Goal: Task Accomplishment & Management: Manage account settings

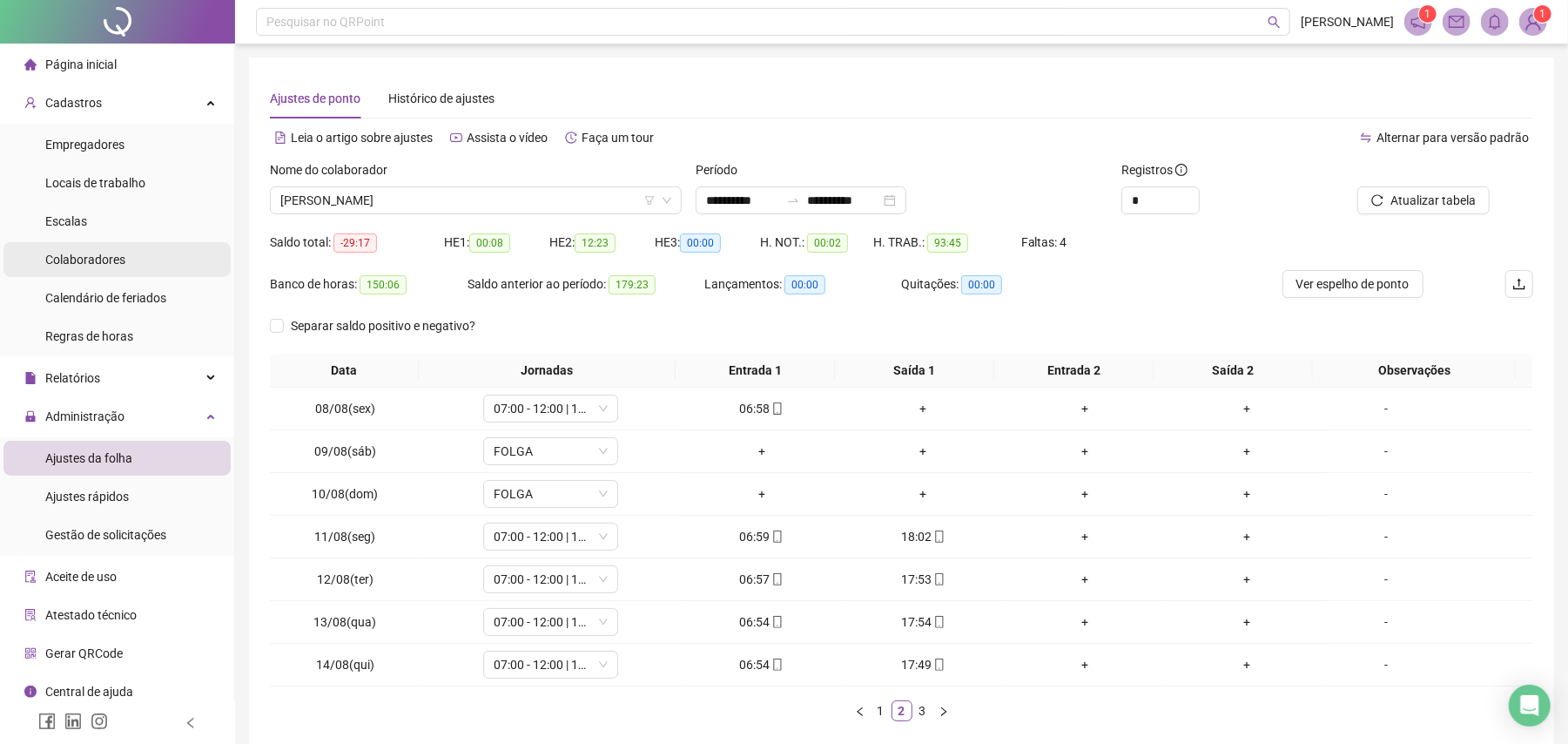
click at [99, 269] on div "Colaboradores" at bounding box center [85, 260] width 80 height 35
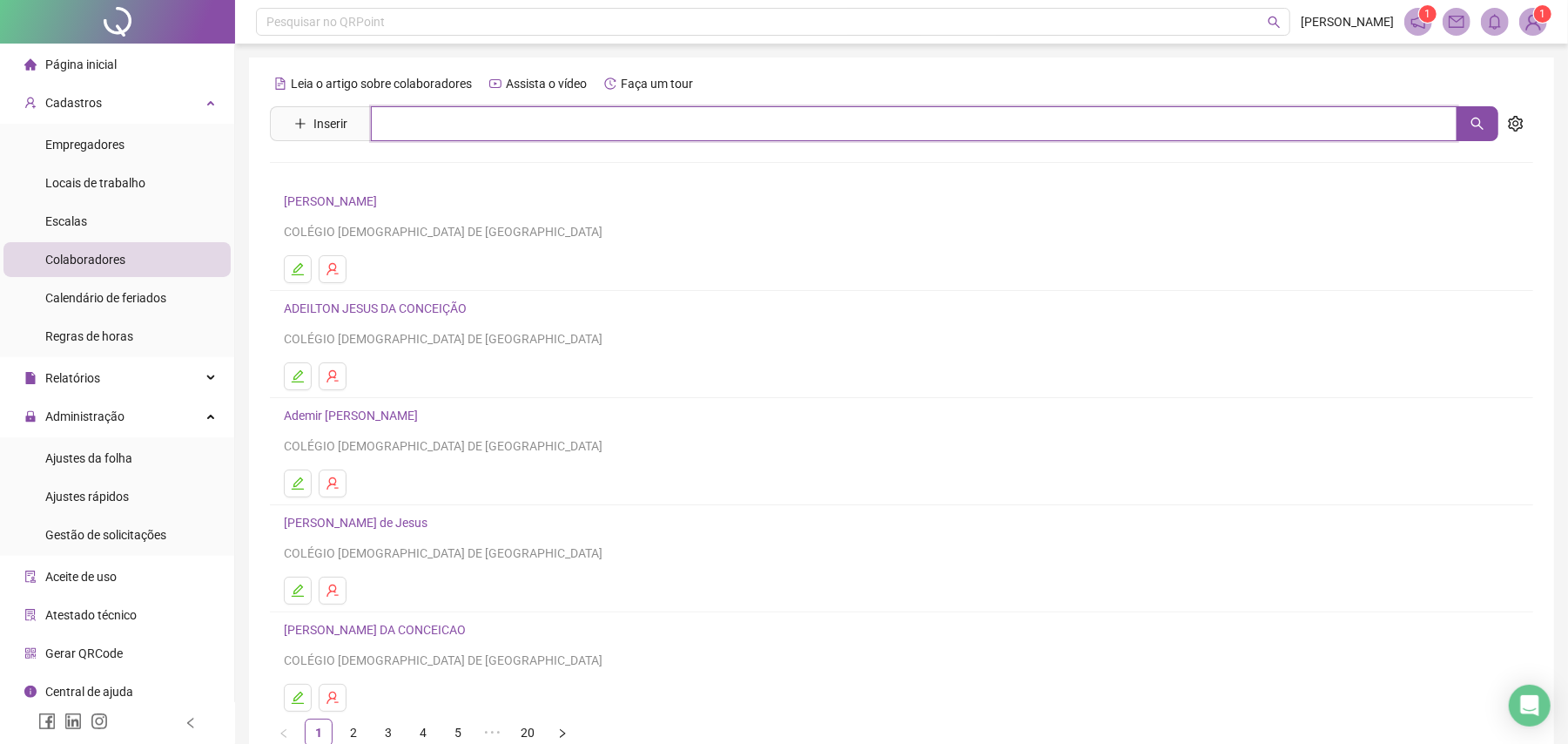
click at [486, 125] on input "text" at bounding box center [914, 123] width 1087 height 35
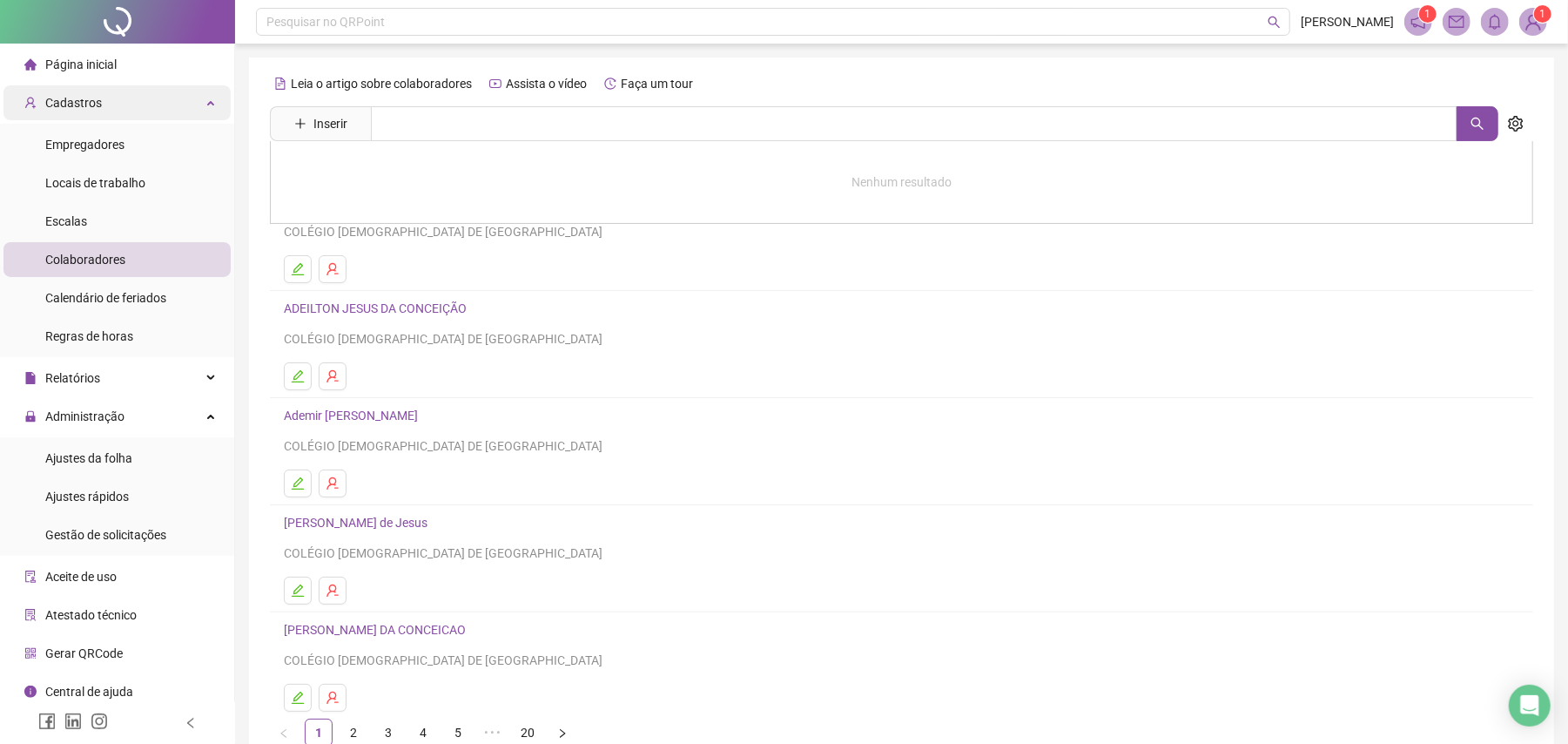
click at [98, 108] on span "Cadastros" at bounding box center [74, 102] width 57 height 14
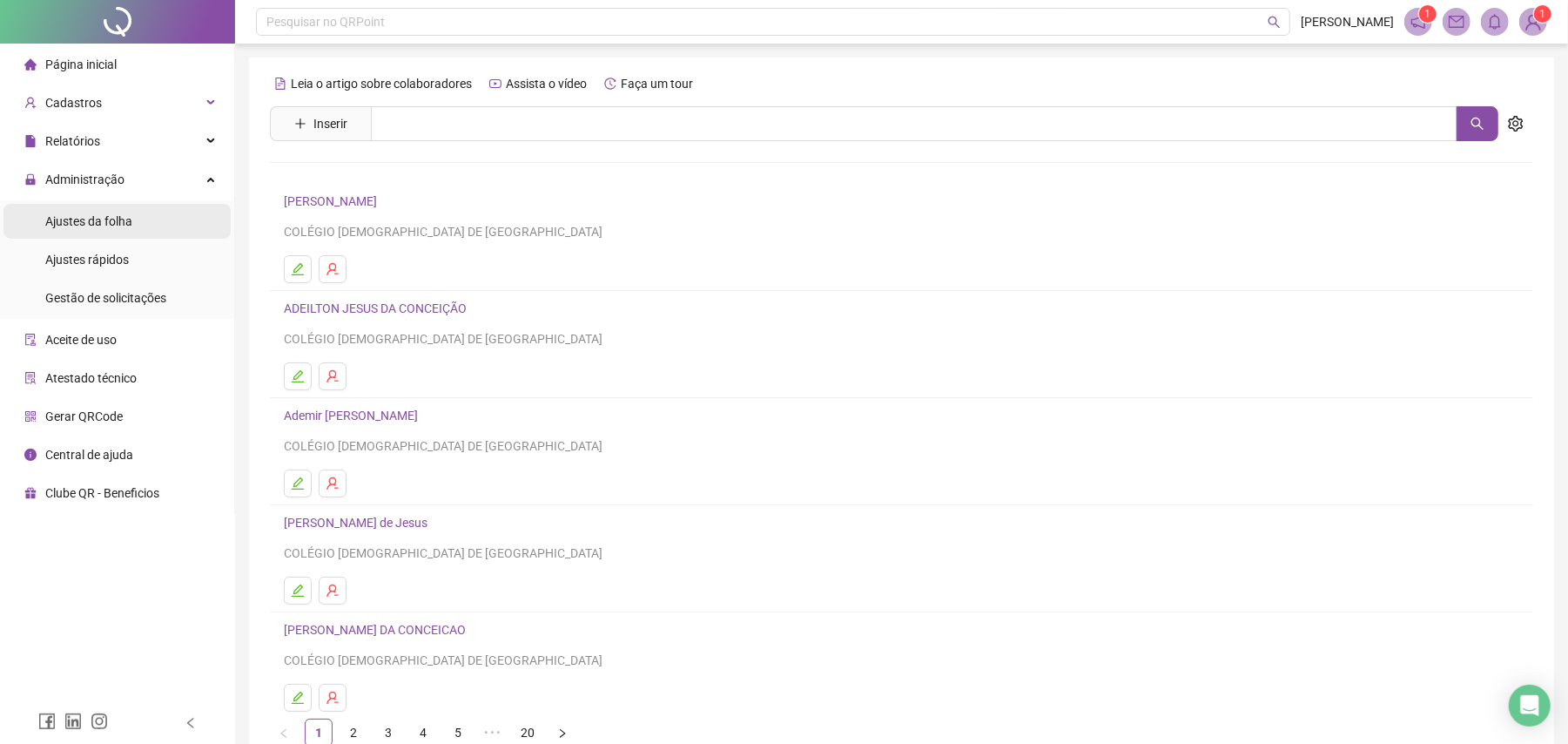
click at [113, 224] on span "Ajustes da folha" at bounding box center [88, 221] width 87 height 14
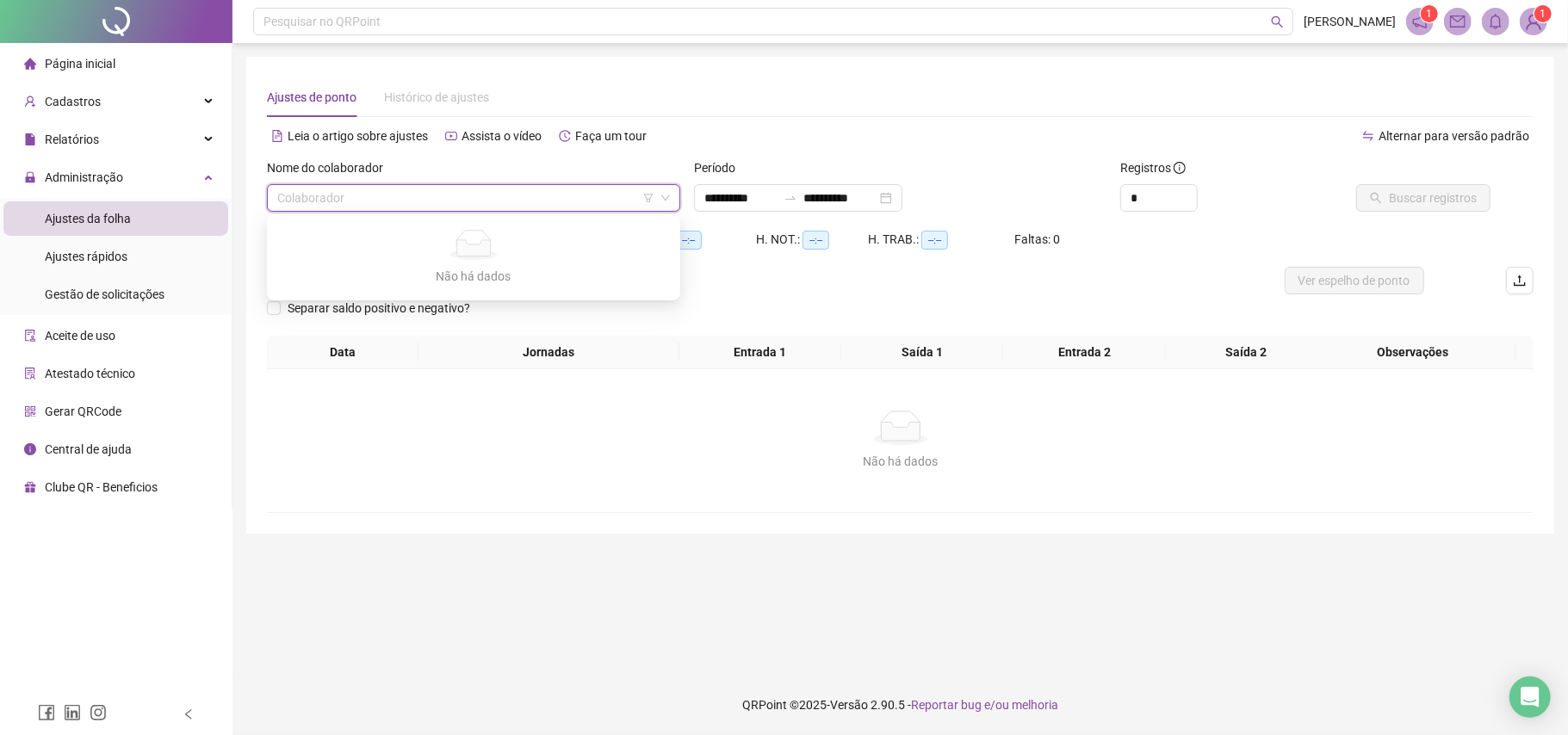
click at [444, 200] on input "search" at bounding box center [466, 197] width 377 height 25
click at [700, 204] on div "**********" at bounding box center [798, 198] width 208 height 27
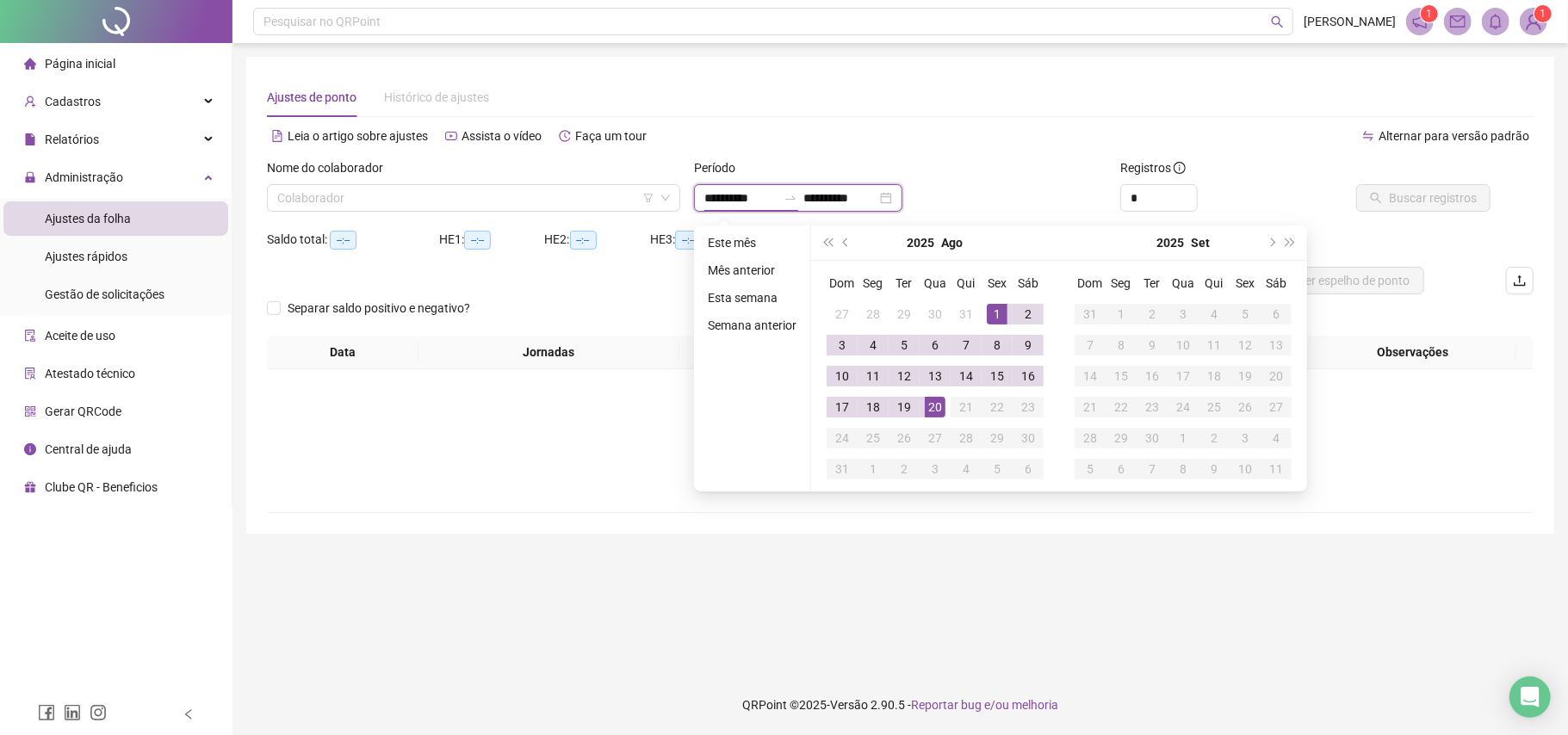
click at [732, 200] on input "**********" at bounding box center [740, 197] width 72 height 19
click at [843, 238] on button "prev-year" at bounding box center [846, 243] width 19 height 35
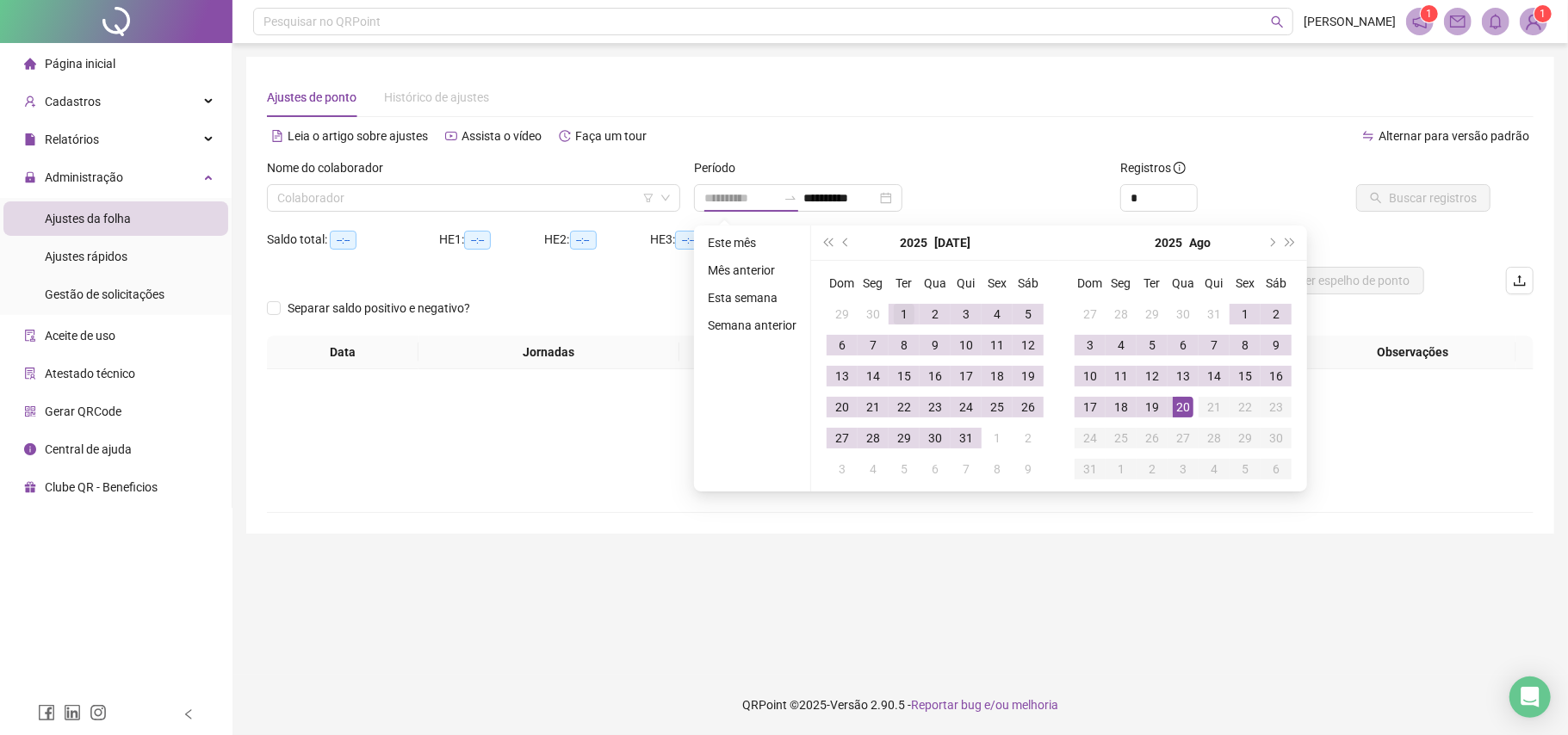
type input "**********"
click at [907, 308] on div "1" at bounding box center [904, 314] width 21 height 21
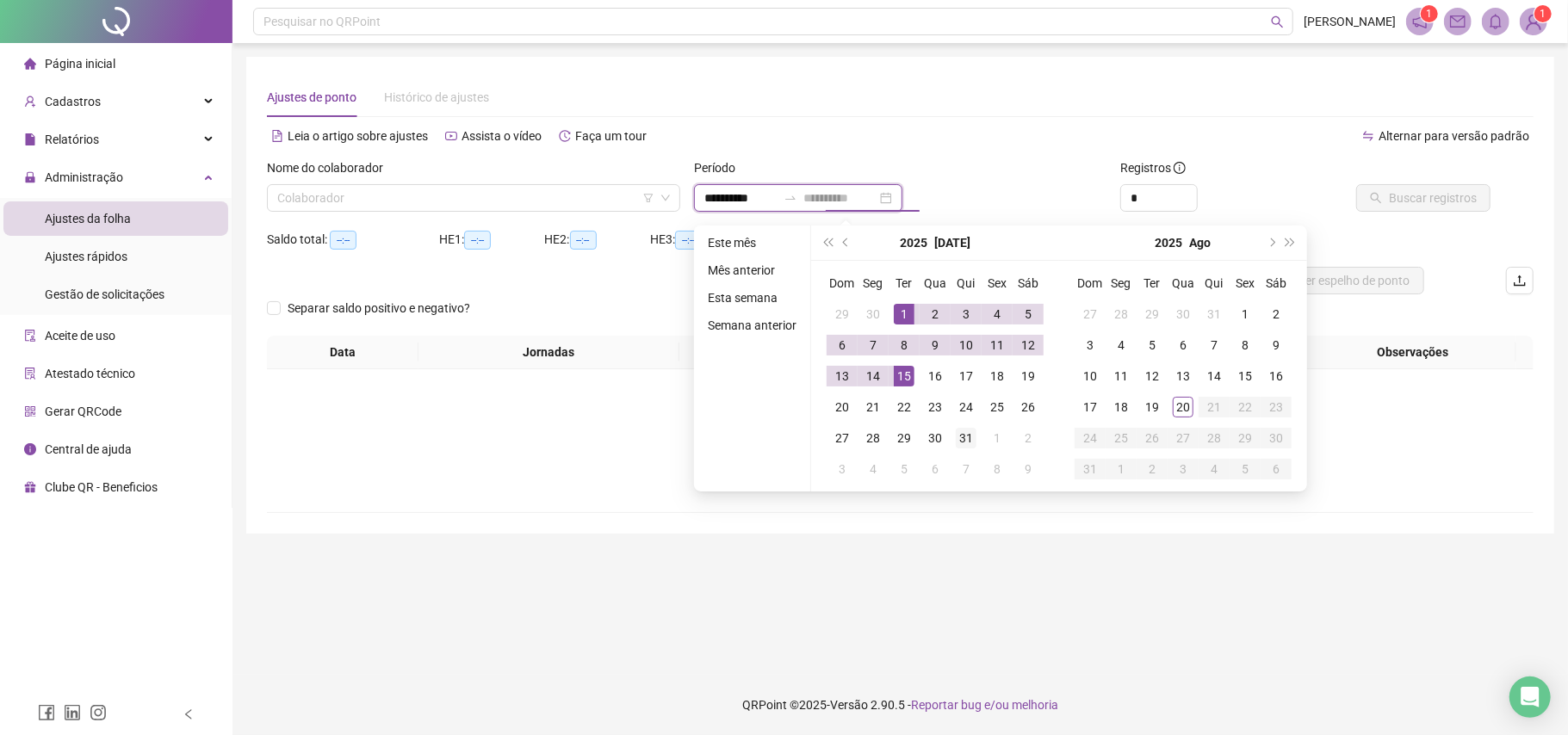
type input "**********"
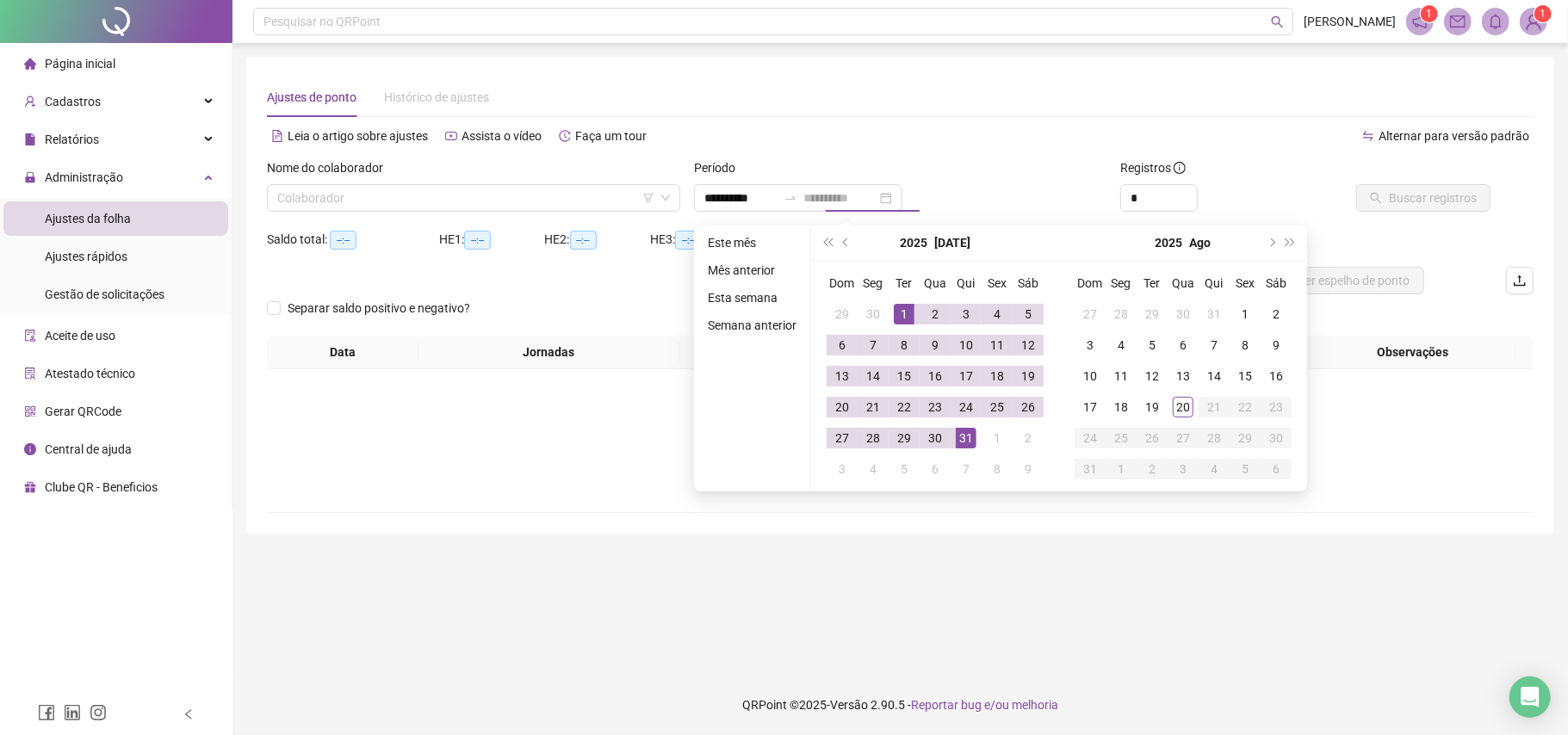
click at [972, 436] on div "31" at bounding box center [966, 438] width 21 height 21
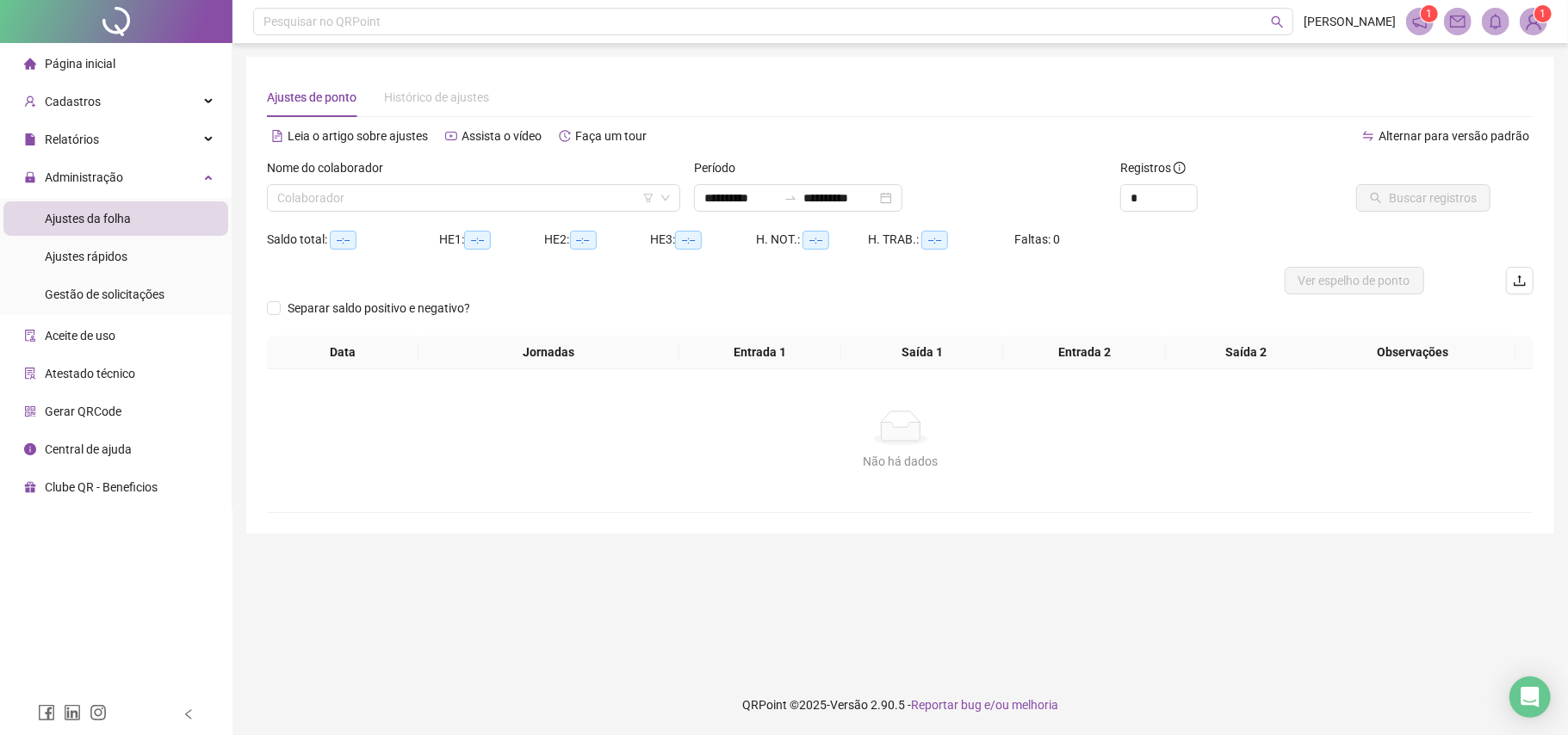
click at [521, 218] on div "Nome do colaborador Colaborador" at bounding box center [473, 192] width 427 height 67
click at [521, 208] on input "search" at bounding box center [466, 197] width 377 height 25
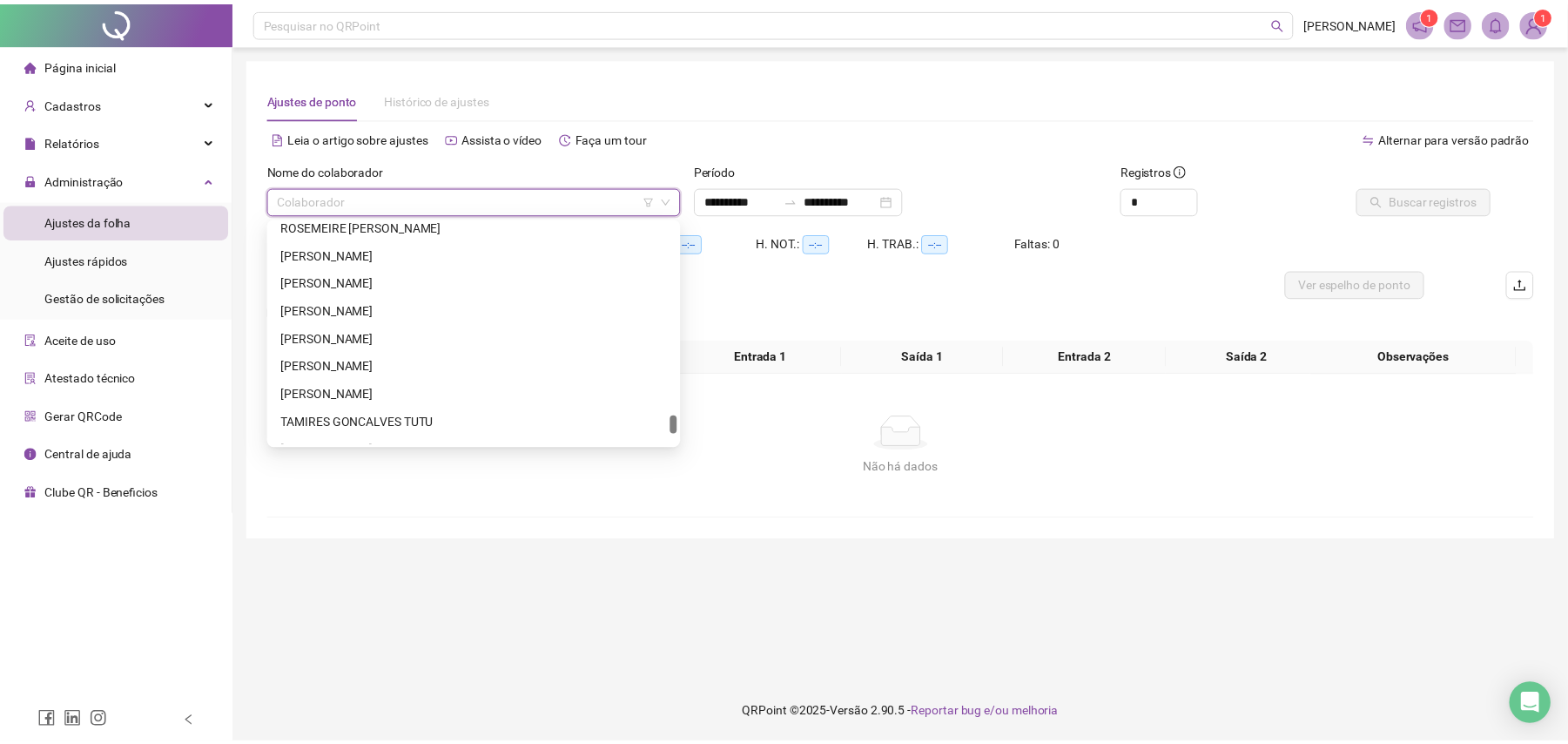
scroll to position [2454, 0]
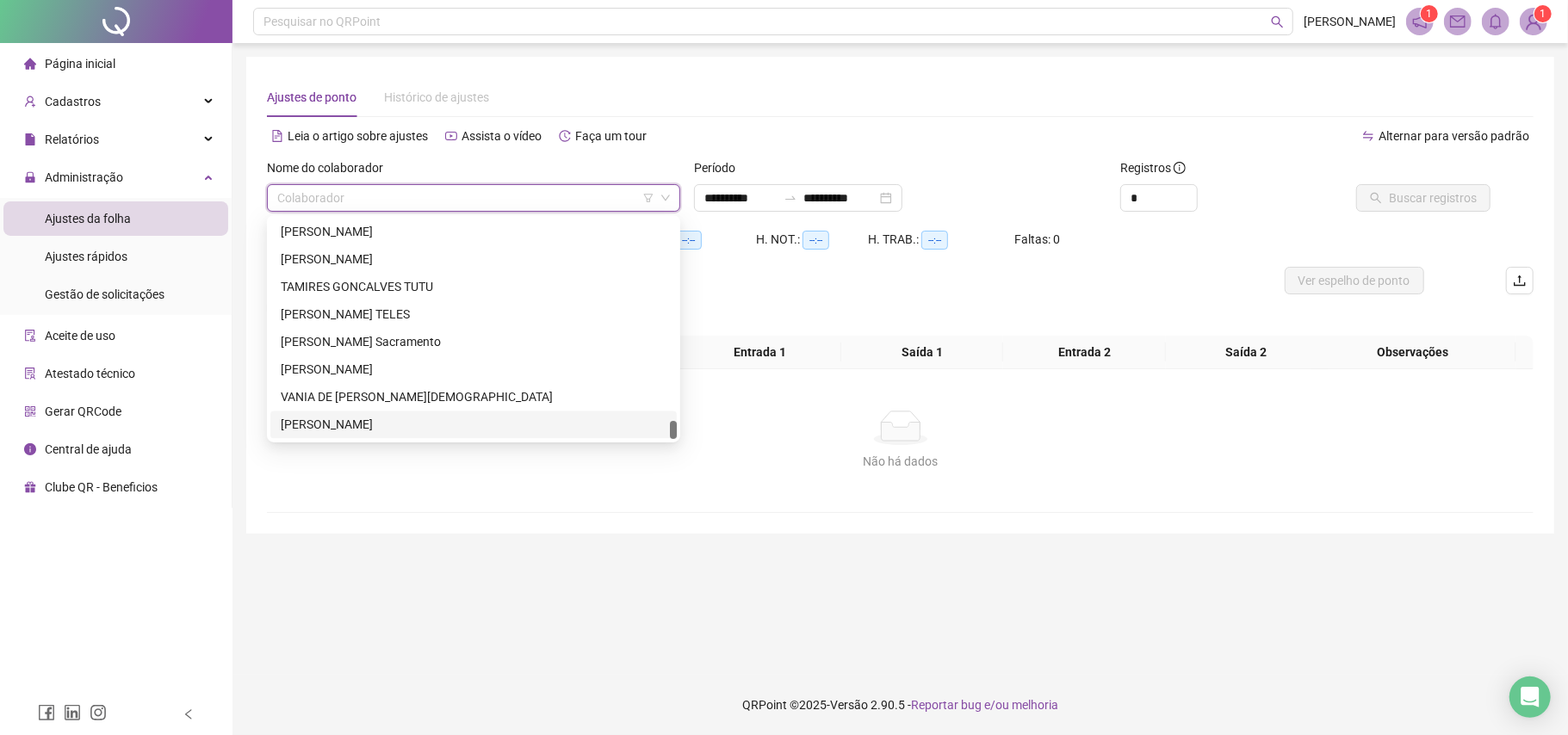
click at [359, 414] on div "[PERSON_NAME]" at bounding box center [473, 425] width 407 height 27
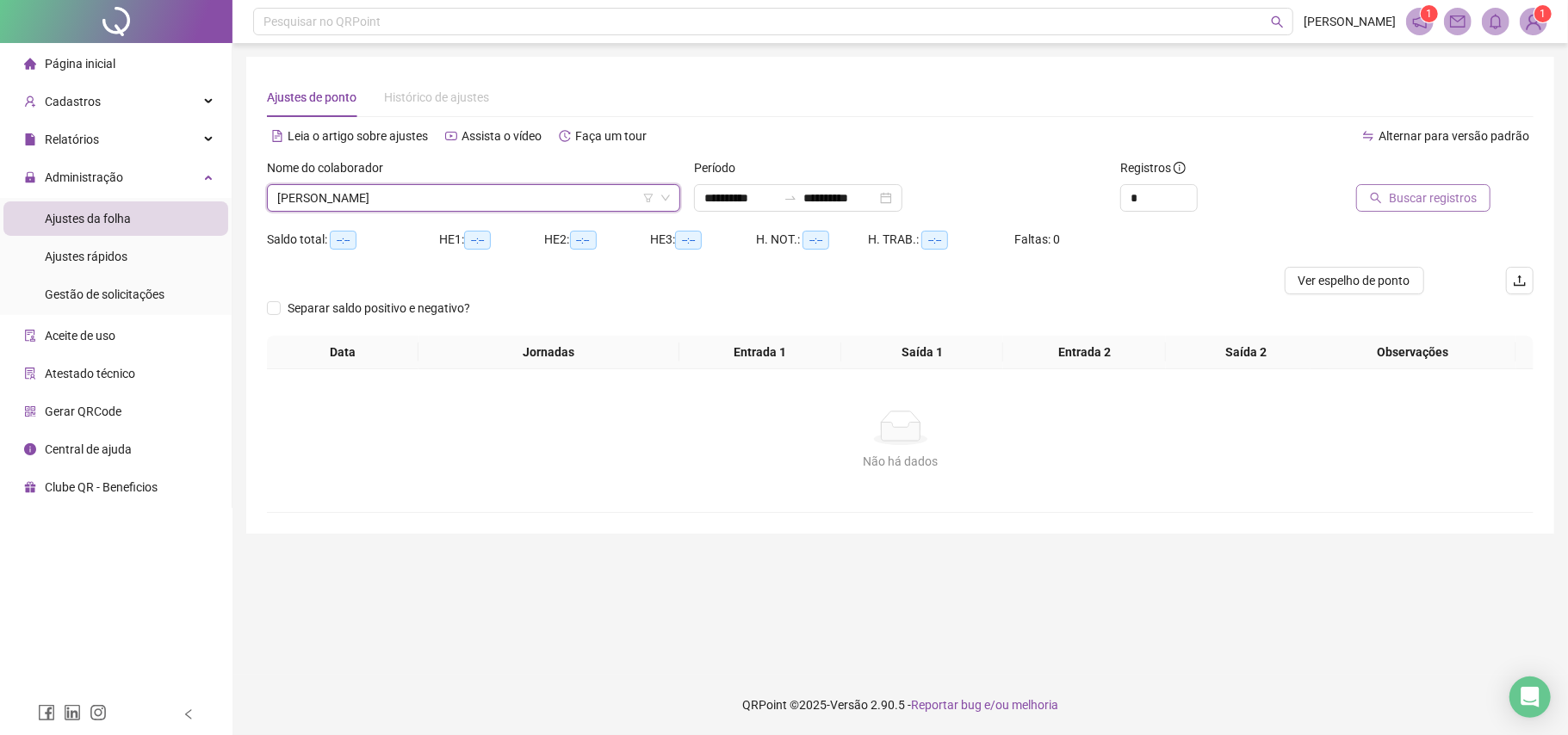
click at [1434, 204] on span "Buscar registros" at bounding box center [1432, 197] width 88 height 19
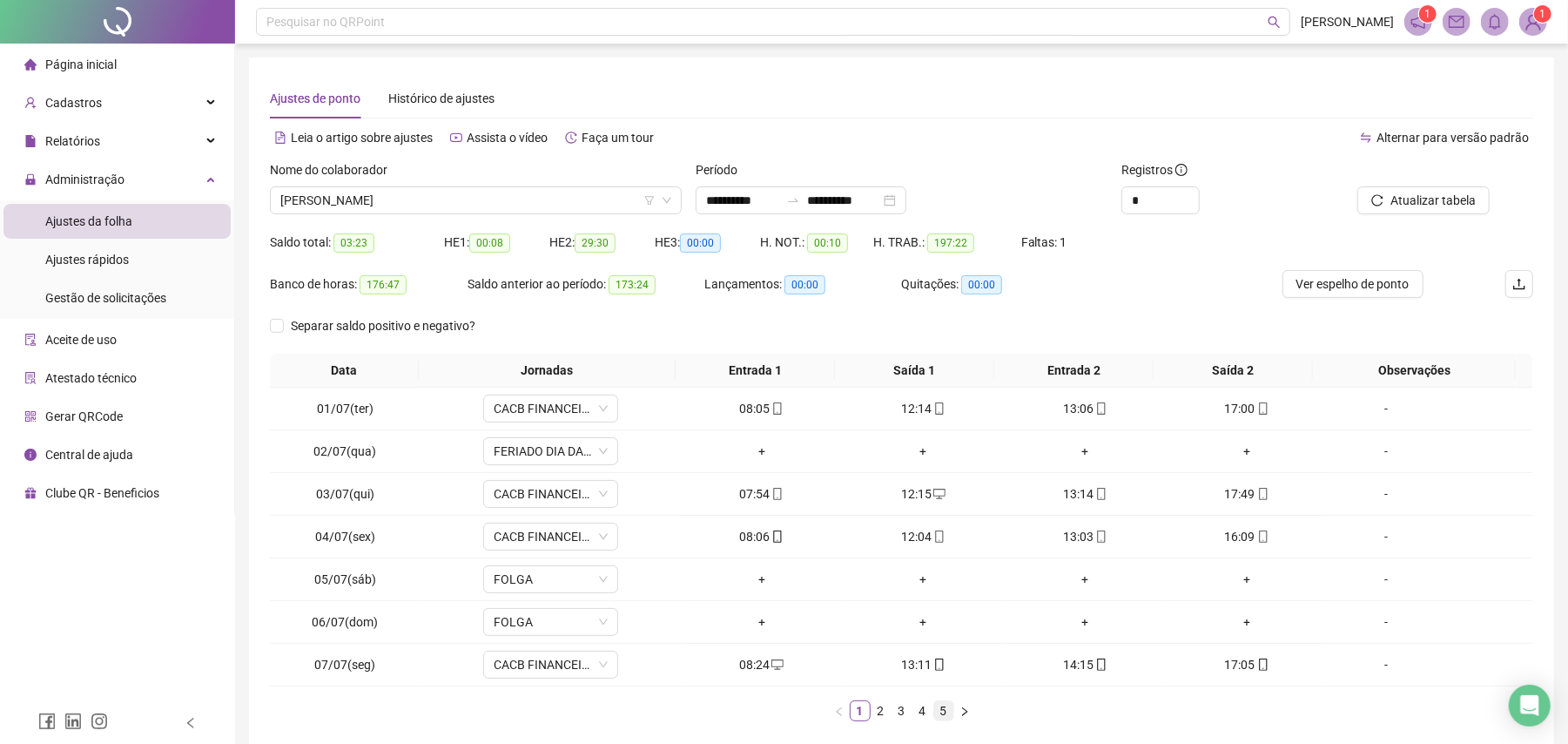
click at [950, 713] on link "5" at bounding box center [943, 711] width 19 height 19
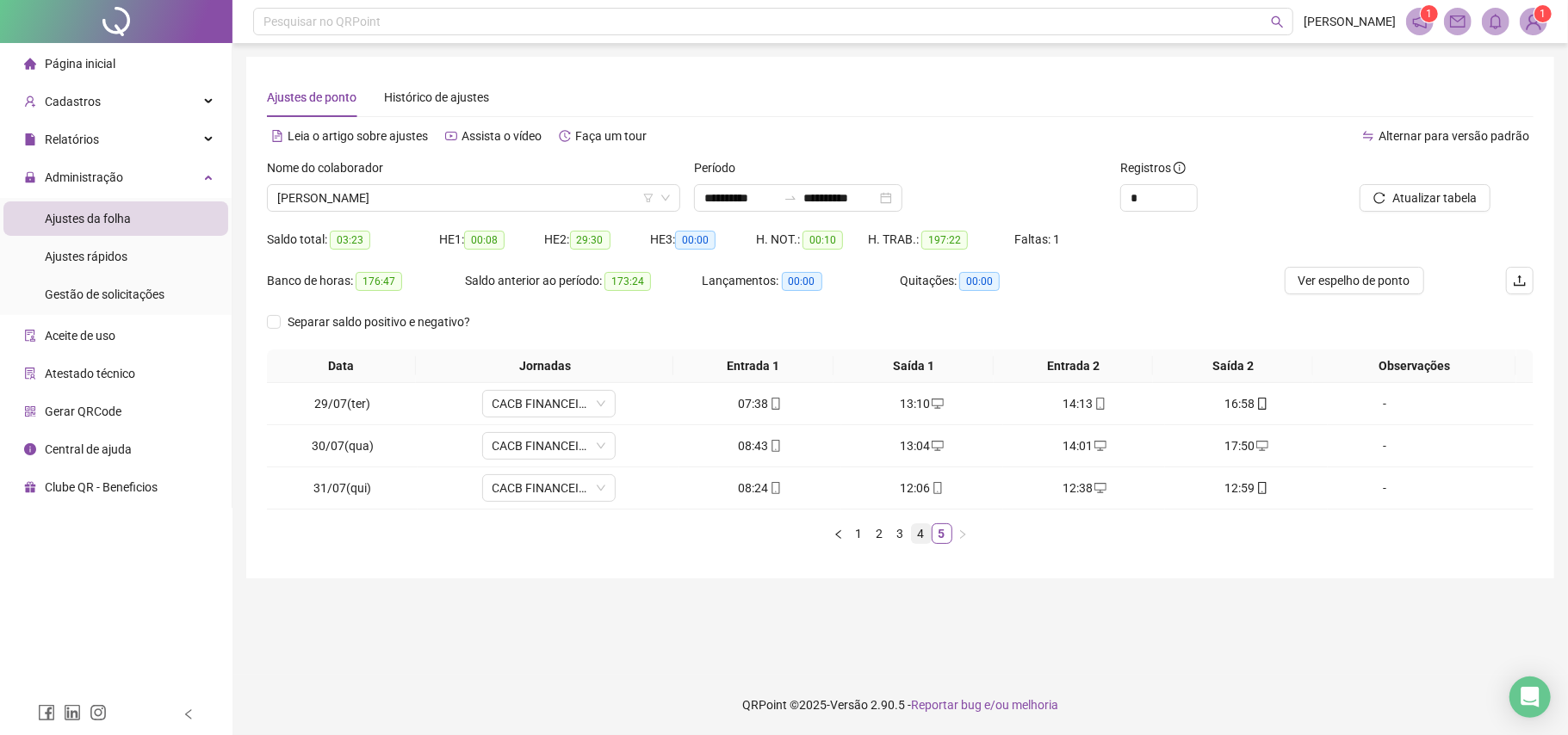
click at [917, 531] on link "4" at bounding box center [921, 533] width 19 height 19
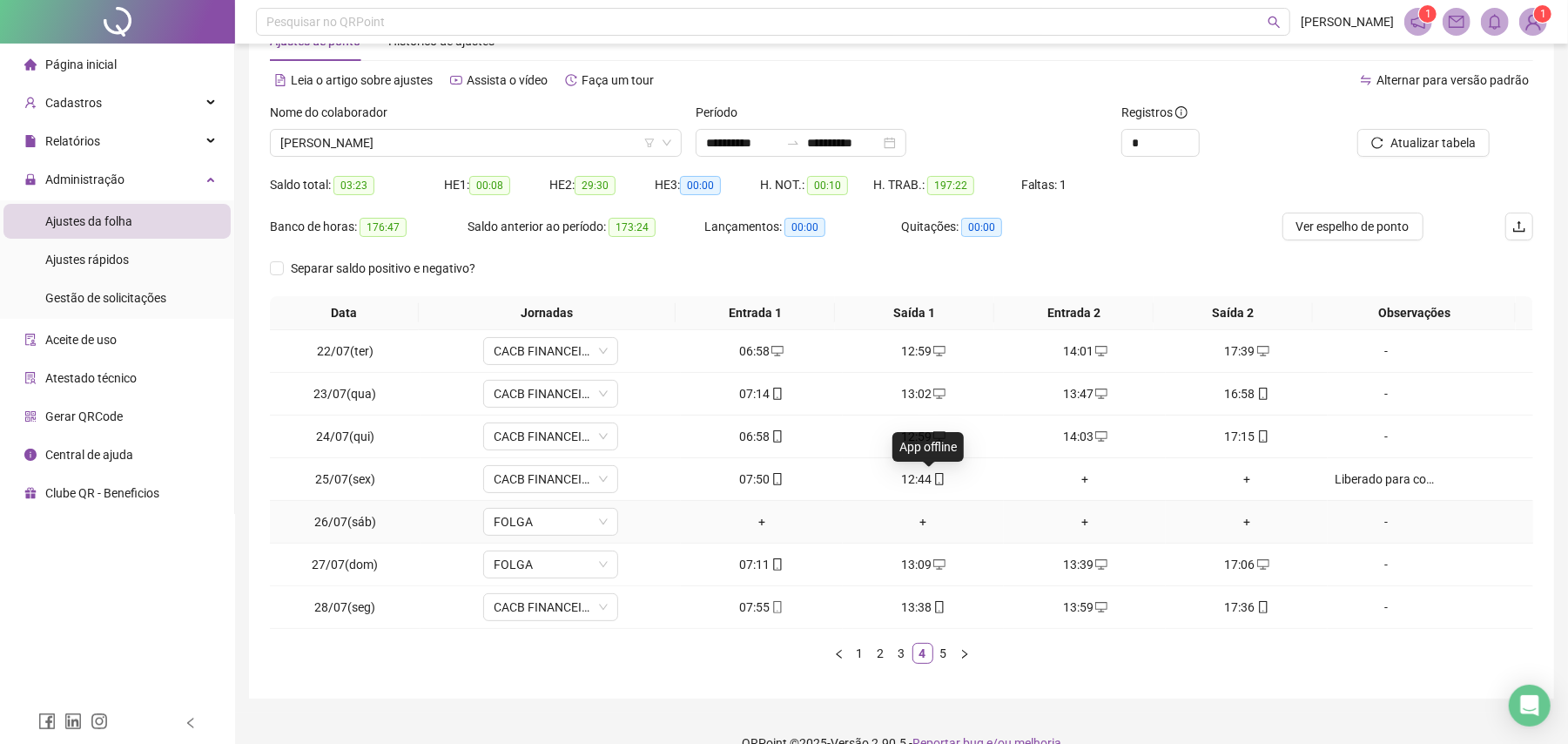
scroll to position [89, 0]
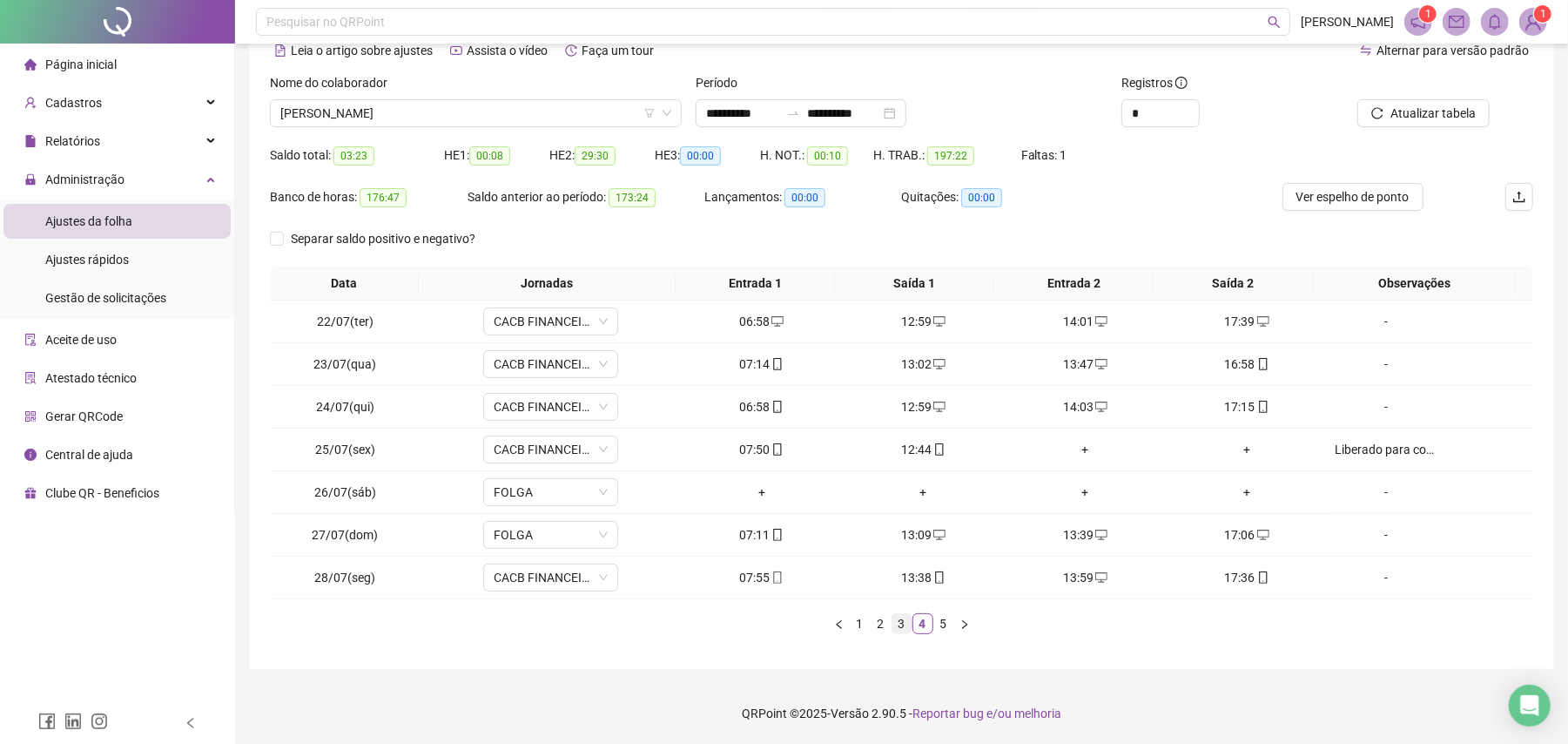
click at [904, 625] on link "3" at bounding box center [902, 623] width 19 height 19
click at [884, 618] on link "2" at bounding box center [881, 623] width 19 height 19
click at [866, 621] on link "1" at bounding box center [860, 623] width 19 height 19
click at [605, 123] on div "[PERSON_NAME]" at bounding box center [476, 113] width 412 height 28
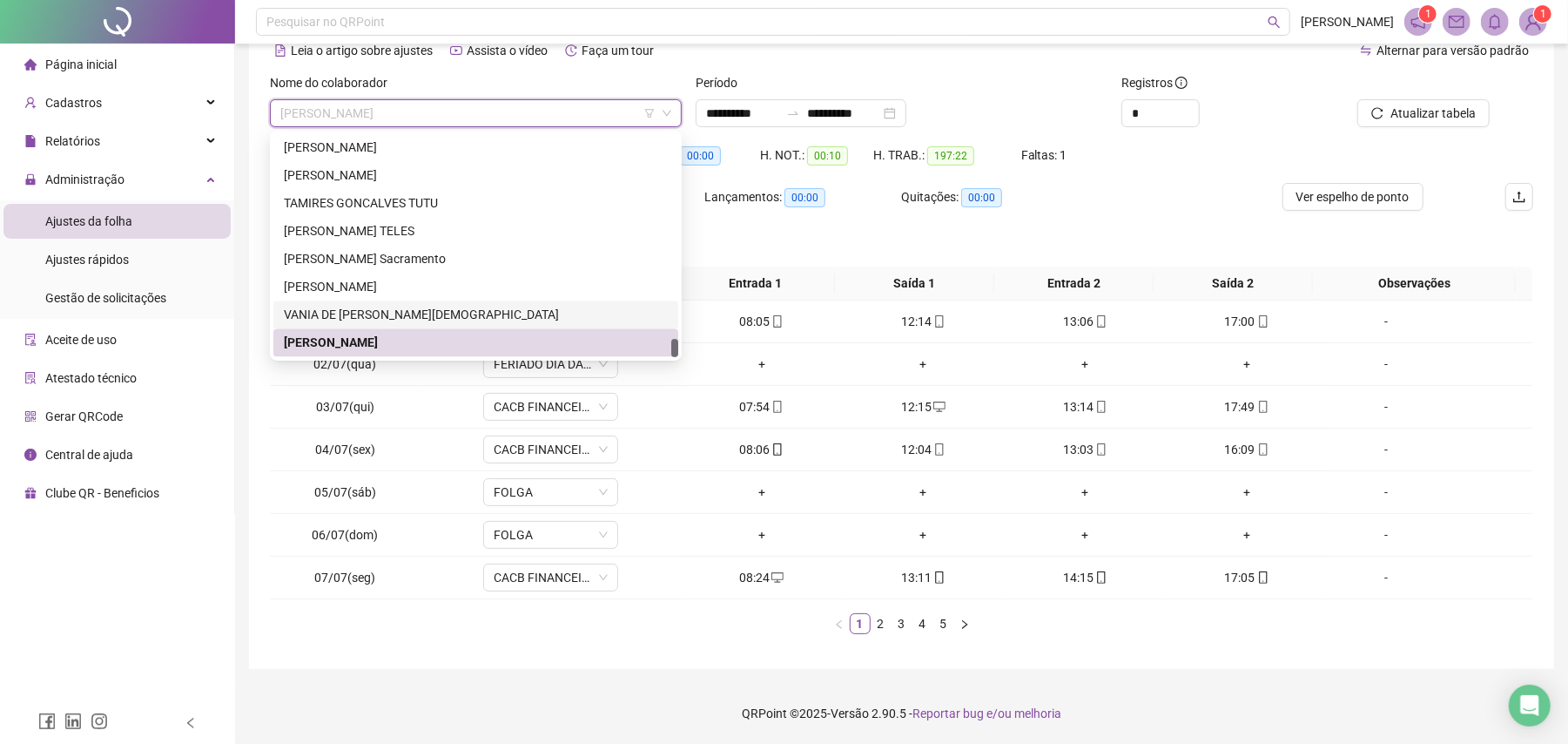
click at [294, 306] on div "VANIA DE [PERSON_NAME][DEMOGRAPHIC_DATA]" at bounding box center [476, 315] width 384 height 19
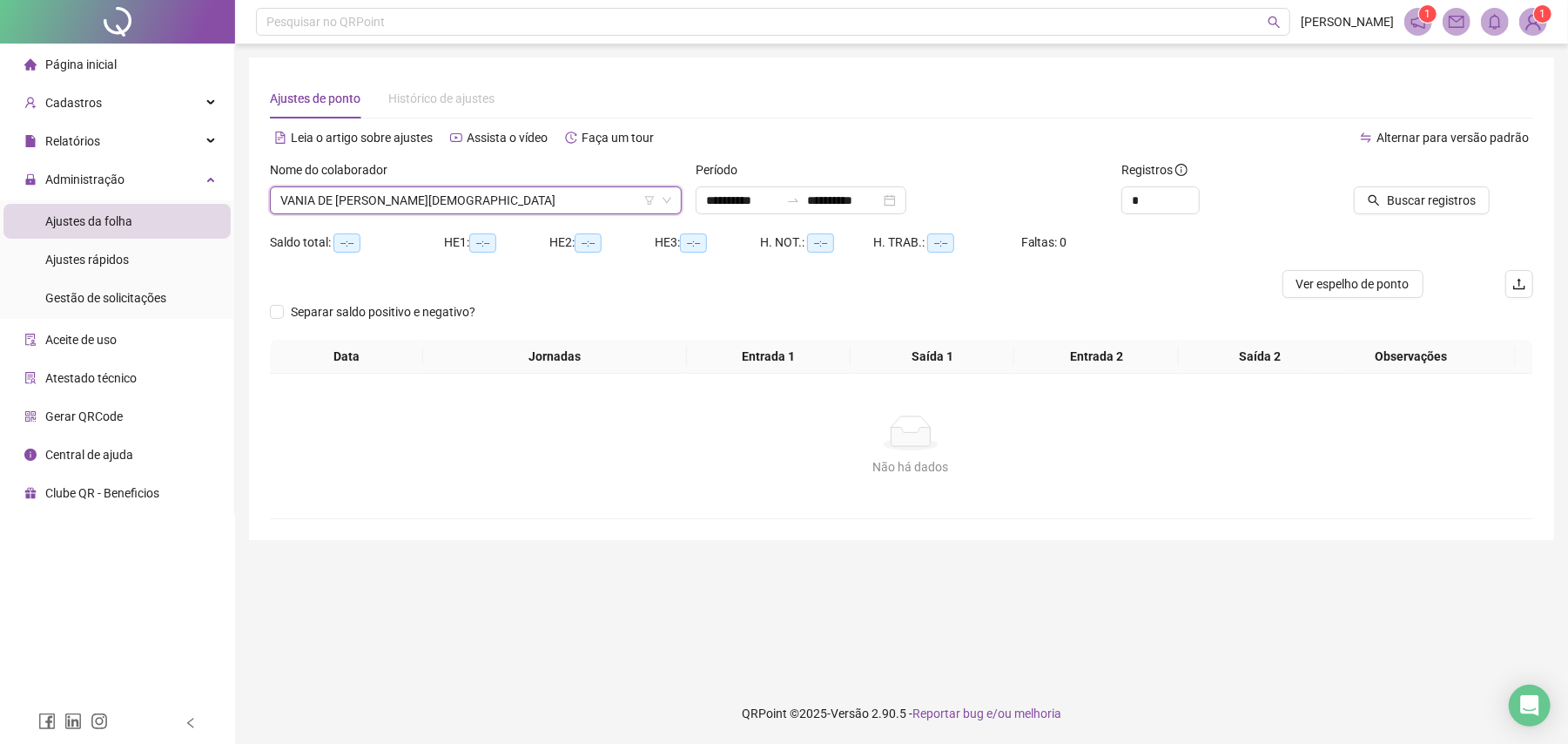
scroll to position [0, 0]
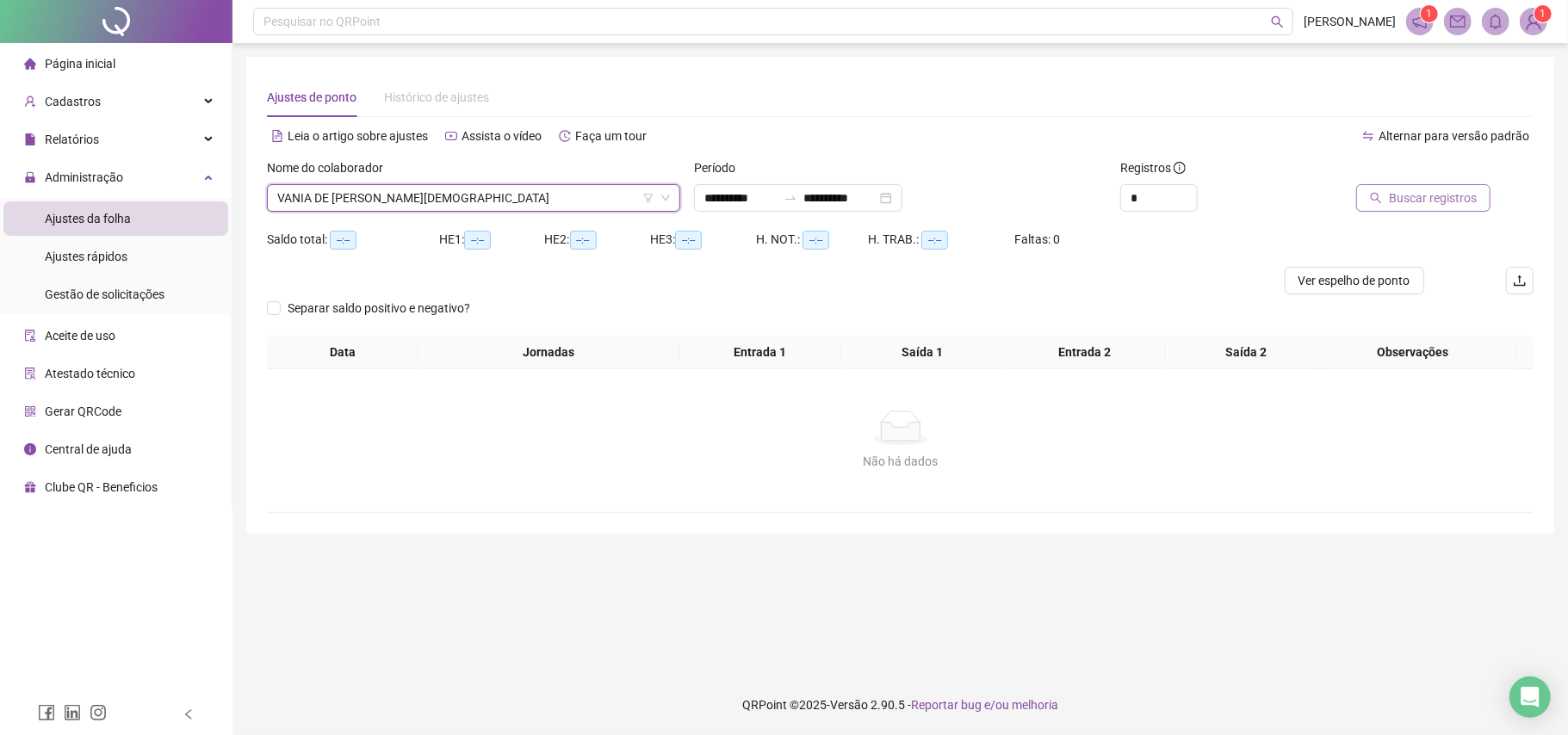
click at [1370, 195] on button "Buscar registros" at bounding box center [1423, 198] width 135 height 27
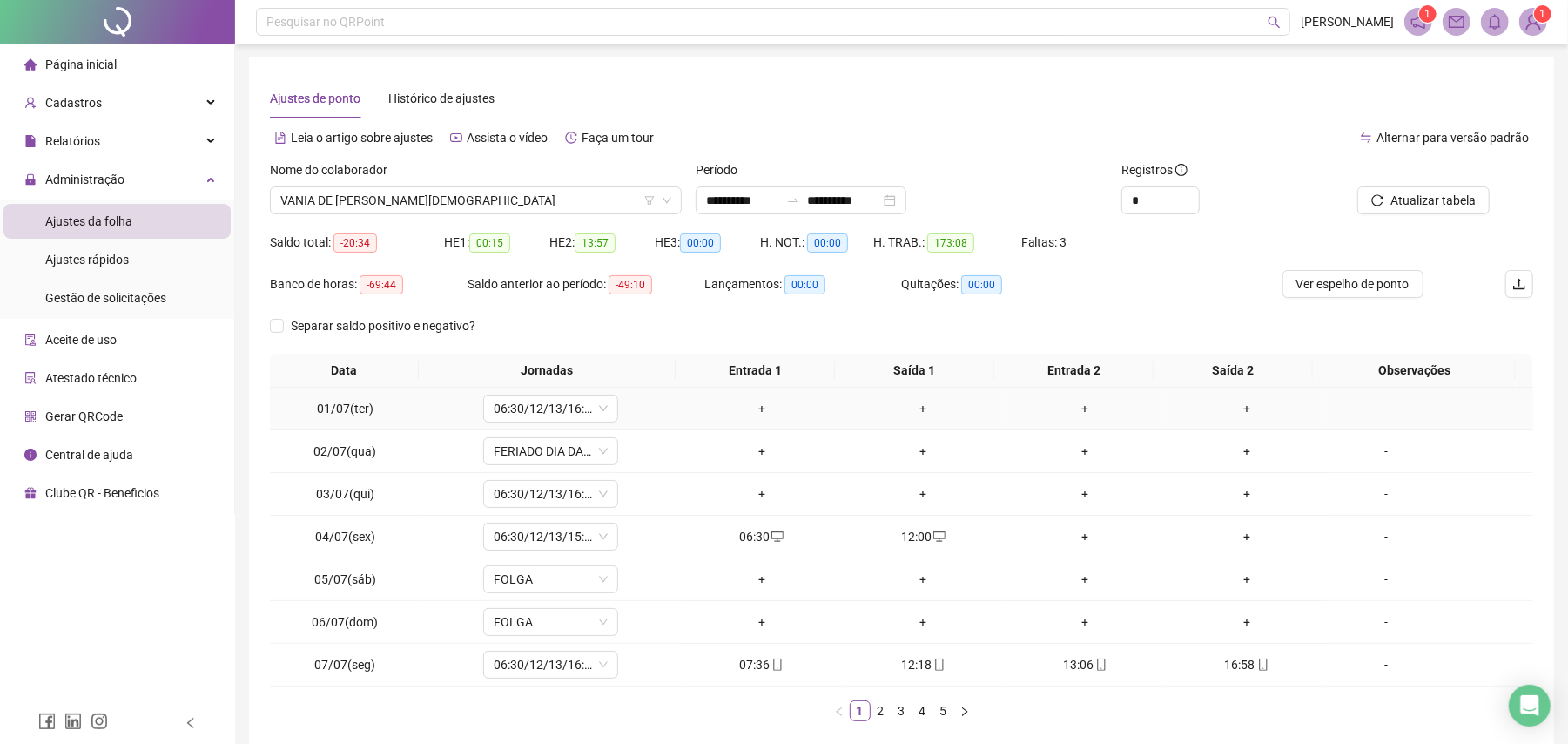
click at [1380, 408] on div "-" at bounding box center [1387, 408] width 103 height 19
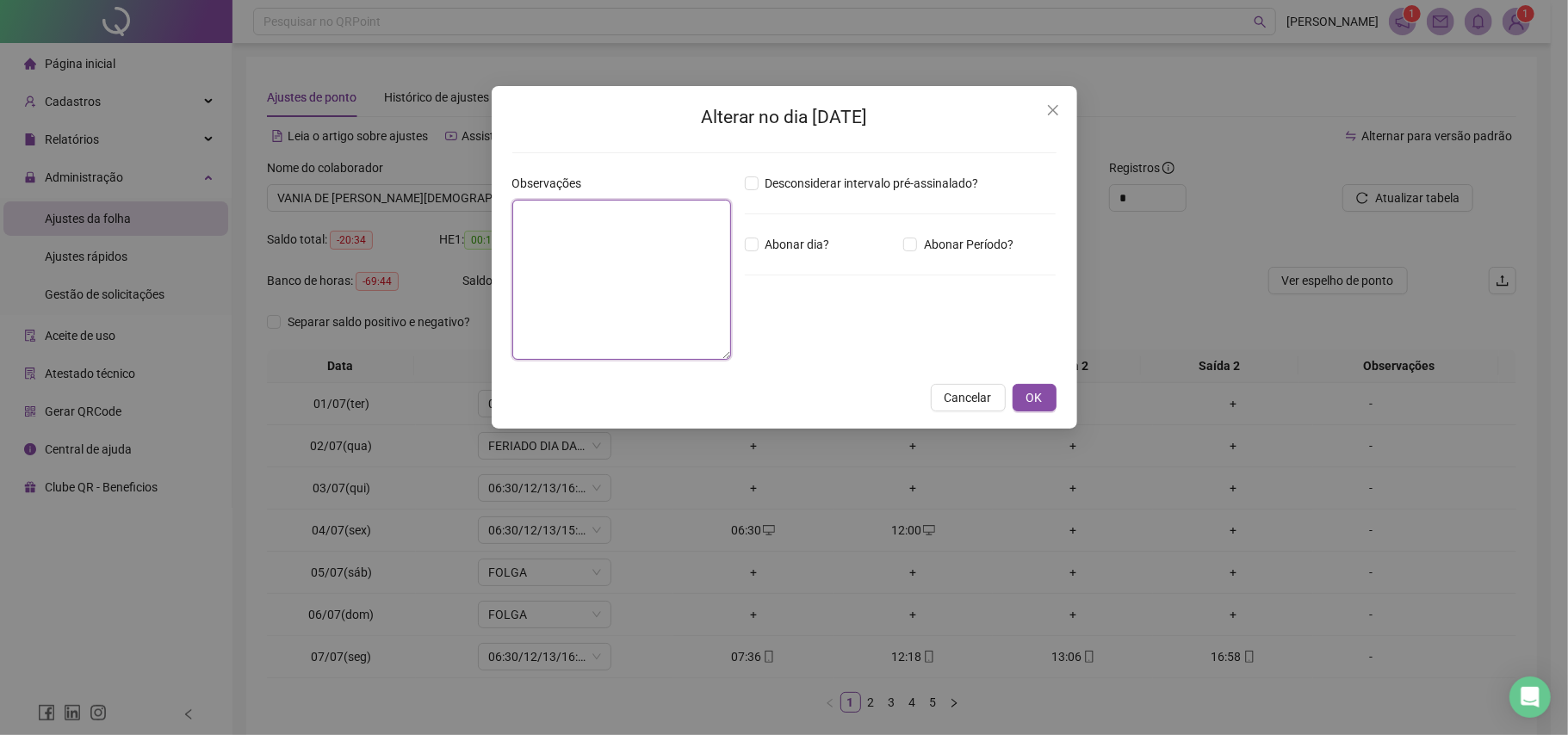
click at [541, 277] on textarea at bounding box center [622, 280] width 218 height 160
drag, startPoint x: 712, startPoint y: 214, endPoint x: 463, endPoint y: 236, distance: 250.0
click at [463, 236] on div "**********" at bounding box center [784, 368] width 1568 height 735
type textarea "**********"
click at [1037, 390] on span "OK" at bounding box center [1035, 398] width 16 height 19
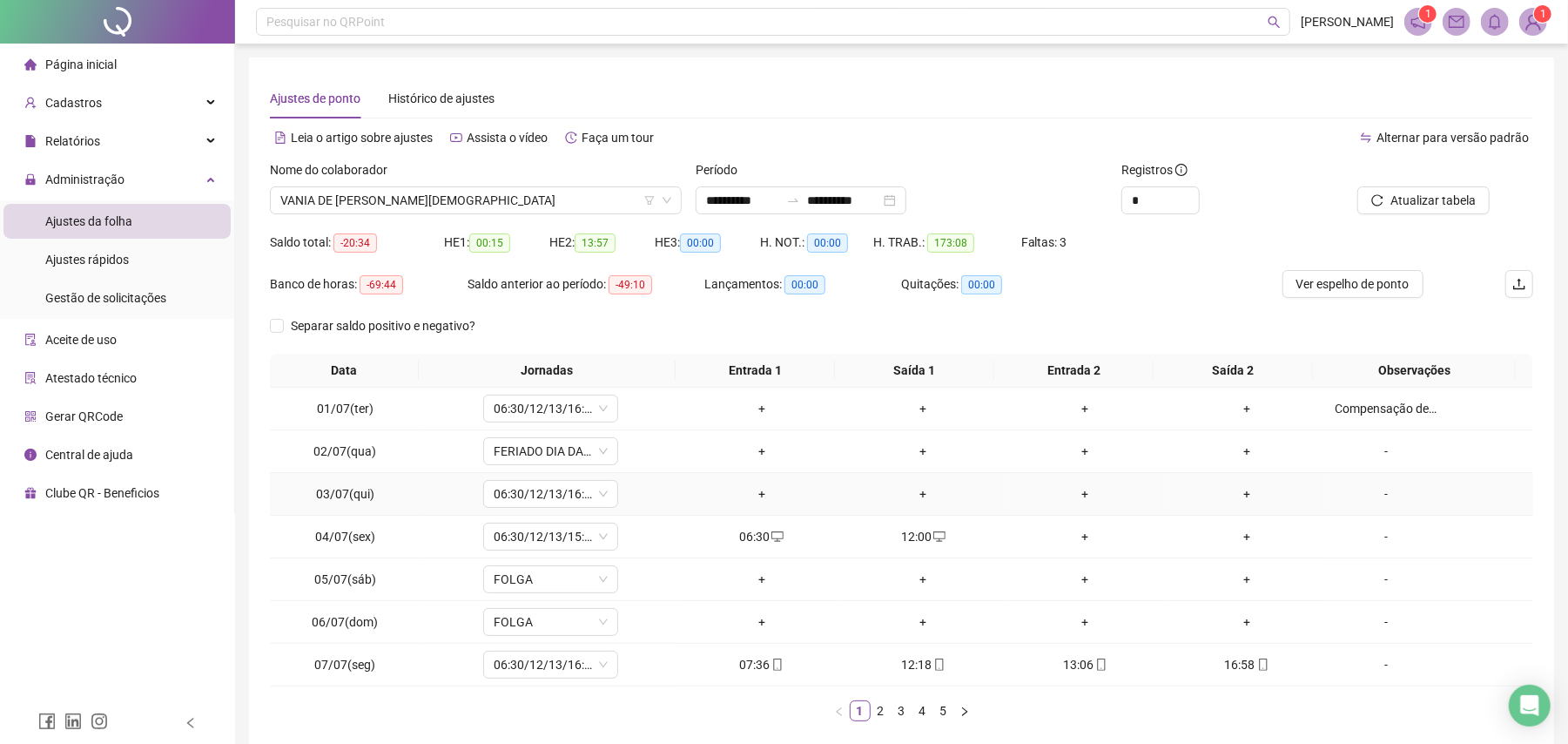
scroll to position [89, 0]
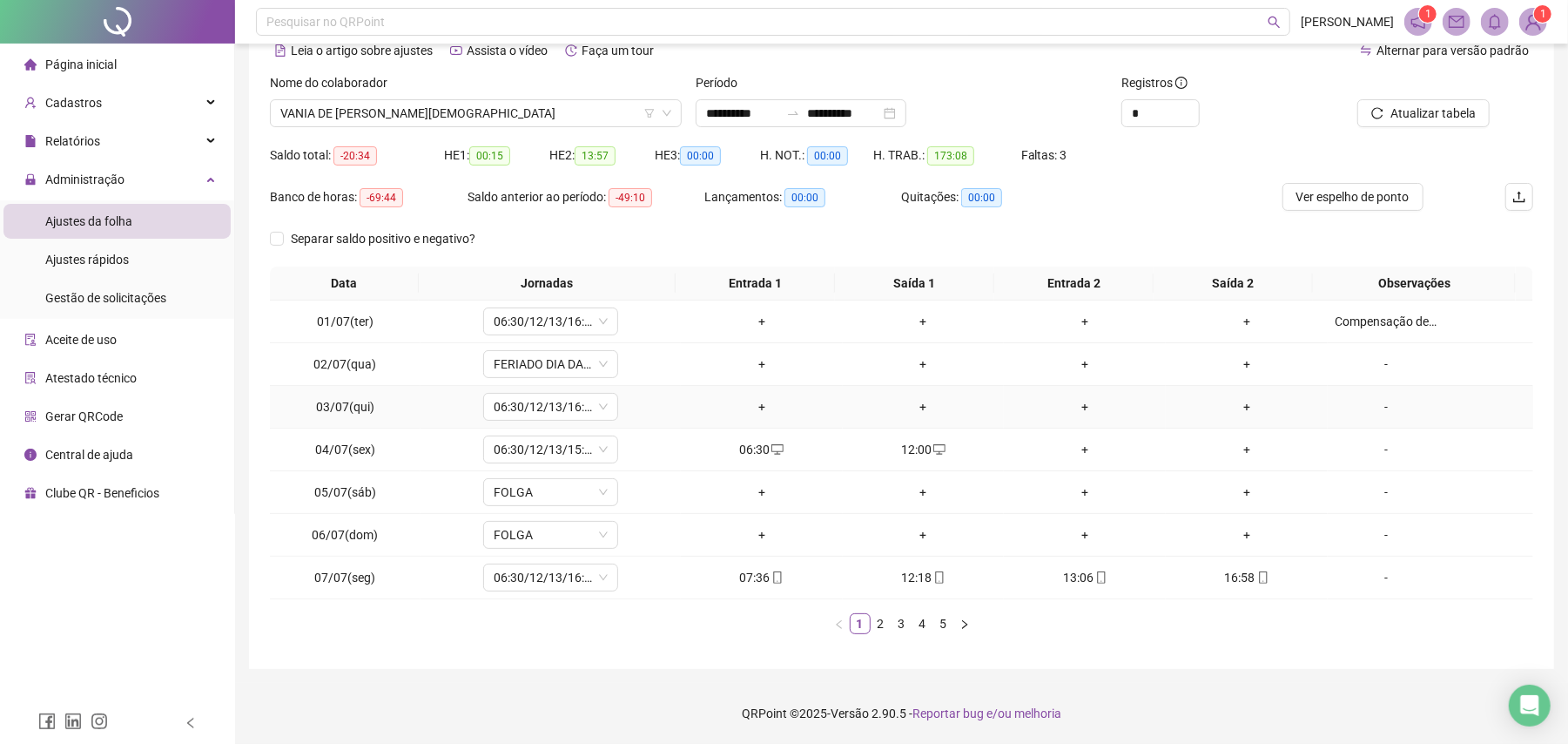
click at [1376, 401] on div "-" at bounding box center [1387, 407] width 103 height 19
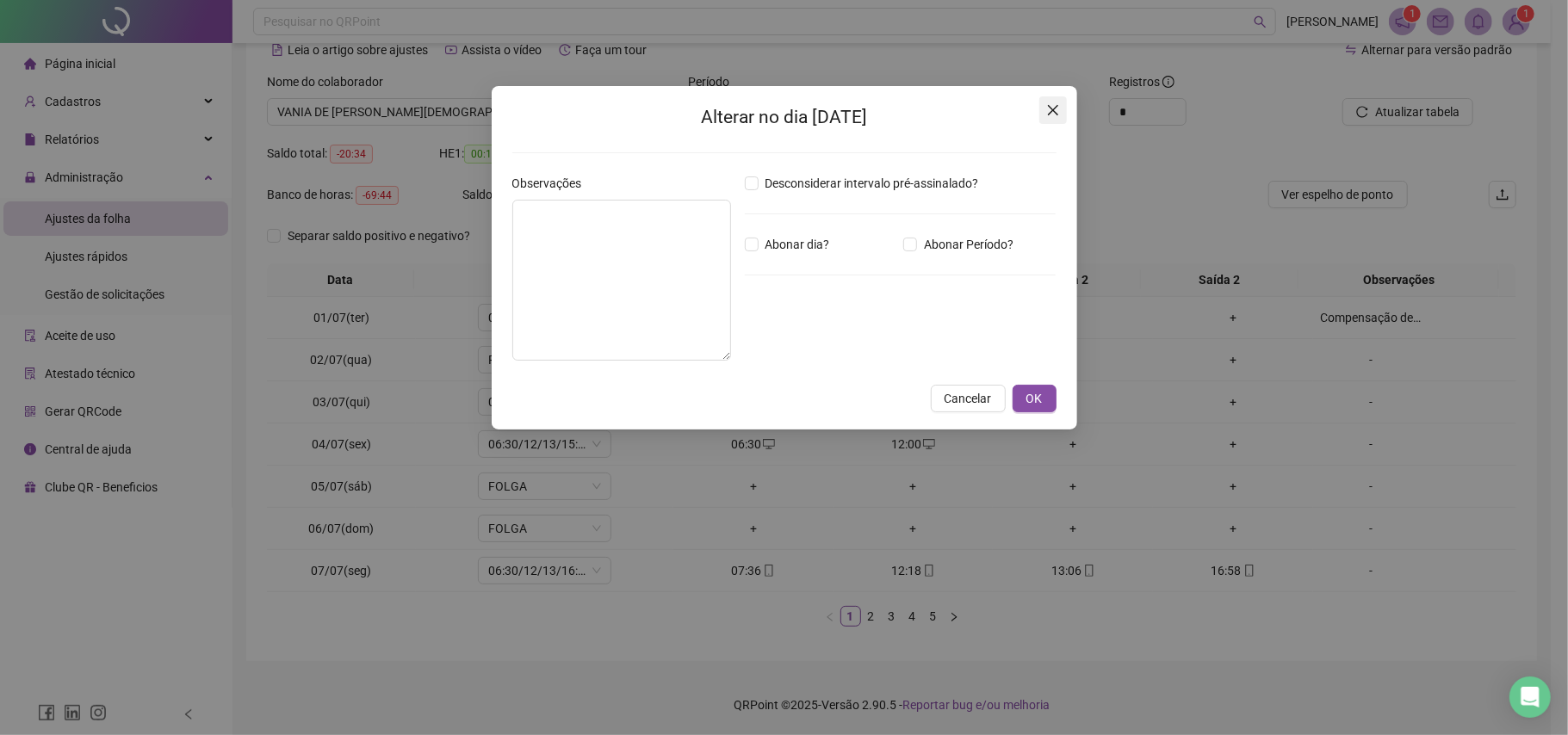
click at [1045, 111] on span "Close" at bounding box center [1053, 110] width 27 height 14
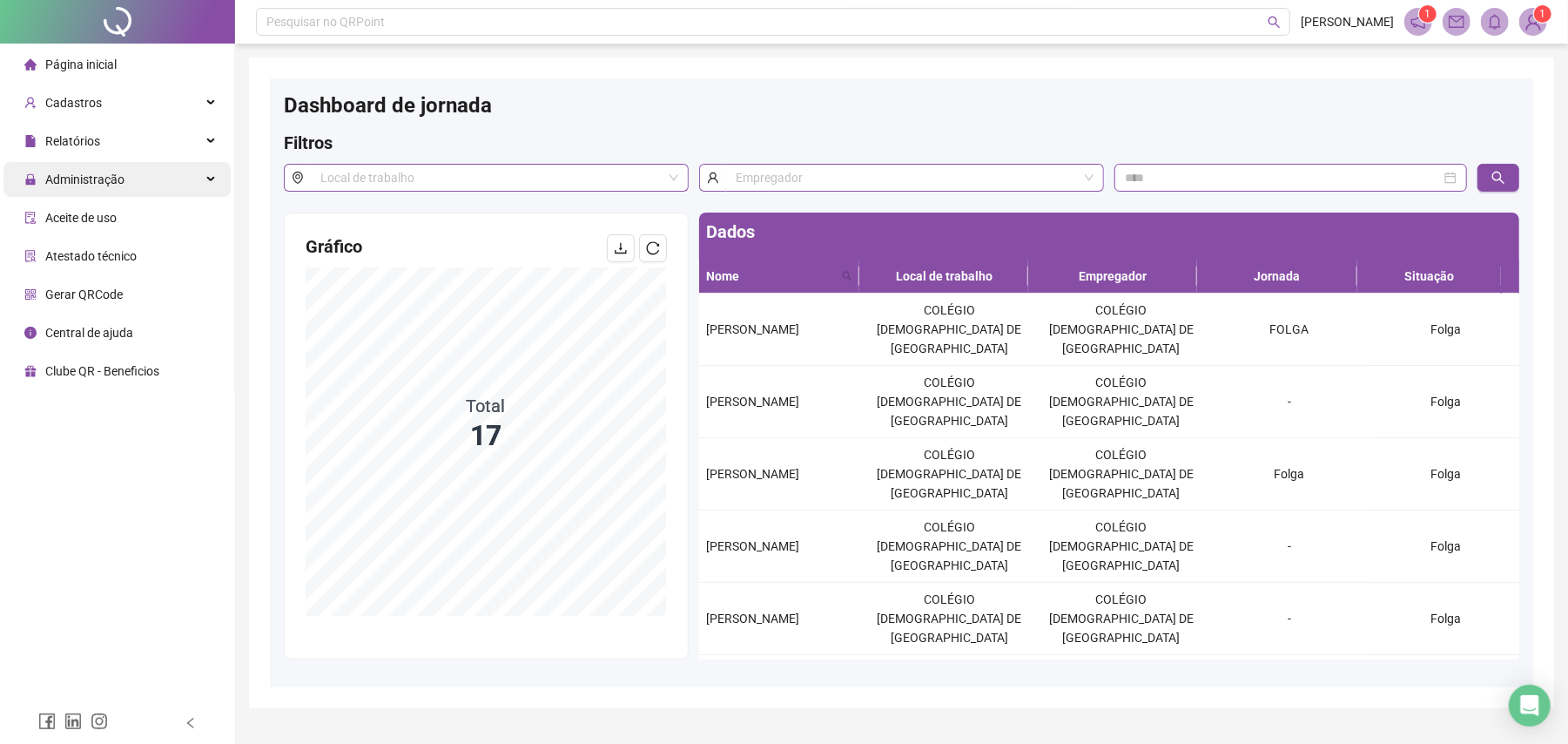
click at [99, 192] on span "Administração" at bounding box center [74, 180] width 100 height 35
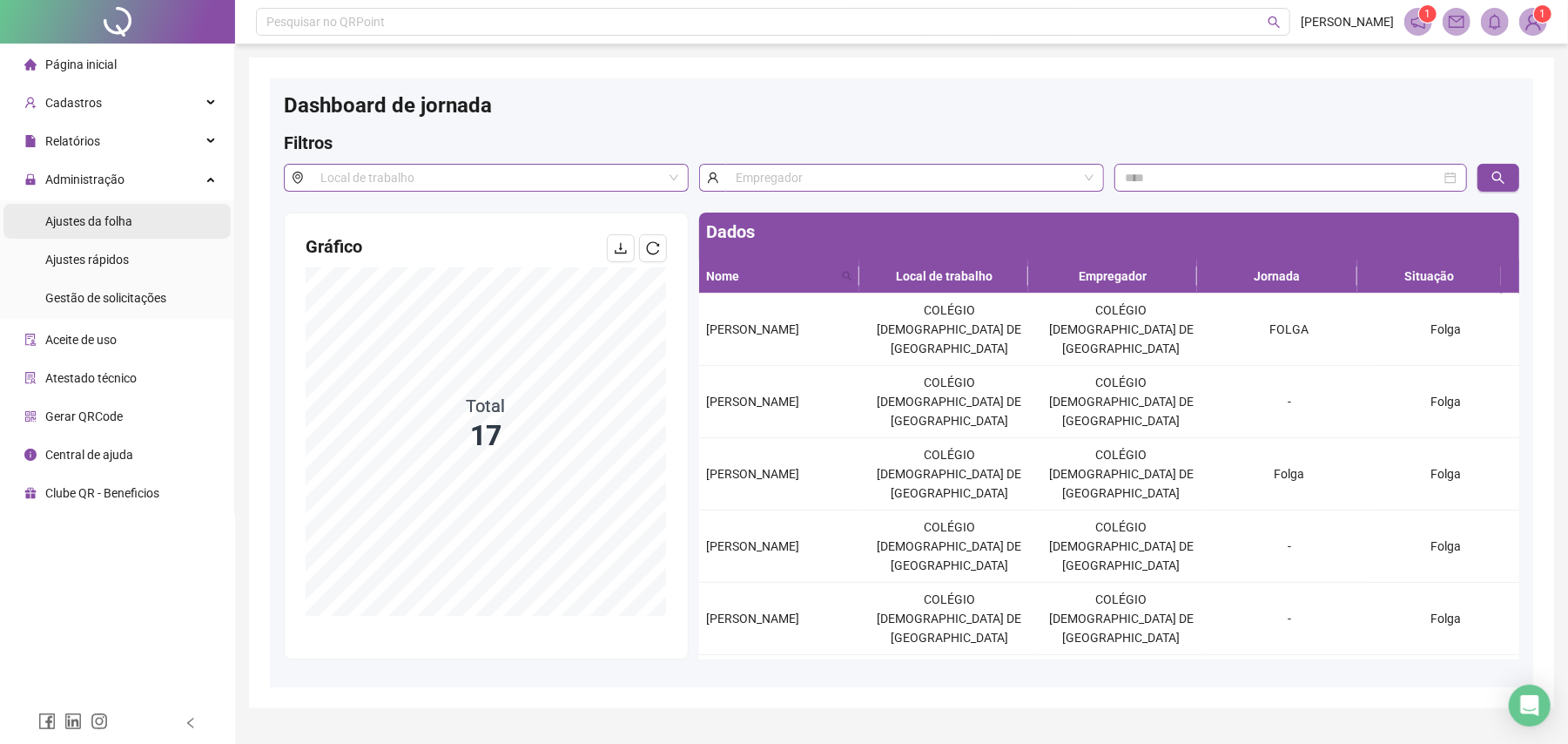
click at [92, 224] on span "Ajustes da folha" at bounding box center [88, 221] width 87 height 14
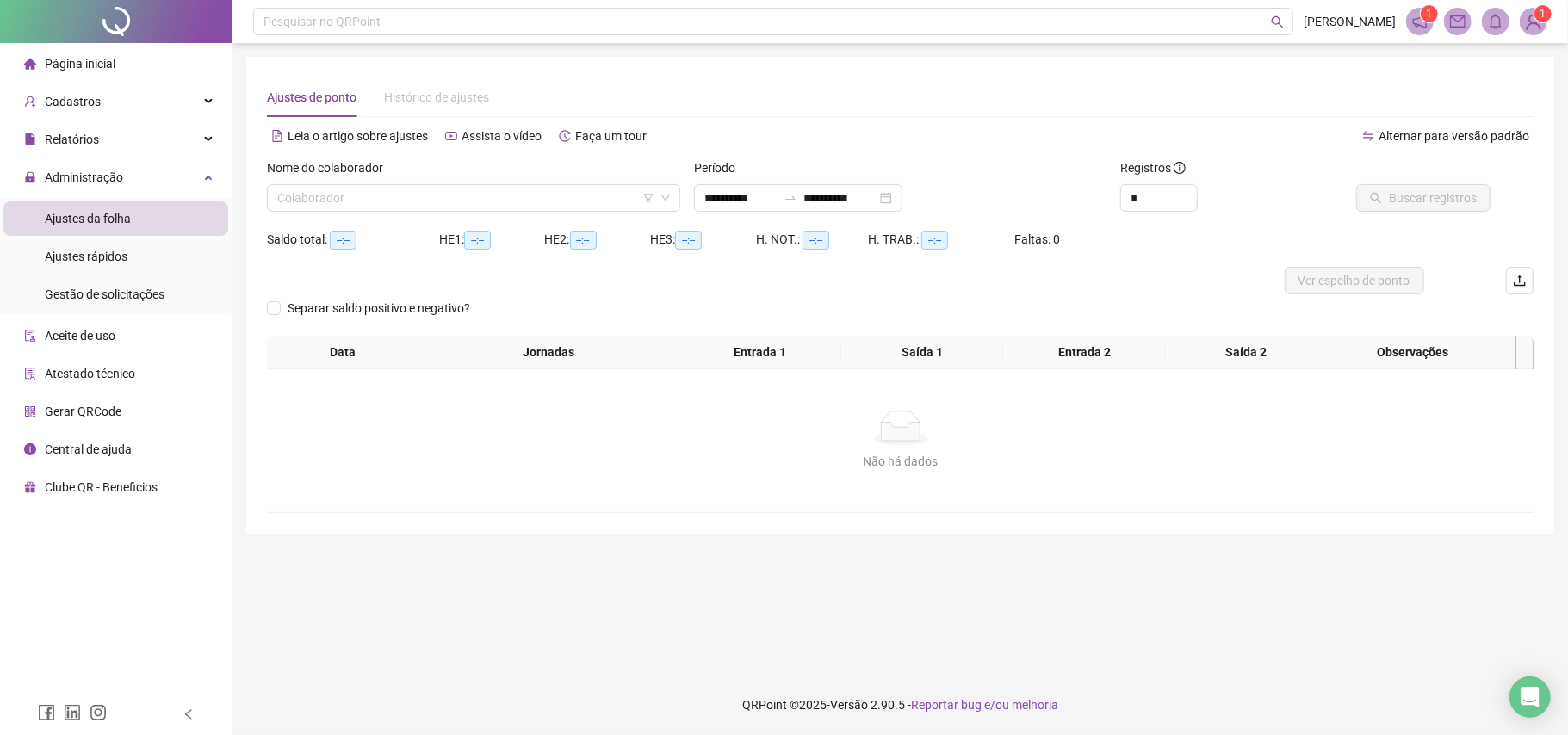
click at [473, 177] on div "Nome do colaborador" at bounding box center [473, 171] width 413 height 25
click at [473, 201] on input "search" at bounding box center [466, 197] width 377 height 25
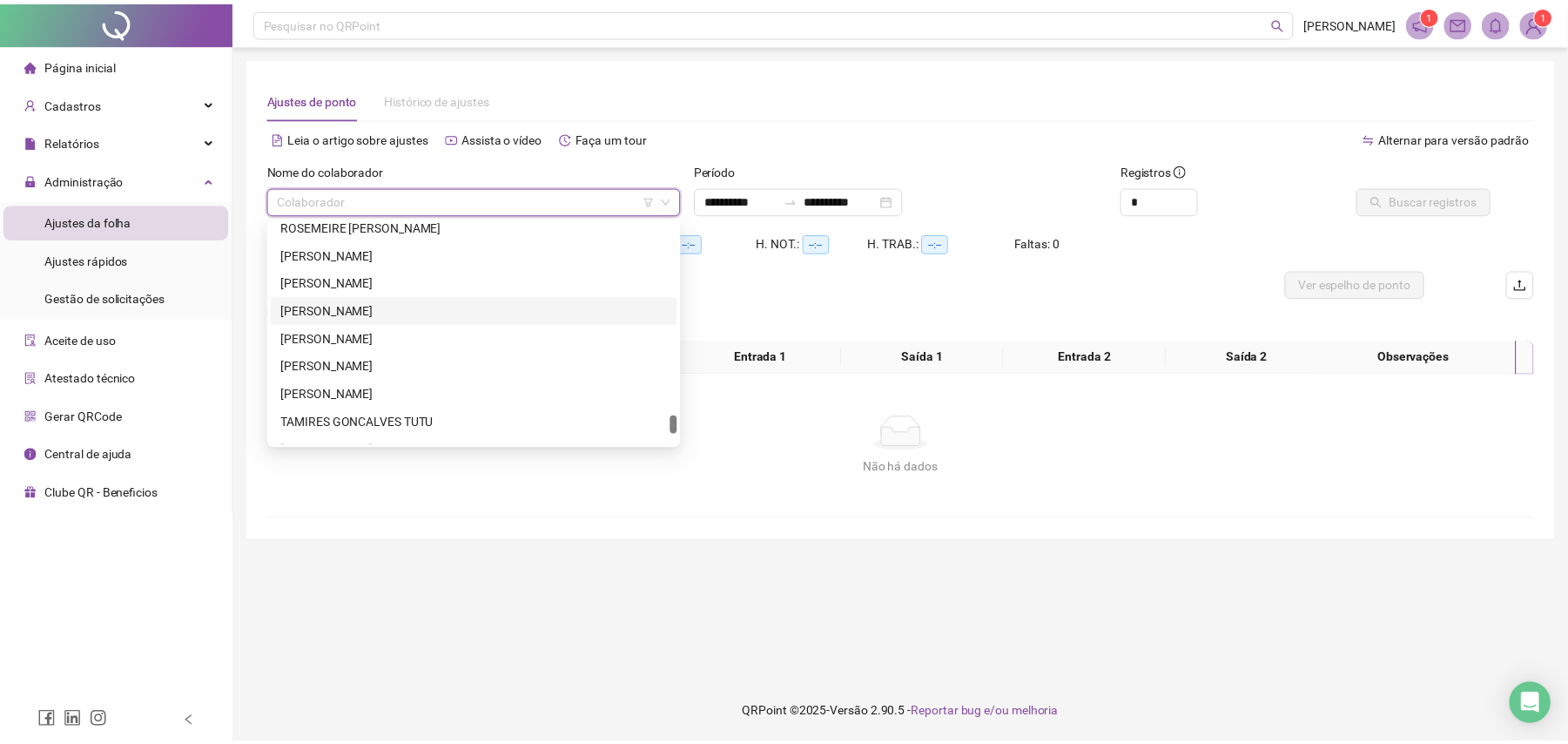
scroll to position [2454, 0]
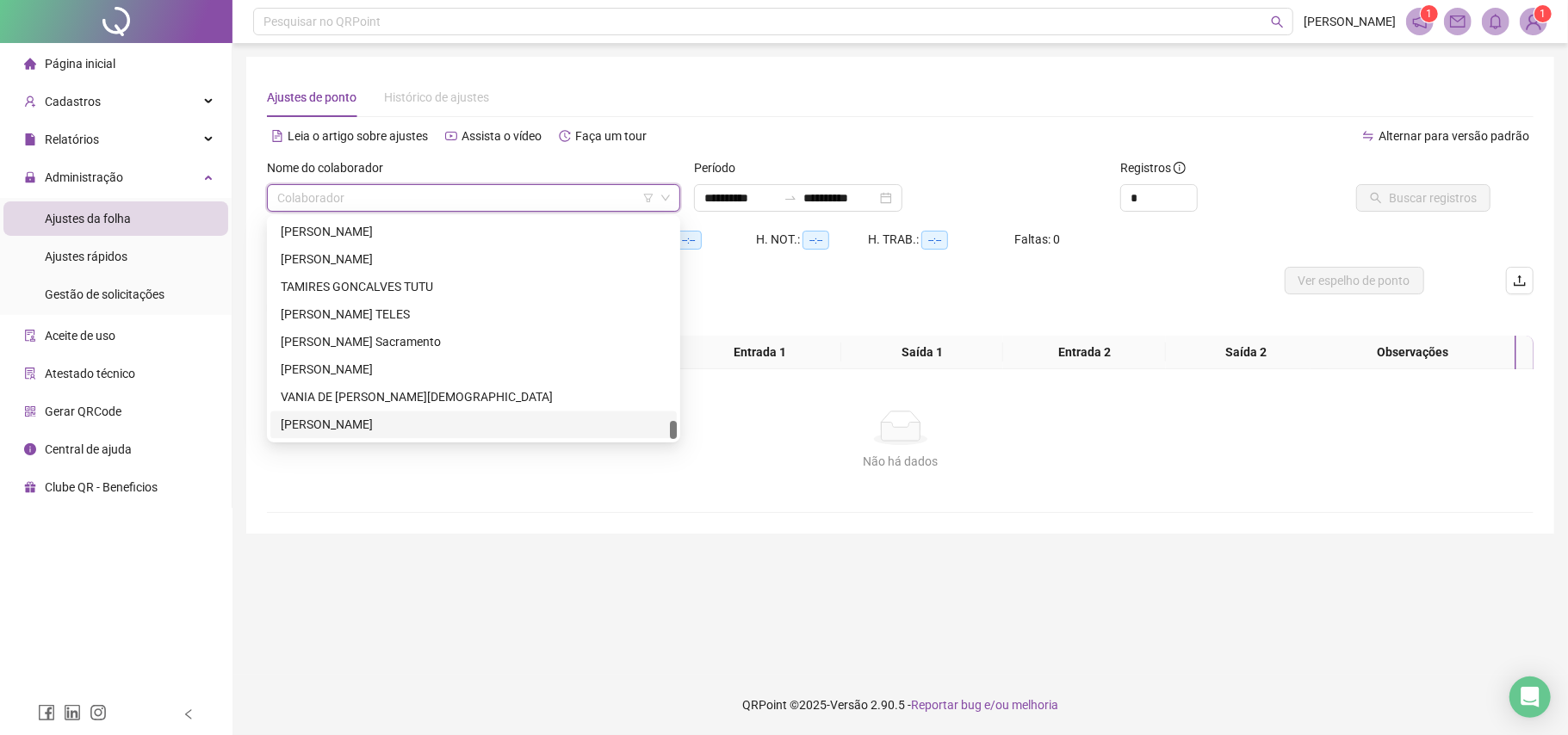
click at [331, 428] on div "[PERSON_NAME]" at bounding box center [474, 425] width 386 height 19
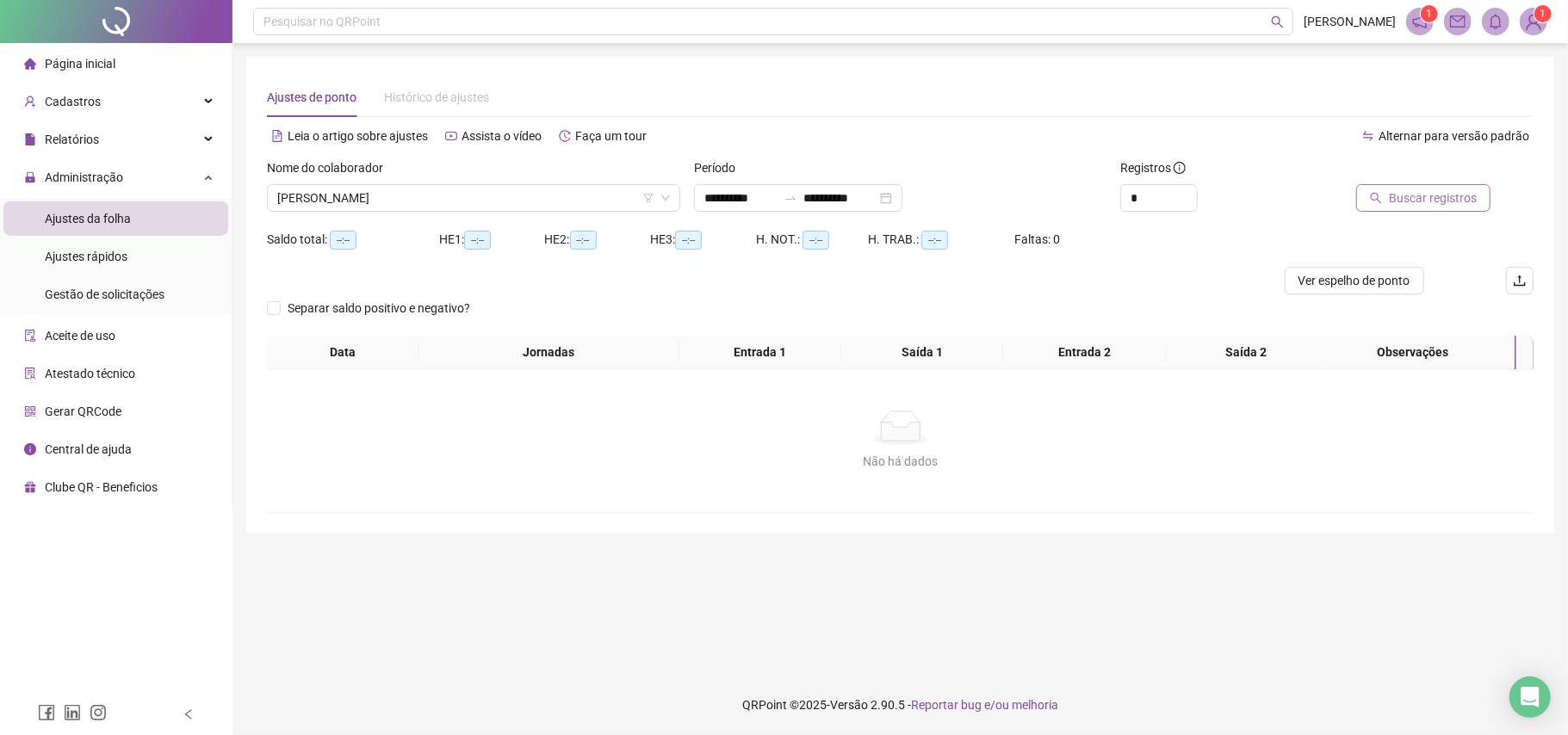
click at [1379, 193] on icon "search" at bounding box center [1377, 198] width 11 height 11
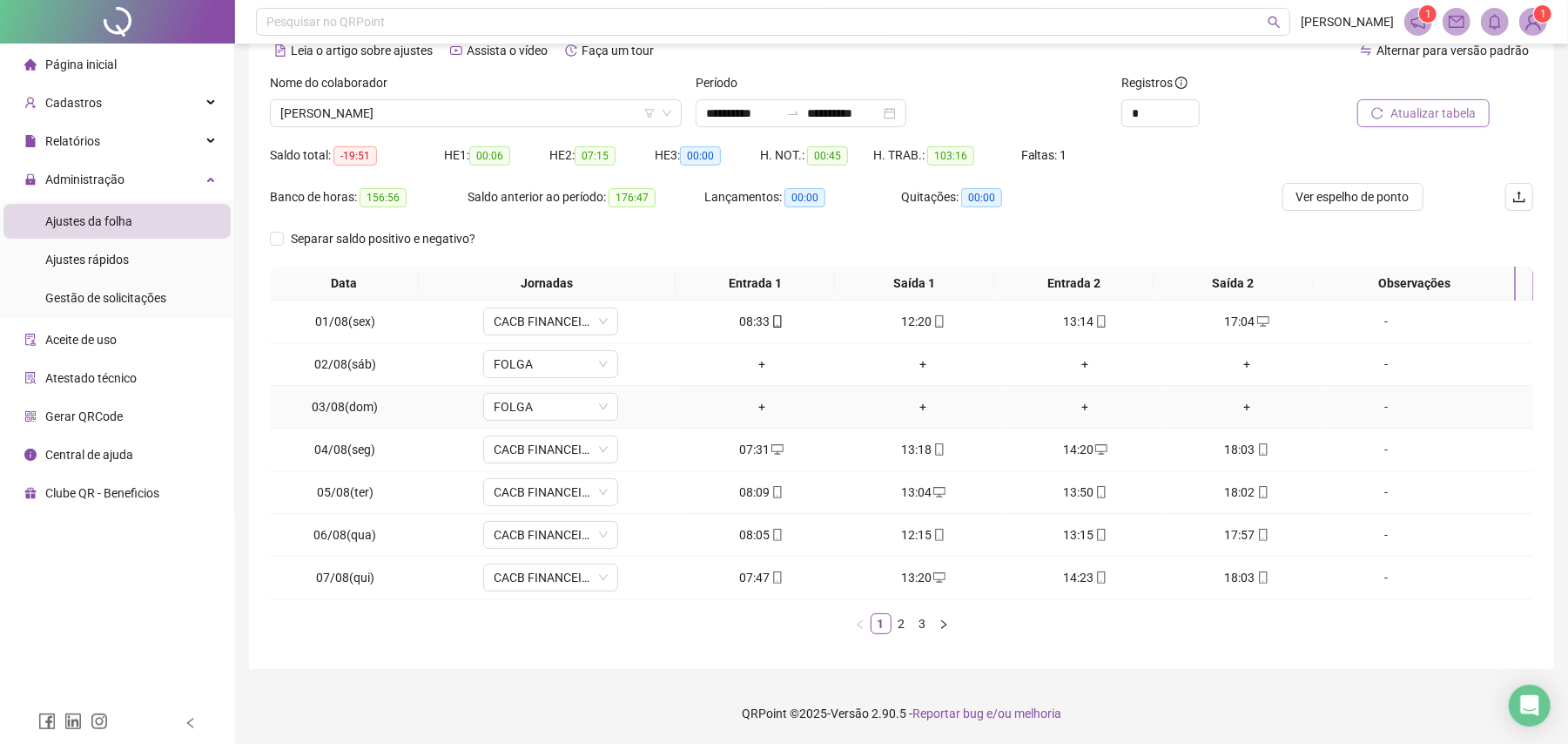
scroll to position [89, 0]
click at [901, 621] on link "2" at bounding box center [902, 623] width 19 height 19
click at [928, 621] on link "3" at bounding box center [923, 623] width 19 height 19
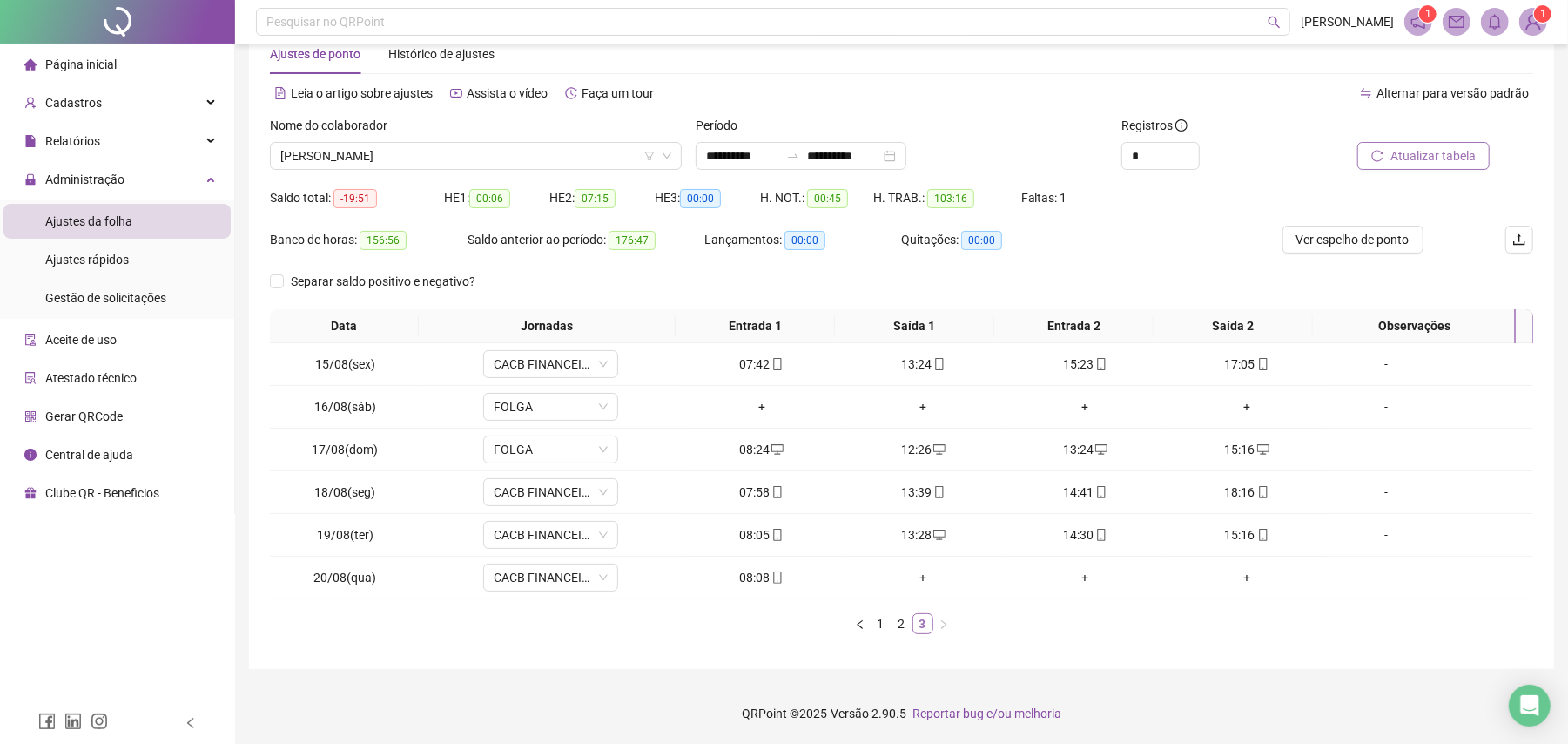
scroll to position [46, 0]
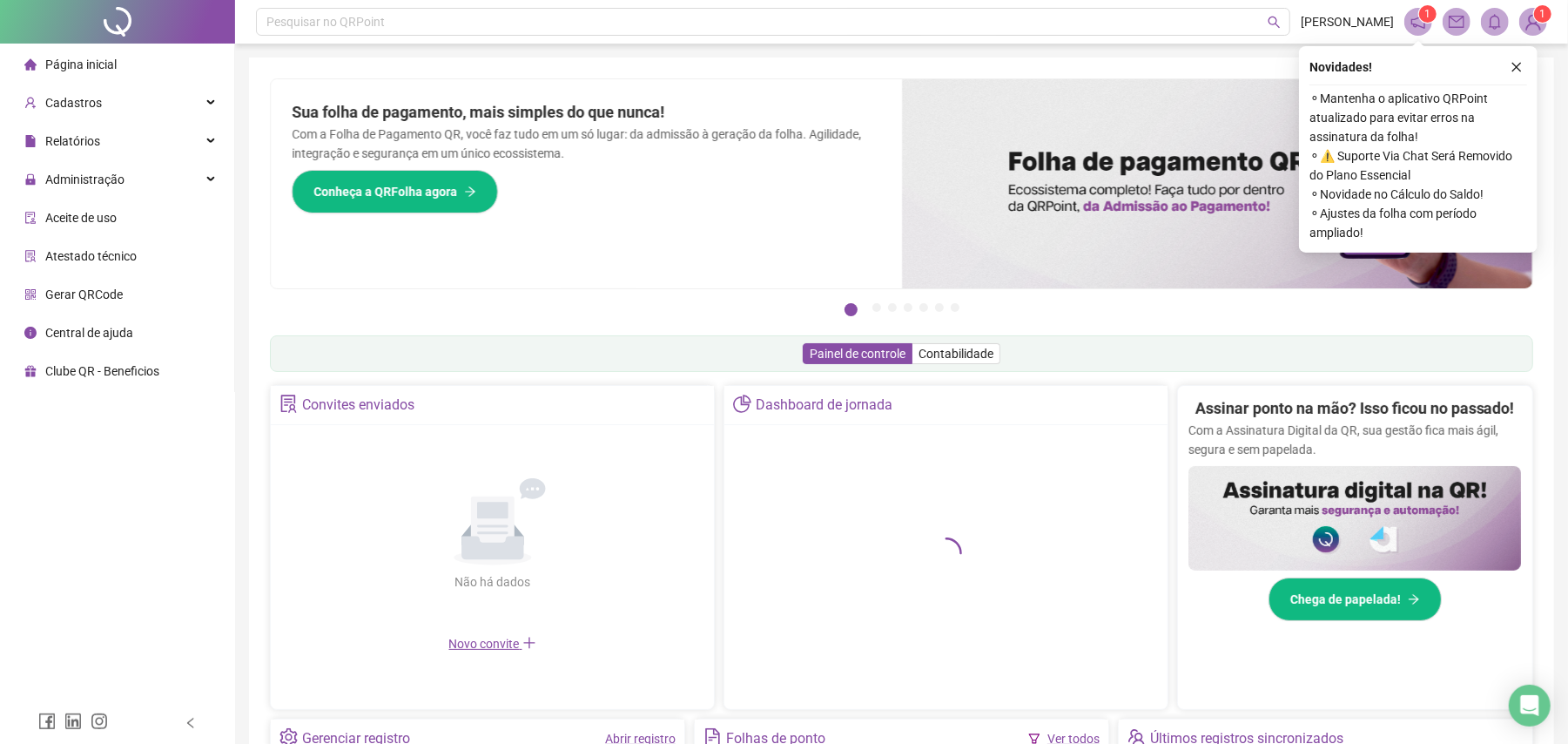
click at [109, 121] on ul "Página inicial Cadastros Relatórios Administração Aceite de uso Atestado técnic…" at bounding box center [118, 217] width 236 height 349
click at [115, 106] on div "Cadastros" at bounding box center [117, 103] width 227 height 35
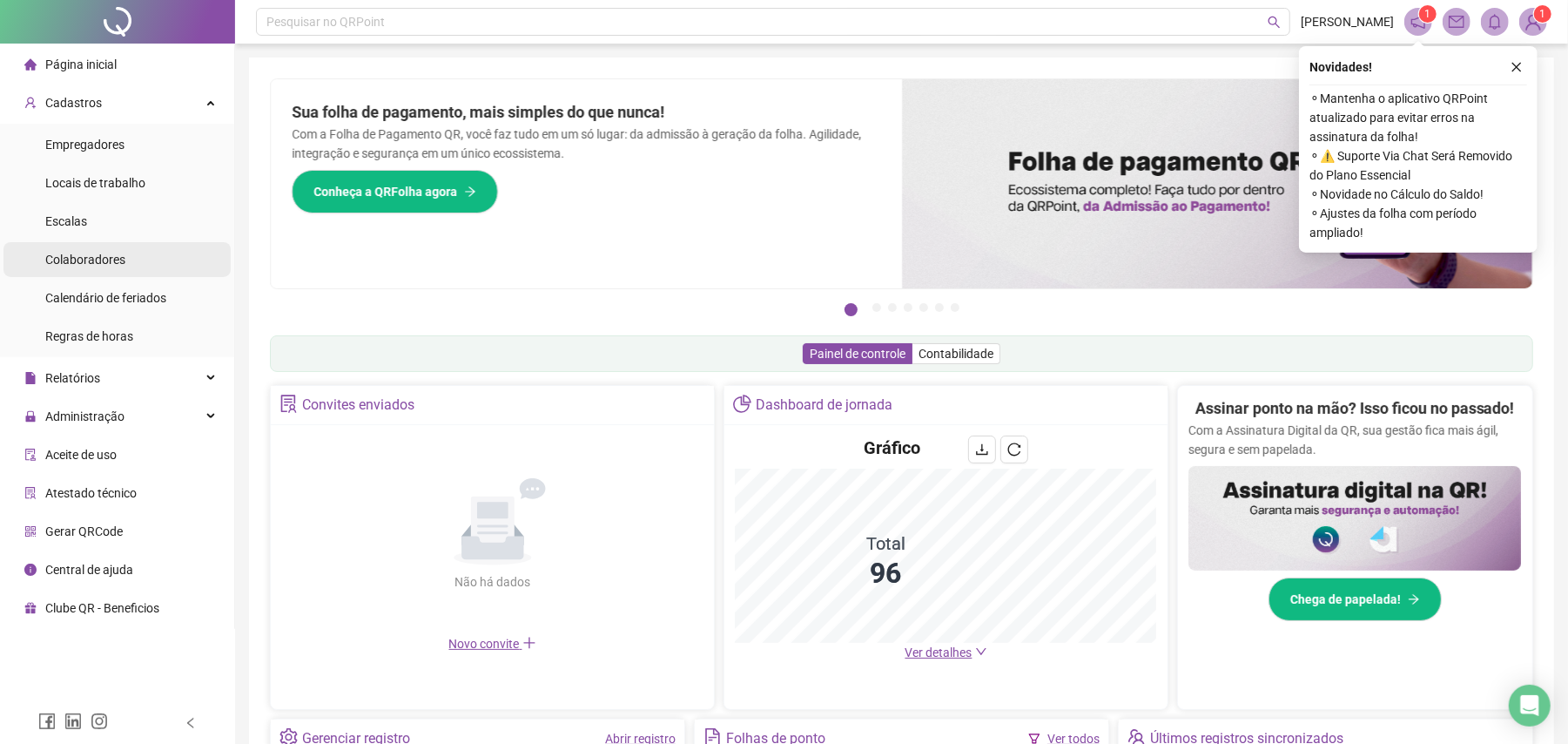
click at [106, 252] on span "Colaboradores" at bounding box center [85, 259] width 80 height 14
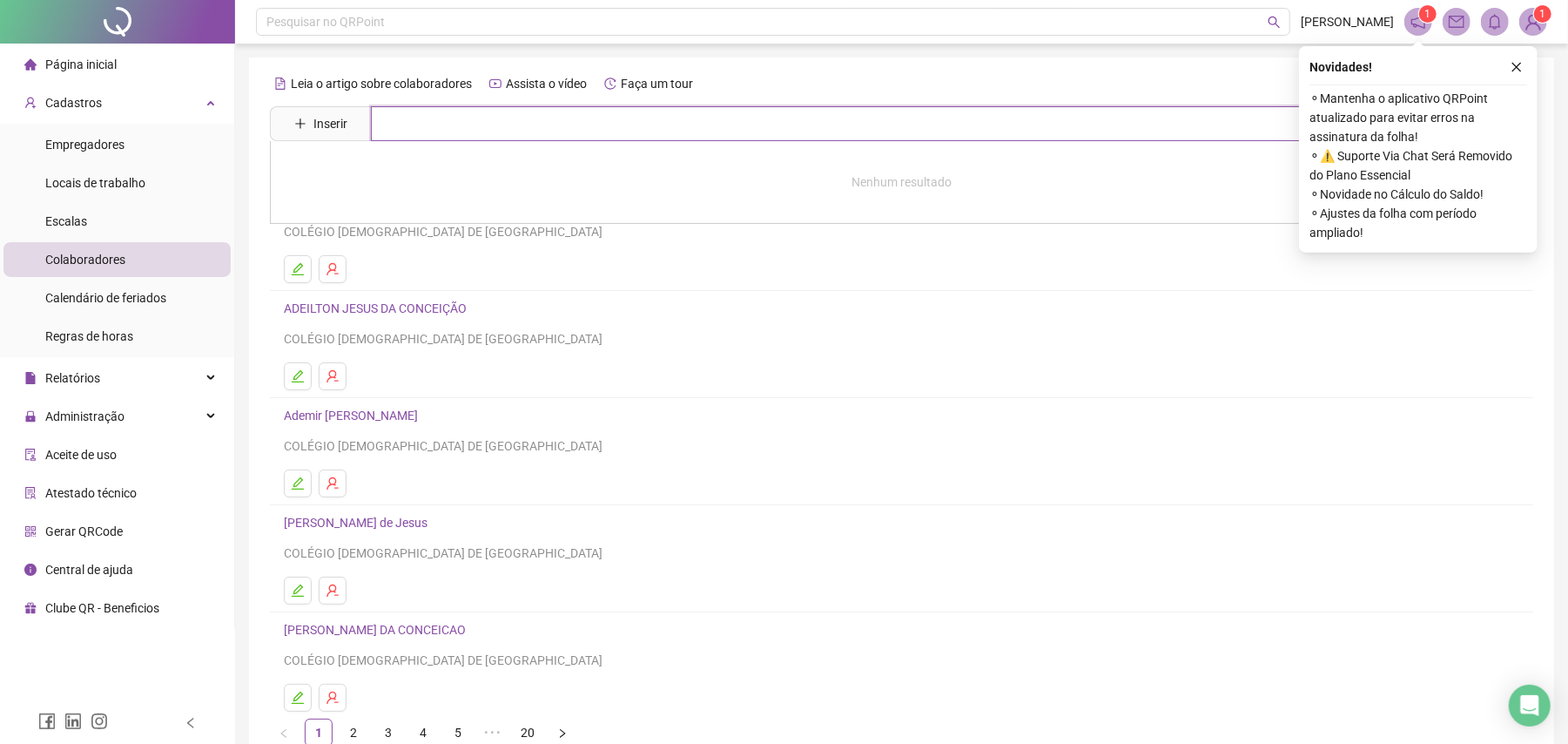
click at [600, 116] on input "text" at bounding box center [914, 123] width 1087 height 35
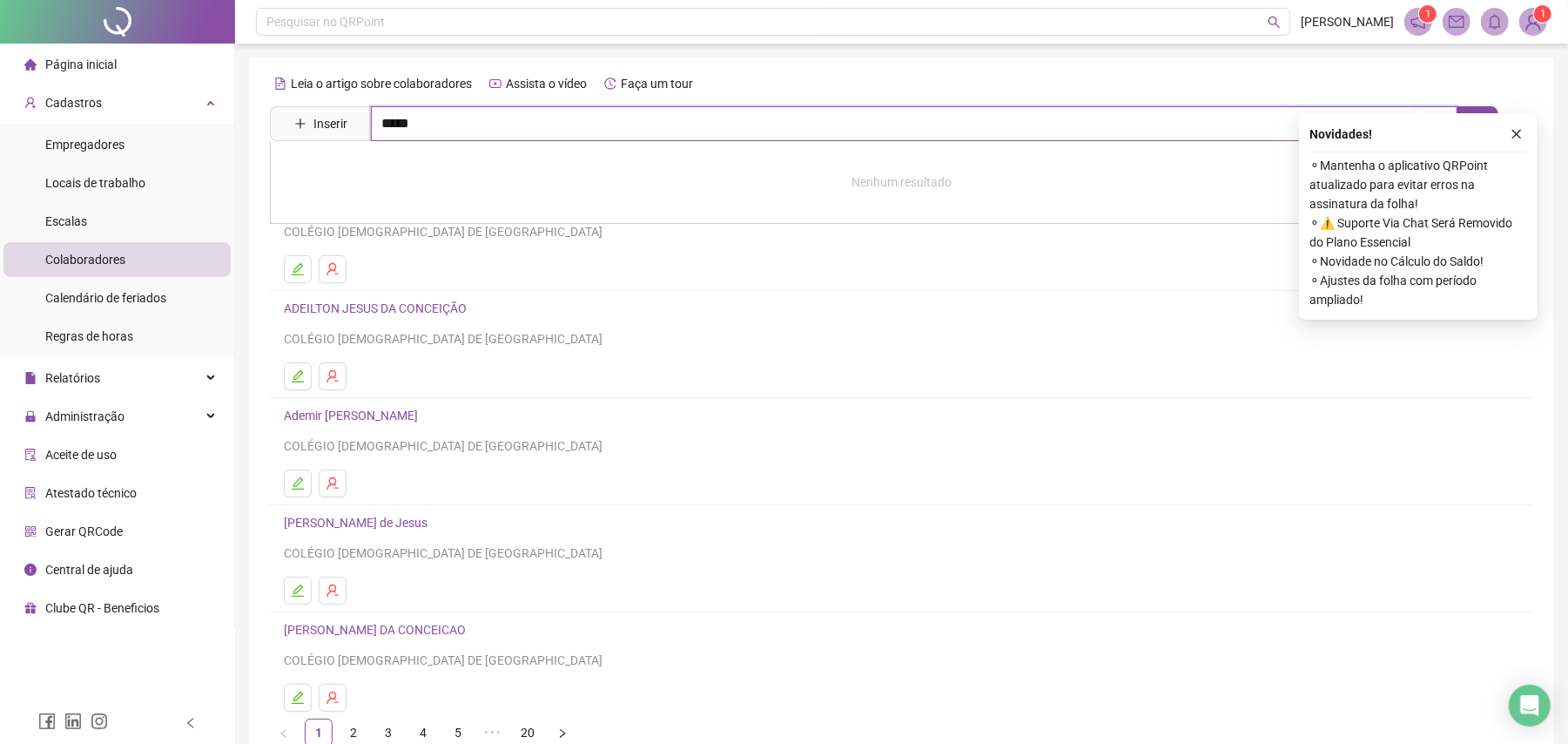
scroll to position [102, 0]
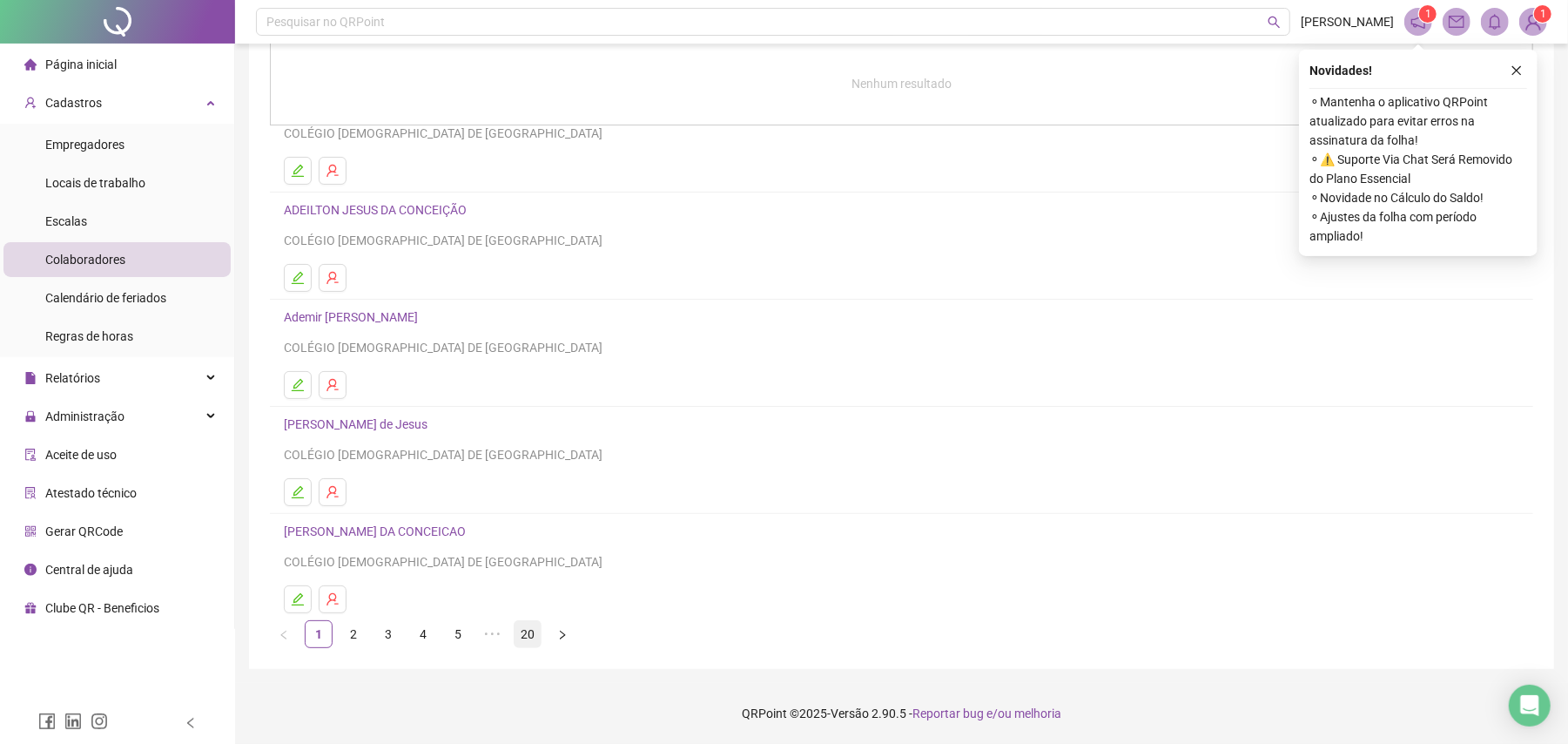
type input "*****"
click at [527, 629] on link "20" at bounding box center [527, 634] width 26 height 26
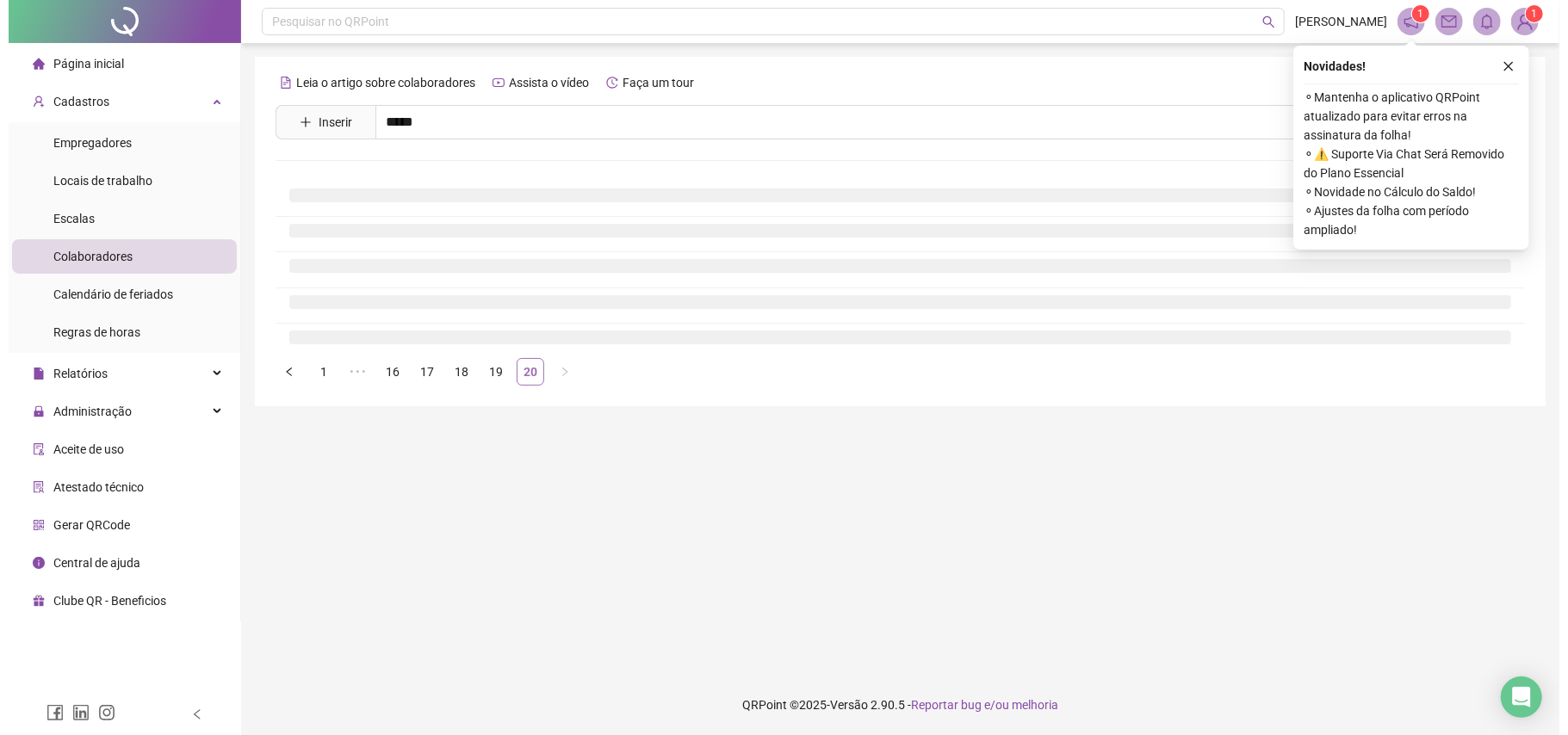
scroll to position [0, 0]
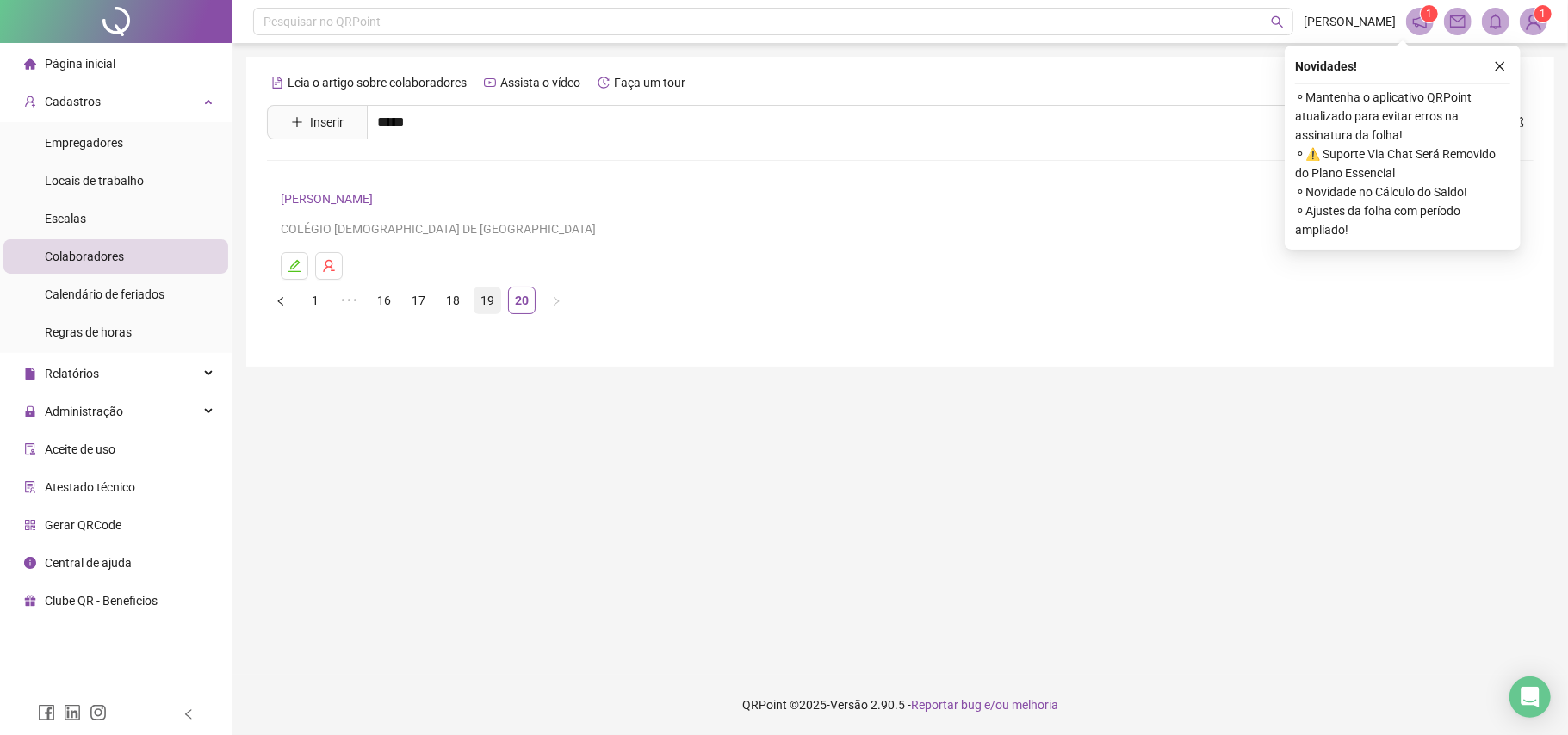
click at [486, 299] on link "19" at bounding box center [487, 300] width 25 height 25
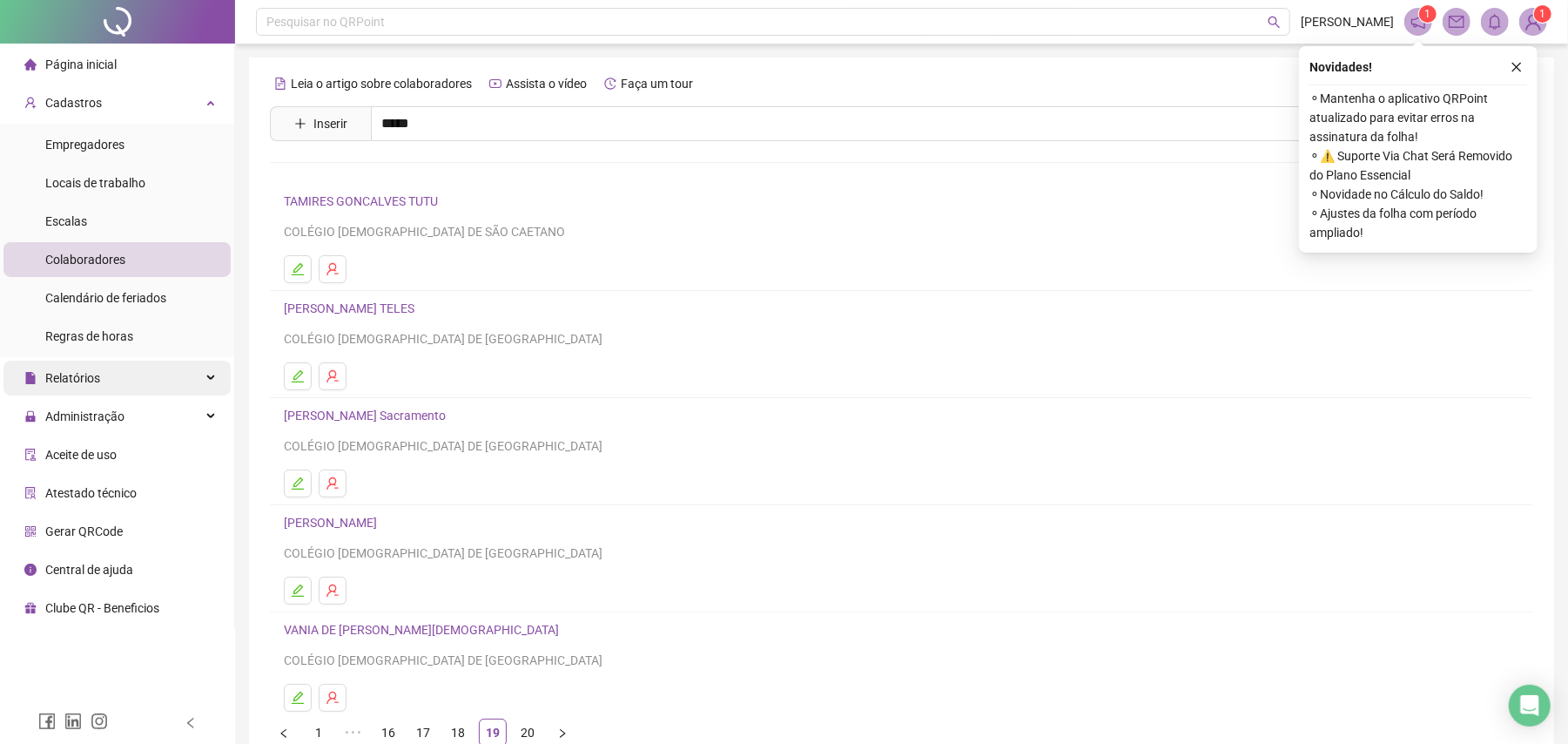
click at [127, 385] on div "Relatórios" at bounding box center [117, 378] width 227 height 35
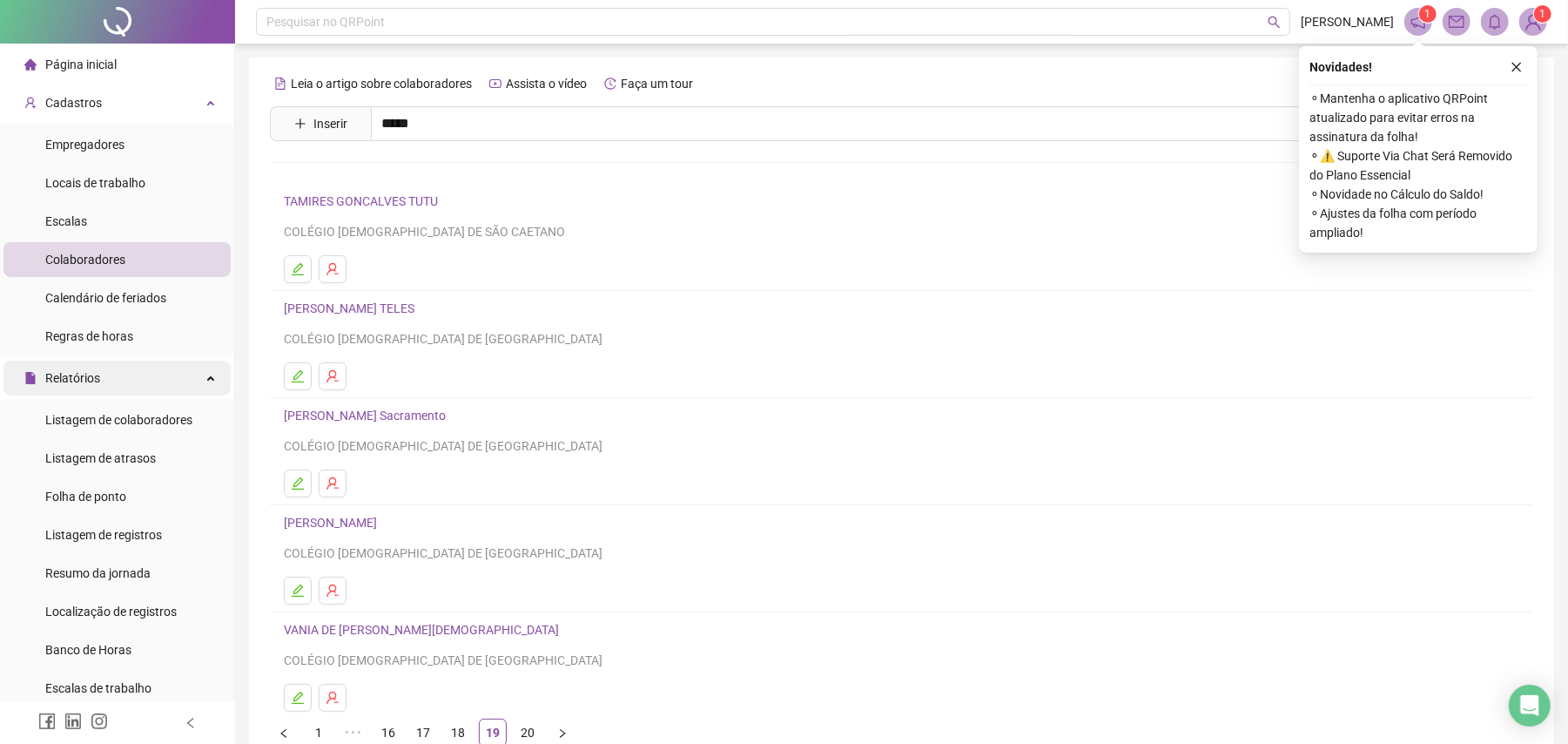
click at [155, 365] on div "Relatórios" at bounding box center [117, 378] width 227 height 35
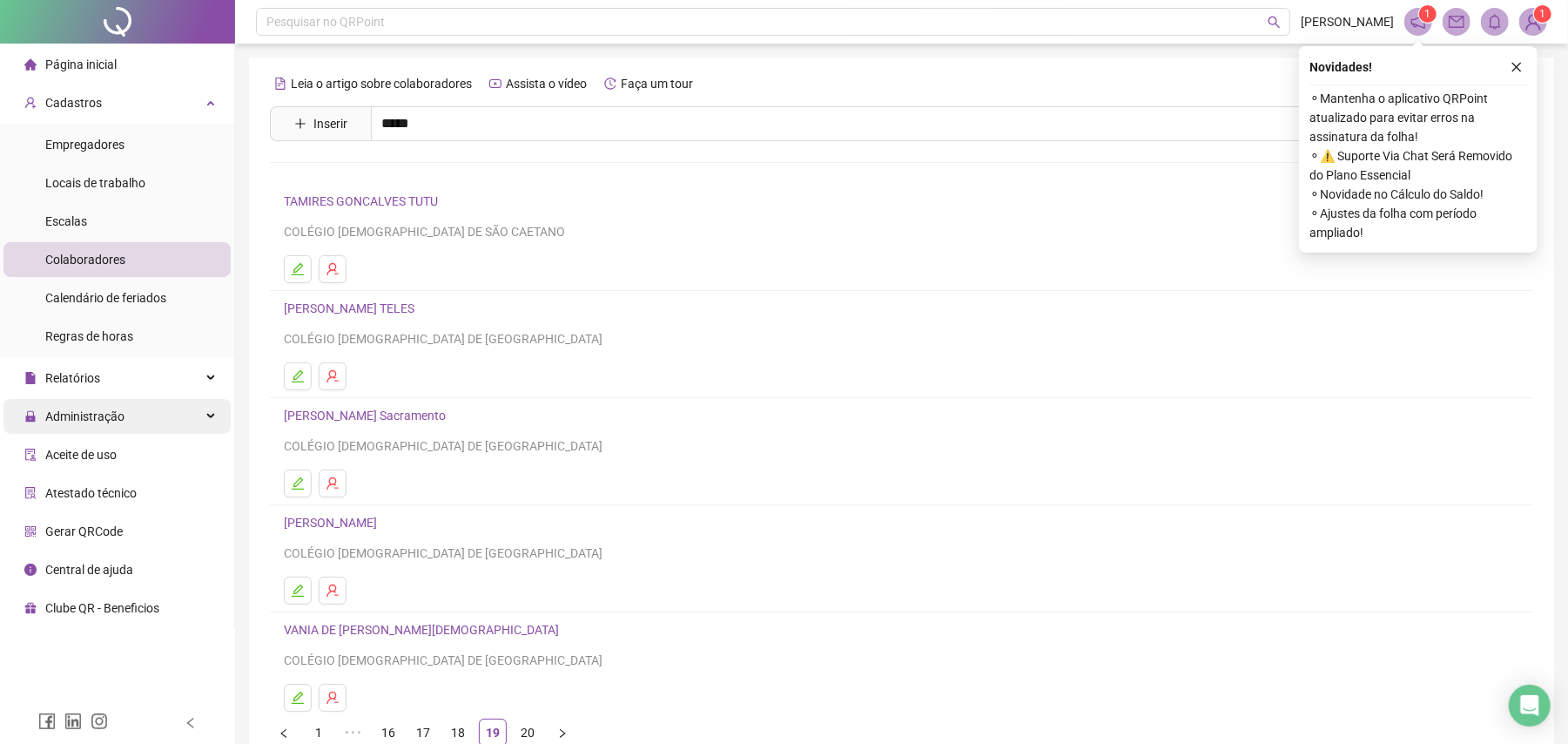
click at [148, 404] on div "Administração" at bounding box center [117, 416] width 227 height 35
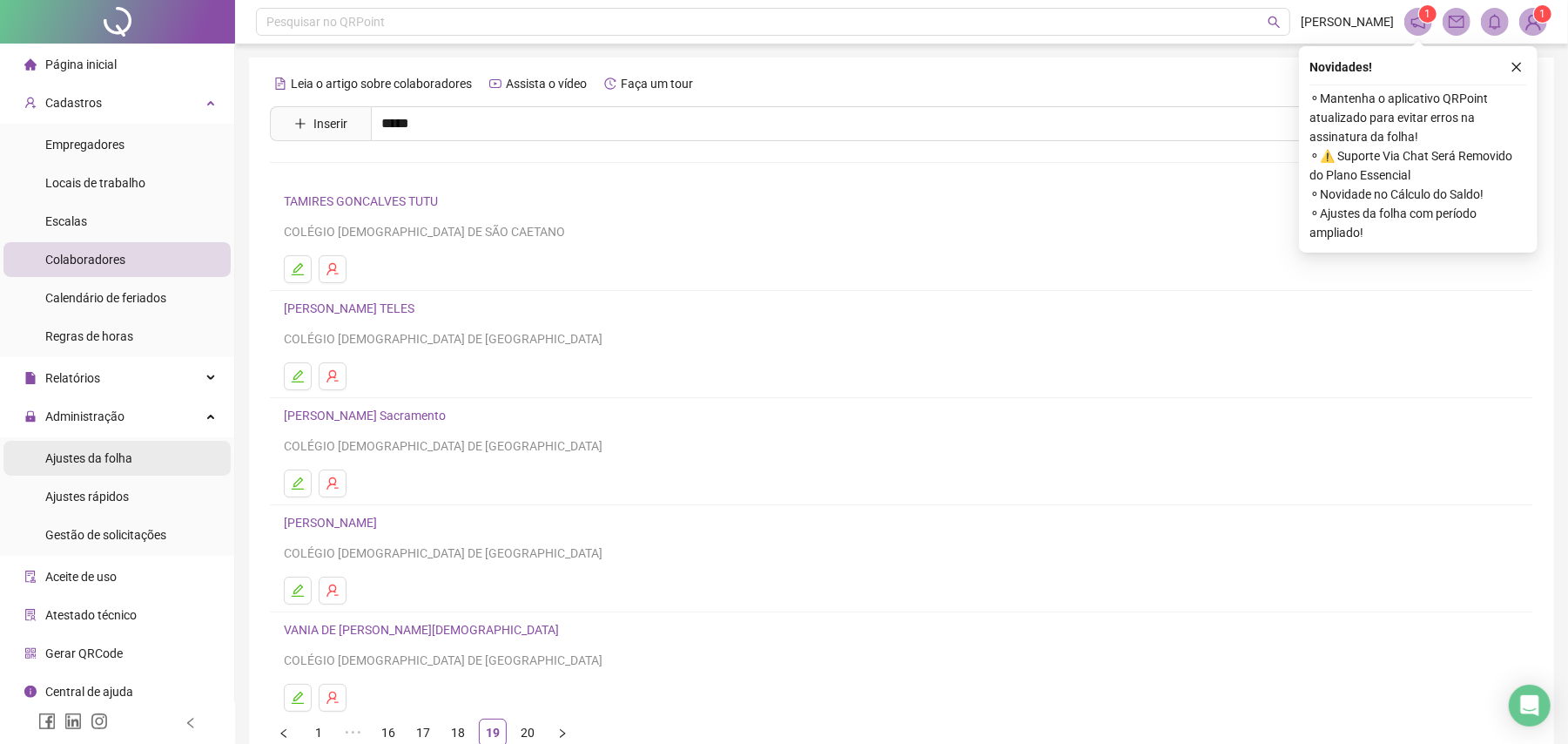
click at [134, 454] on li "Ajustes da folha" at bounding box center [117, 459] width 227 height 35
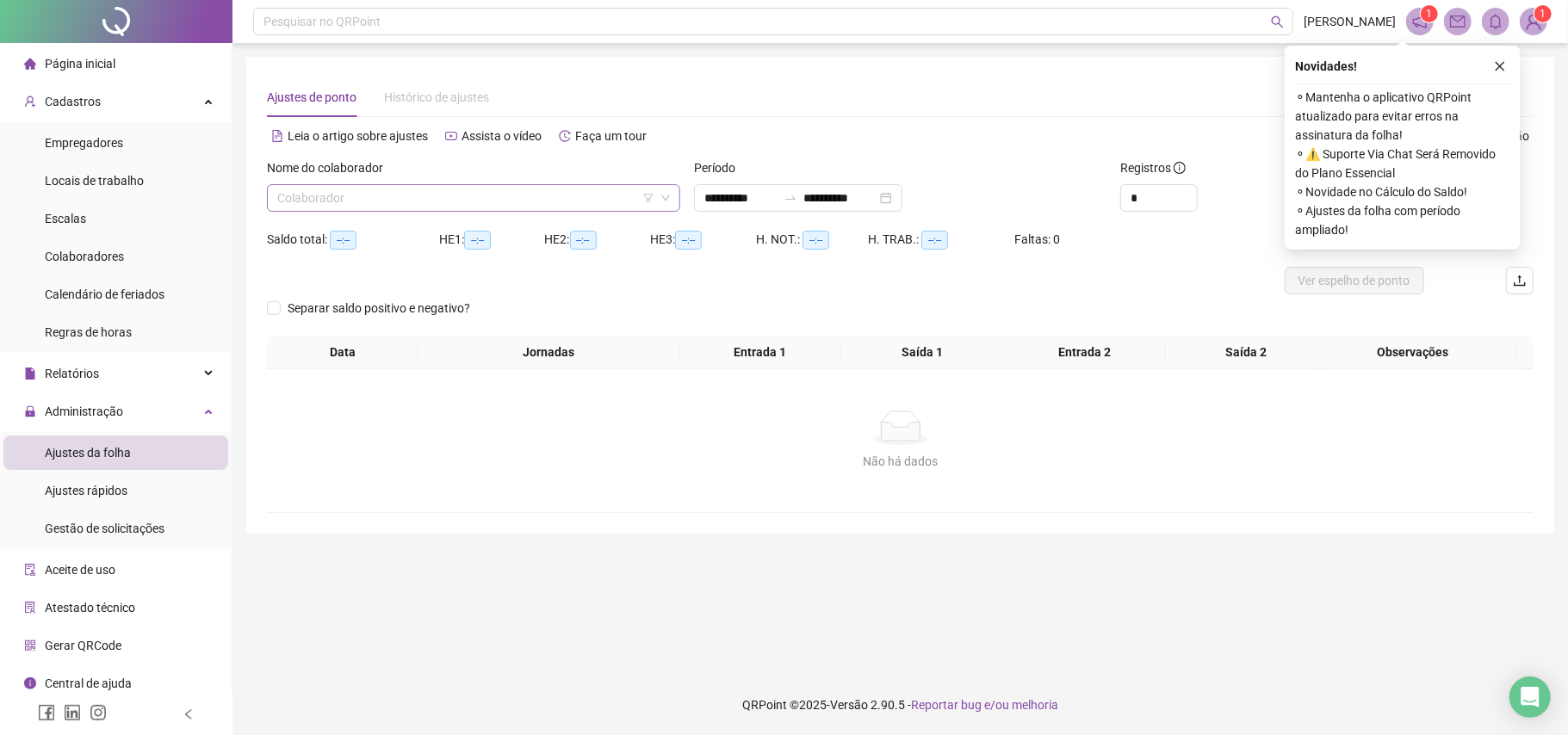
click at [521, 193] on input "search" at bounding box center [466, 197] width 377 height 25
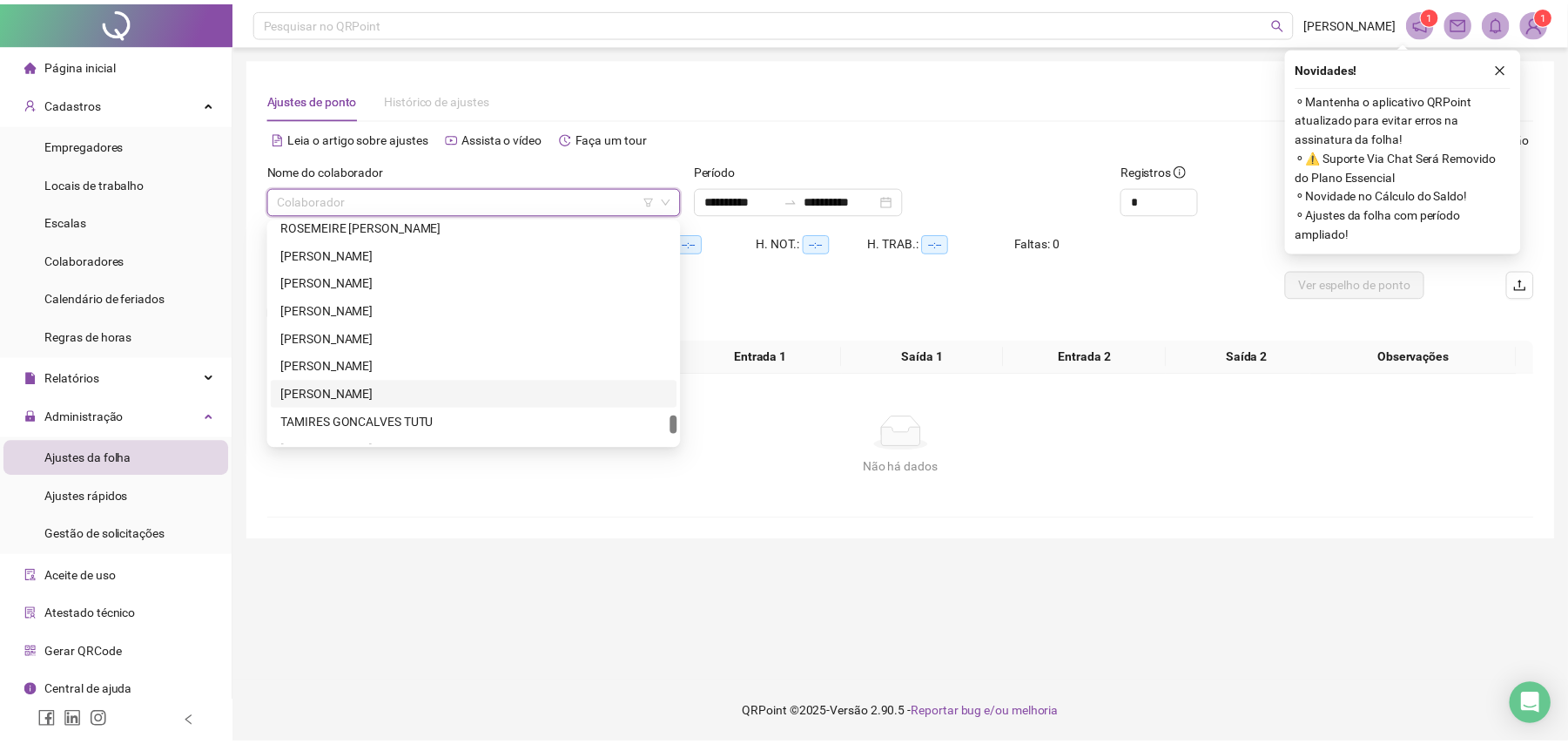
scroll to position [2454, 0]
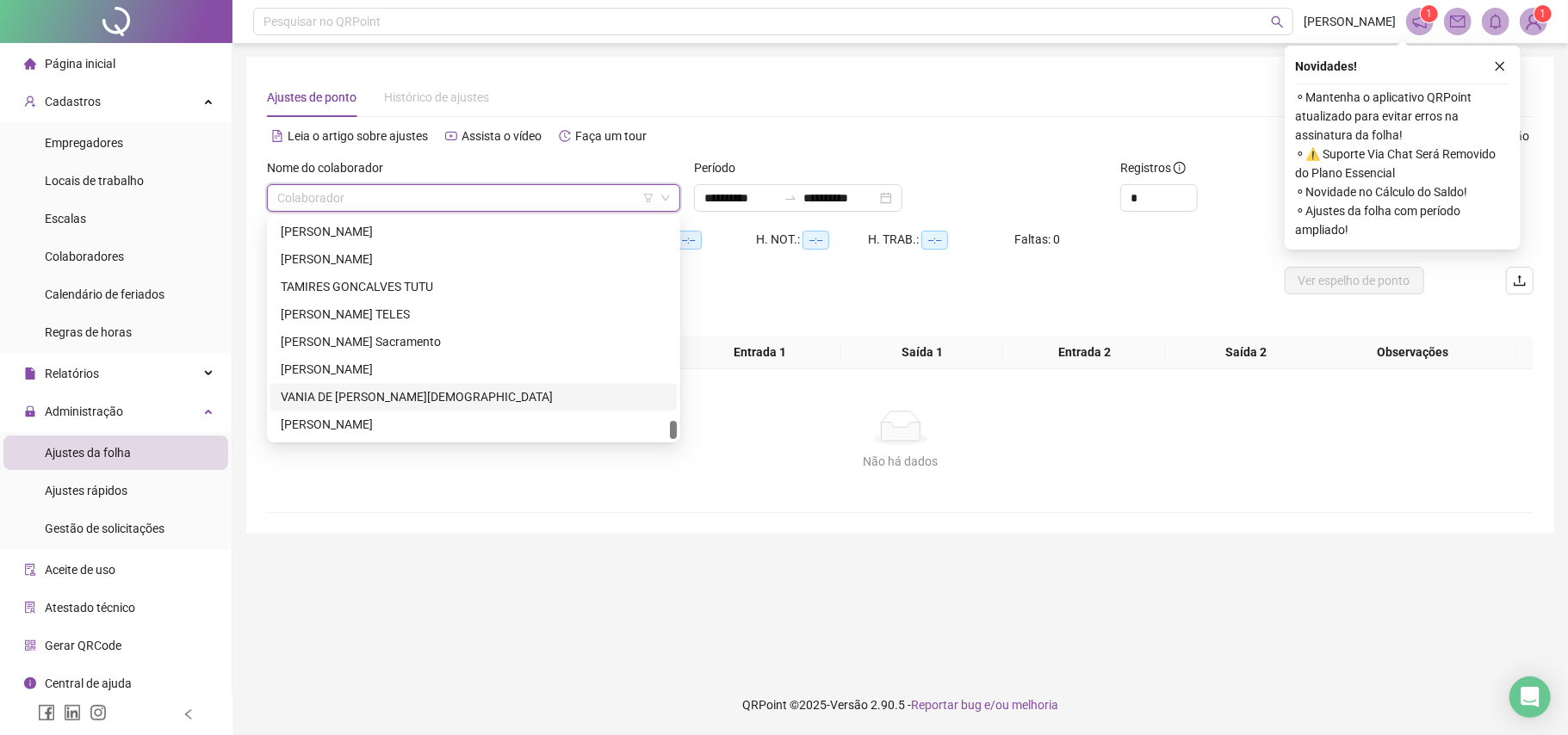
click at [359, 393] on div "VANIA DE [PERSON_NAME][DEMOGRAPHIC_DATA]" at bounding box center [474, 398] width 386 height 19
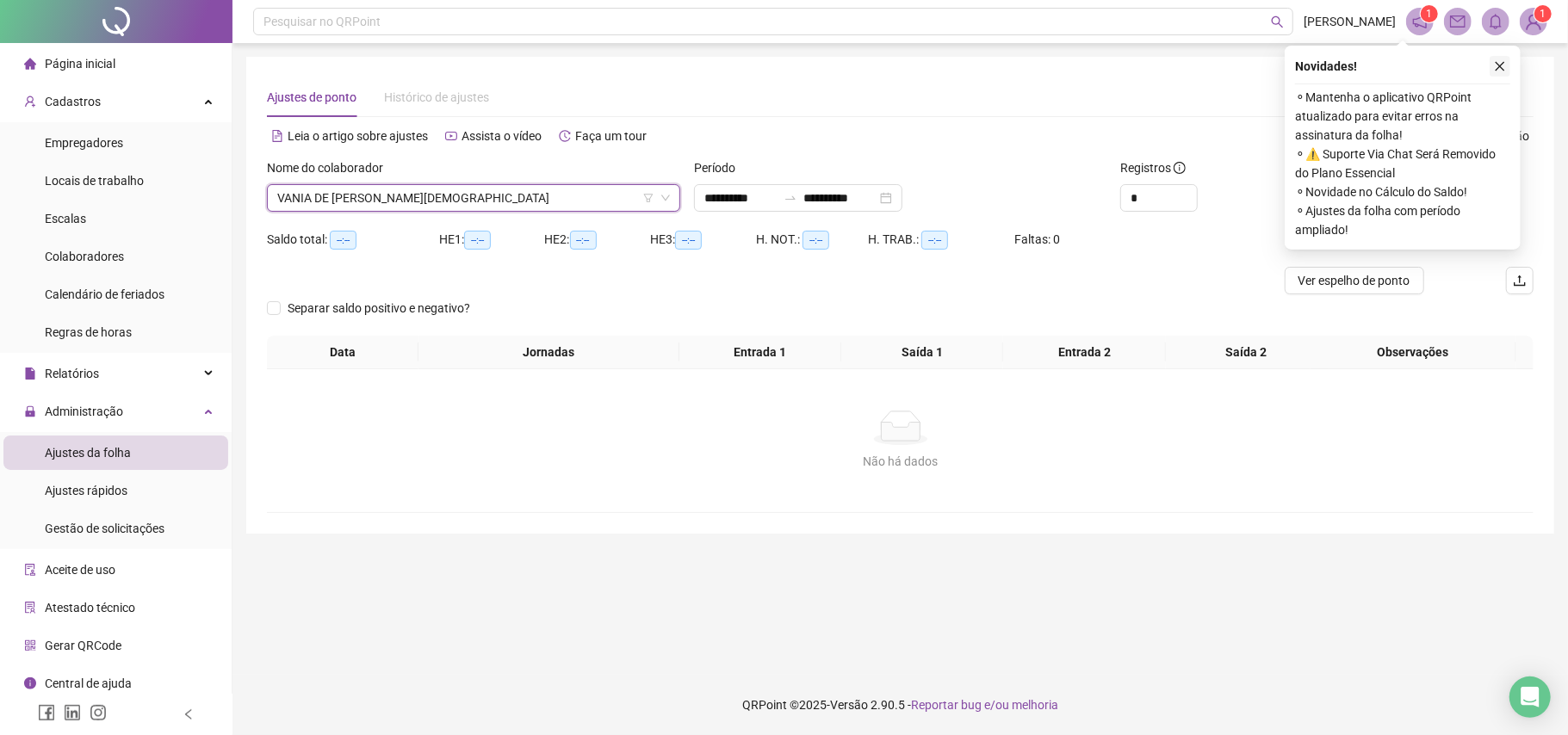
click at [1490, 69] on button "button" at bounding box center [1500, 66] width 21 height 21
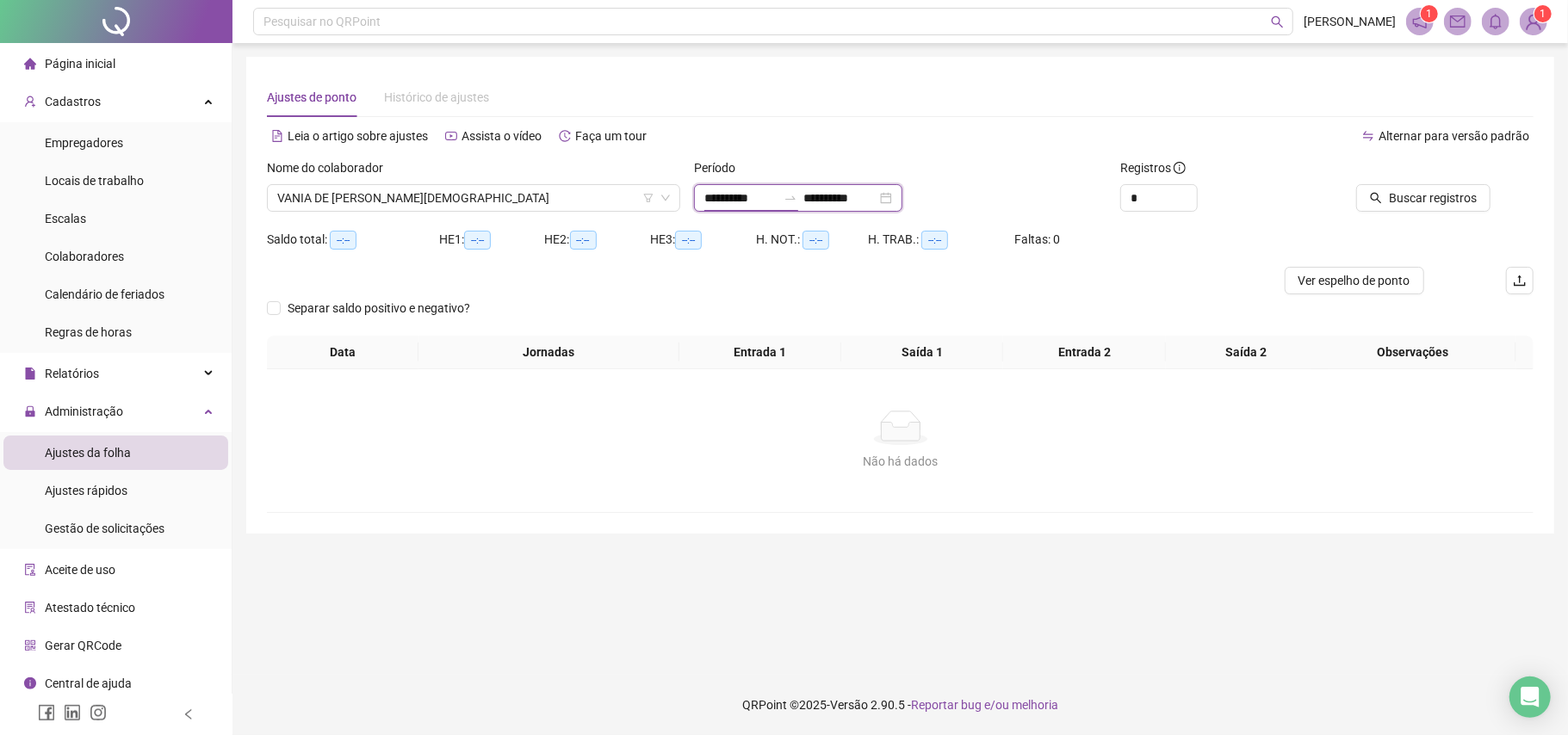
click at [754, 204] on input "**********" at bounding box center [740, 197] width 72 height 19
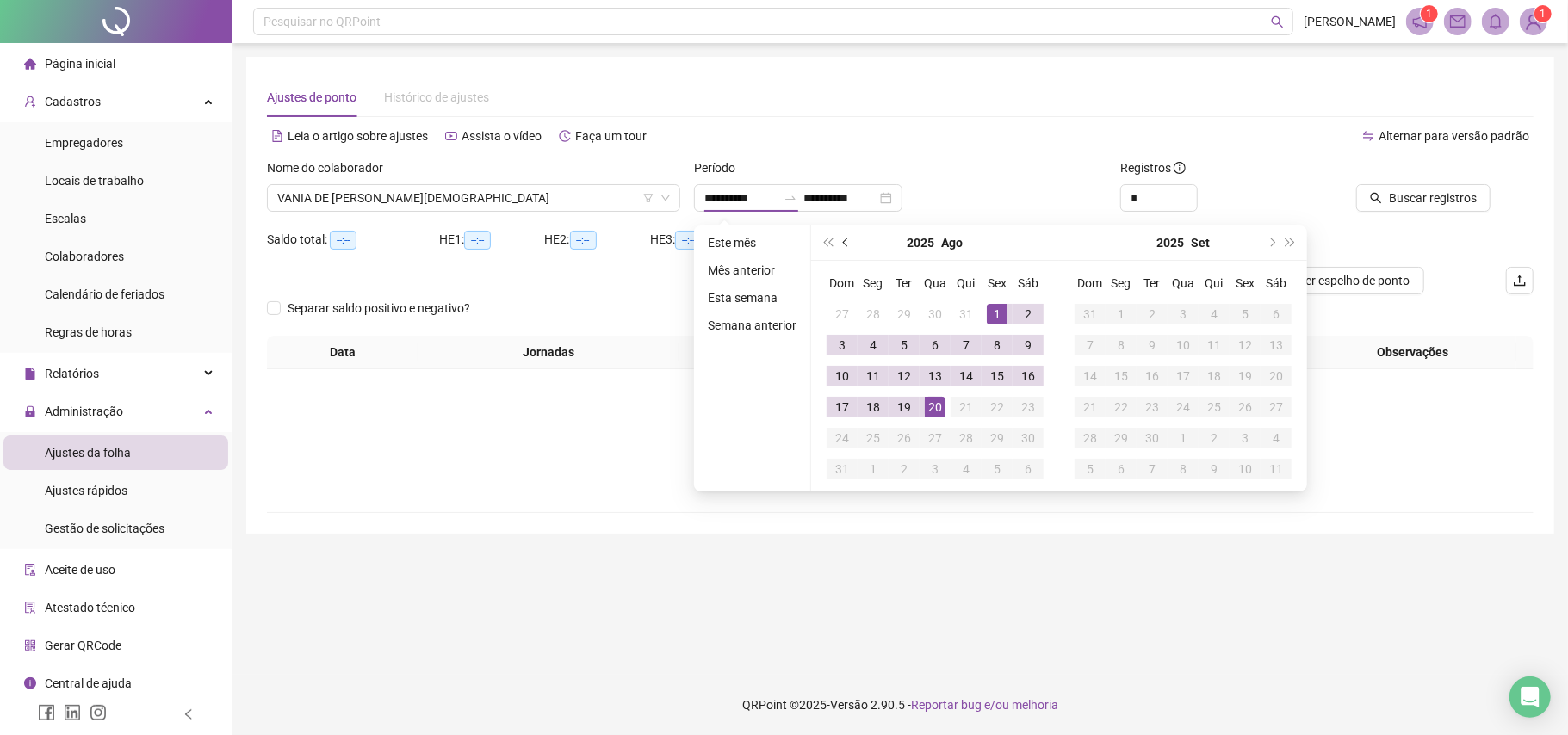
click at [837, 239] on button "prev-year" at bounding box center [846, 243] width 19 height 35
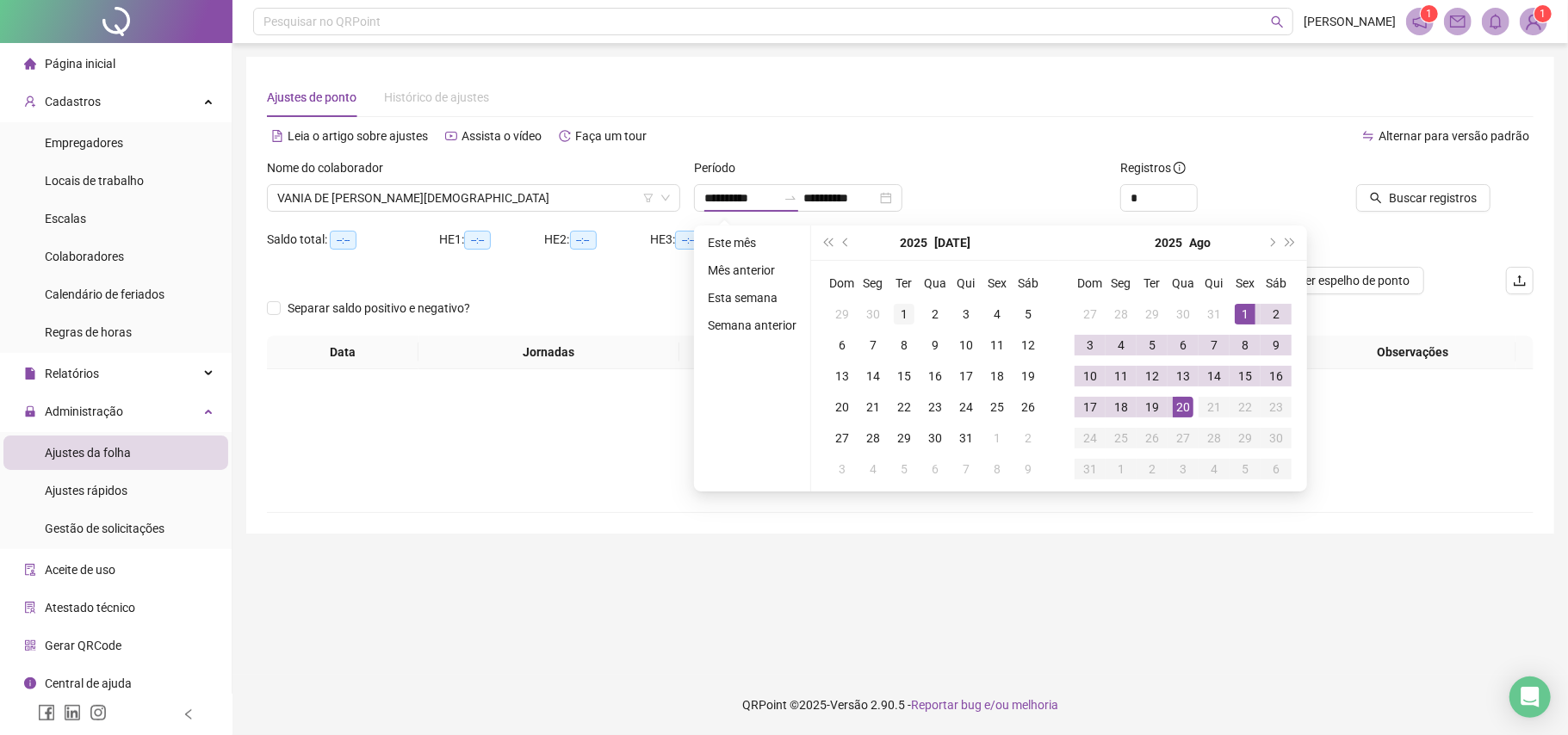
type input "**********"
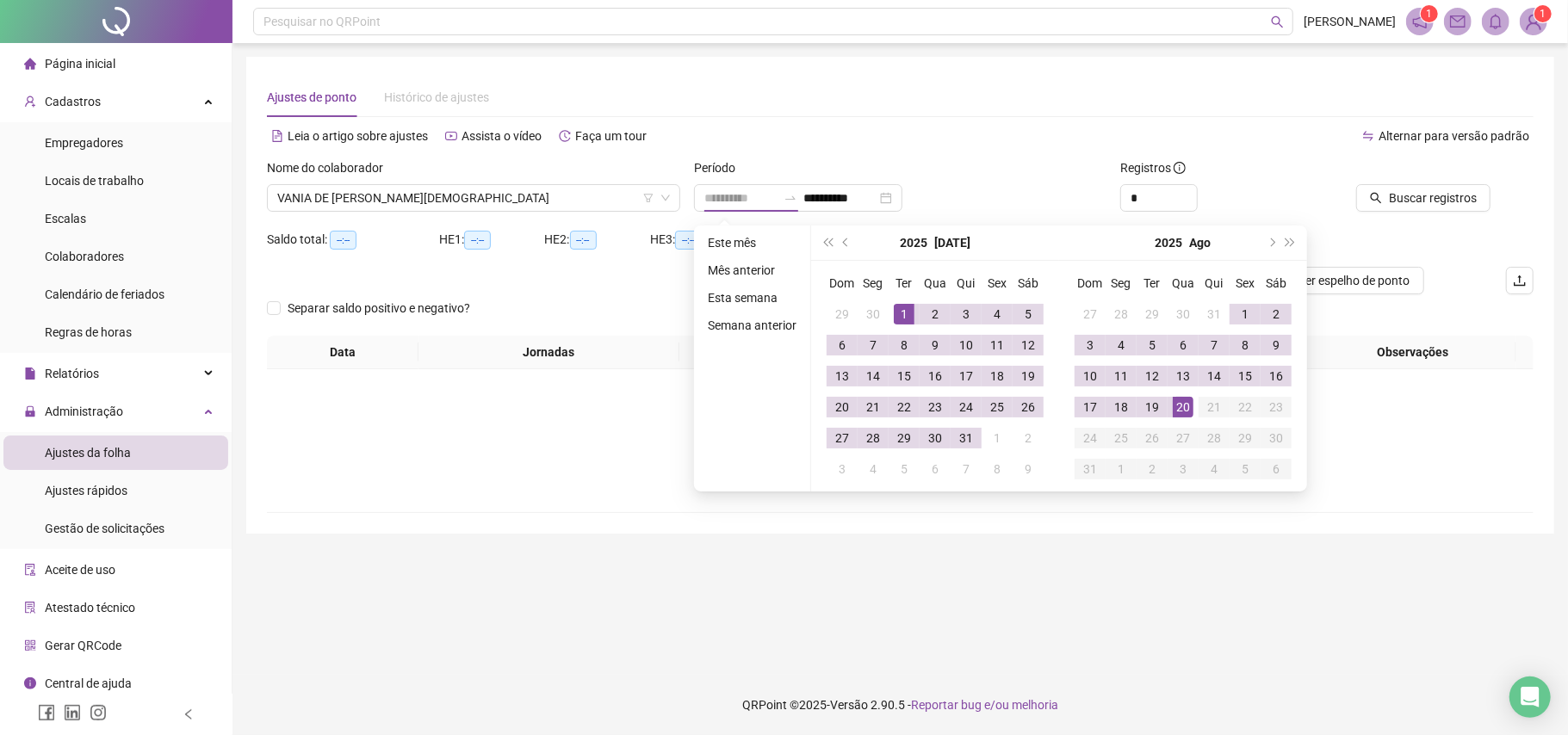
click at [904, 310] on div "1" at bounding box center [904, 314] width 21 height 21
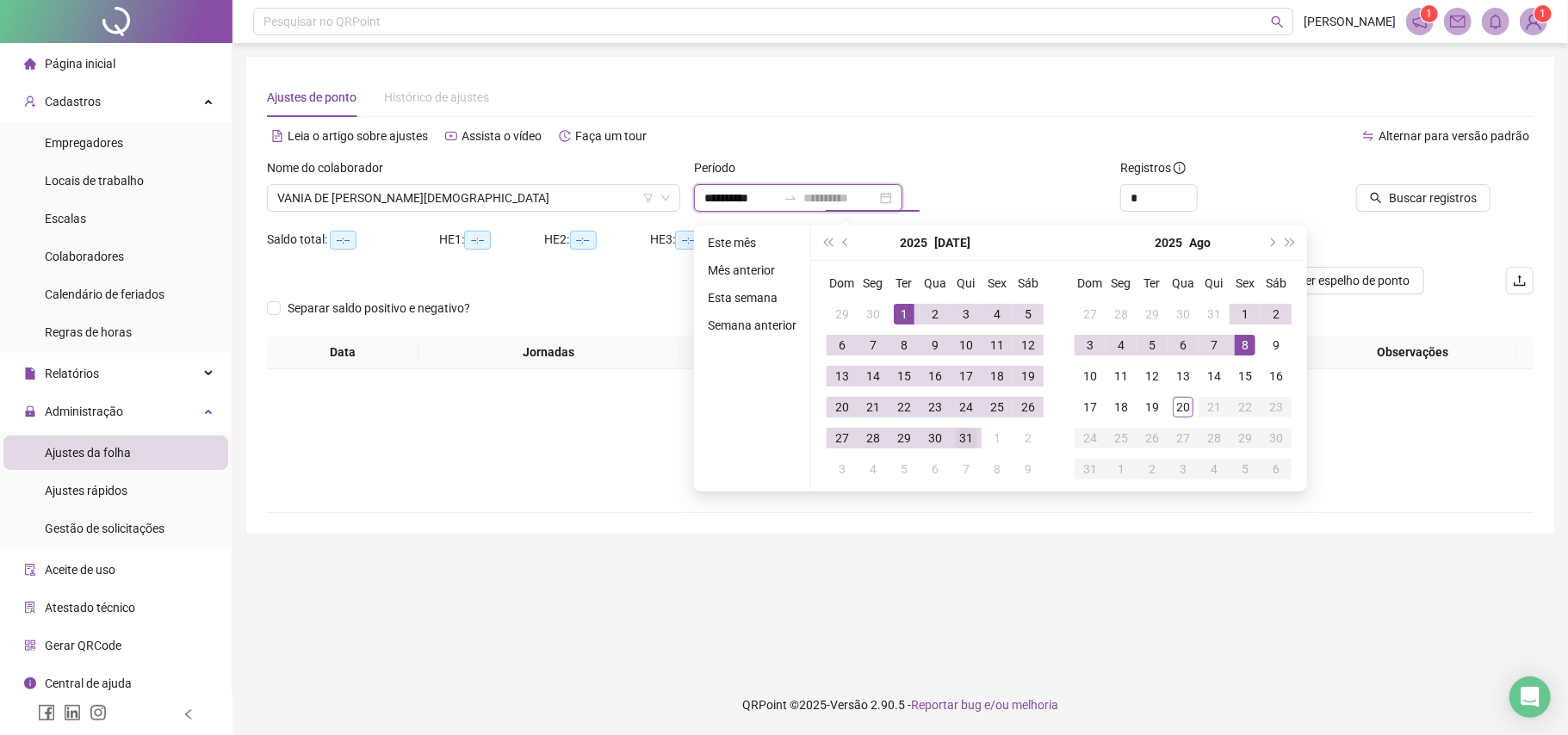
type input "**********"
click at [972, 432] on div "31" at bounding box center [966, 438] width 21 height 21
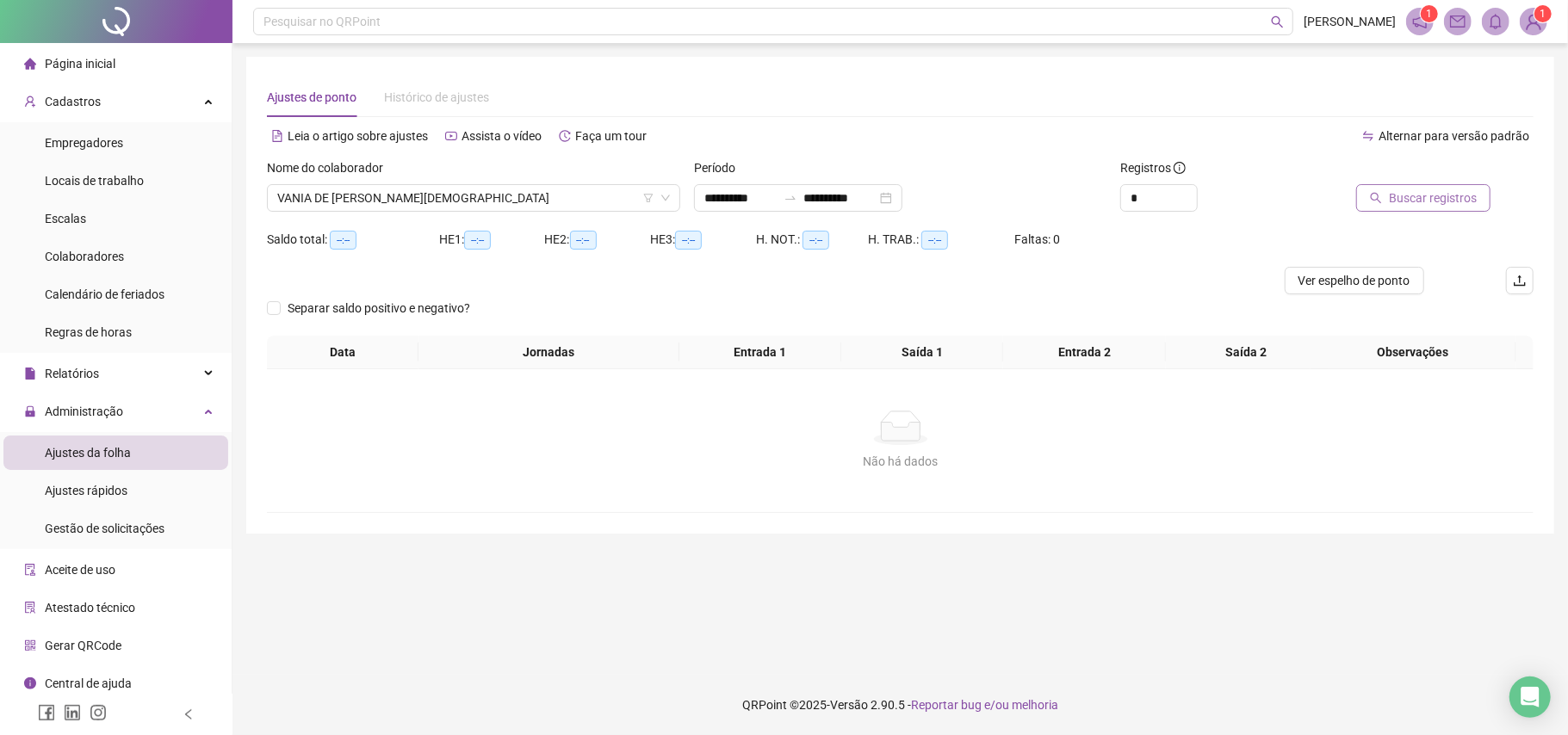
click at [1402, 203] on span "Buscar registros" at bounding box center [1432, 197] width 88 height 19
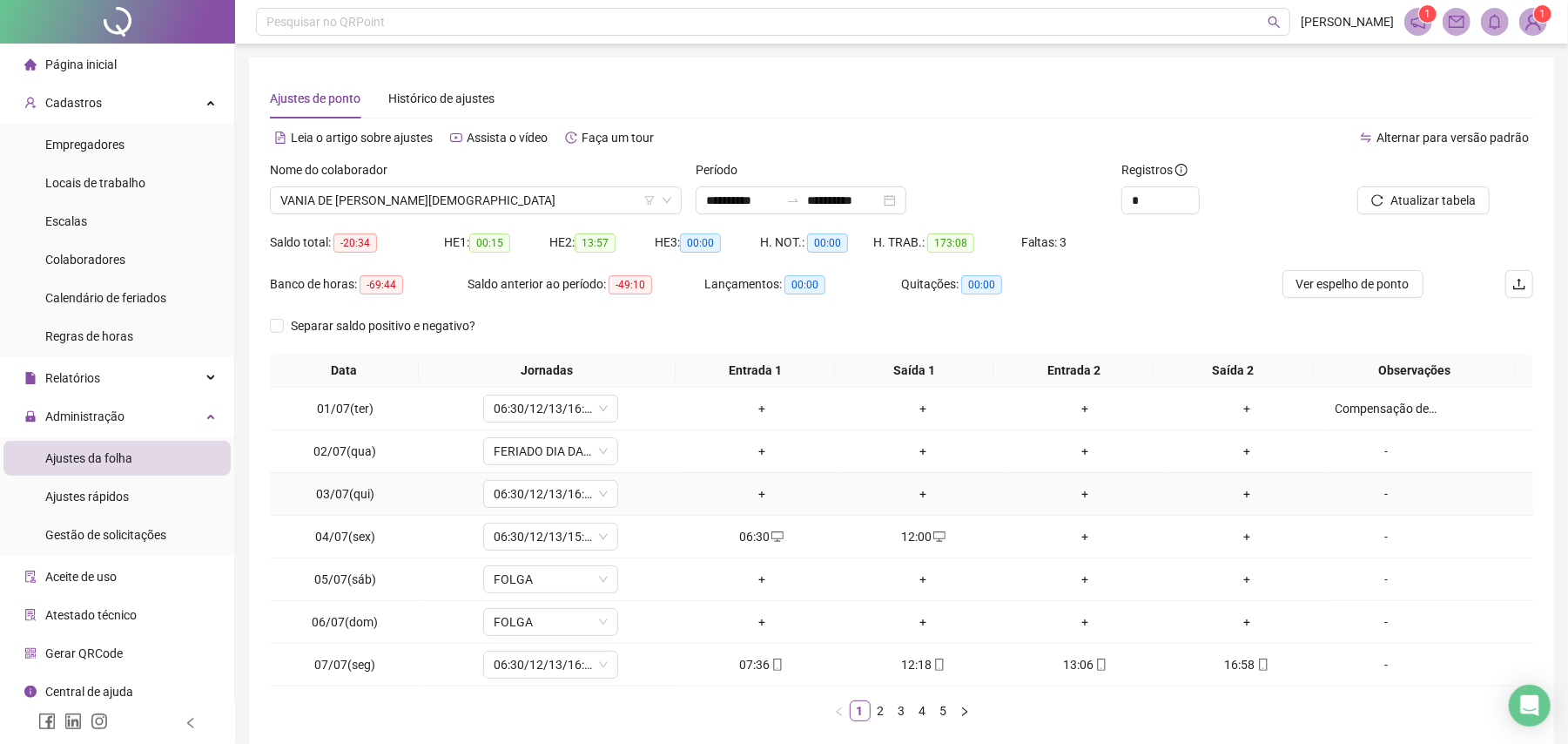
click at [1373, 500] on div "-" at bounding box center [1387, 494] width 103 height 19
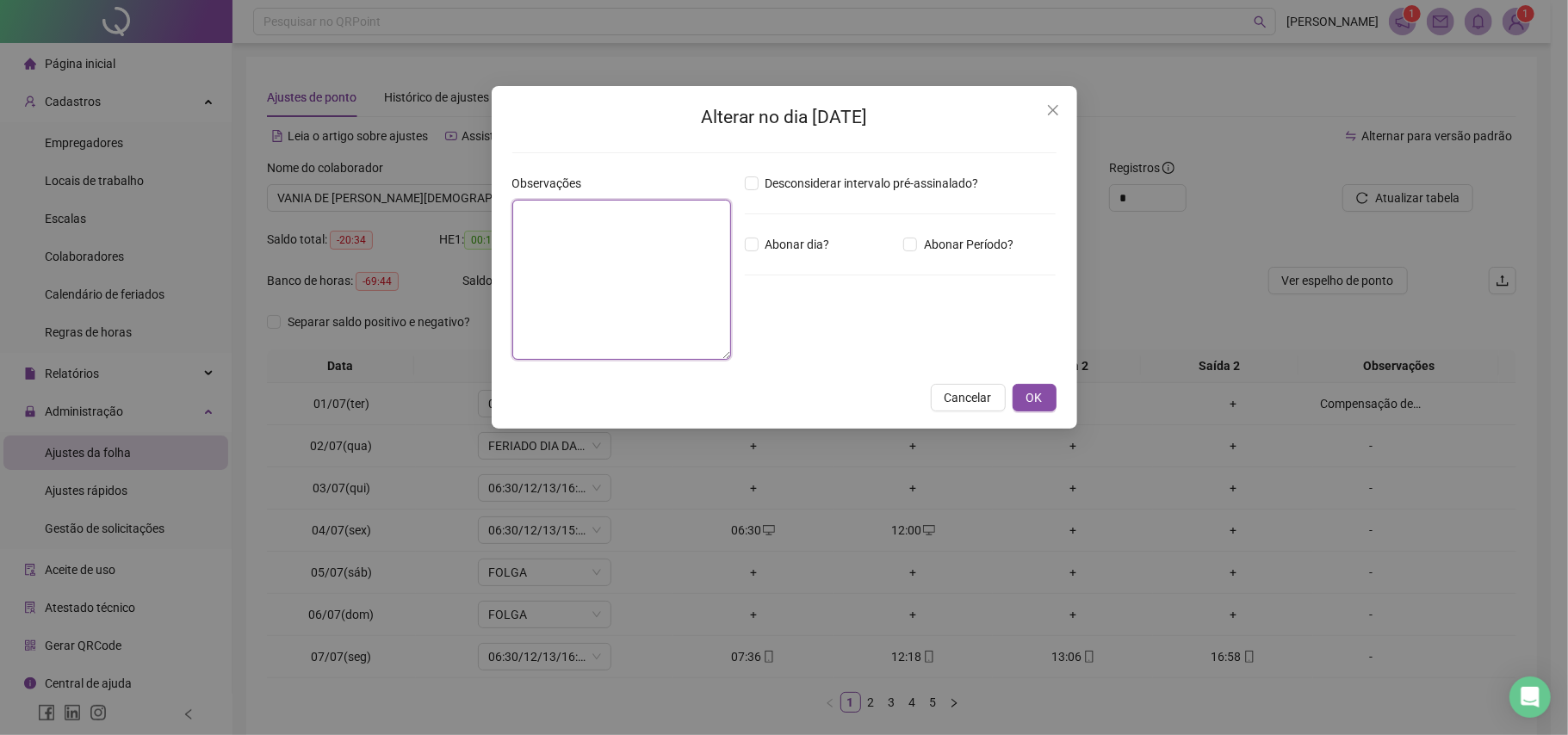
click at [685, 241] on textarea at bounding box center [622, 280] width 218 height 160
paste textarea "**********"
type textarea "**********"
click at [1057, 378] on div "**********" at bounding box center [784, 258] width 586 height 344
click at [1037, 401] on span "OK" at bounding box center [1035, 398] width 16 height 19
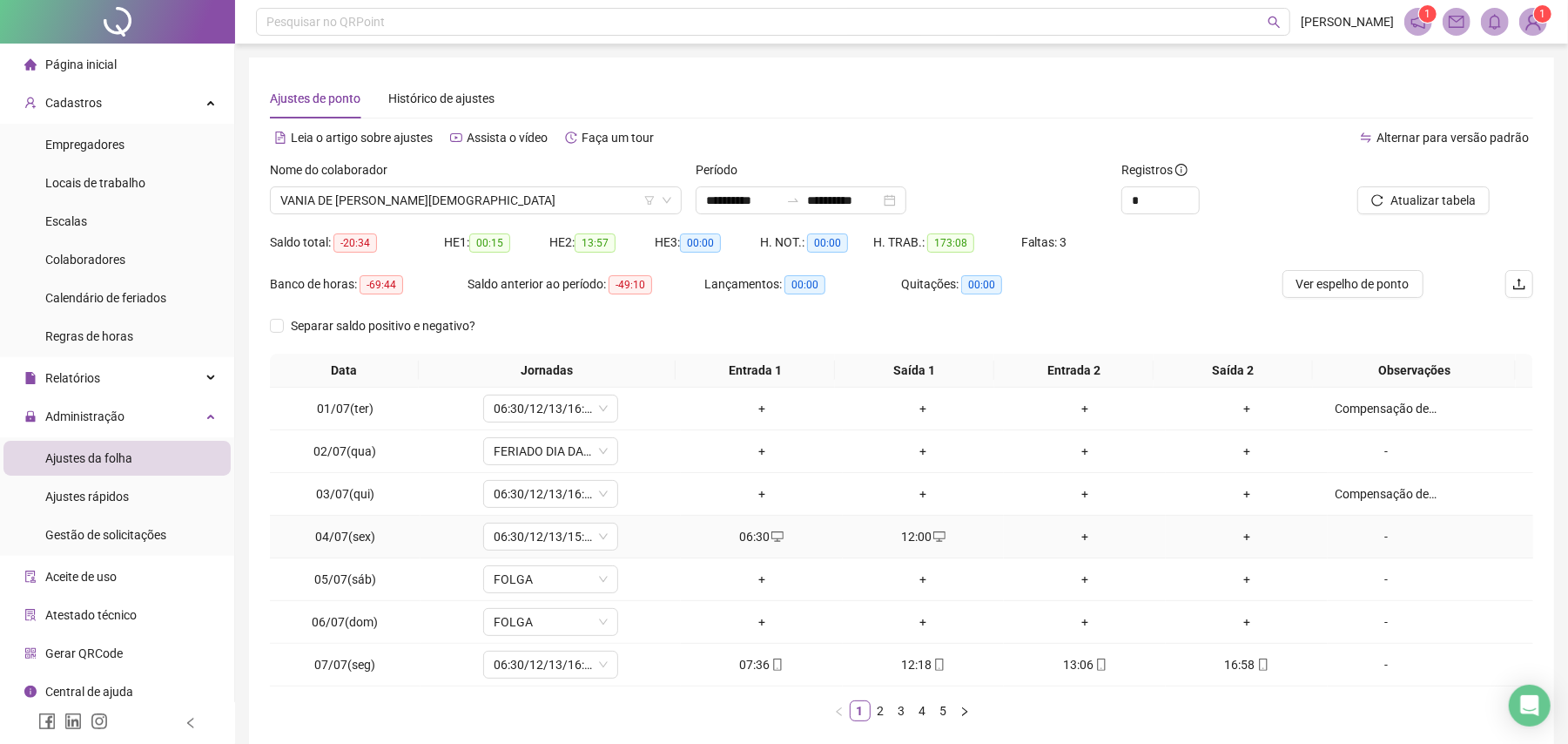
click at [1373, 545] on div "-" at bounding box center [1387, 537] width 103 height 19
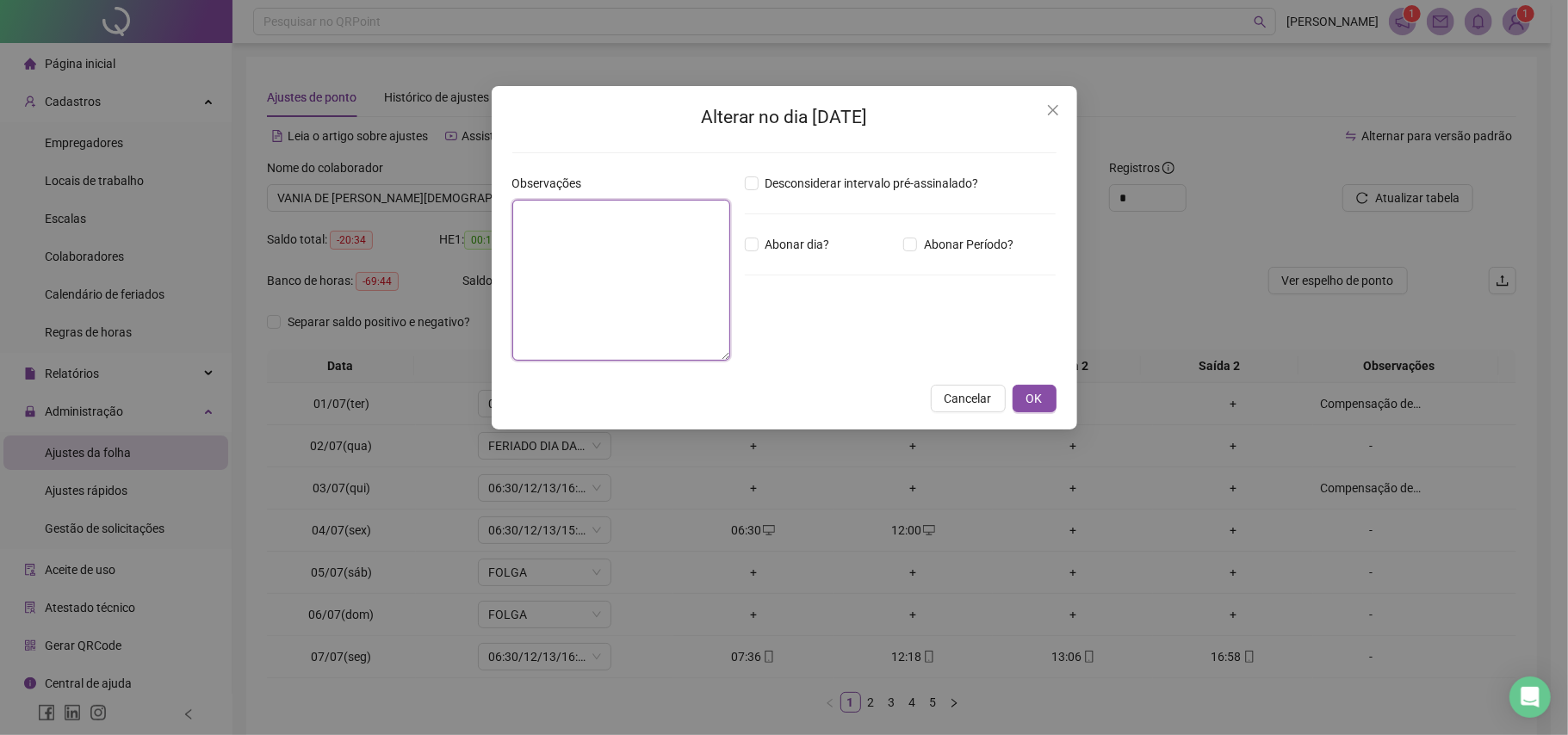
click at [590, 294] on textarea at bounding box center [622, 280] width 218 height 161
paste textarea "**********"
type textarea "**********"
click at [1051, 407] on button "OK" at bounding box center [1035, 398] width 44 height 27
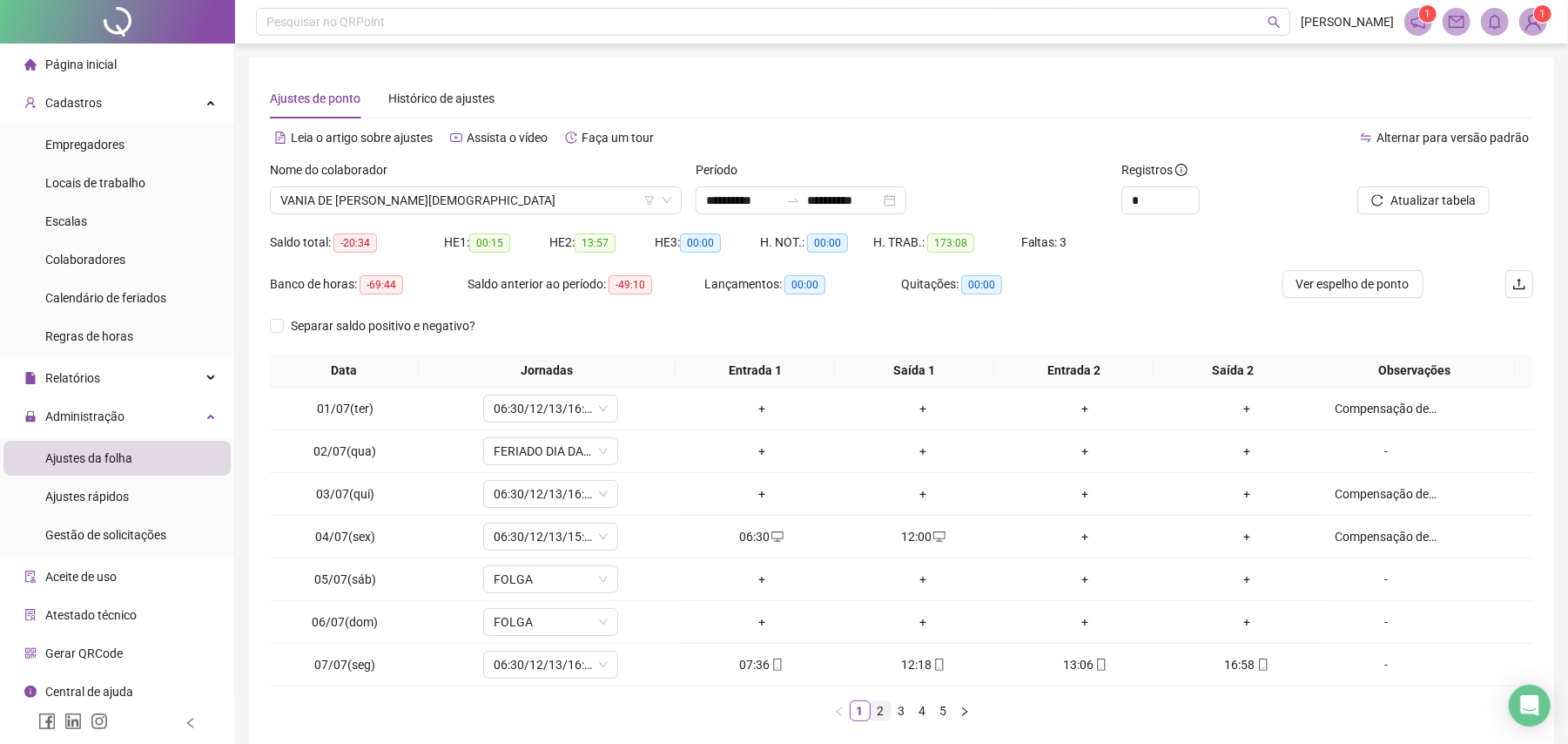
click at [883, 711] on link "2" at bounding box center [881, 711] width 19 height 19
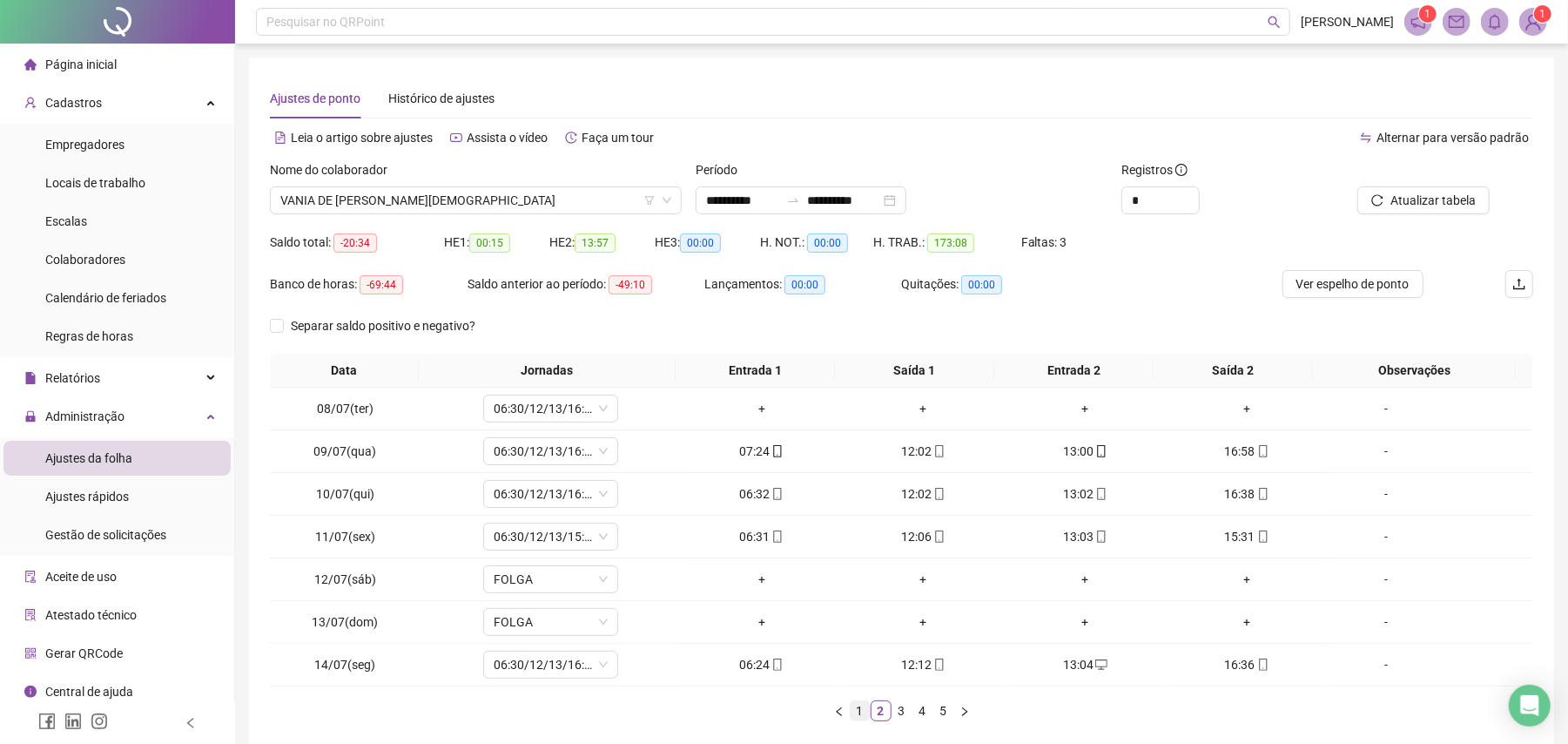
click at [868, 711] on link "1" at bounding box center [860, 711] width 19 height 19
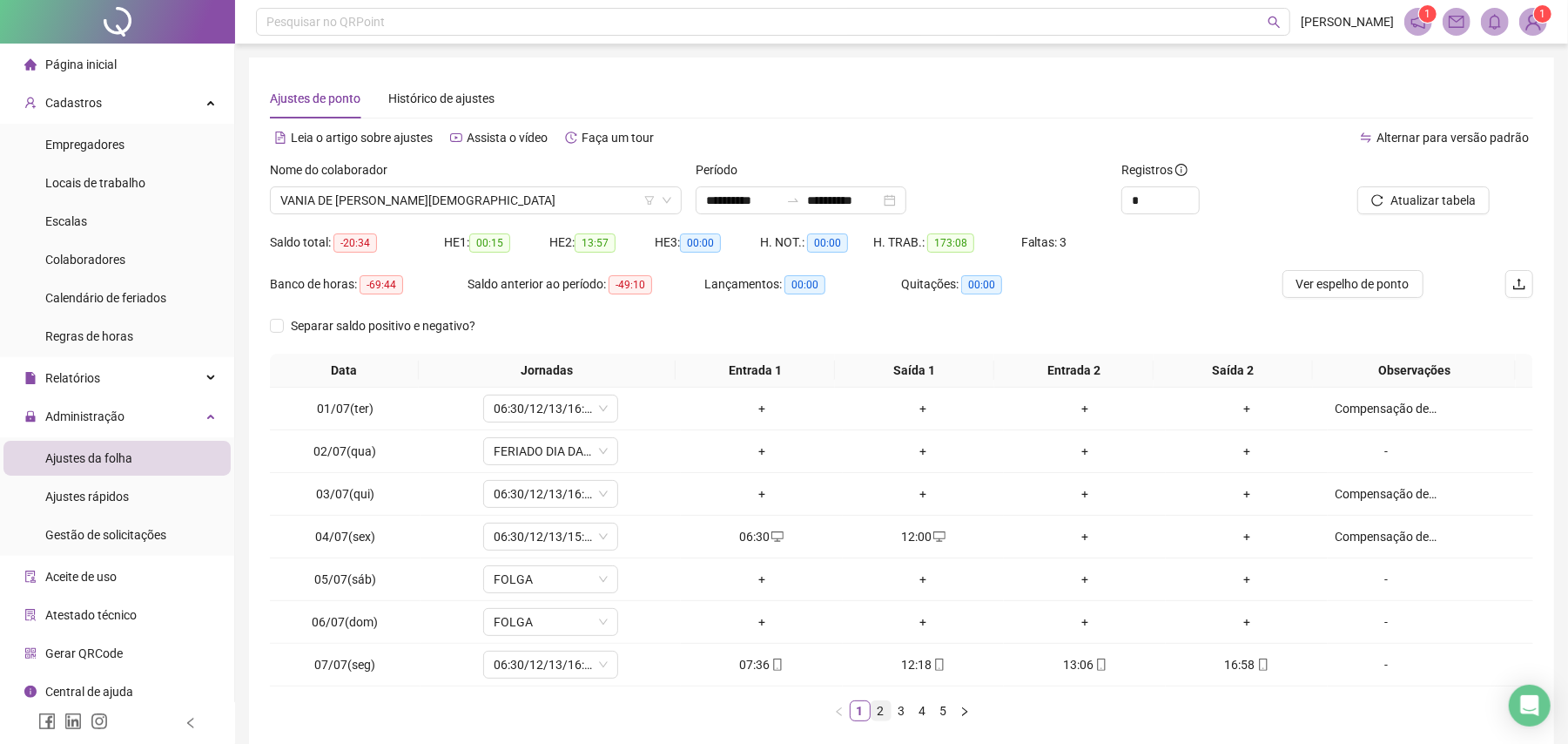
click at [882, 715] on link "2" at bounding box center [881, 711] width 19 height 19
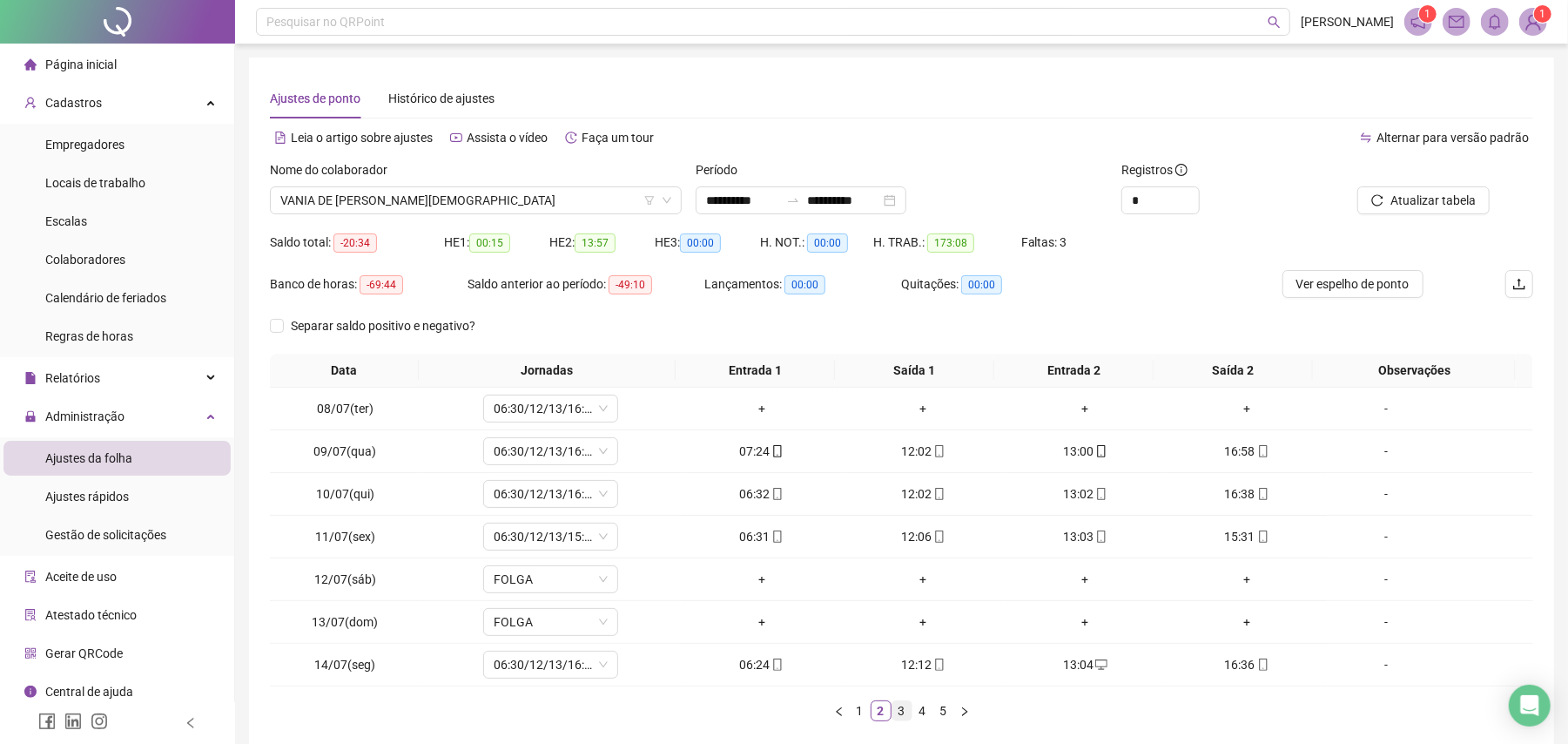
click at [900, 715] on link "3" at bounding box center [902, 711] width 19 height 19
click at [919, 715] on link "4" at bounding box center [923, 711] width 19 height 19
click at [949, 715] on link "5" at bounding box center [943, 711] width 19 height 19
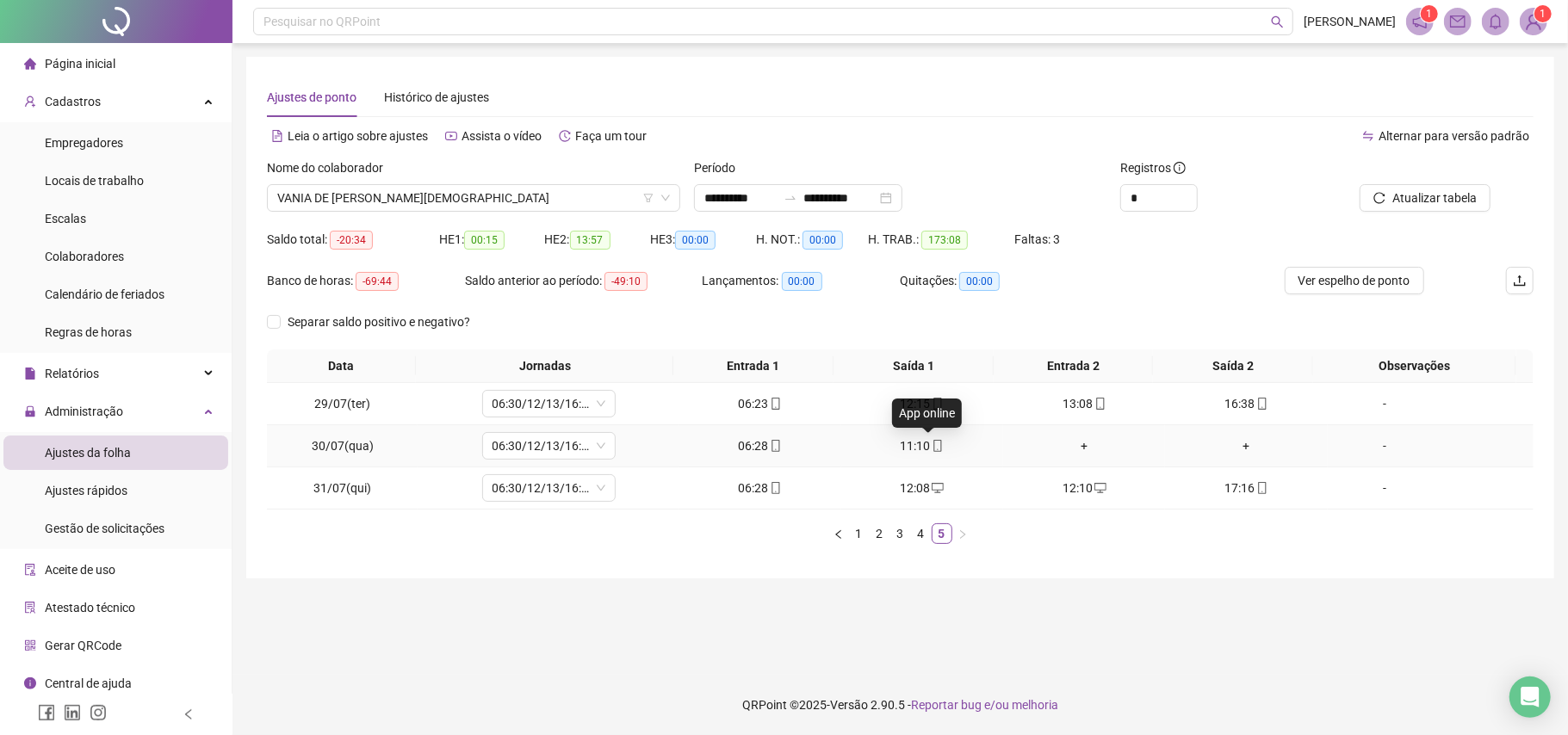
click at [930, 439] on span at bounding box center [936, 446] width 14 height 14
type input "**********"
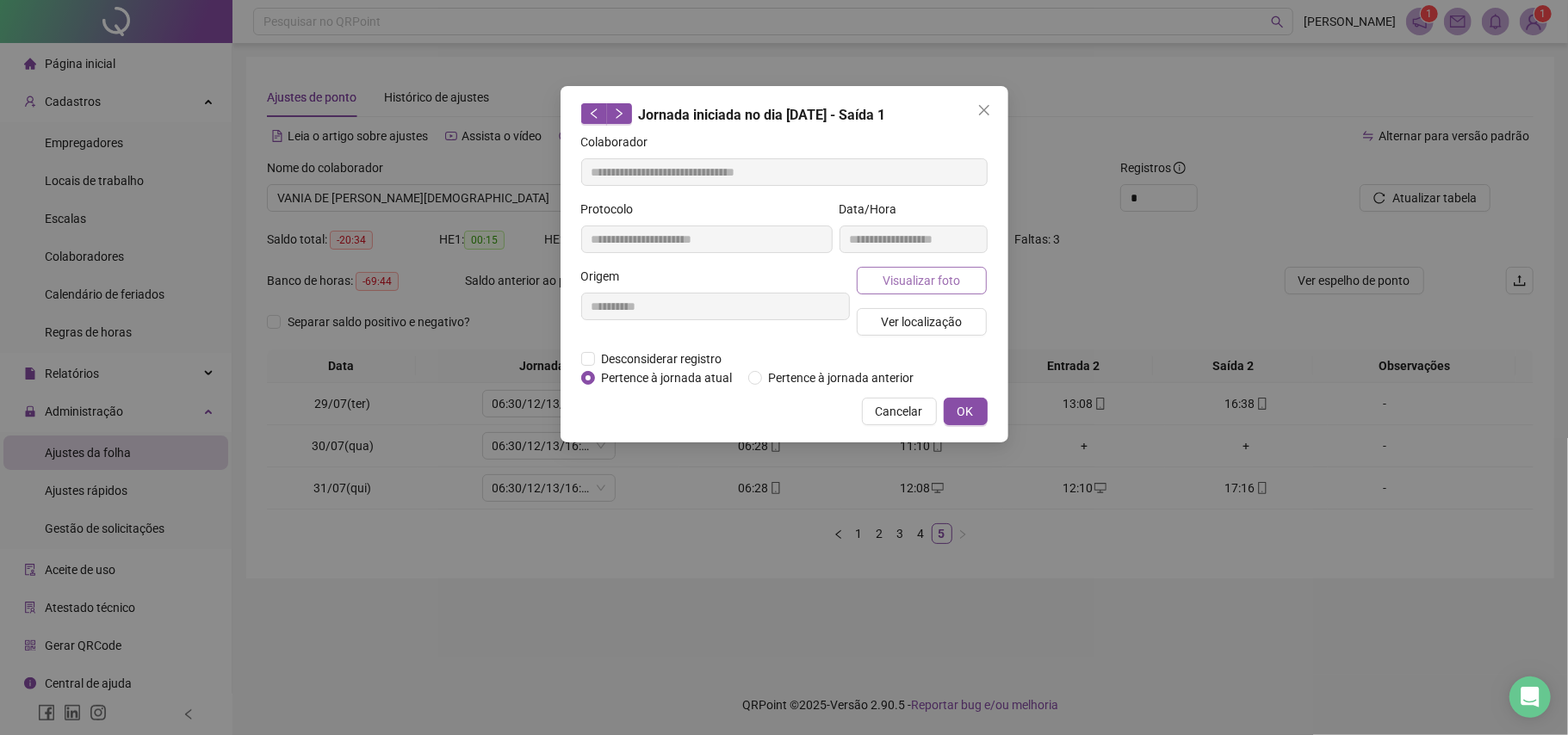
click at [932, 286] on span "Visualizar foto" at bounding box center [921, 280] width 77 height 19
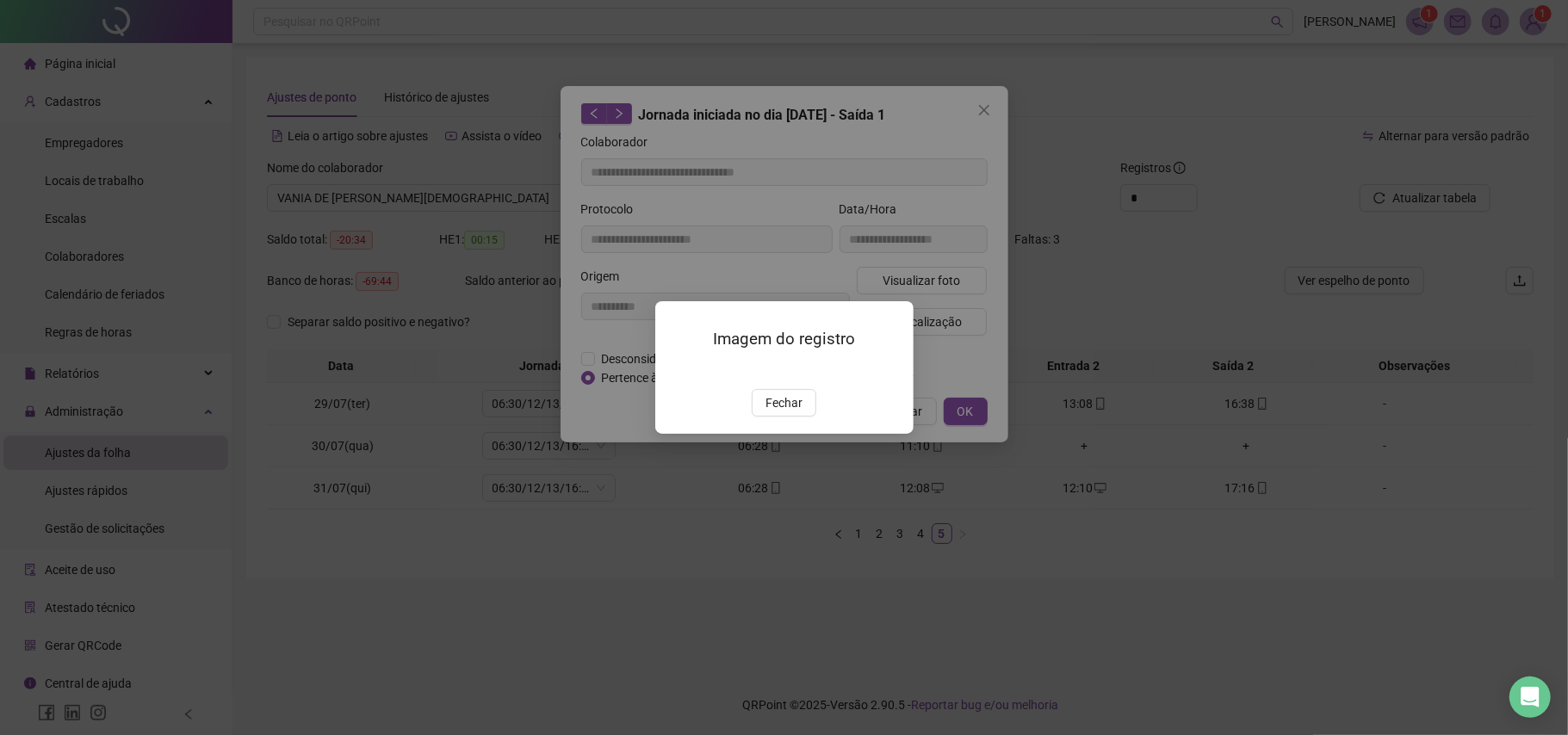
click at [676, 370] on img at bounding box center [676, 370] width 0 height 0
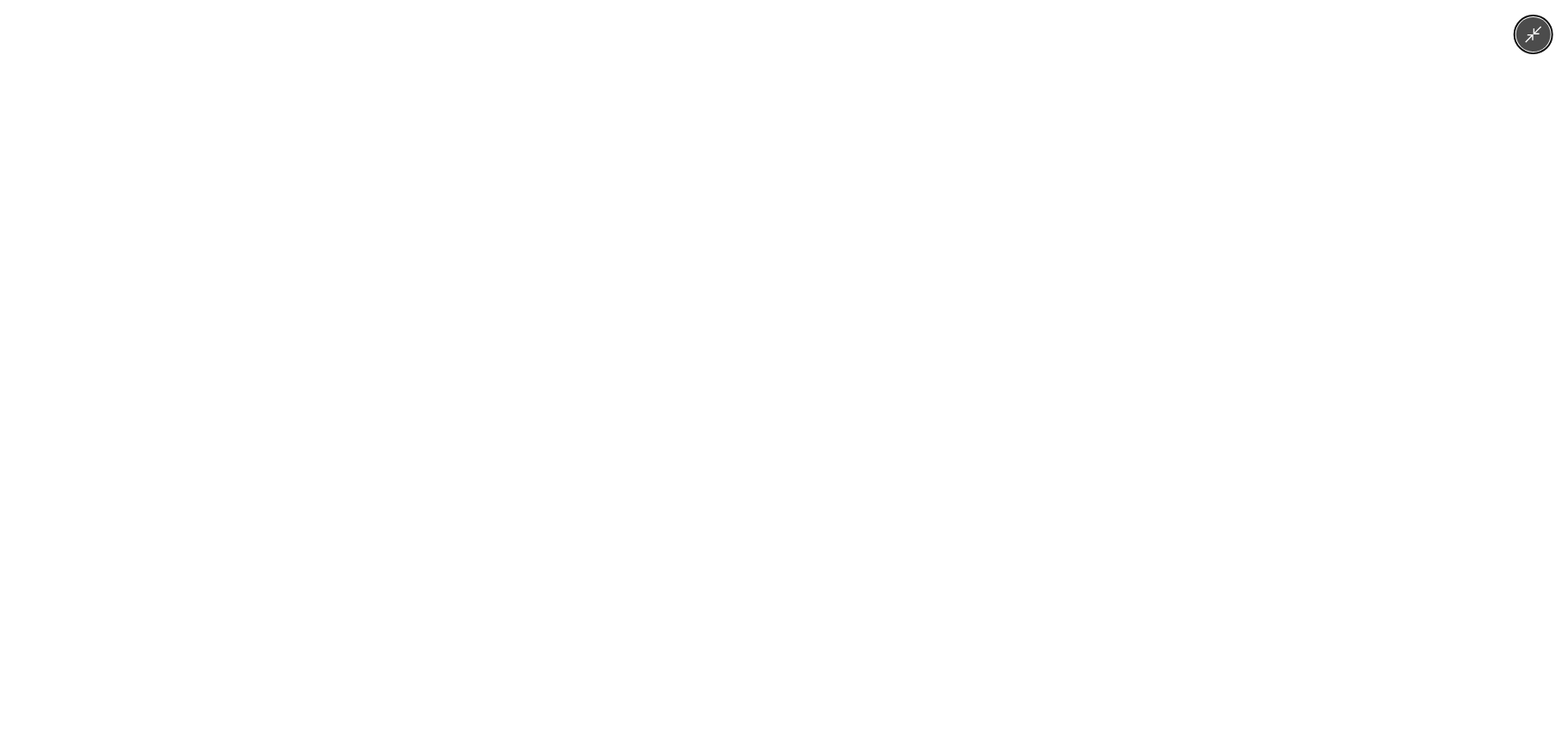
click at [801, 417] on img at bounding box center [784, 368] width 552 height 735
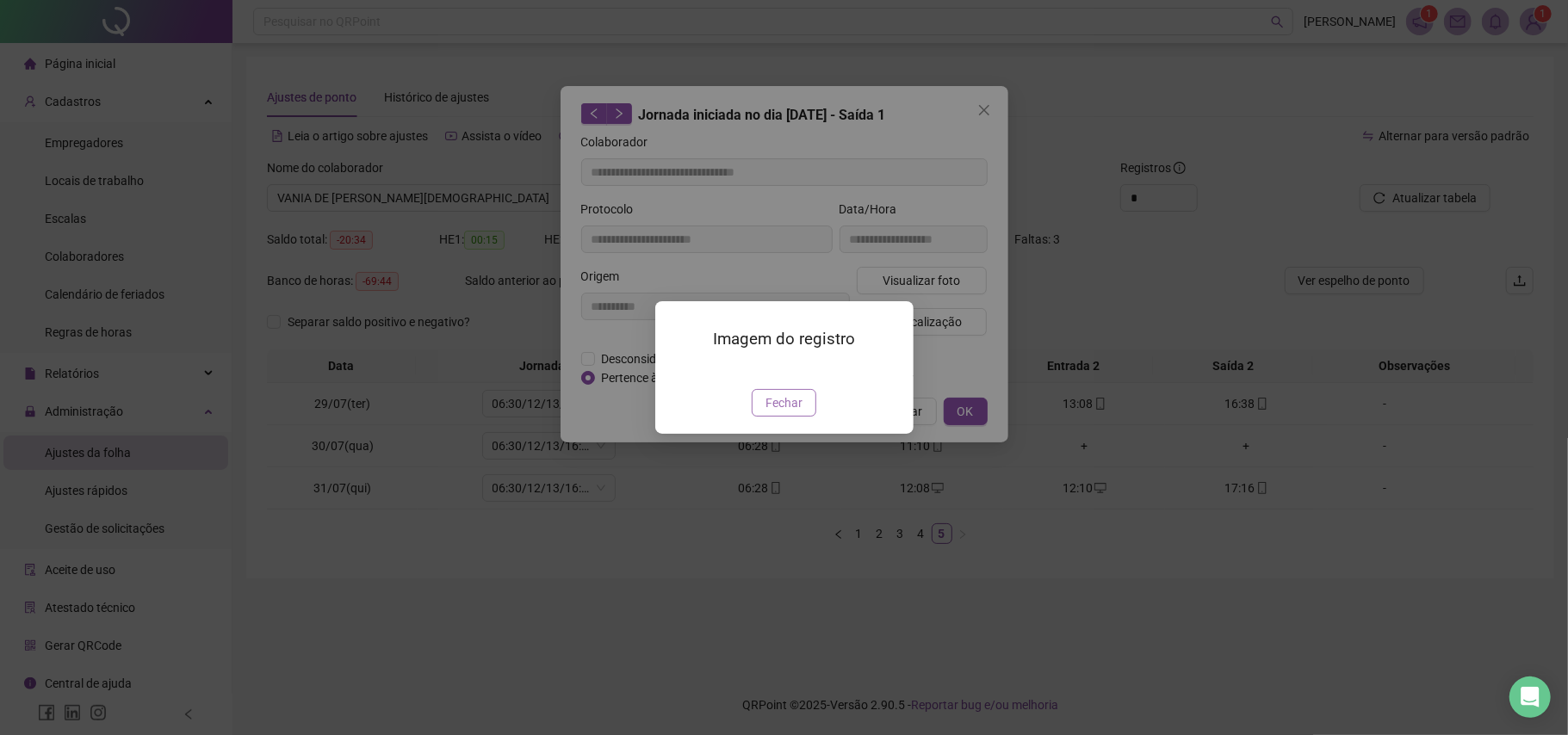
click at [800, 417] on button "Fechar" at bounding box center [784, 403] width 65 height 27
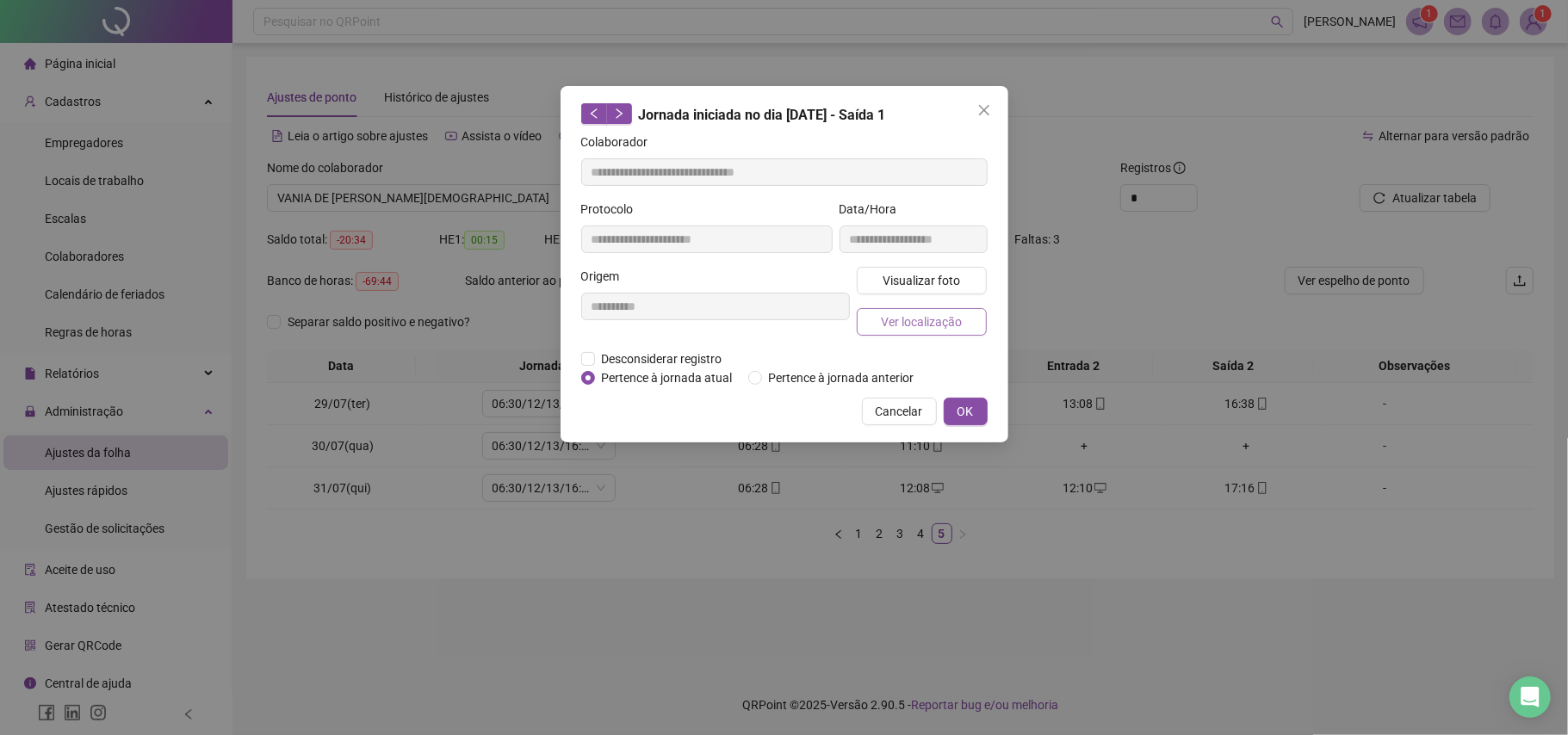
click at [932, 331] on button "Ver localização" at bounding box center [923, 322] width 131 height 27
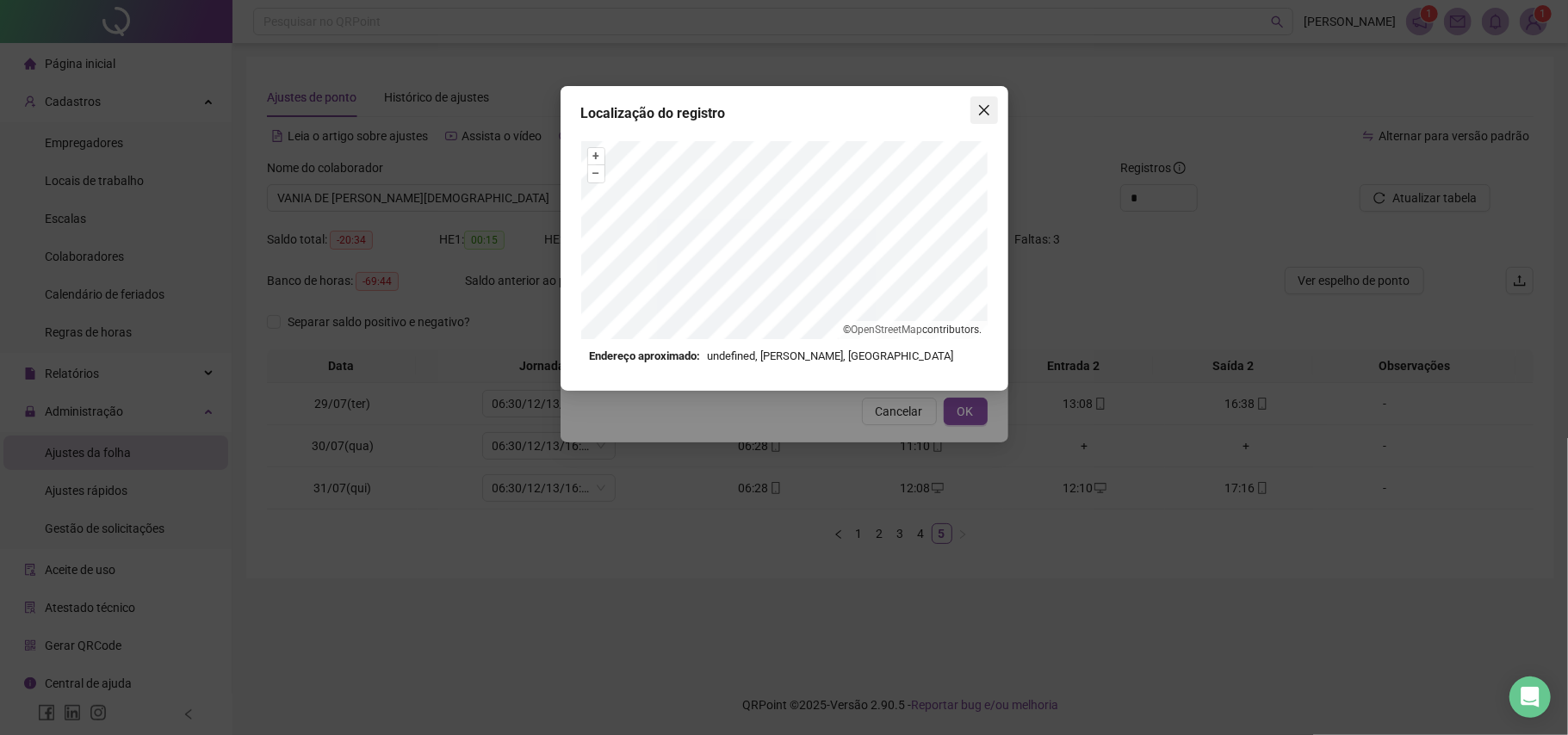
click at [980, 112] on icon "close" at bounding box center [984, 110] width 14 height 14
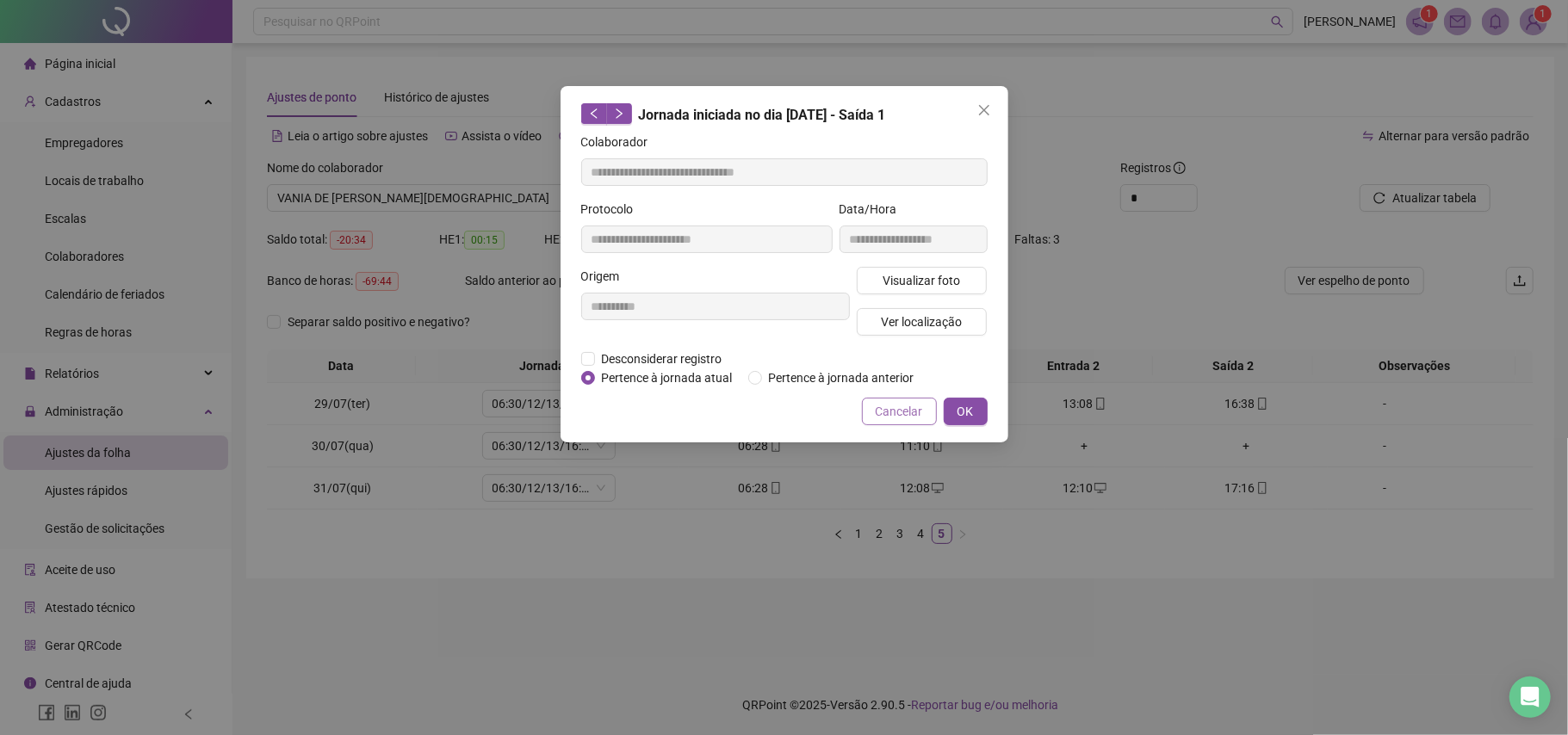
click at [906, 420] on span "Cancelar" at bounding box center [899, 411] width 47 height 19
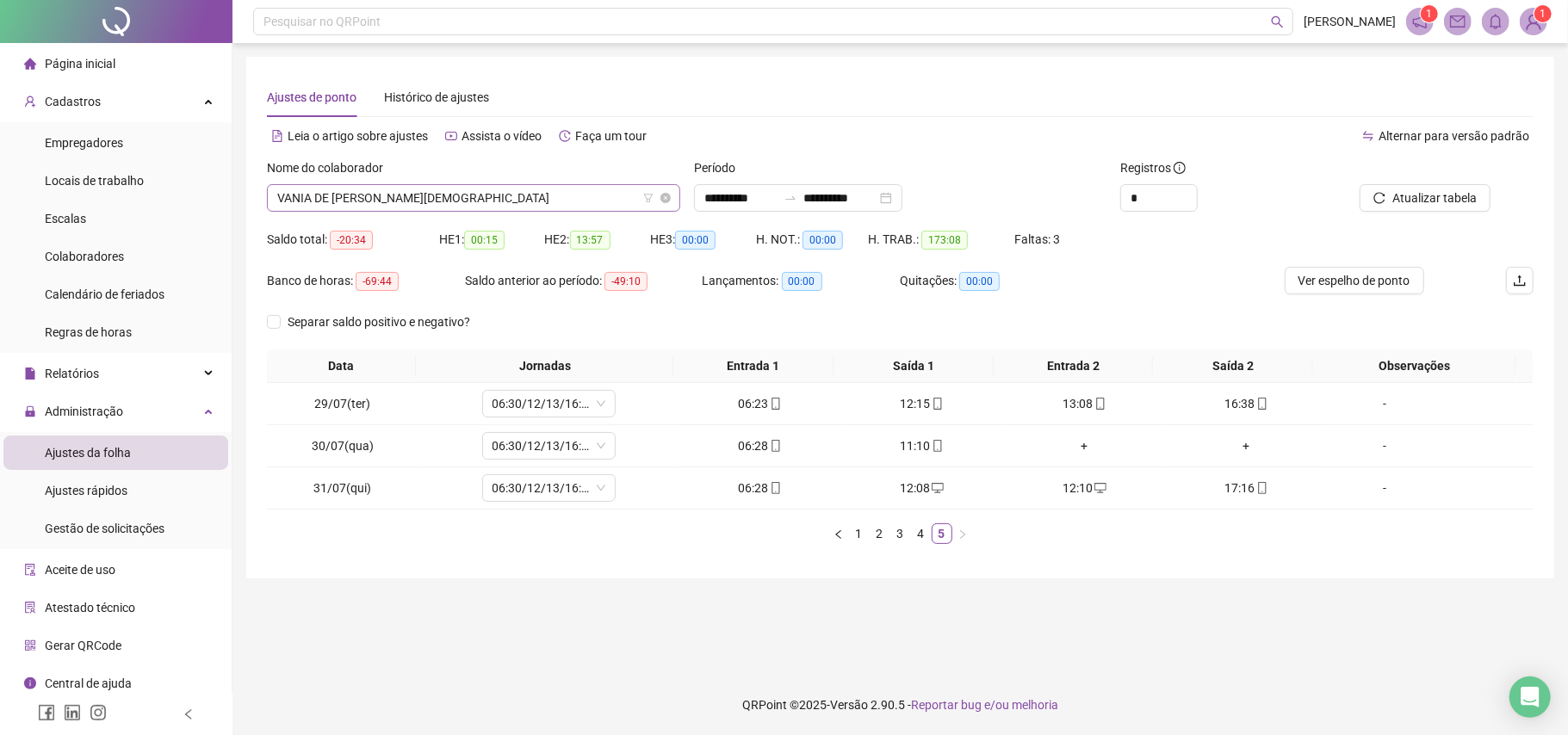
click at [625, 203] on span "VANIA DE [PERSON_NAME][DEMOGRAPHIC_DATA]" at bounding box center [474, 197] width 393 height 25
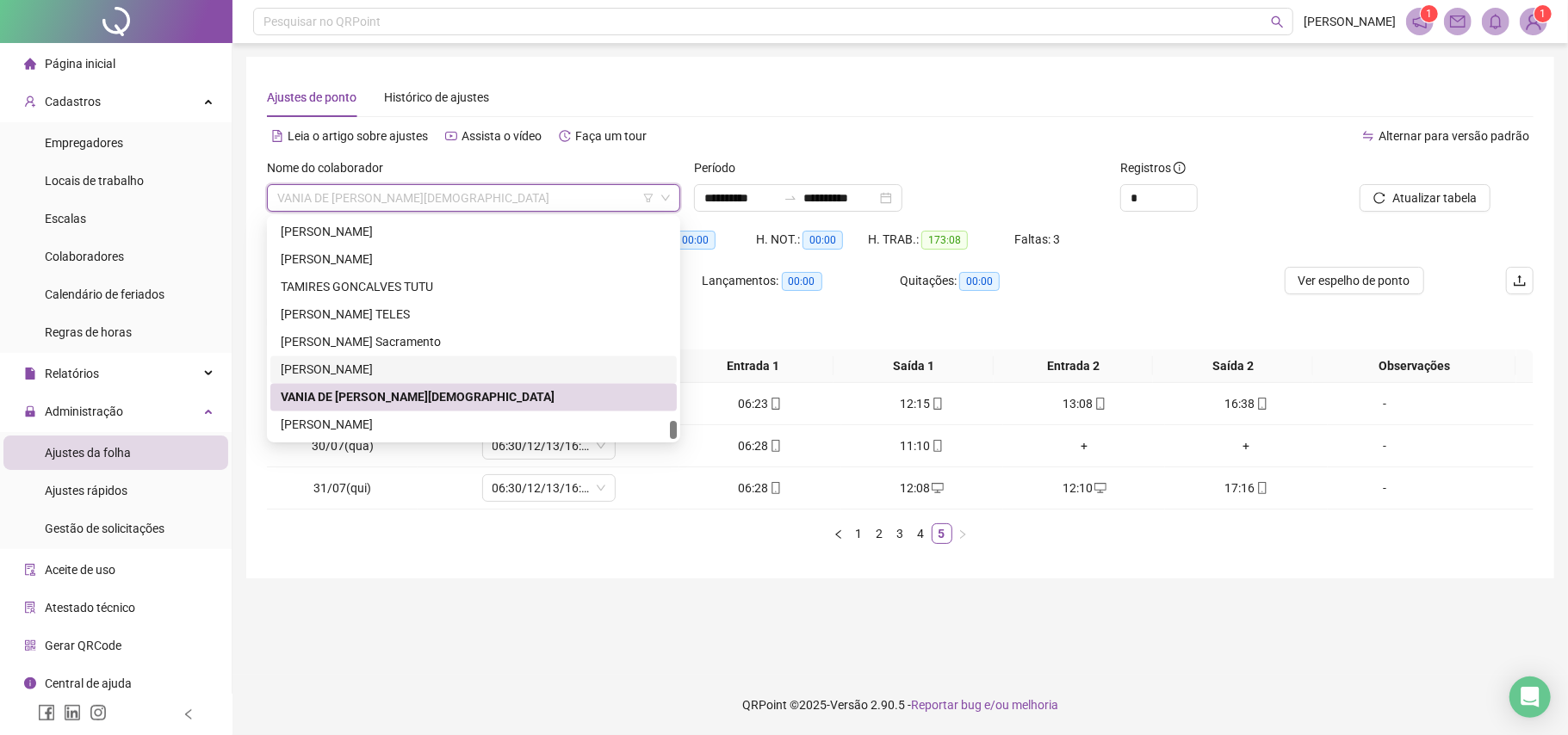
click at [374, 357] on div "[PERSON_NAME]" at bounding box center [473, 370] width 407 height 27
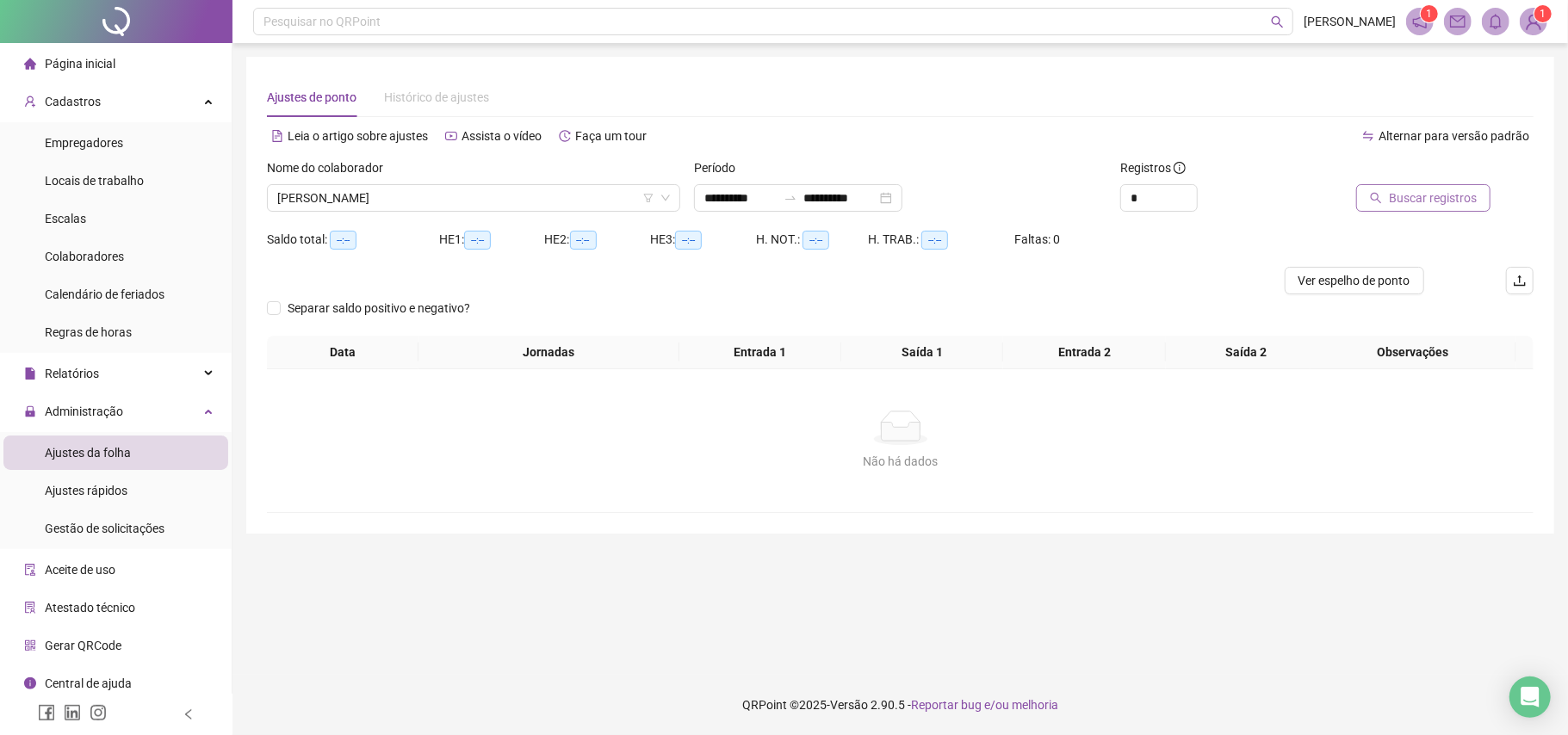
click at [1428, 198] on span "Buscar registros" at bounding box center [1432, 197] width 88 height 19
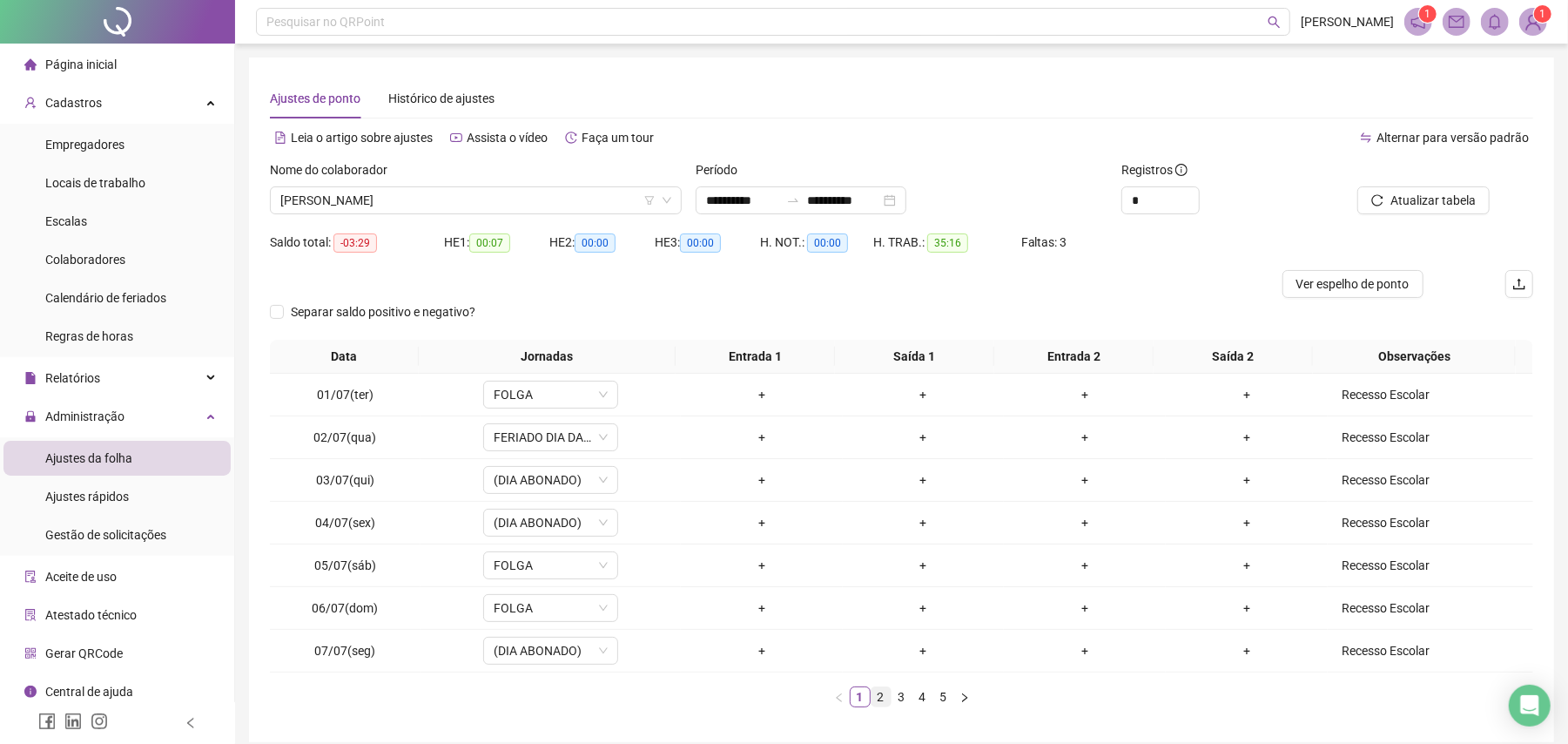
click at [879, 704] on link "2" at bounding box center [881, 697] width 19 height 19
click at [896, 697] on link "3" at bounding box center [902, 697] width 19 height 19
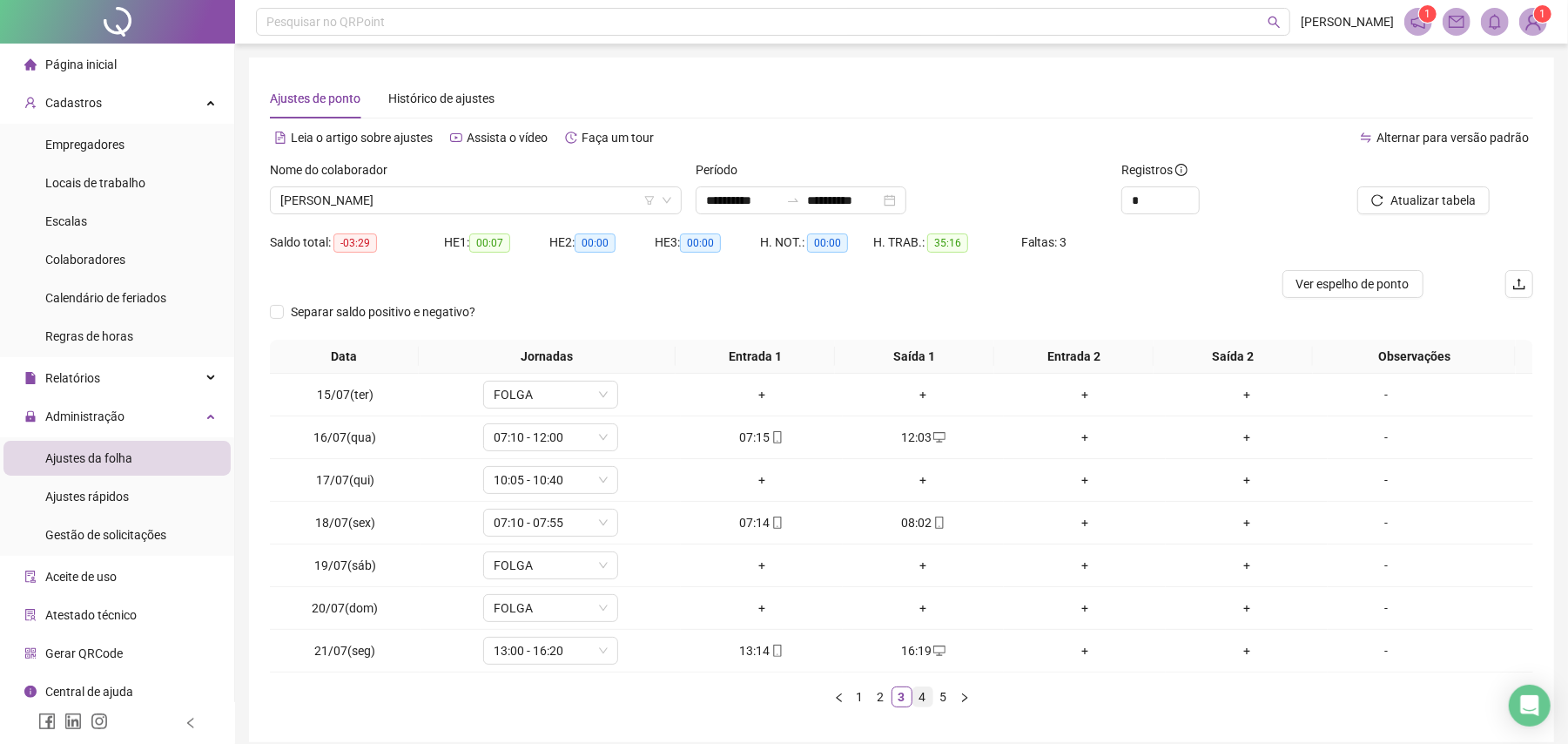
click at [923, 695] on link "4" at bounding box center [923, 697] width 19 height 19
click at [942, 697] on link "5" at bounding box center [943, 697] width 19 height 19
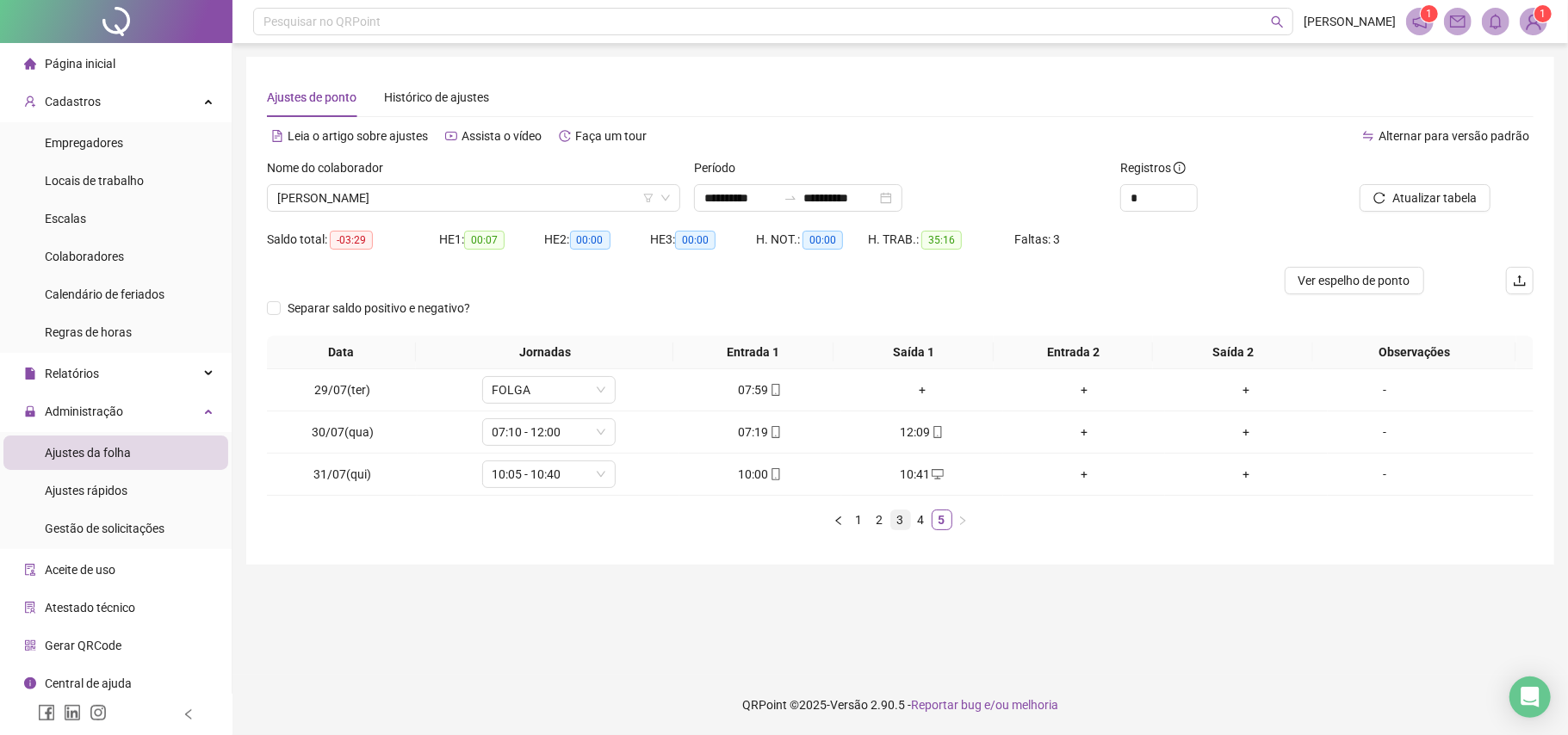
click at [897, 525] on link "3" at bounding box center [900, 519] width 19 height 19
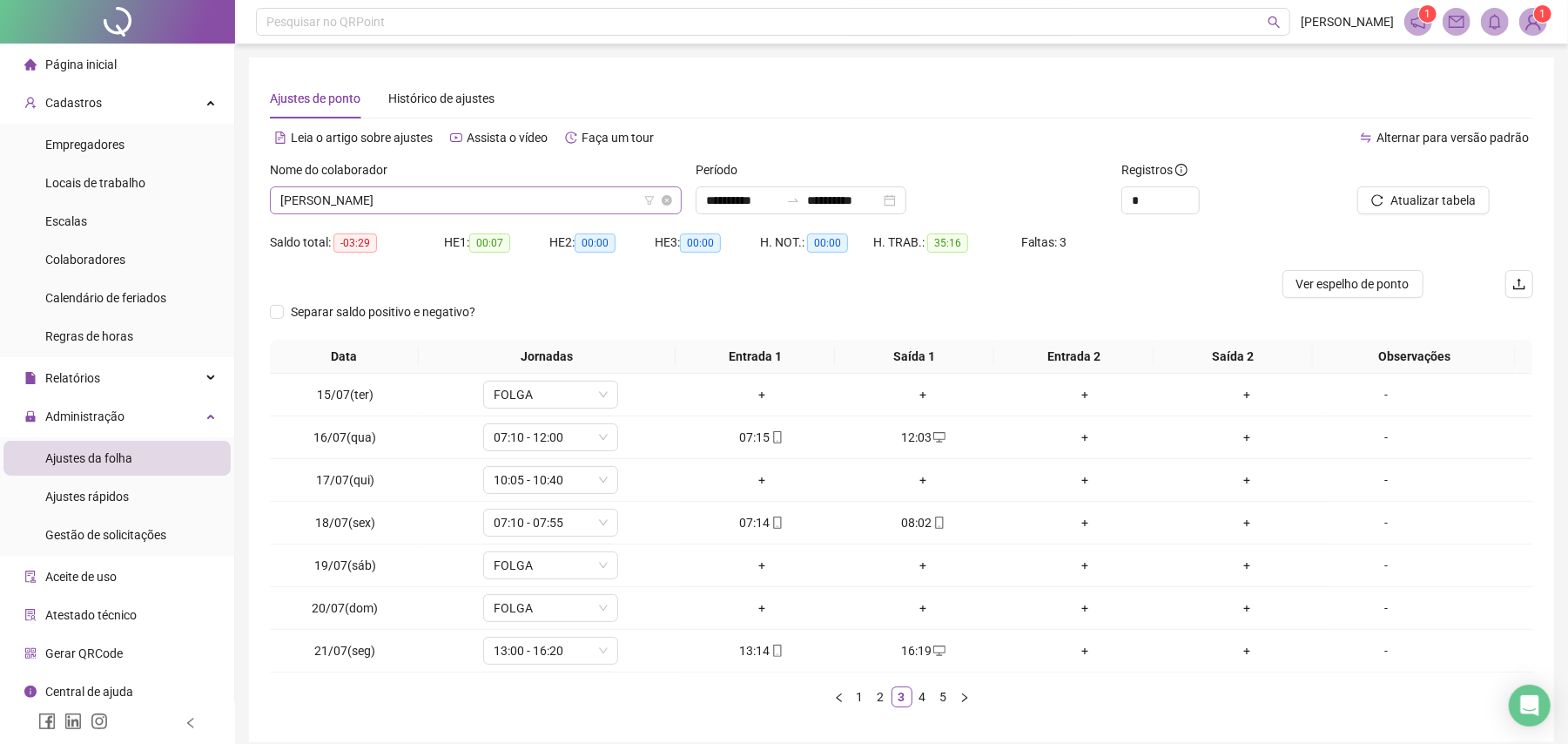
click at [564, 196] on span "[PERSON_NAME]" at bounding box center [476, 200] width 391 height 26
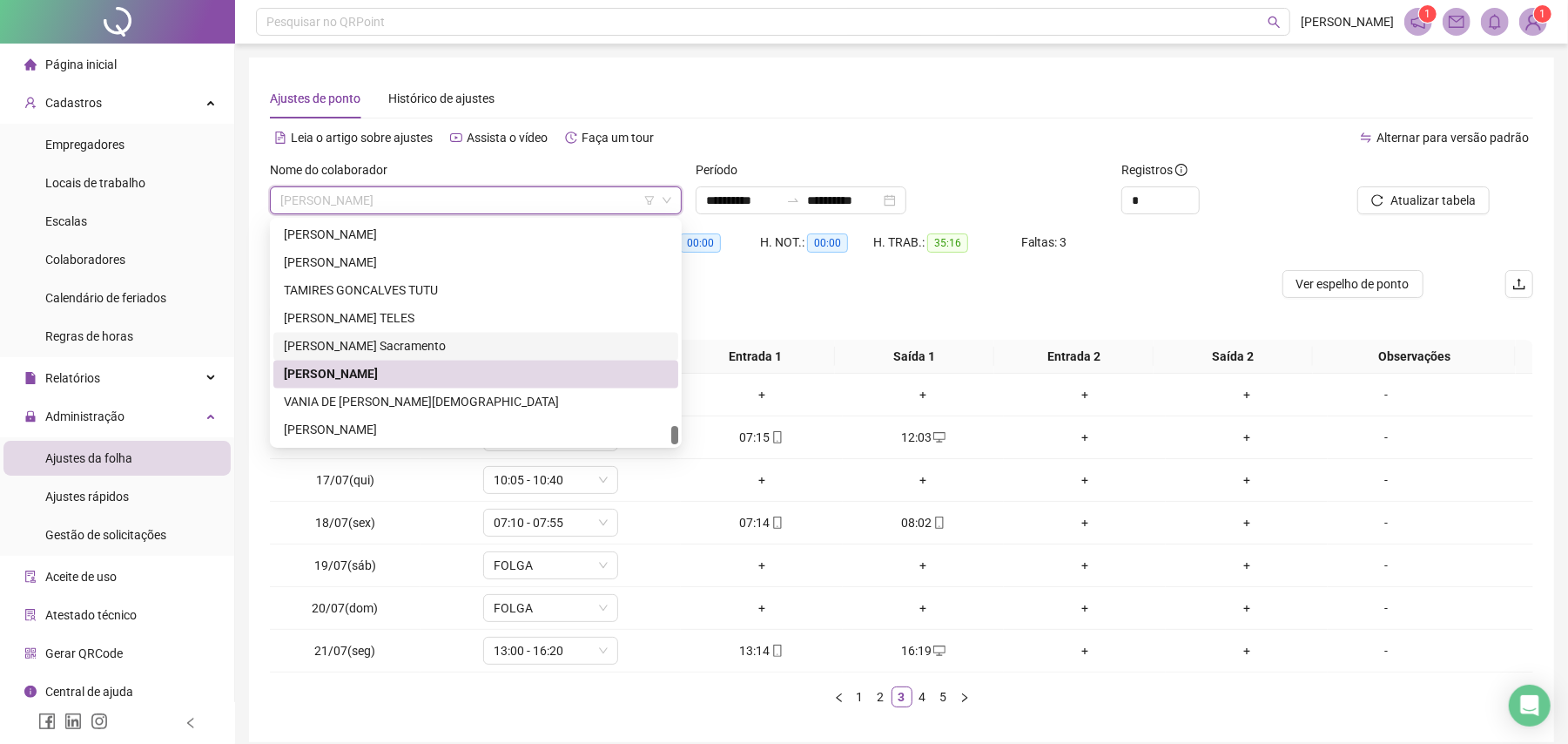
click at [349, 334] on div "[PERSON_NAME] Sacramento" at bounding box center [476, 347] width 405 height 28
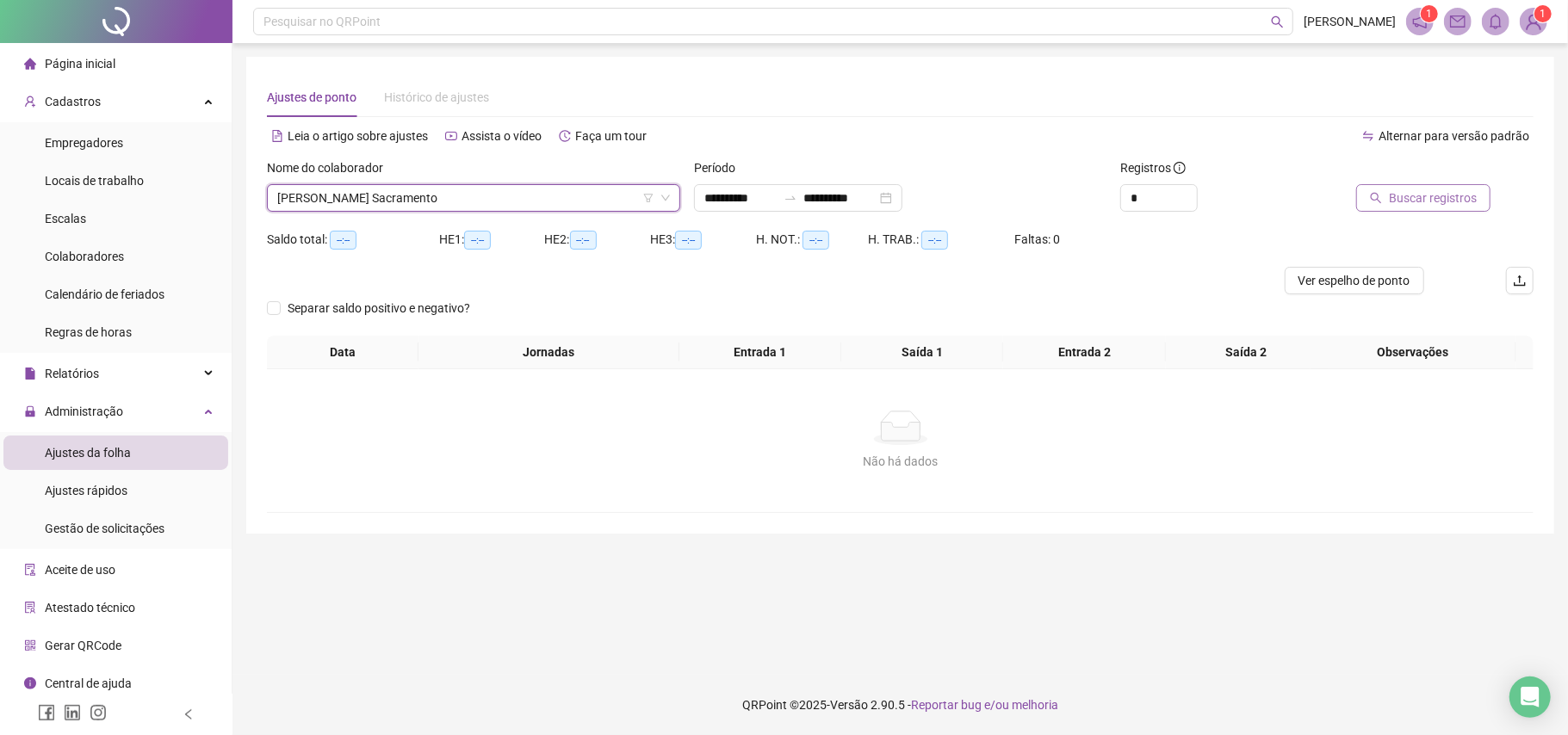
click at [1457, 197] on span "Buscar registros" at bounding box center [1432, 197] width 88 height 19
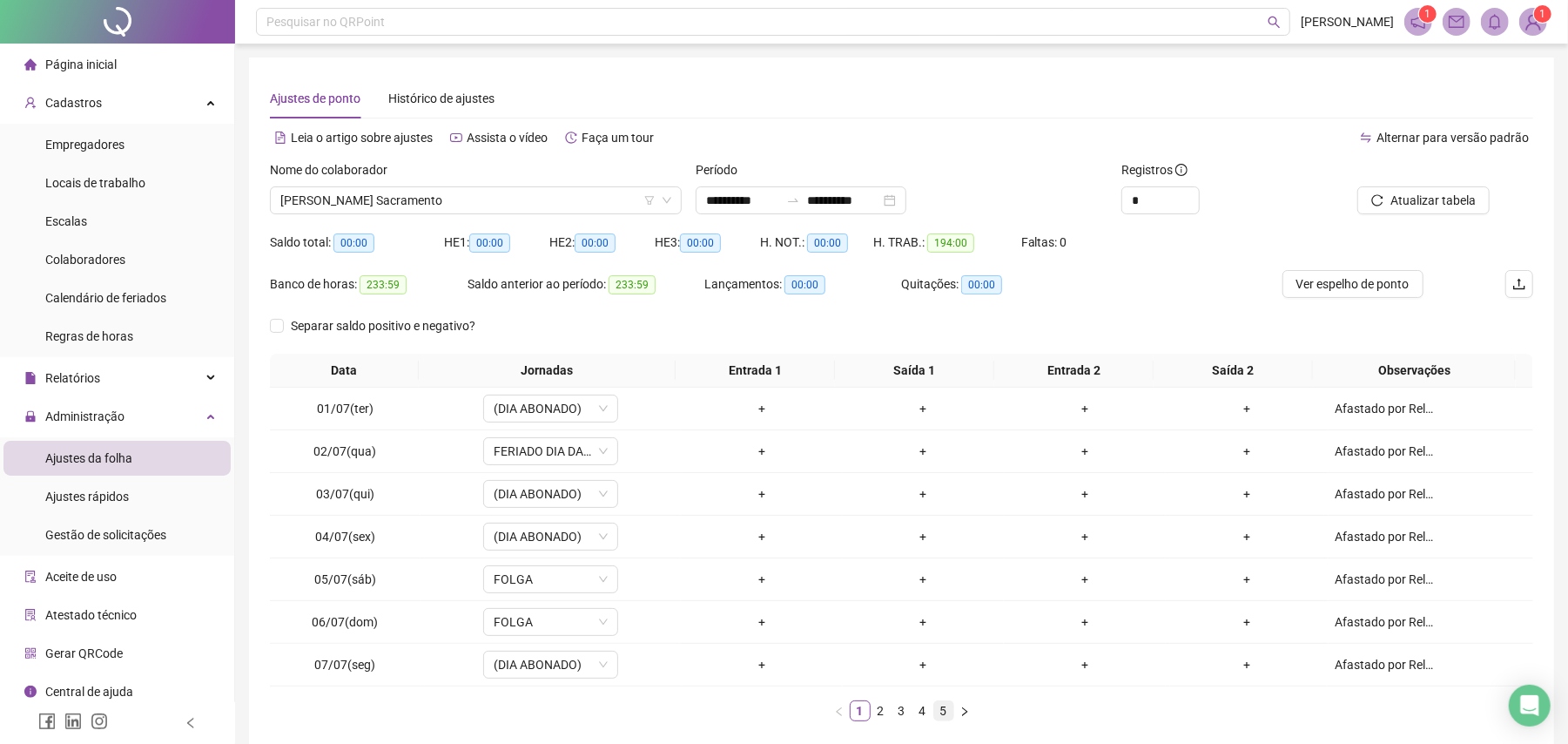
click at [944, 719] on link "5" at bounding box center [943, 711] width 19 height 19
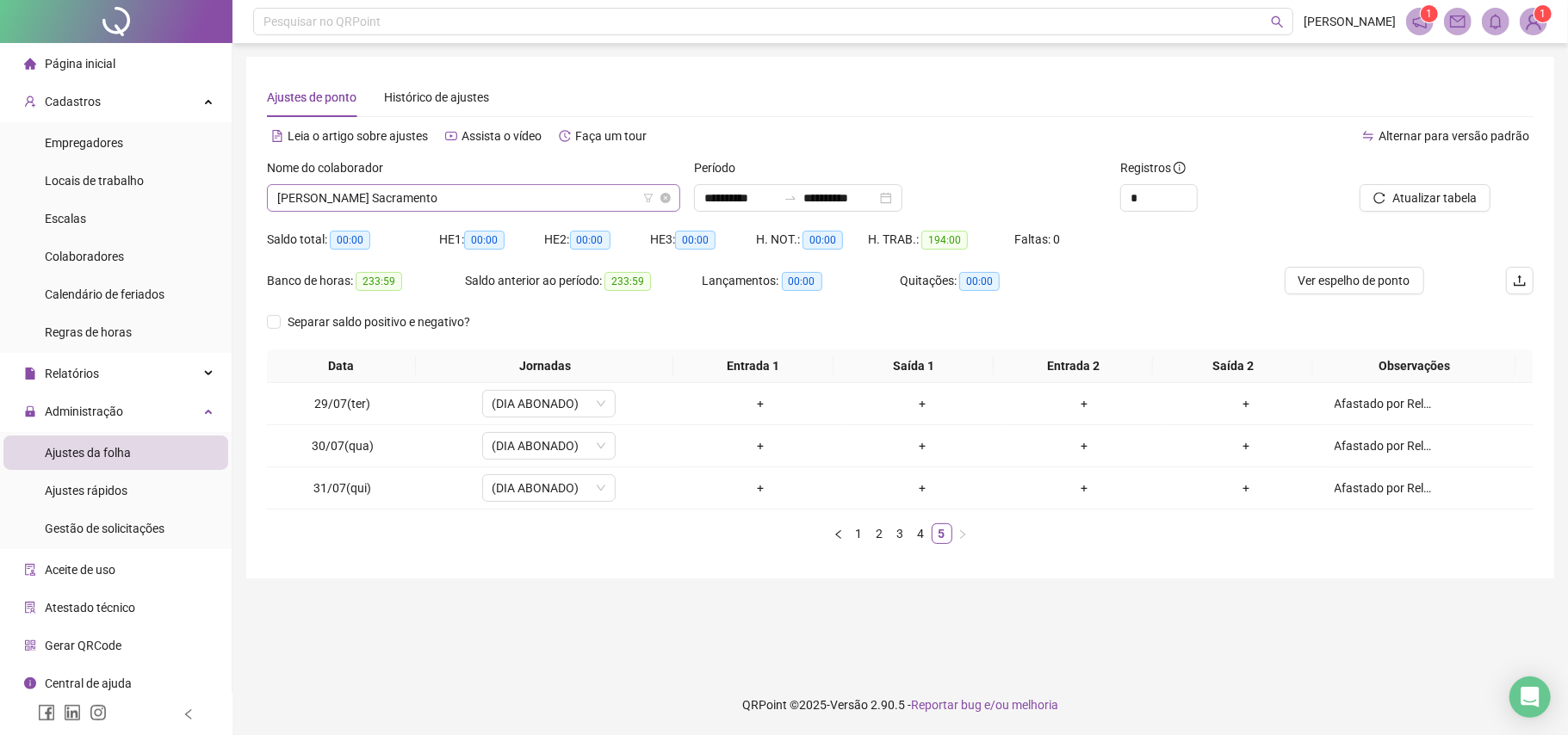
click at [521, 186] on span "[PERSON_NAME] Sacramento" at bounding box center [474, 197] width 393 height 25
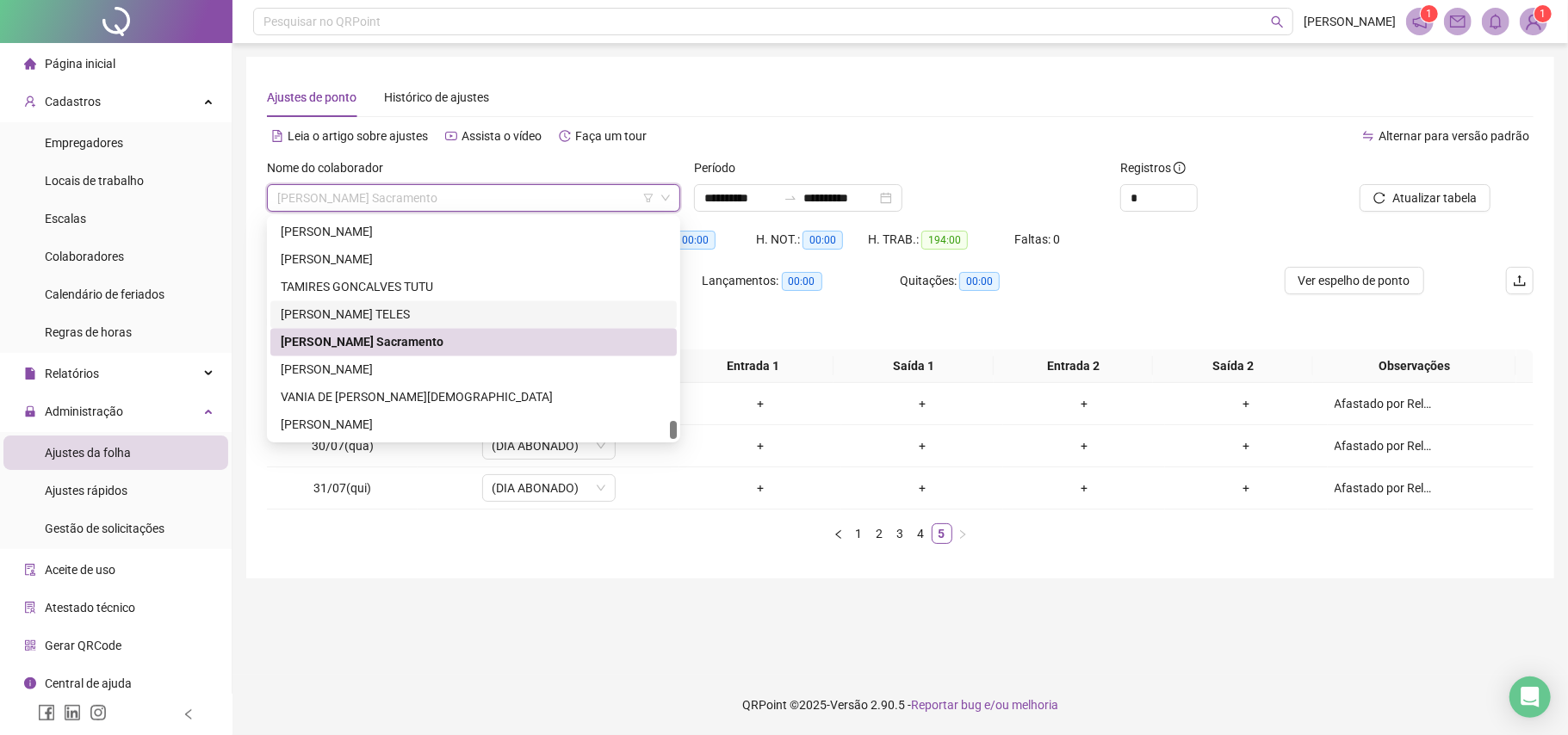
click at [394, 306] on div "[PERSON_NAME] TELES" at bounding box center [474, 315] width 386 height 19
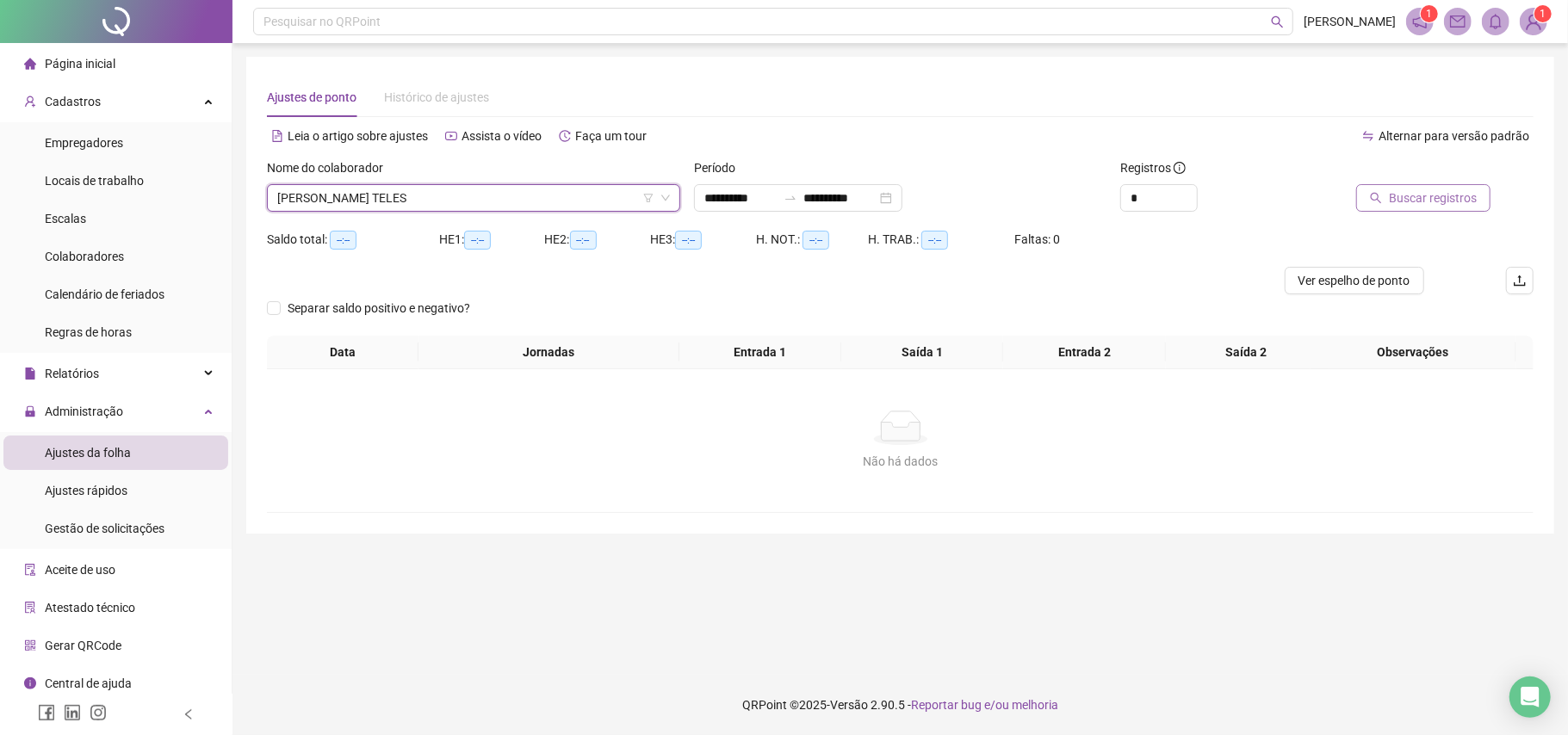
click at [1483, 191] on button "Buscar registros" at bounding box center [1423, 198] width 135 height 27
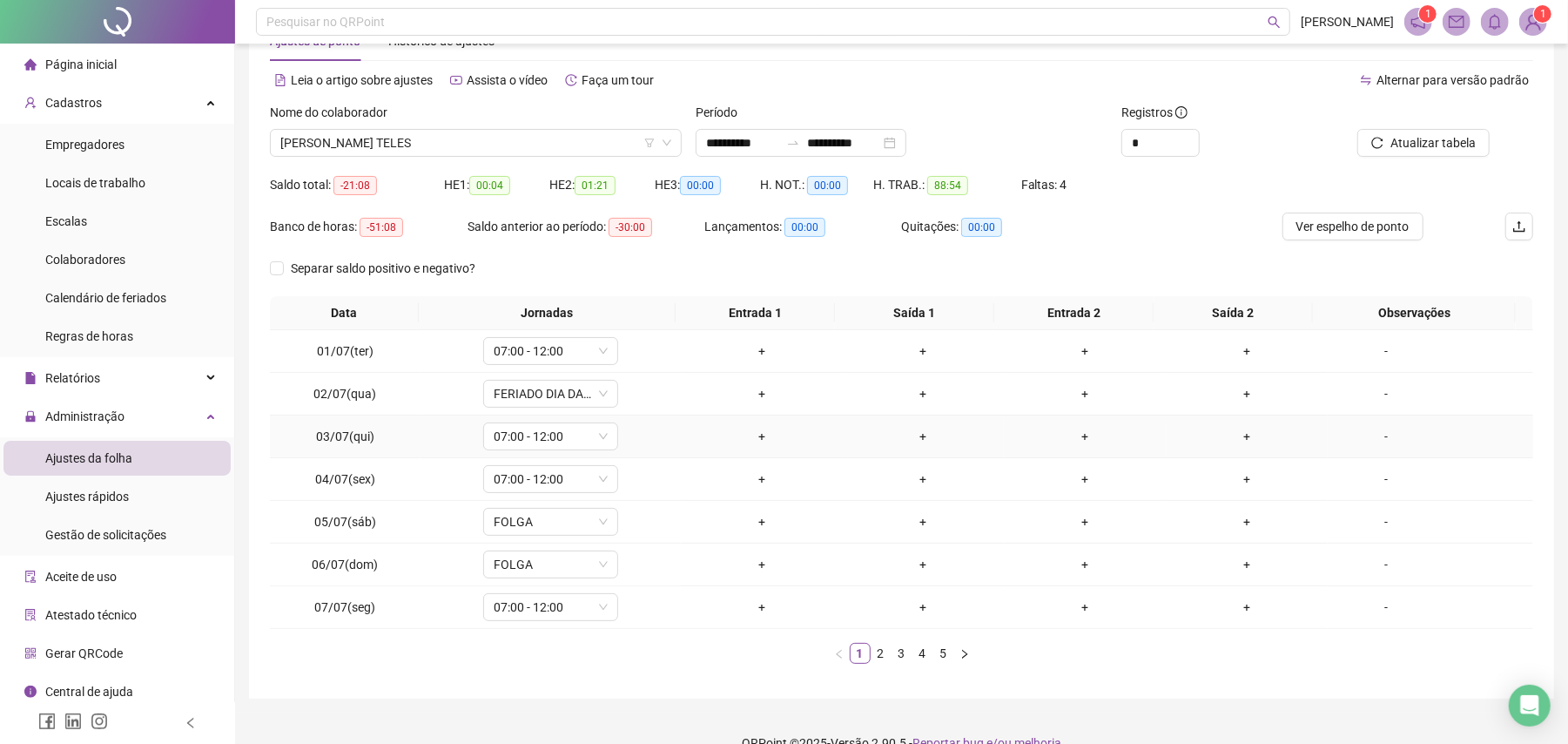
scroll to position [89, 0]
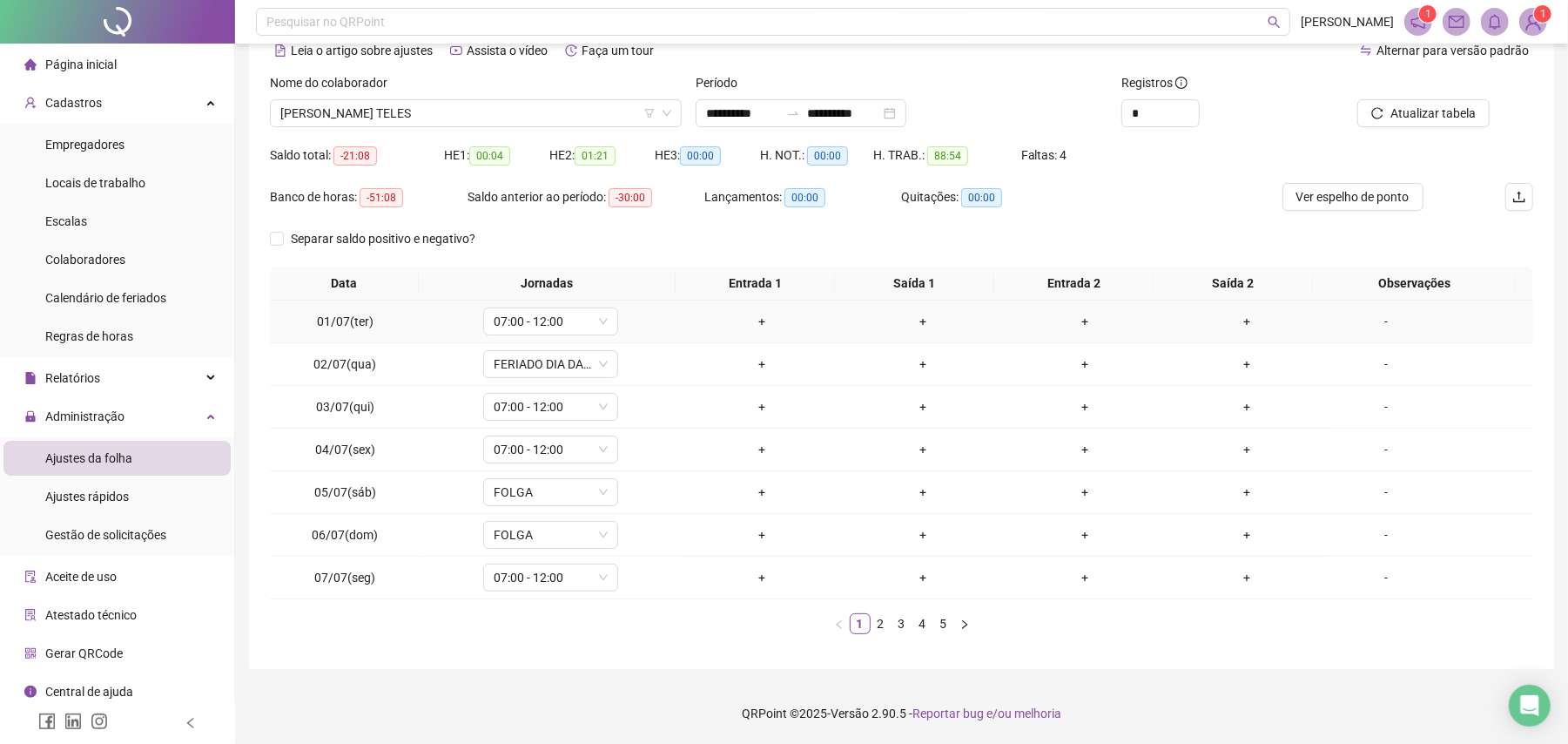
click at [1374, 317] on div "-" at bounding box center [1387, 321] width 103 height 19
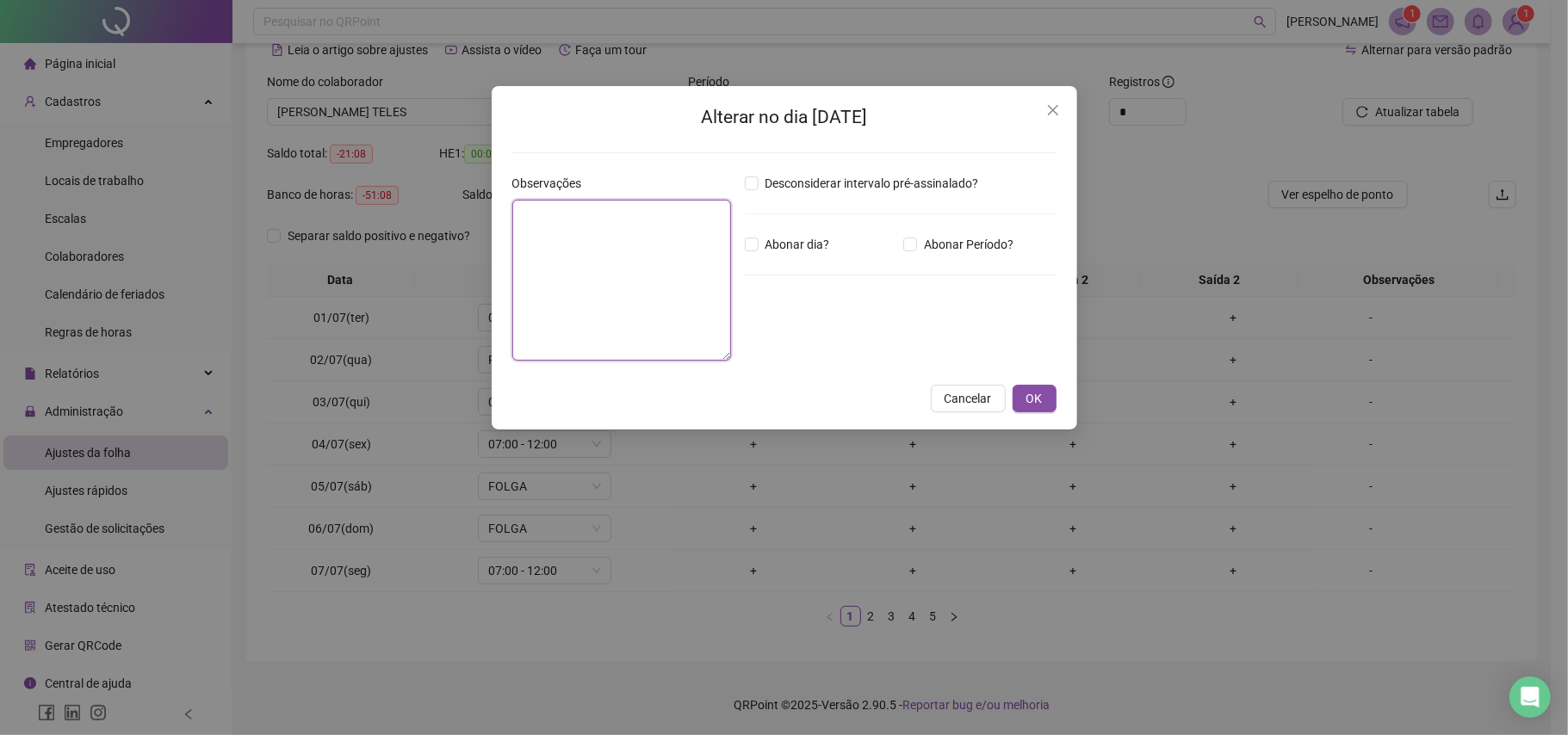
click at [693, 290] on textarea at bounding box center [622, 280] width 218 height 161
paste textarea "**********"
type textarea "**********"
click at [1049, 401] on button "OK" at bounding box center [1035, 398] width 44 height 27
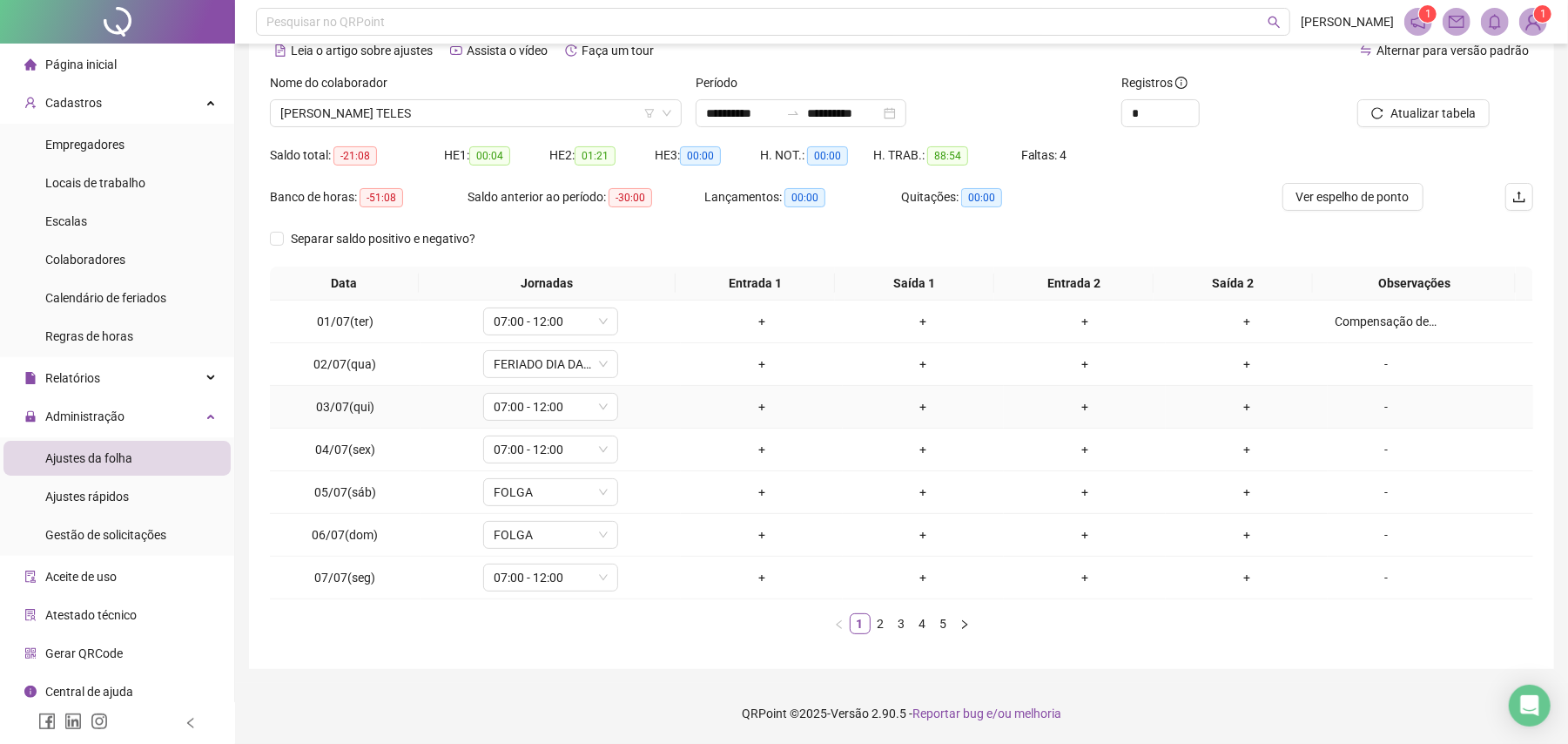
click at [1370, 408] on div "-" at bounding box center [1387, 407] width 103 height 19
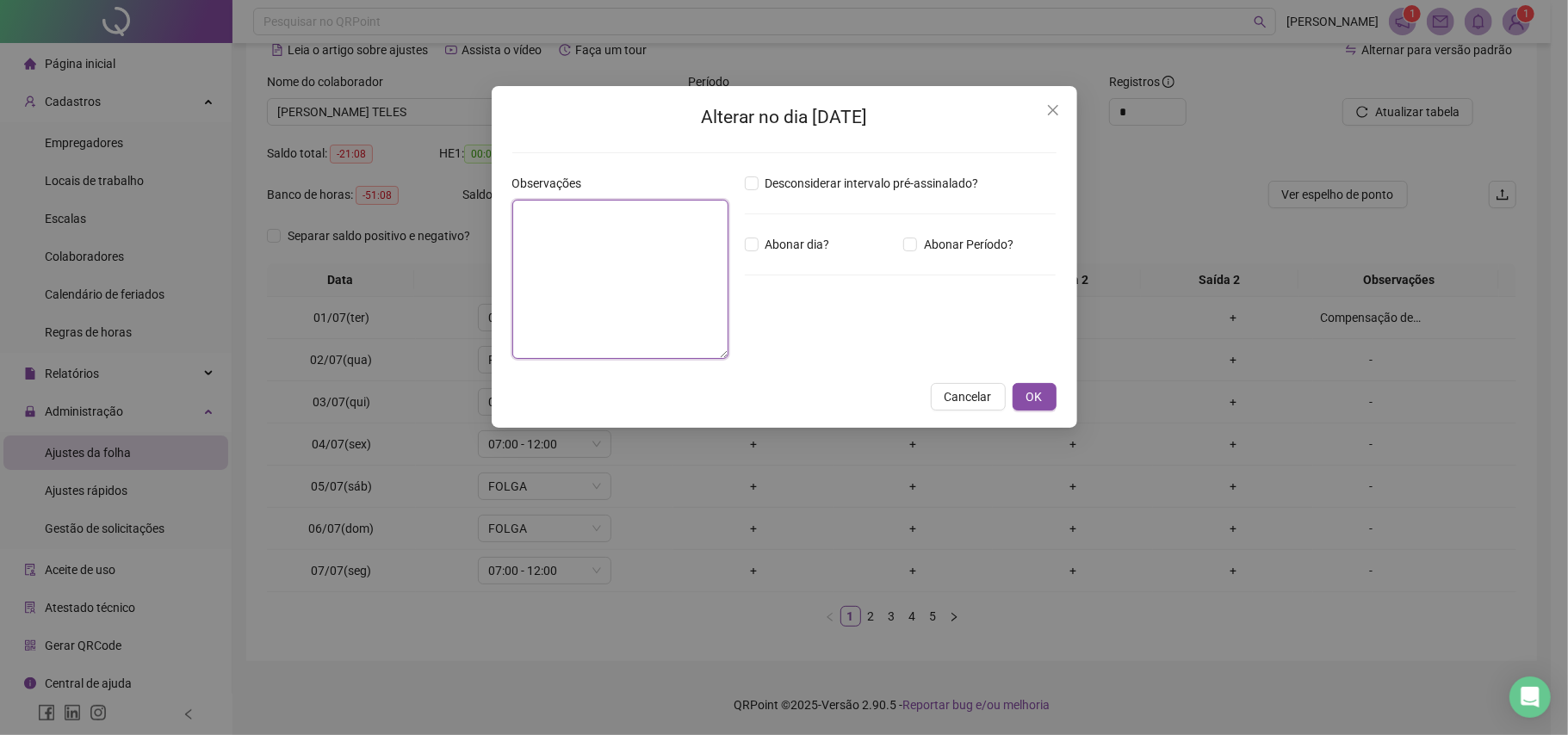
click at [693, 269] on textarea at bounding box center [621, 279] width 217 height 159
paste textarea "**********"
type textarea "**********"
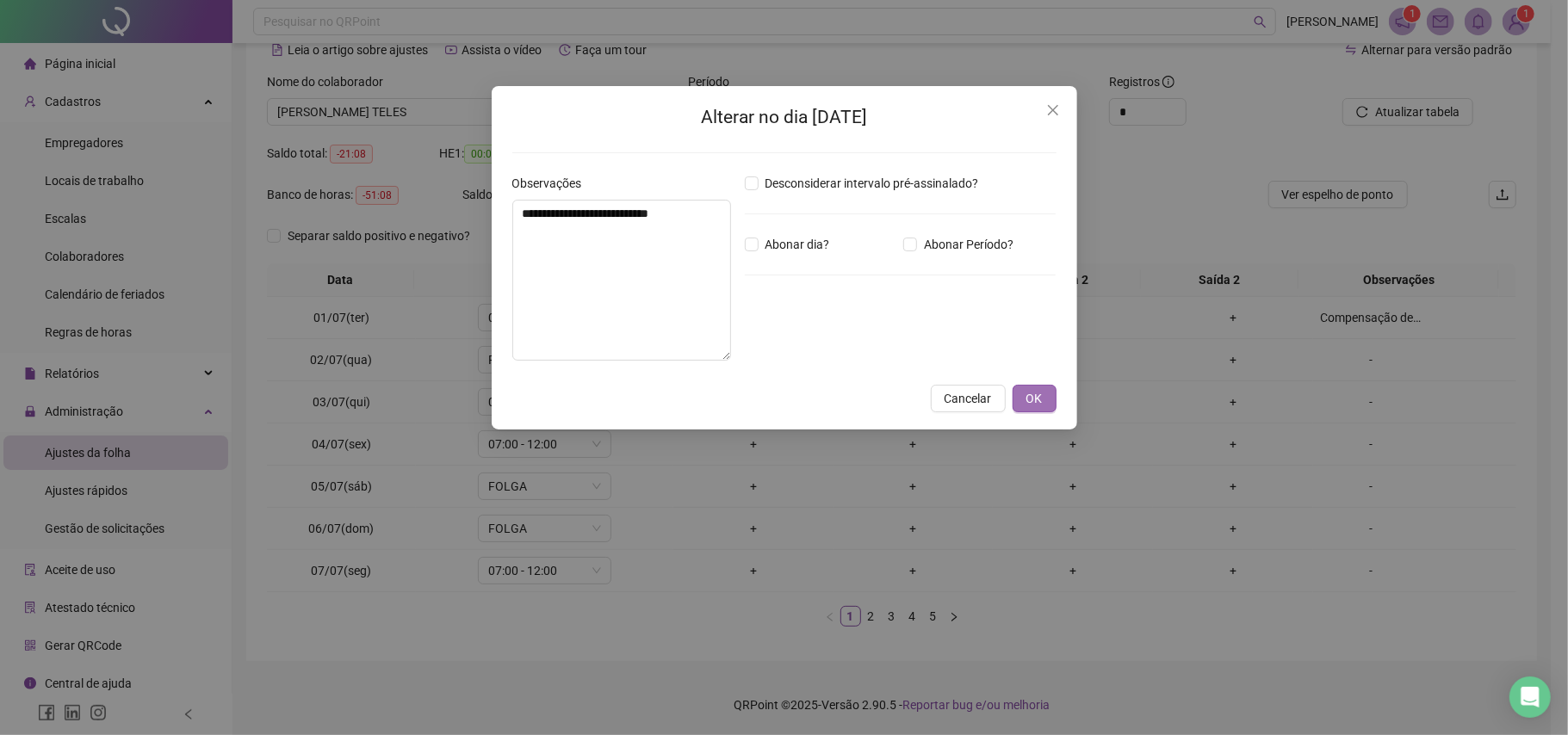
click at [1028, 386] on button "OK" at bounding box center [1035, 398] width 44 height 27
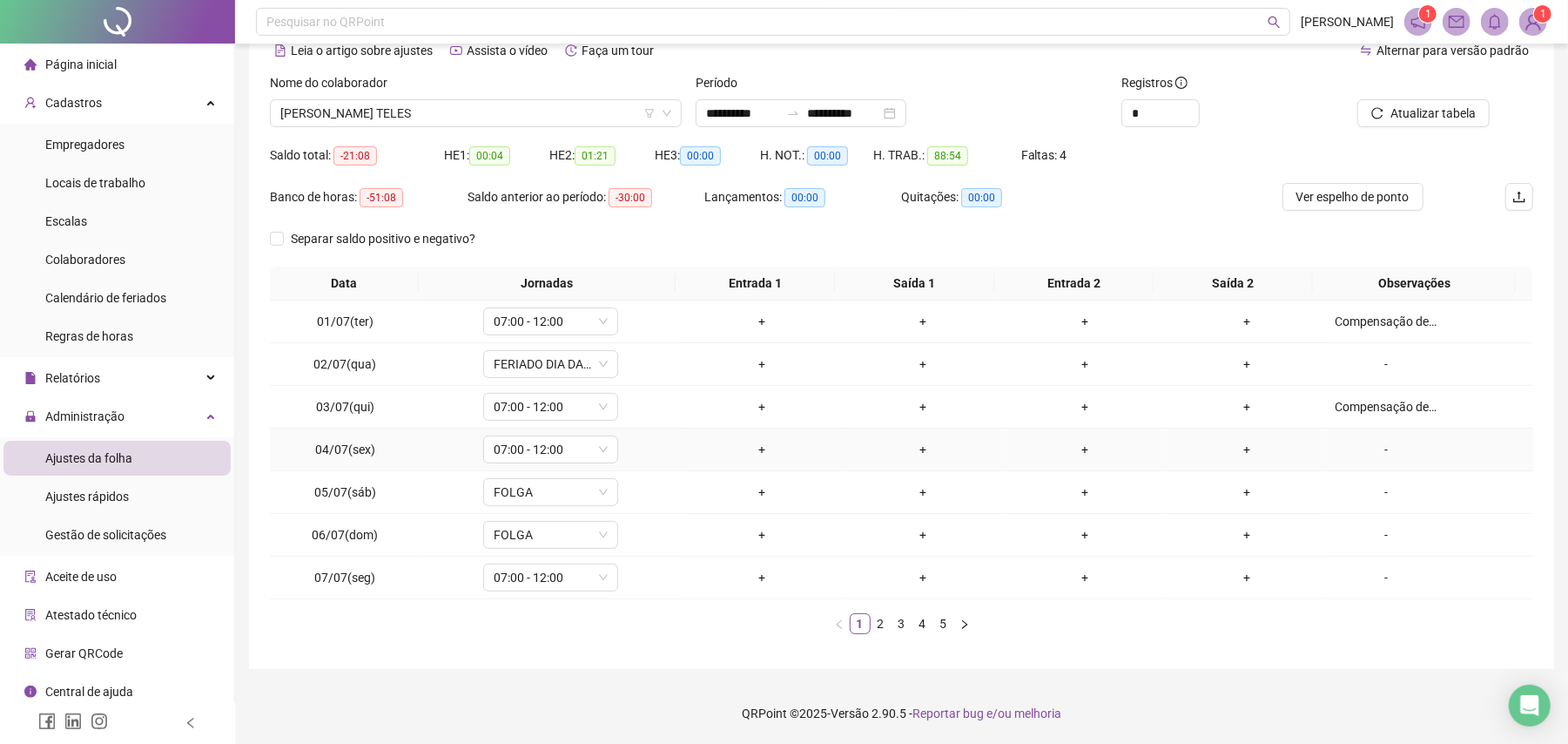
click at [1359, 447] on div "-" at bounding box center [1387, 449] width 103 height 19
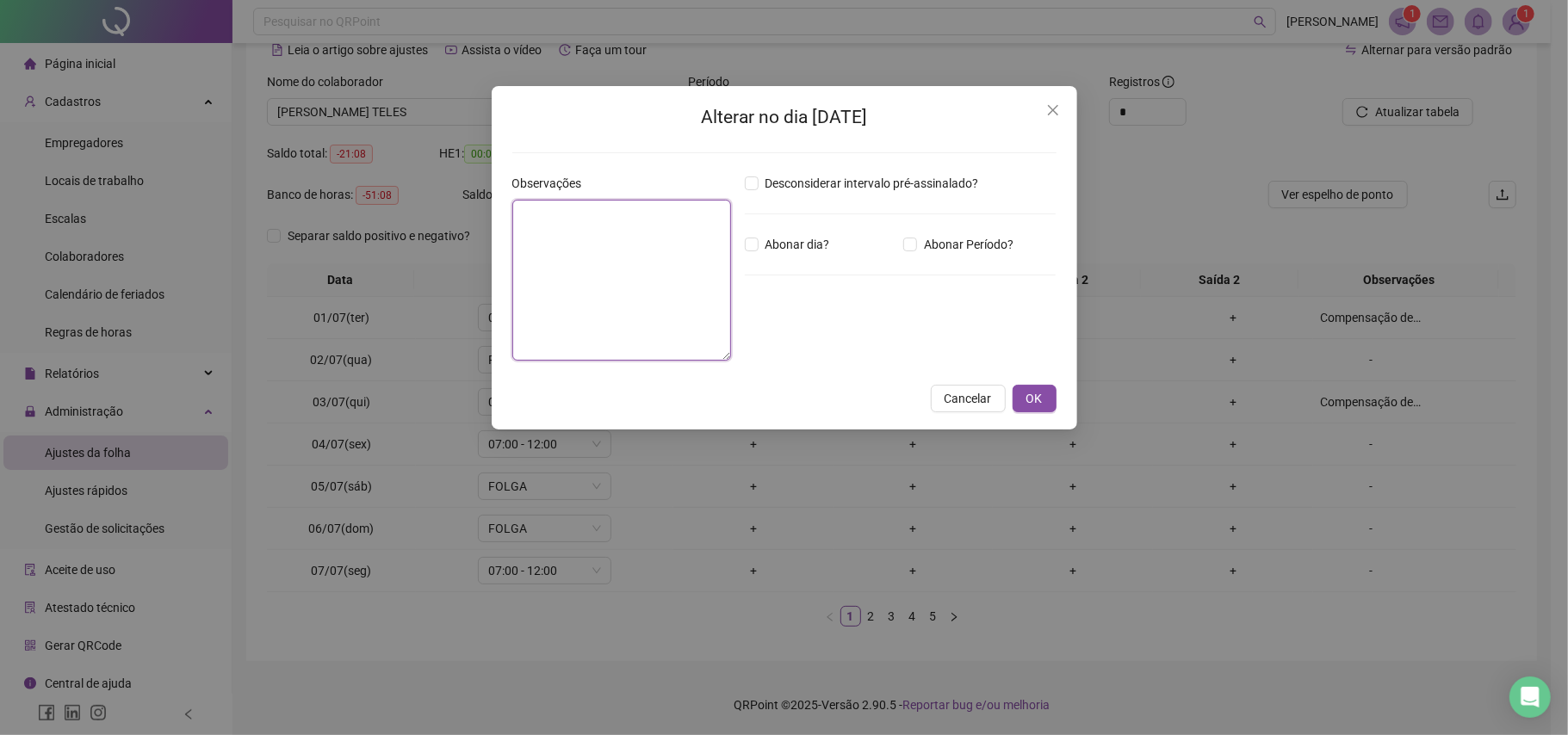
click at [683, 322] on textarea at bounding box center [622, 280] width 218 height 161
paste textarea "**********"
type textarea "**********"
click at [1030, 391] on span "OK" at bounding box center [1035, 398] width 16 height 19
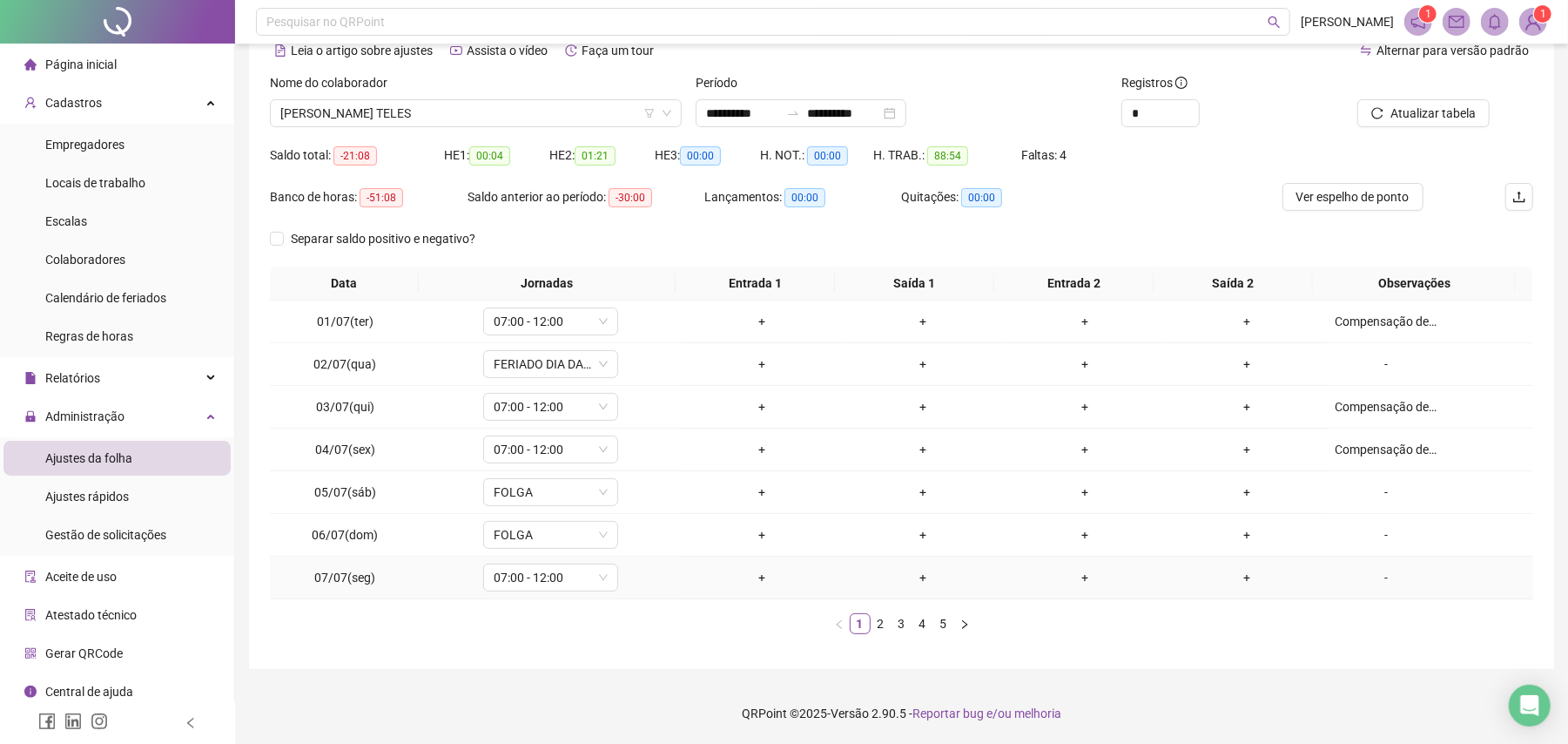
click at [1372, 580] on div "-" at bounding box center [1387, 577] width 103 height 19
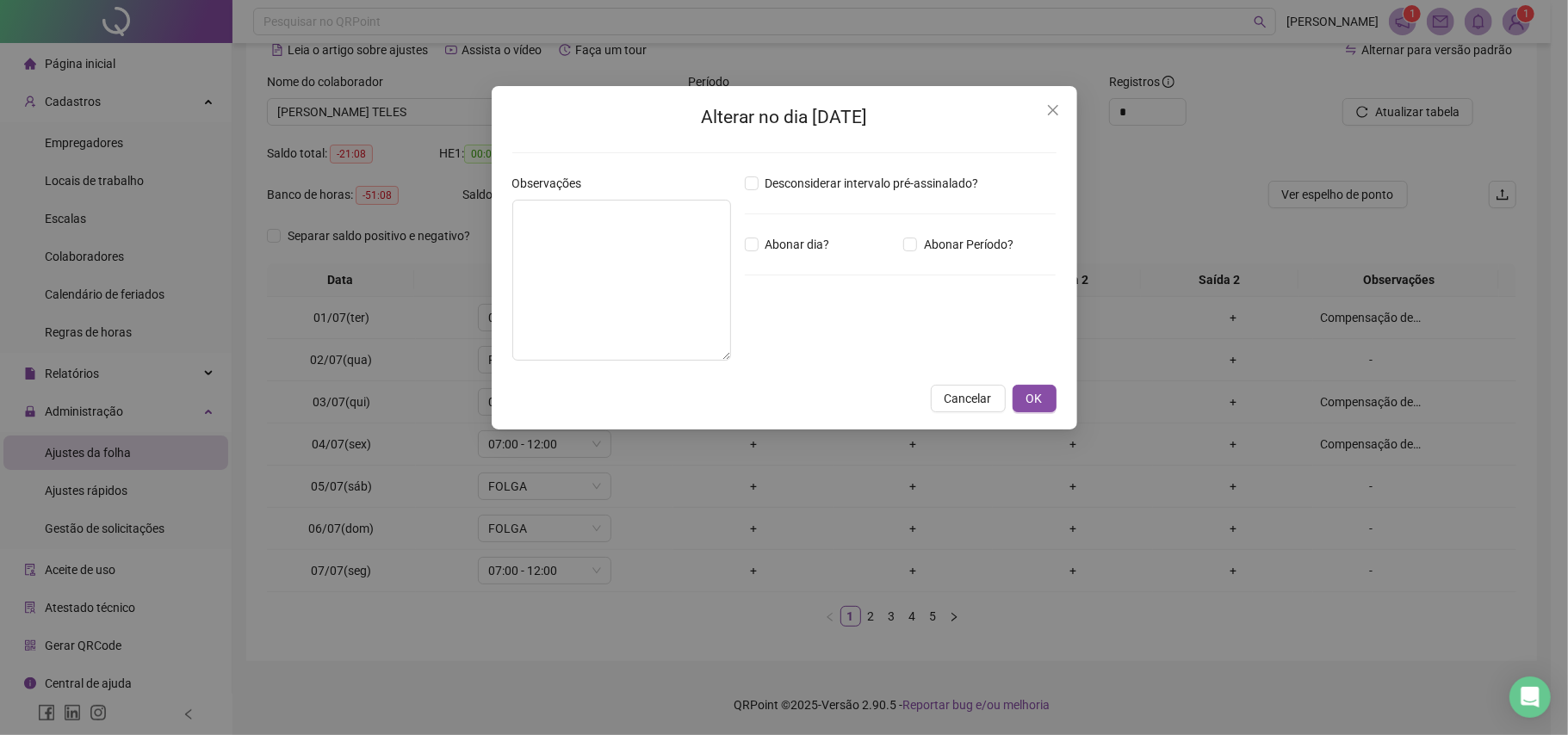
click at [501, 233] on div "Alterar no dia [DATE] Observações Desconsiderar intervalo pré-assinalado? Abona…" at bounding box center [784, 258] width 586 height 344
click at [600, 257] on textarea at bounding box center [622, 280] width 218 height 161
paste textarea "**********"
type textarea "**********"
click at [1034, 390] on span "OK" at bounding box center [1035, 398] width 16 height 19
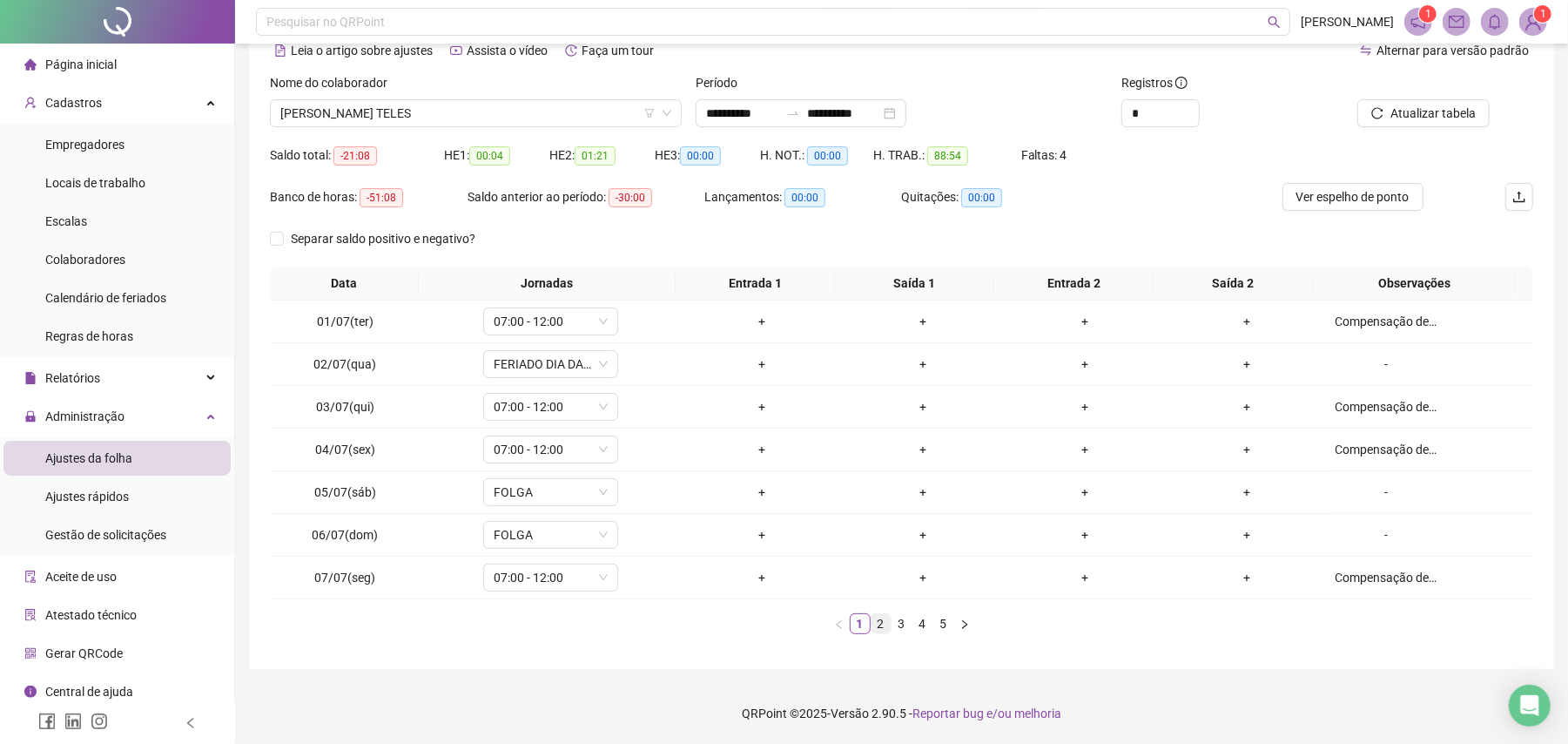
click at [878, 621] on link "2" at bounding box center [881, 623] width 19 height 19
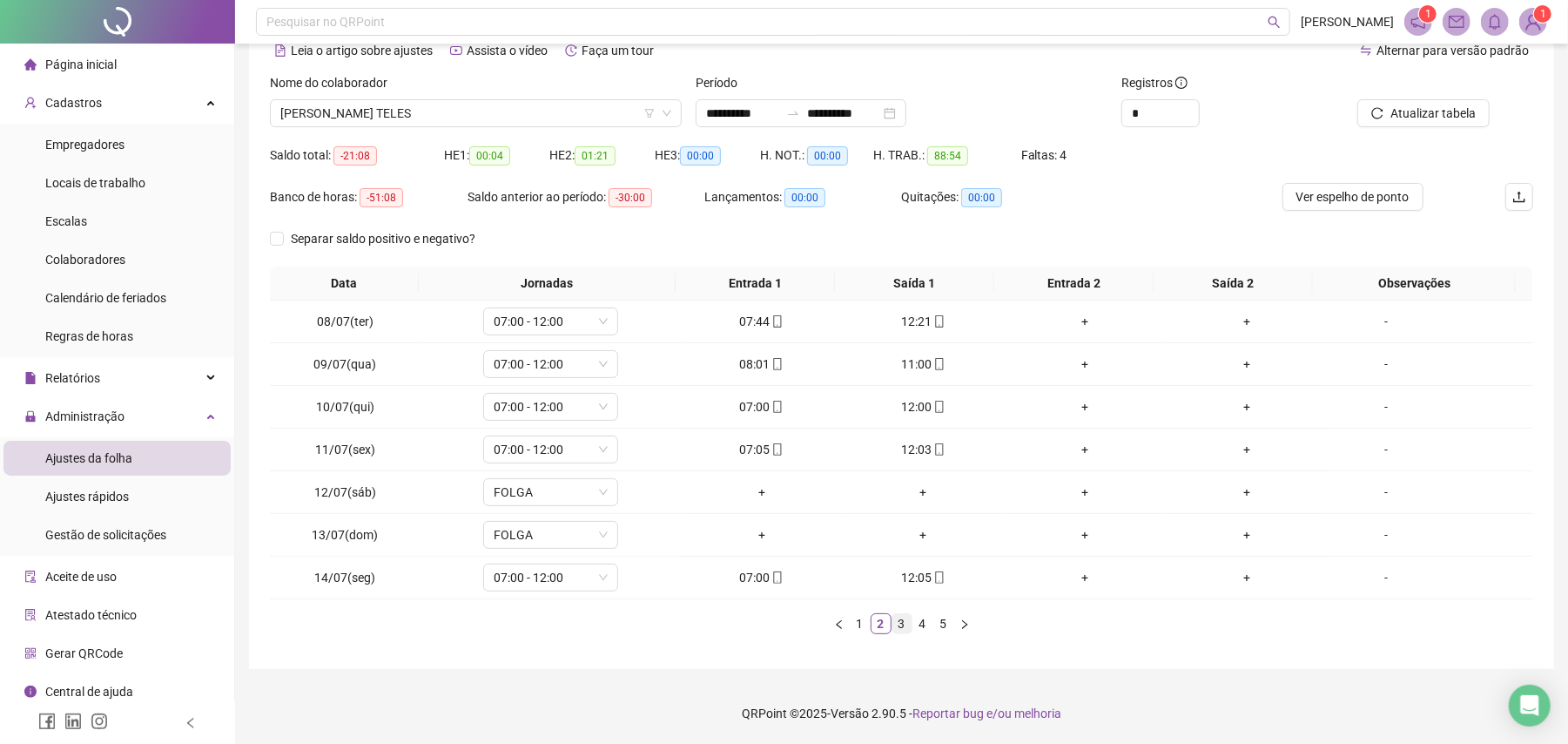
click at [894, 621] on link "3" at bounding box center [902, 623] width 19 height 19
click at [919, 622] on link "4" at bounding box center [923, 623] width 19 height 19
click at [942, 618] on link "5" at bounding box center [943, 623] width 19 height 19
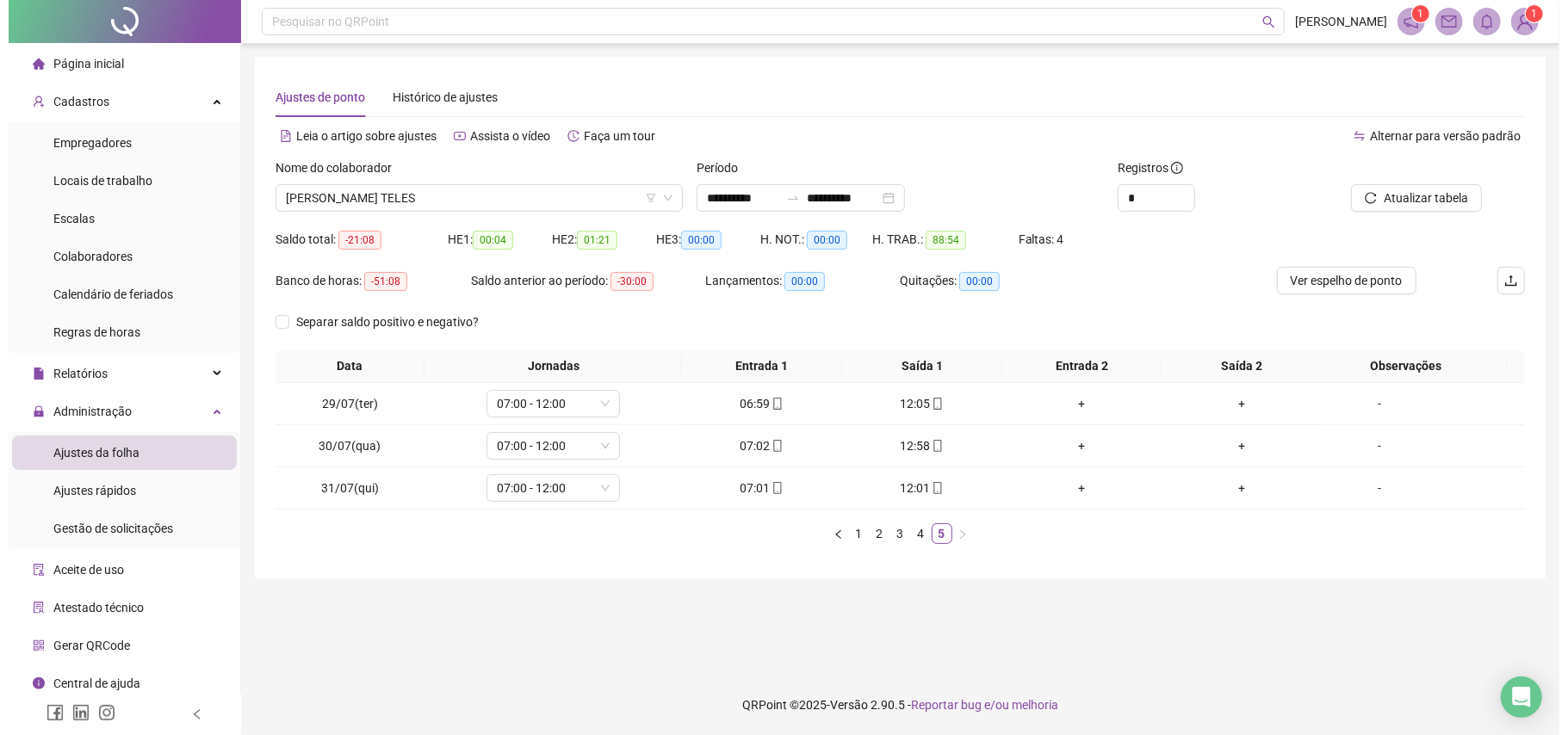
scroll to position [0, 0]
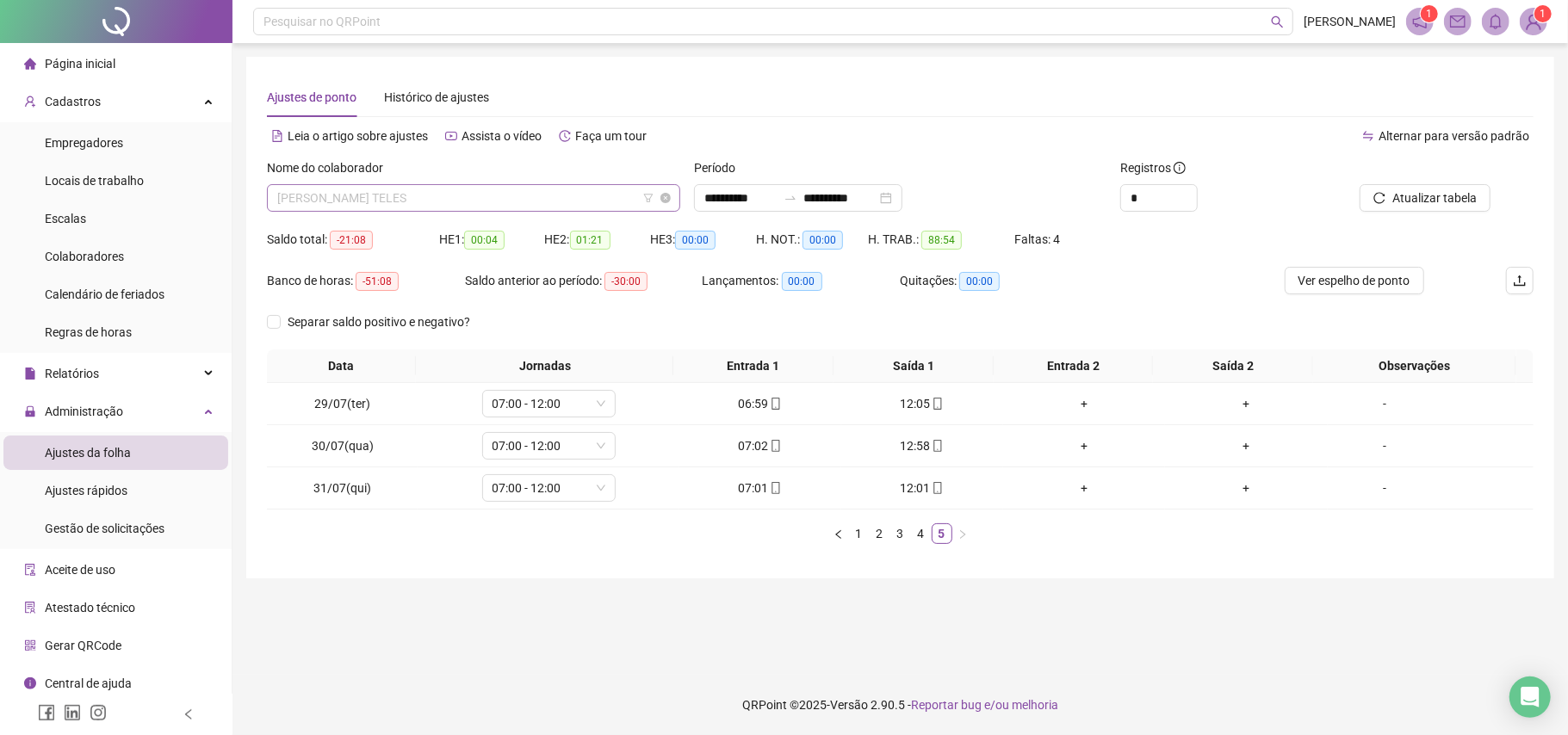
click at [515, 191] on span "[PERSON_NAME] TELES" at bounding box center [474, 197] width 393 height 25
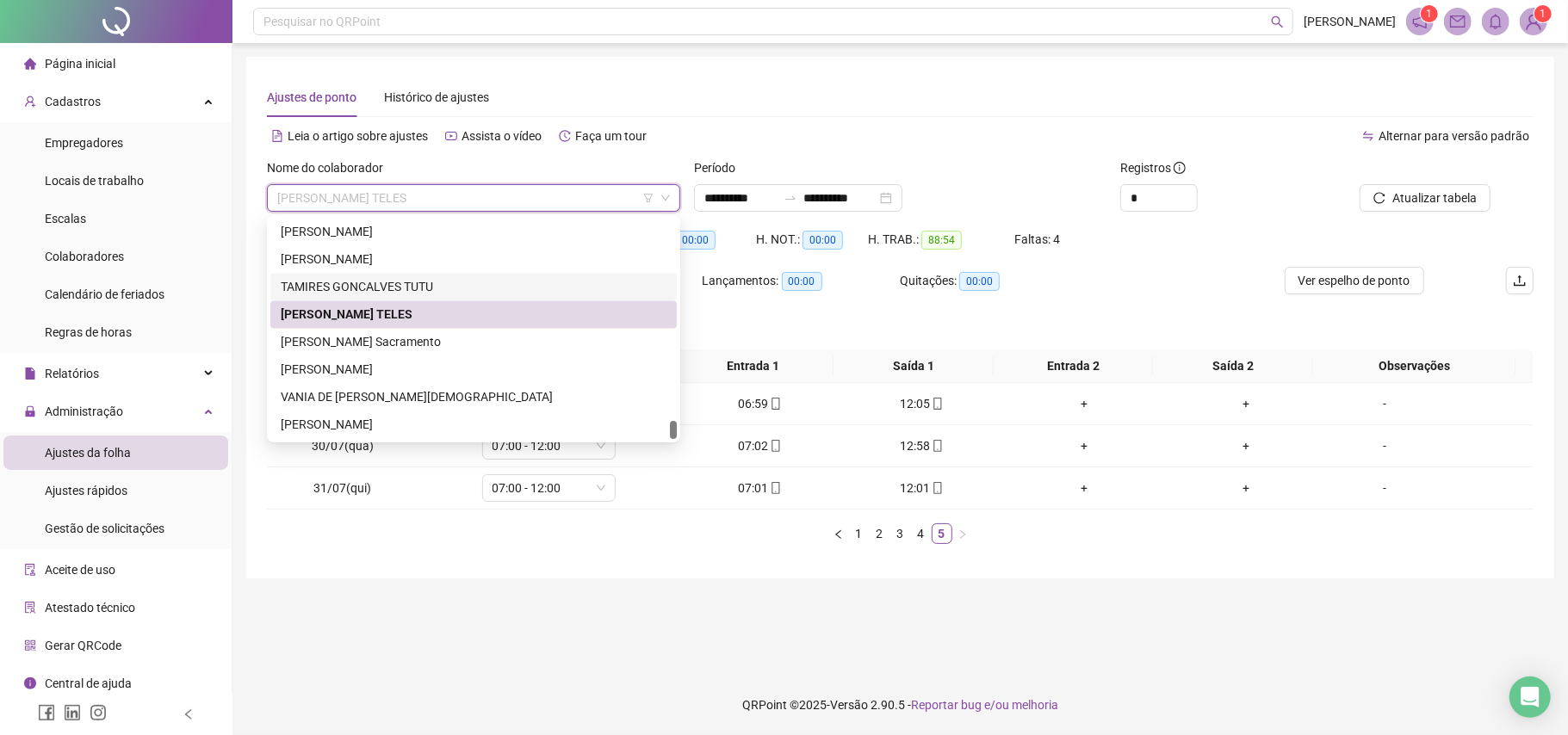
click at [377, 284] on div "TAMIRES GONCALVES TUTU" at bounding box center [474, 287] width 386 height 19
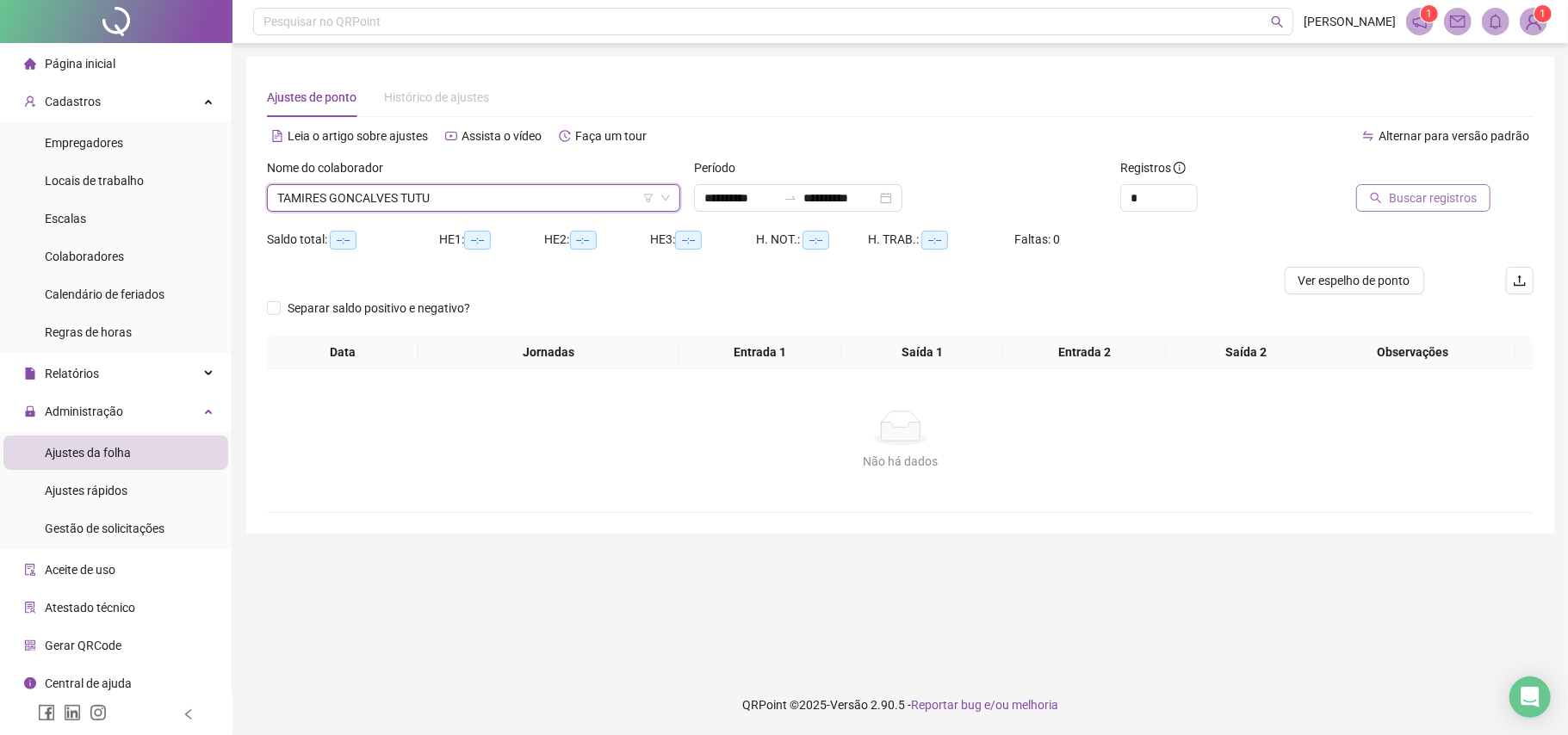
click at [1371, 196] on button "Buscar registros" at bounding box center [1423, 198] width 135 height 27
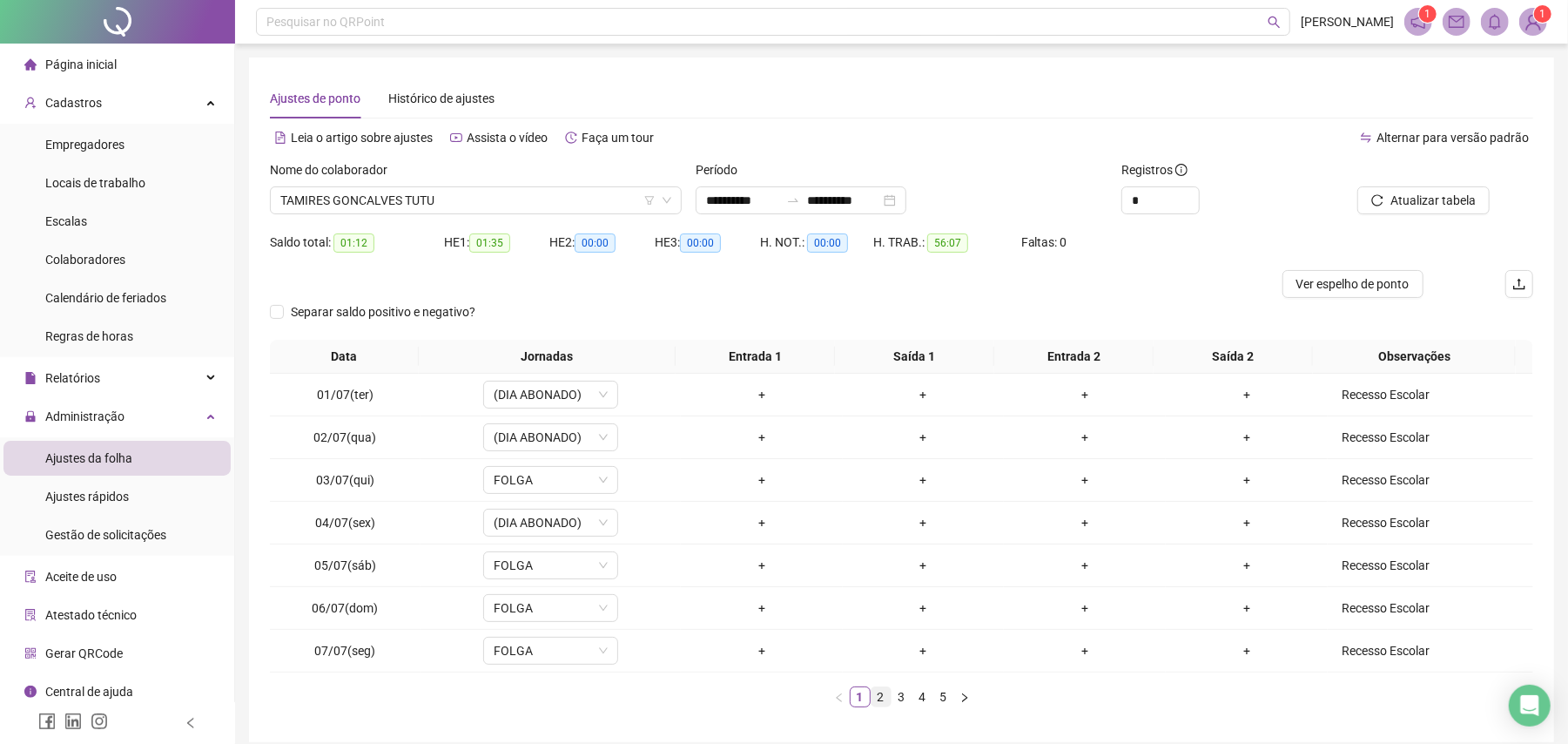
click at [875, 702] on link "2" at bounding box center [881, 697] width 19 height 19
click at [902, 695] on link "3" at bounding box center [902, 697] width 19 height 19
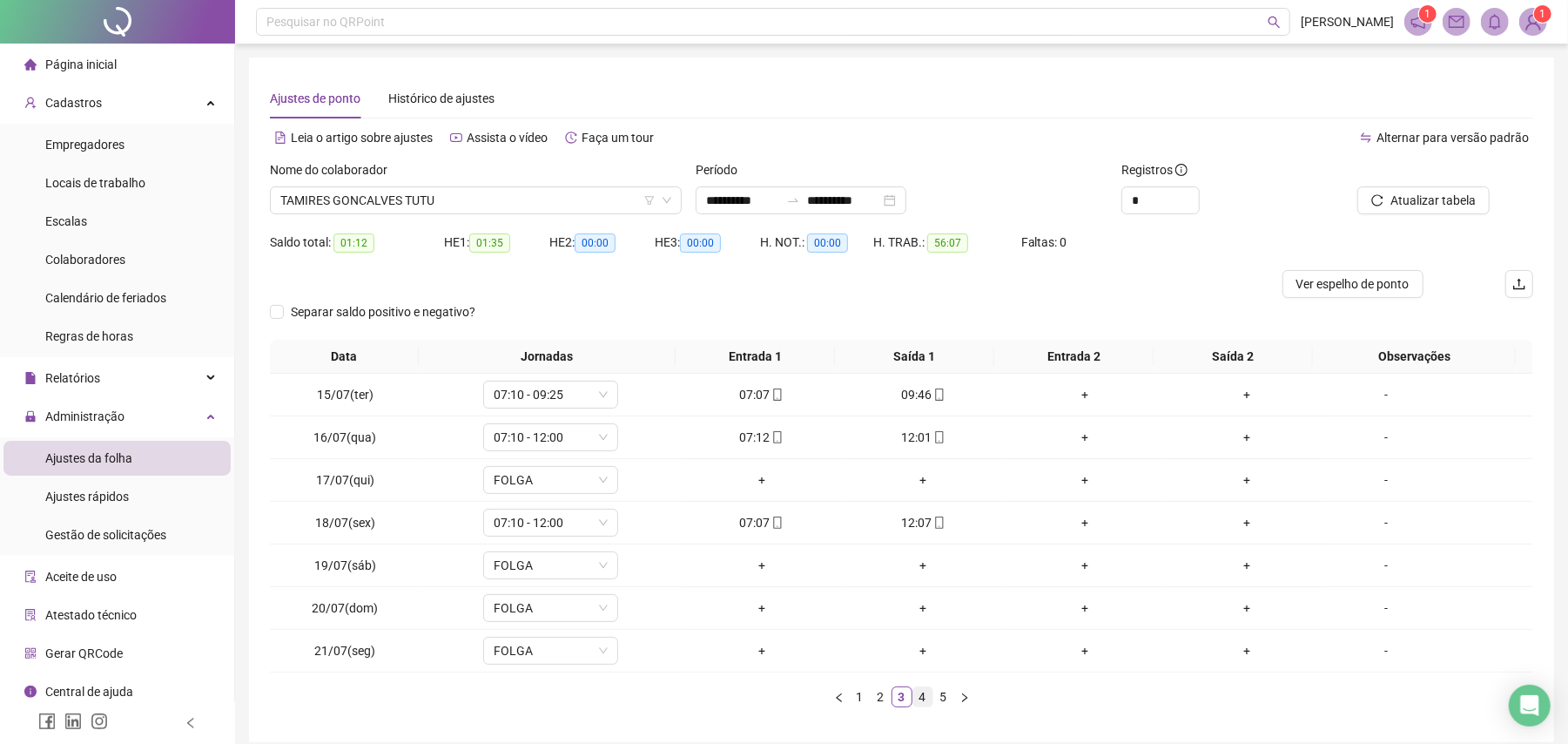
click at [919, 697] on link "4" at bounding box center [923, 697] width 19 height 19
click at [944, 697] on link "5" at bounding box center [943, 697] width 19 height 19
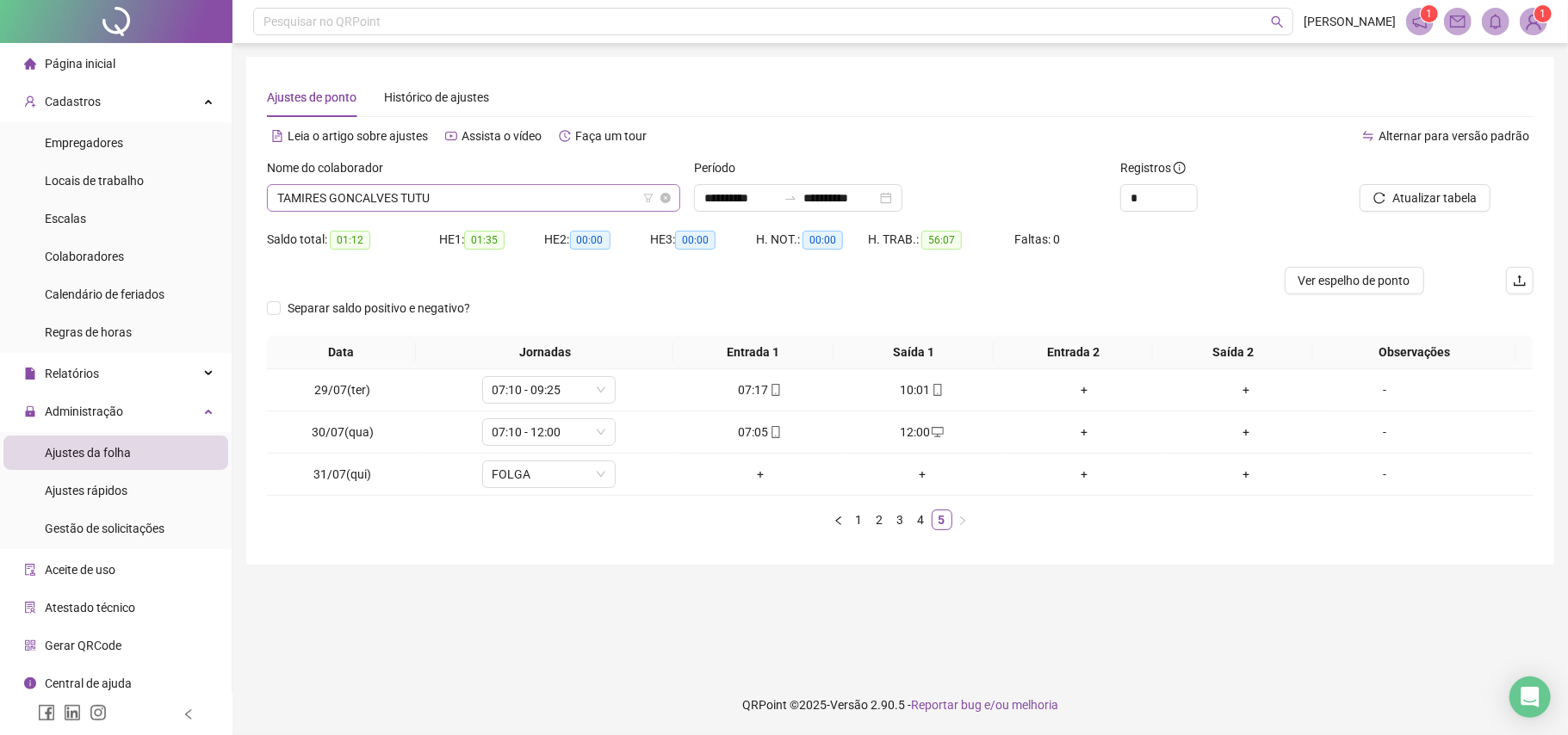
click at [527, 193] on span "TAMIRES GONCALVES TUTU" at bounding box center [474, 197] width 393 height 25
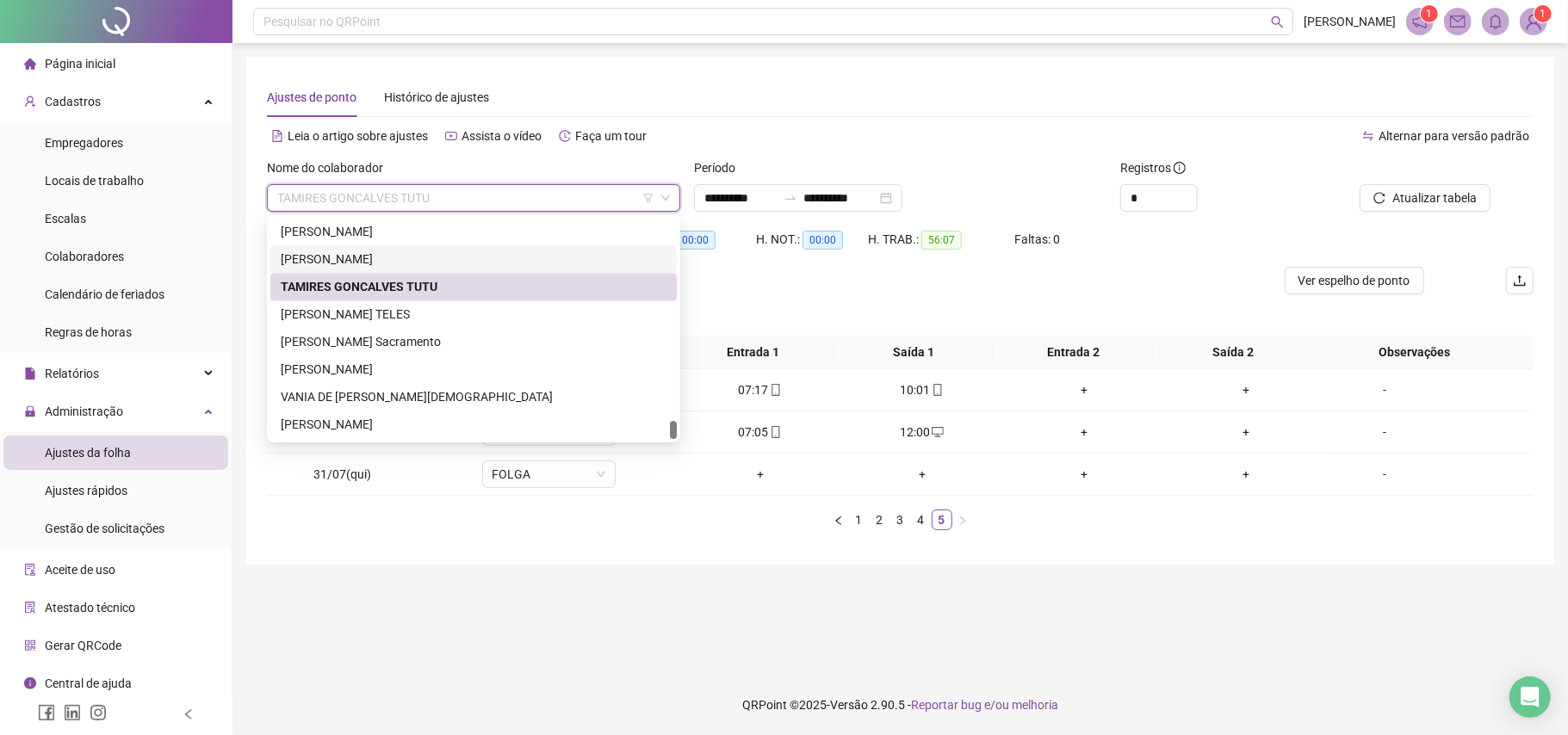
click at [374, 255] on div "[PERSON_NAME]" at bounding box center [474, 259] width 386 height 19
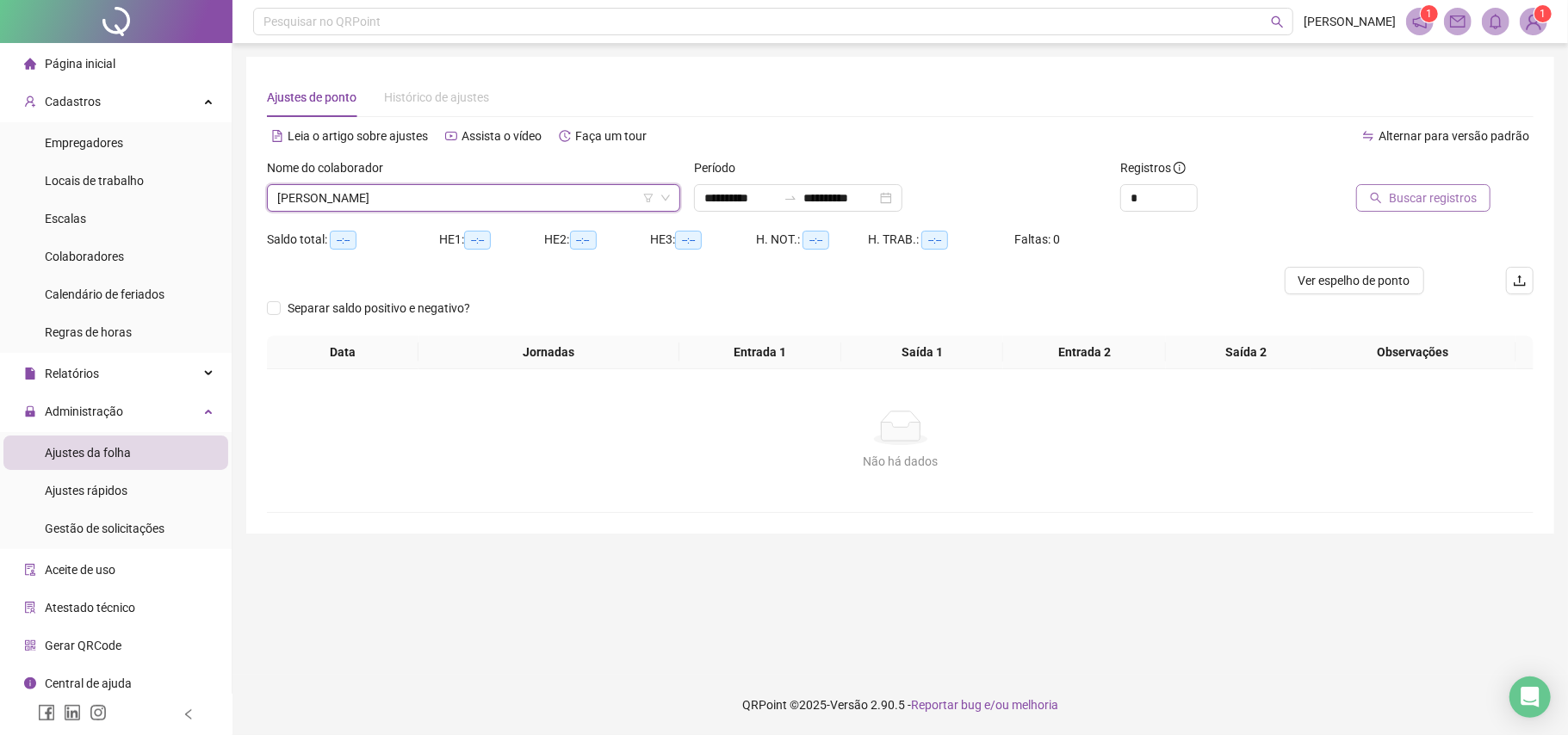
click at [1462, 195] on span "Buscar registros" at bounding box center [1432, 197] width 88 height 19
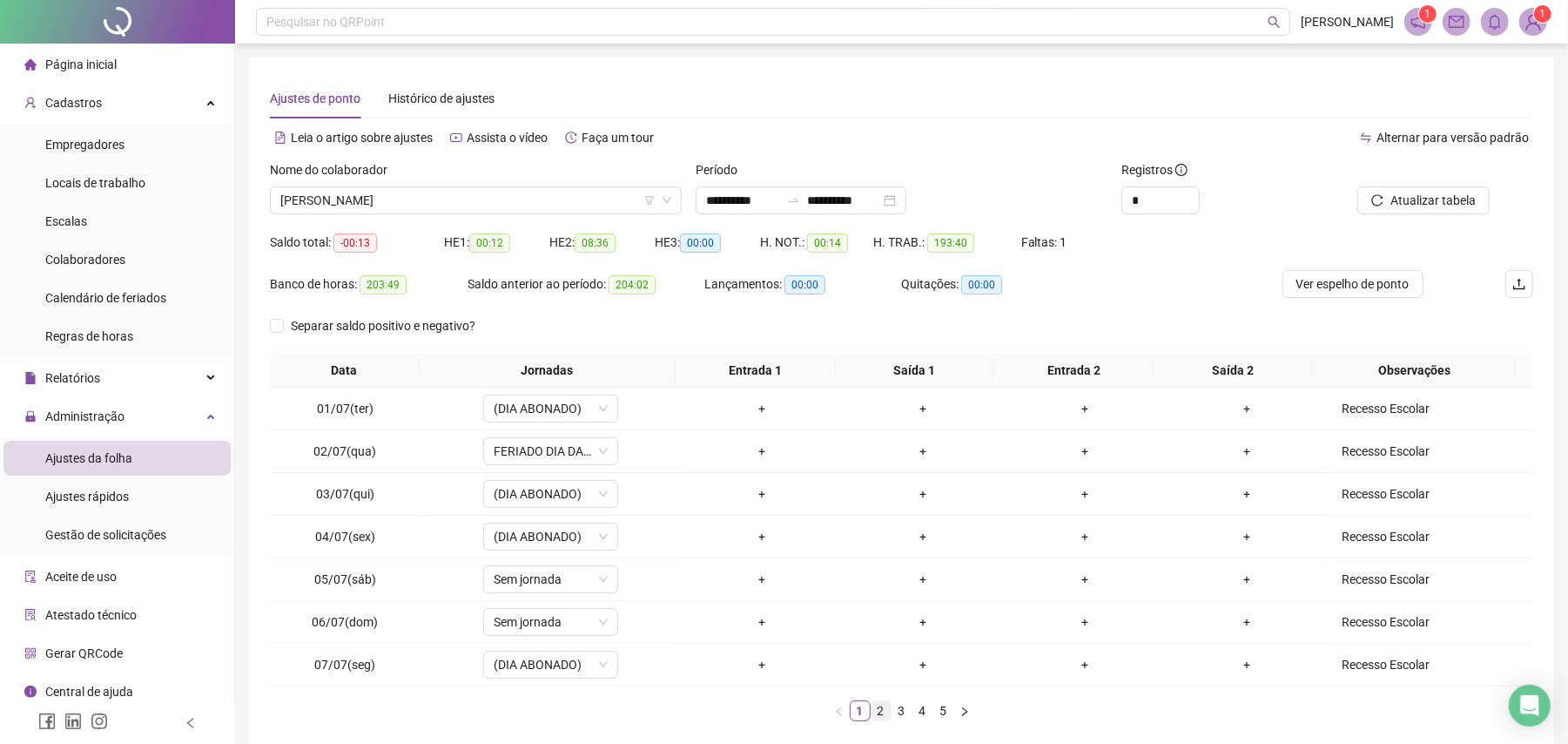
click at [875, 708] on link "2" at bounding box center [881, 711] width 19 height 19
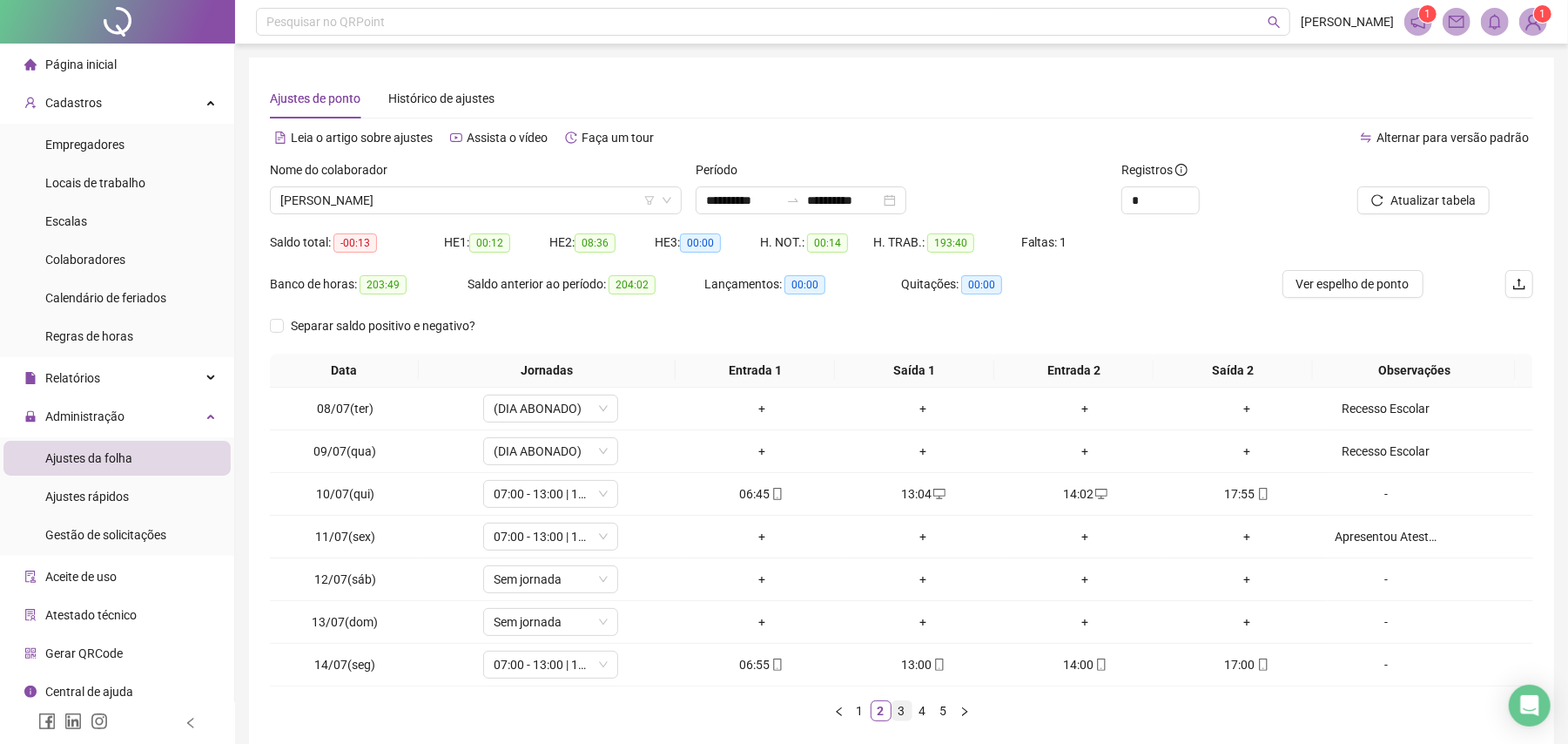
click at [901, 713] on link "3" at bounding box center [902, 711] width 19 height 19
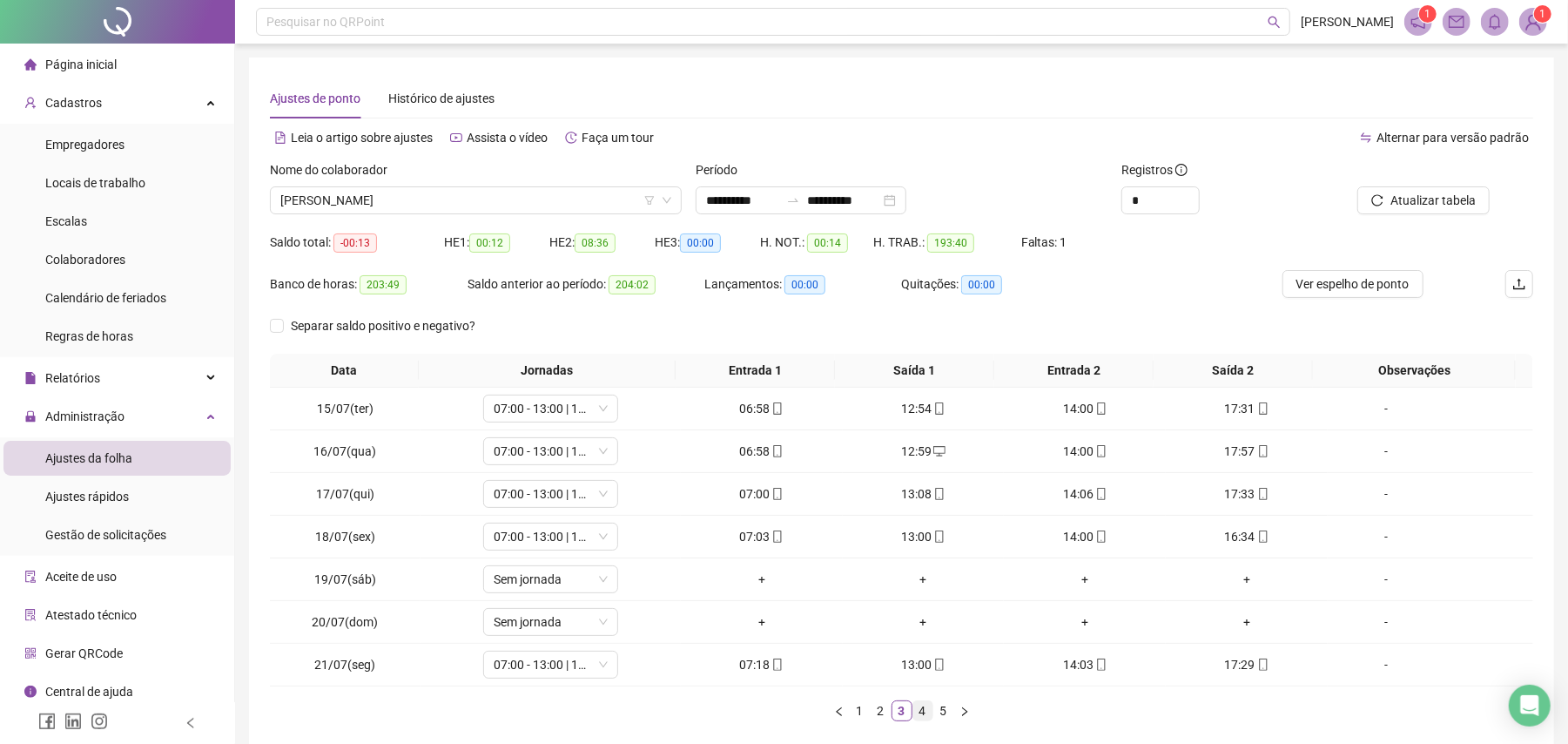
click at [919, 718] on link "4" at bounding box center [923, 711] width 19 height 19
click at [945, 718] on link "5" at bounding box center [943, 711] width 19 height 19
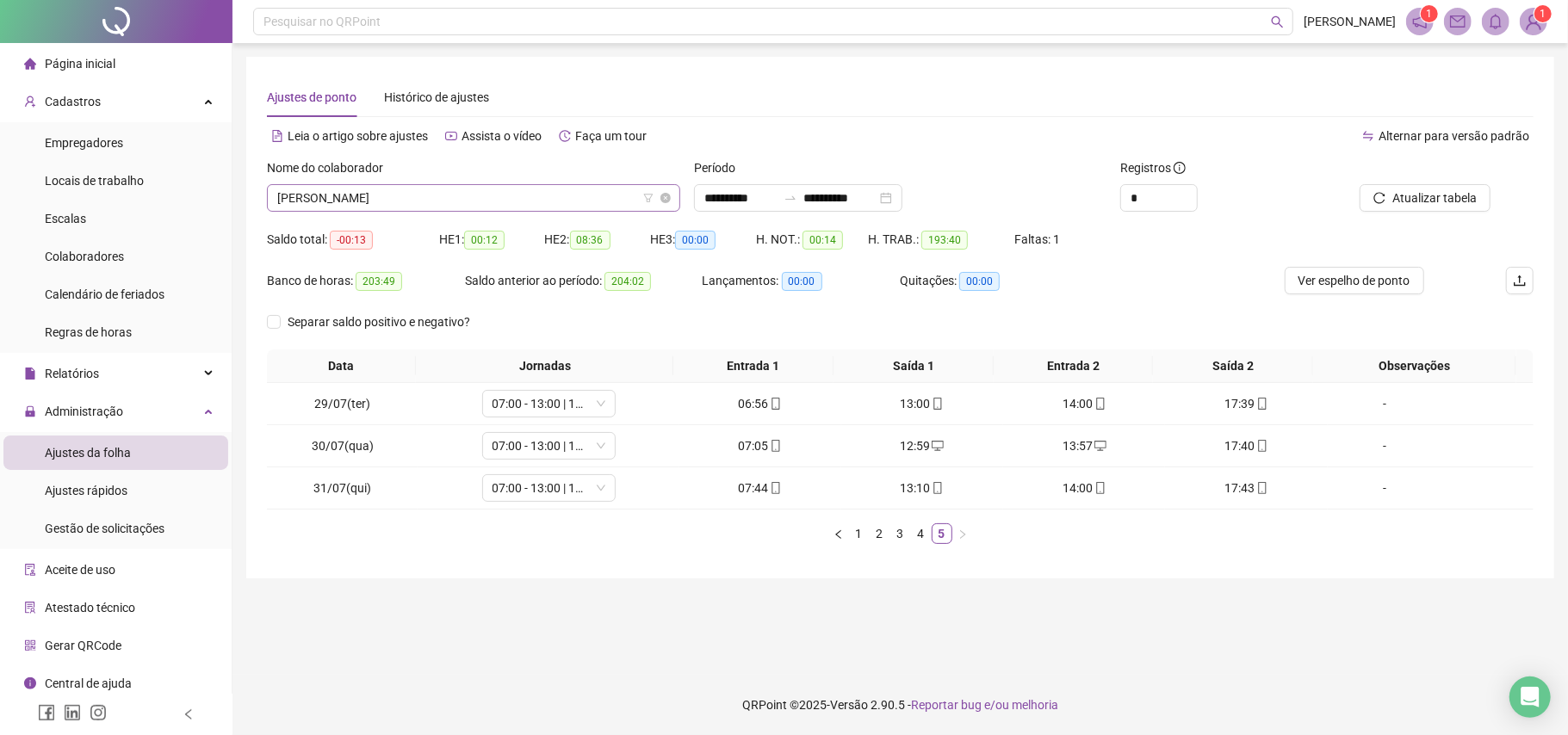
click at [475, 190] on span "[PERSON_NAME]" at bounding box center [474, 197] width 393 height 25
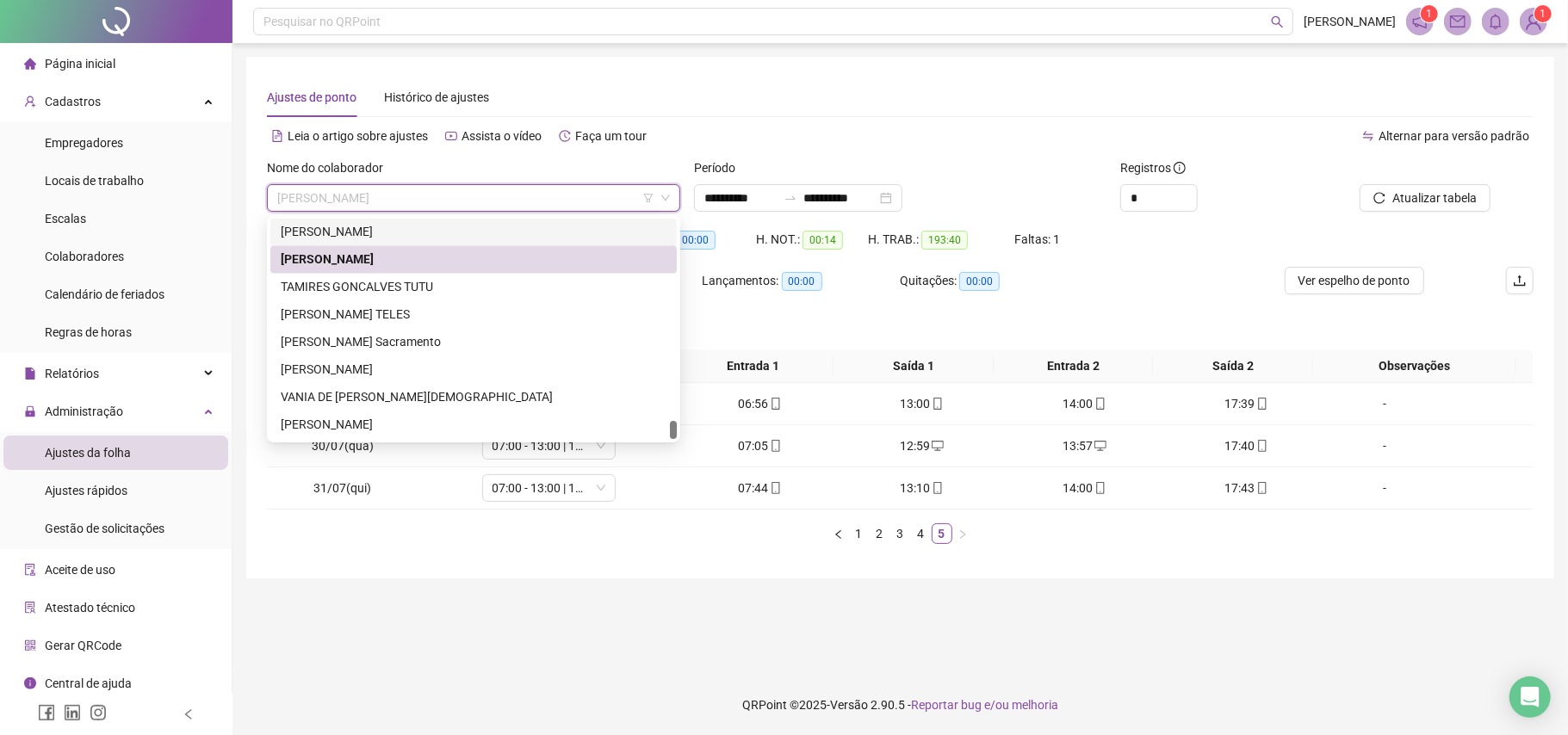
click at [418, 235] on div "[PERSON_NAME]" at bounding box center [474, 232] width 386 height 19
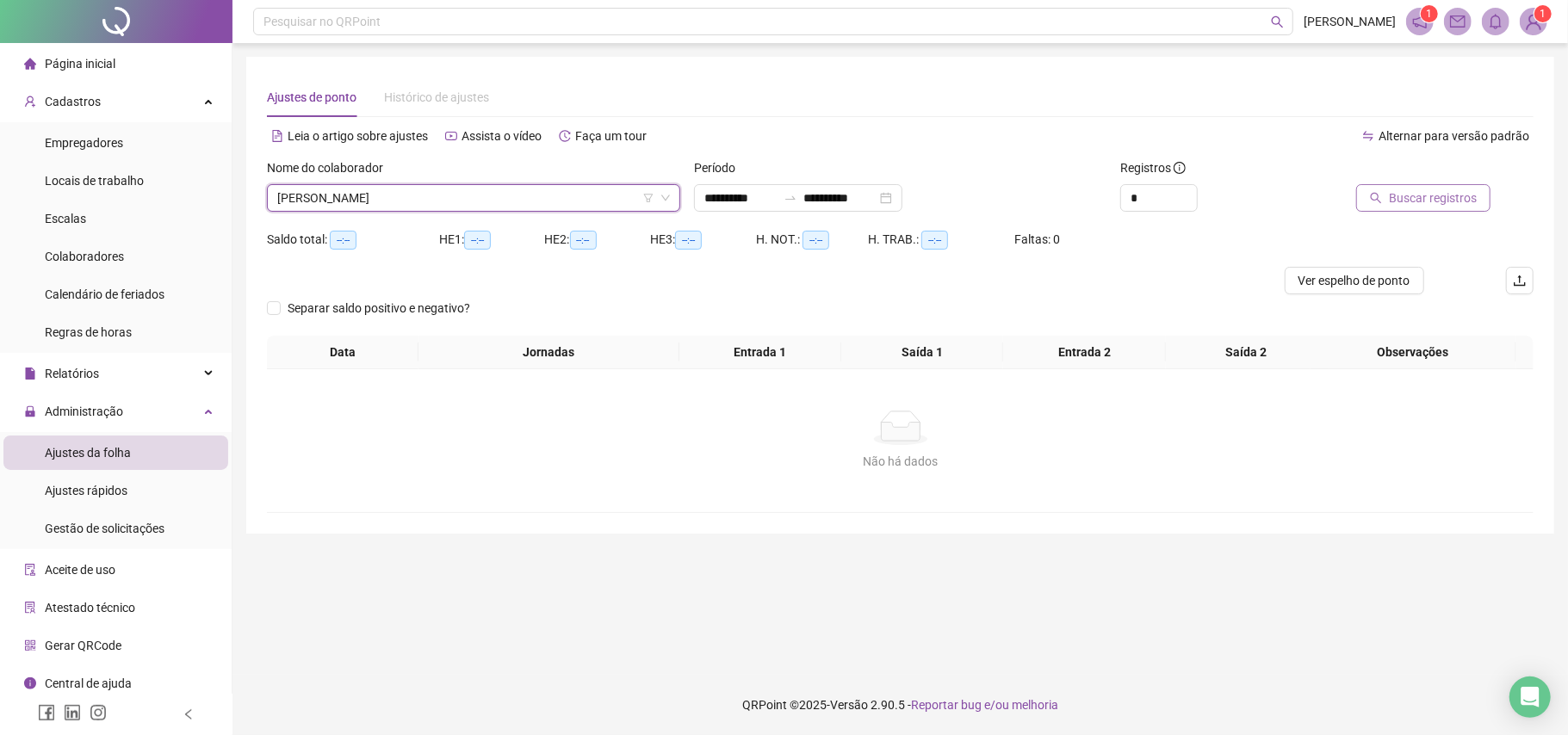
click at [1437, 211] on button "Buscar registros" at bounding box center [1423, 198] width 135 height 27
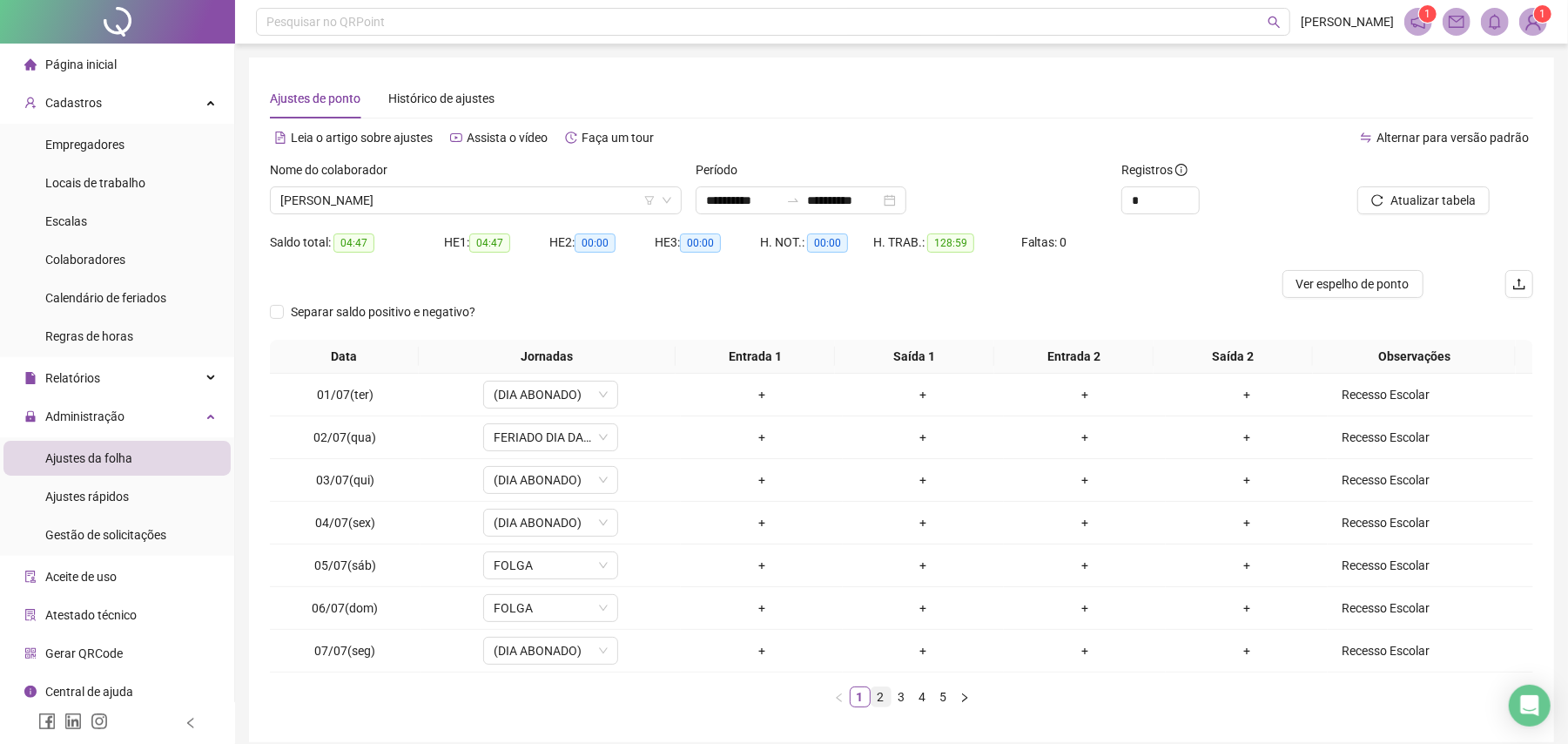
click at [878, 695] on link "2" at bounding box center [881, 697] width 19 height 19
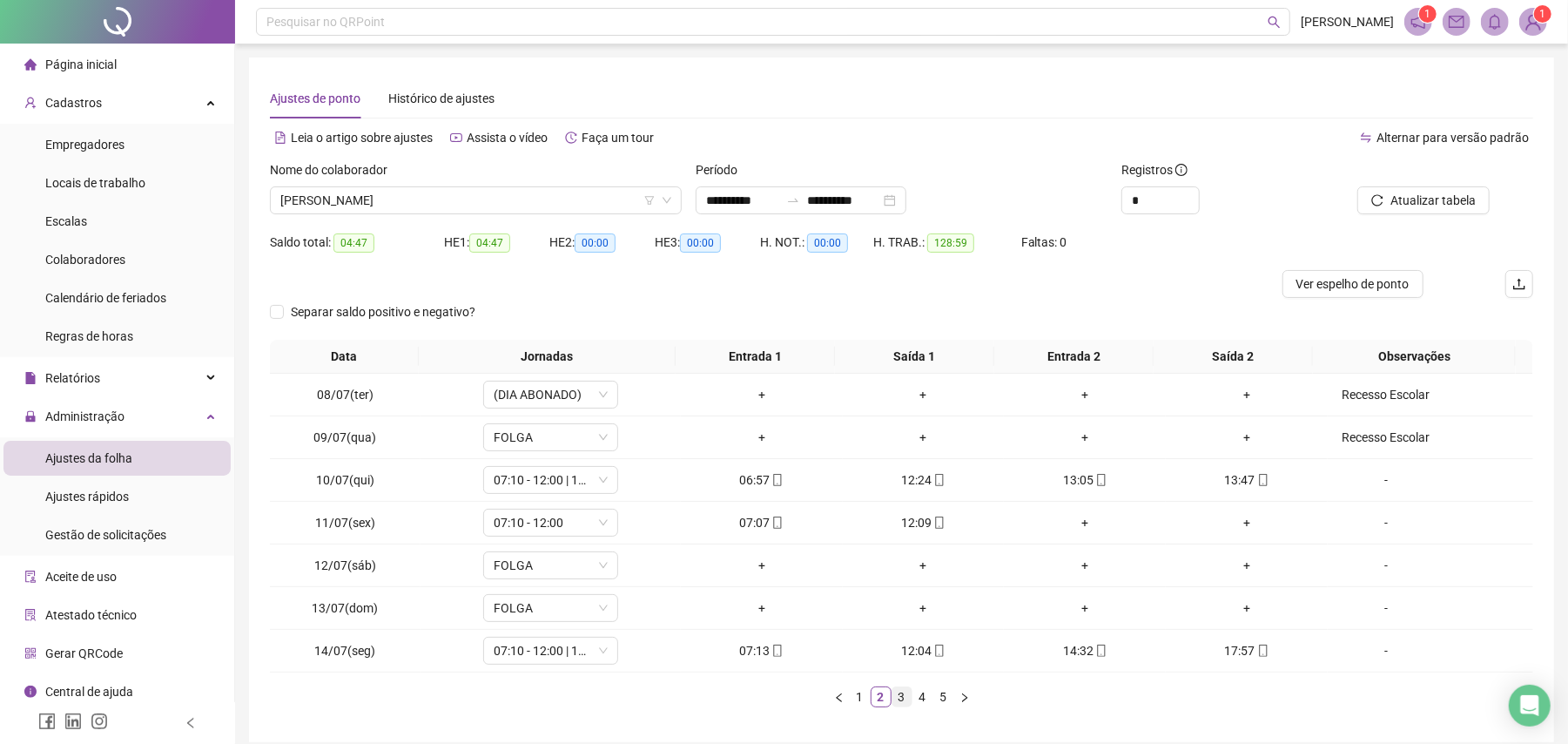
click at [904, 694] on link "3" at bounding box center [902, 697] width 19 height 19
click at [920, 697] on link "4" at bounding box center [923, 697] width 19 height 19
click at [944, 698] on link "5" at bounding box center [943, 697] width 19 height 19
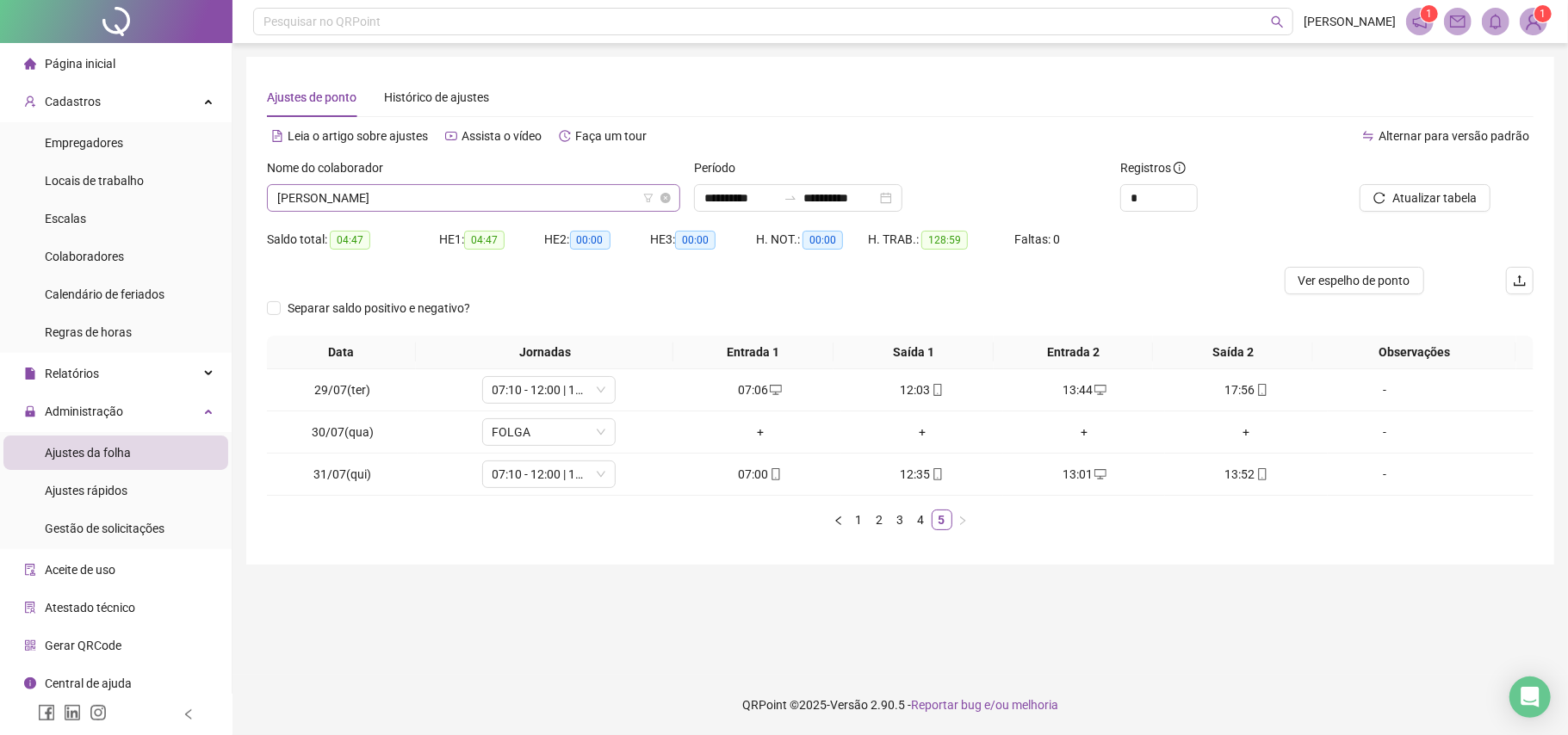
click at [583, 191] on span "[PERSON_NAME]" at bounding box center [474, 197] width 393 height 25
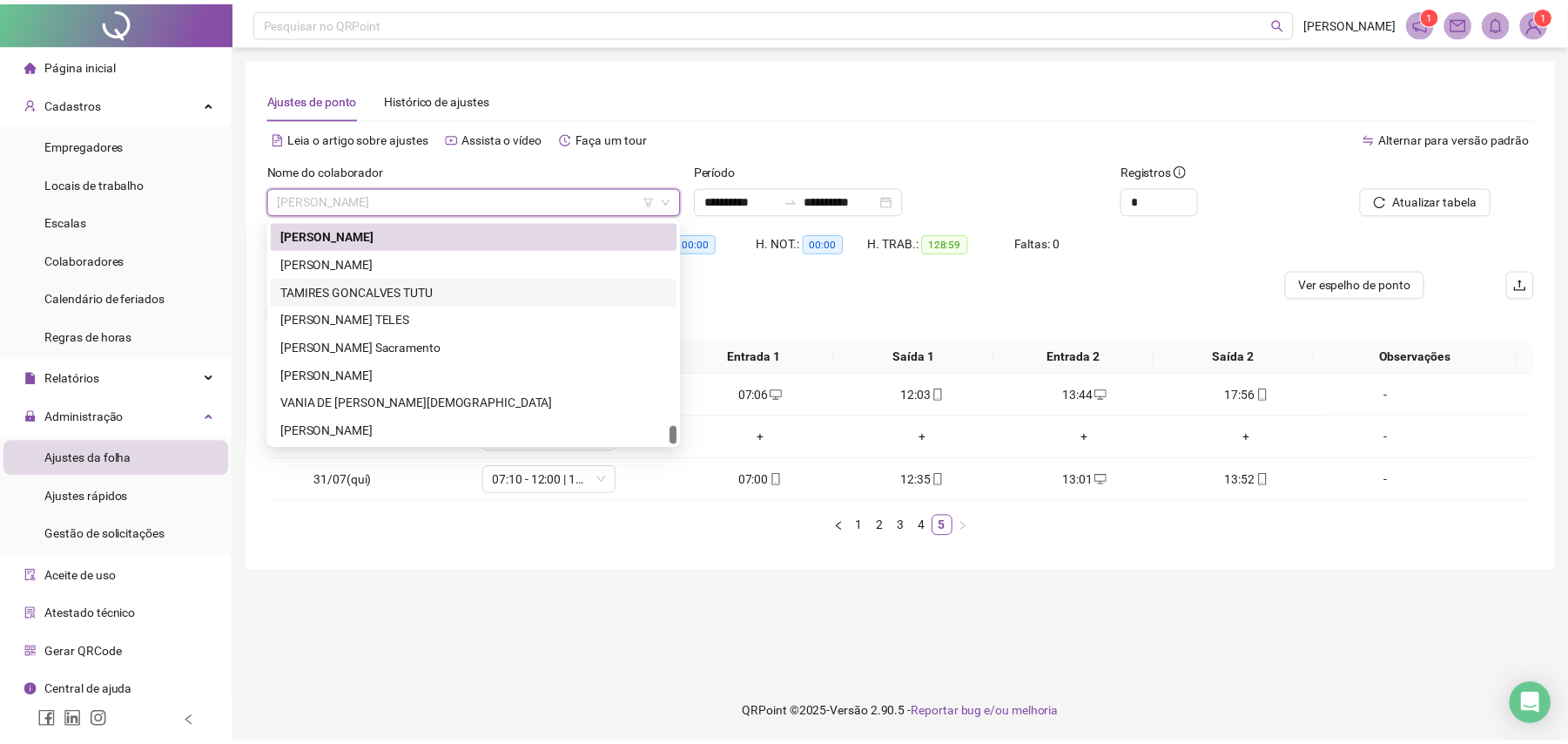
scroll to position [2337, 0]
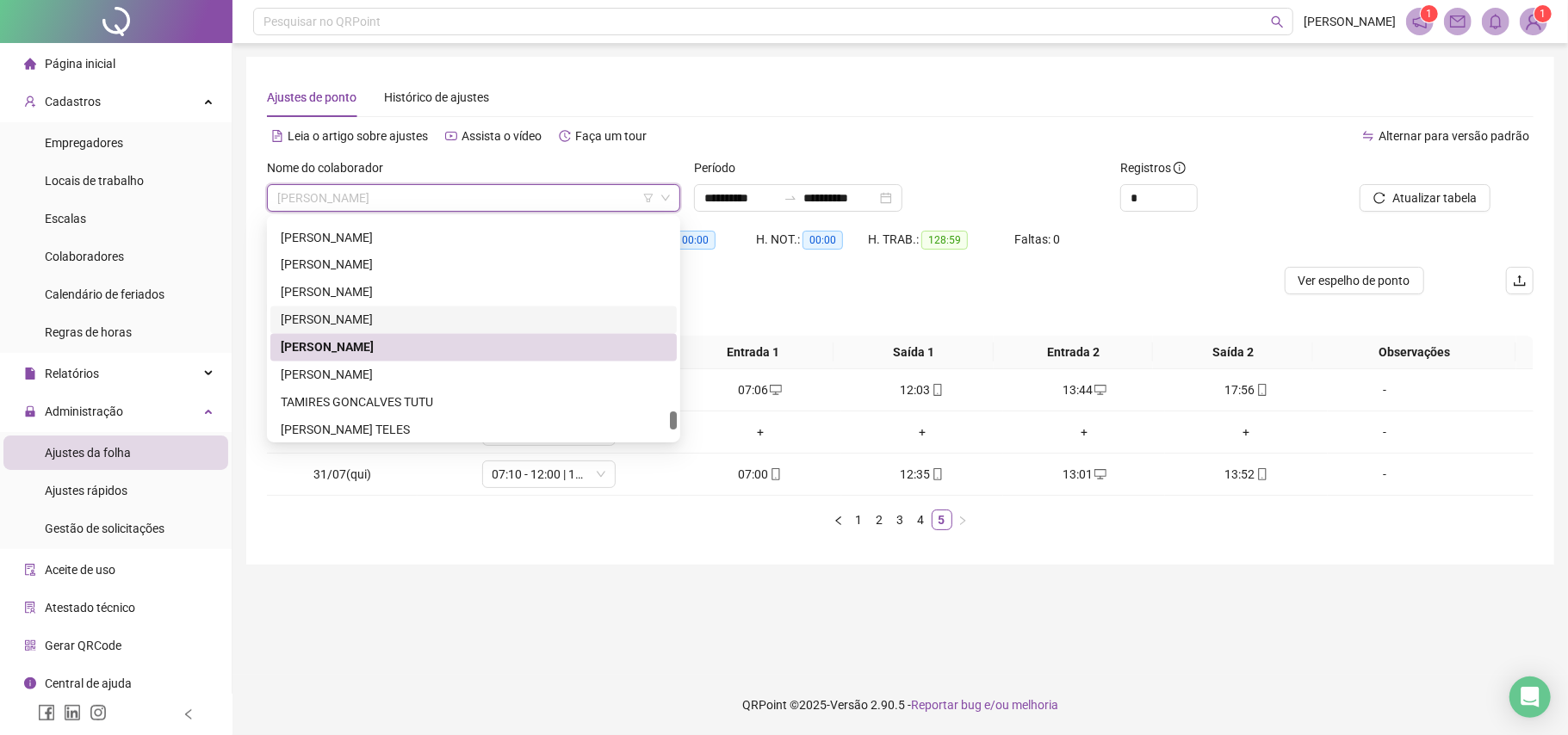
click at [390, 313] on div "[PERSON_NAME]" at bounding box center [474, 320] width 386 height 19
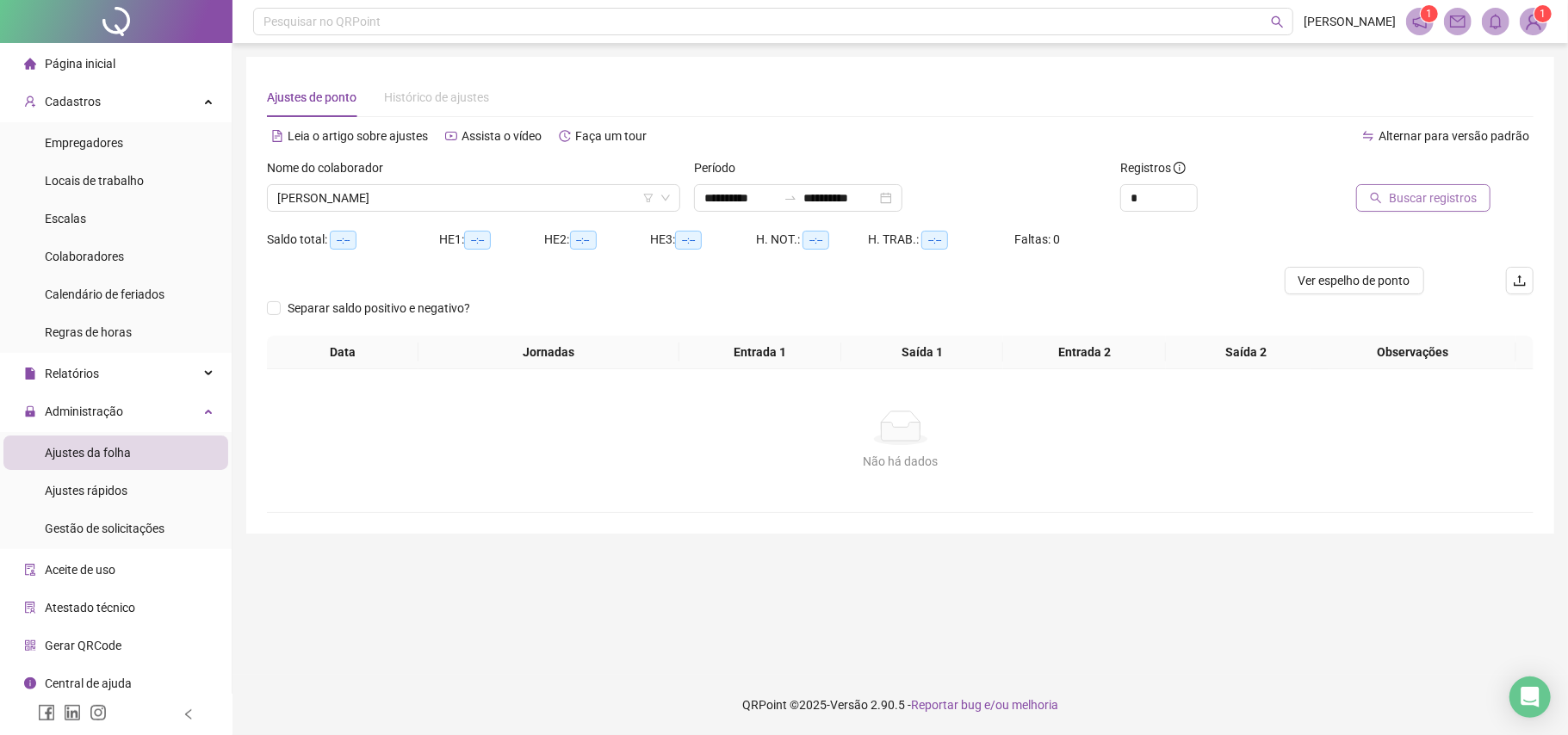
click at [1404, 191] on span "Buscar registros" at bounding box center [1432, 197] width 88 height 19
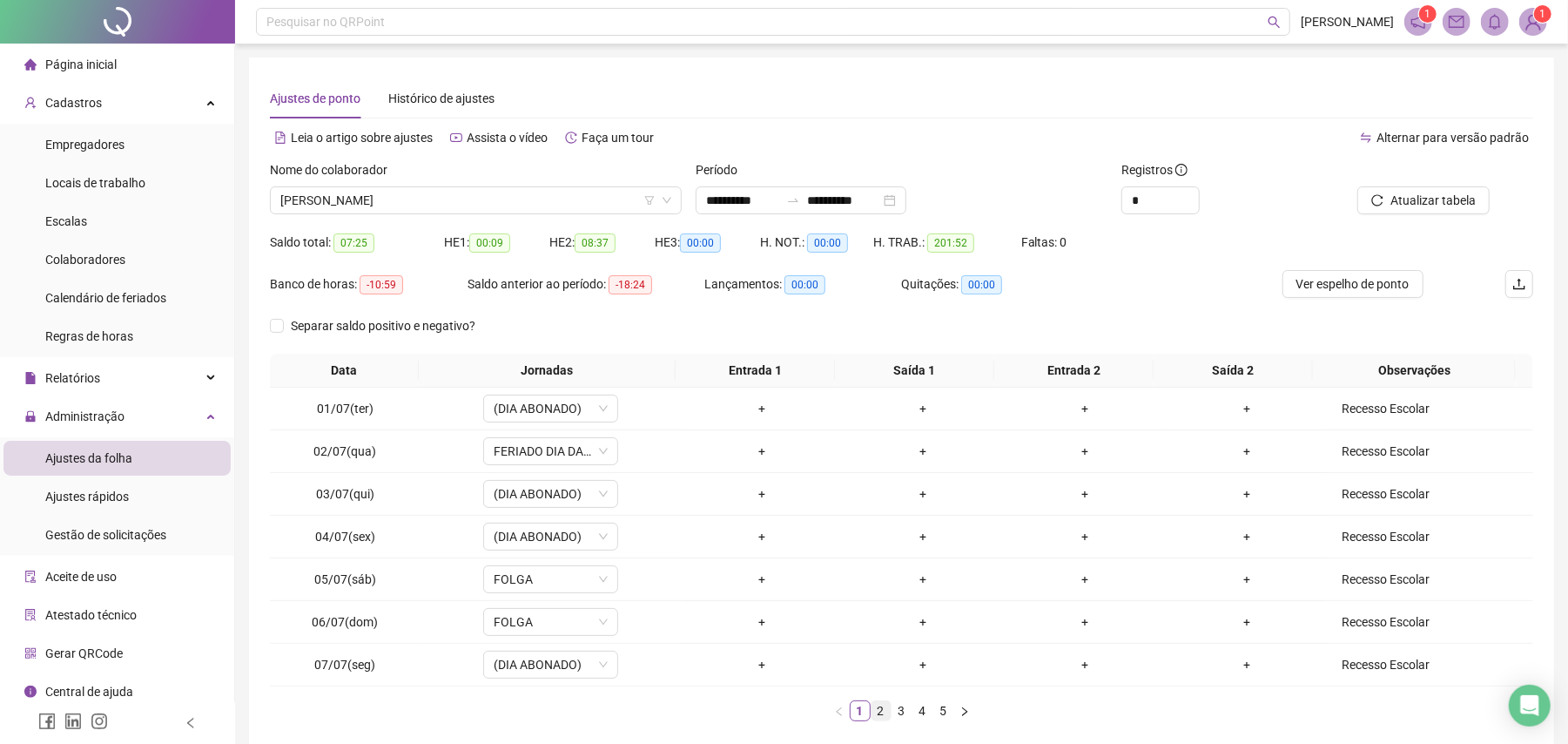
click at [882, 704] on link "2" at bounding box center [881, 711] width 19 height 19
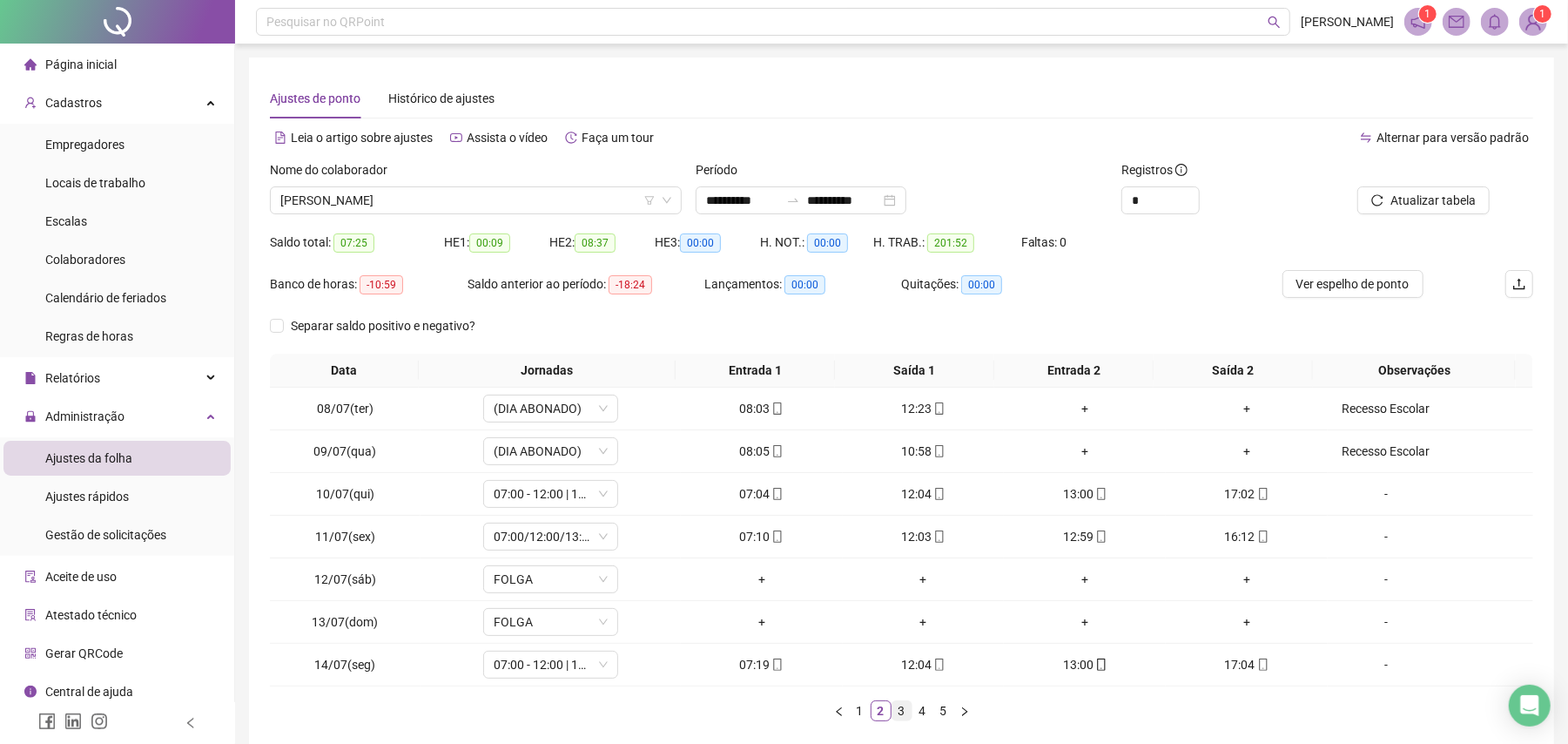
click at [902, 709] on link "3" at bounding box center [902, 711] width 19 height 19
click at [931, 719] on link "4" at bounding box center [923, 711] width 19 height 19
click at [946, 709] on link "5" at bounding box center [943, 711] width 19 height 19
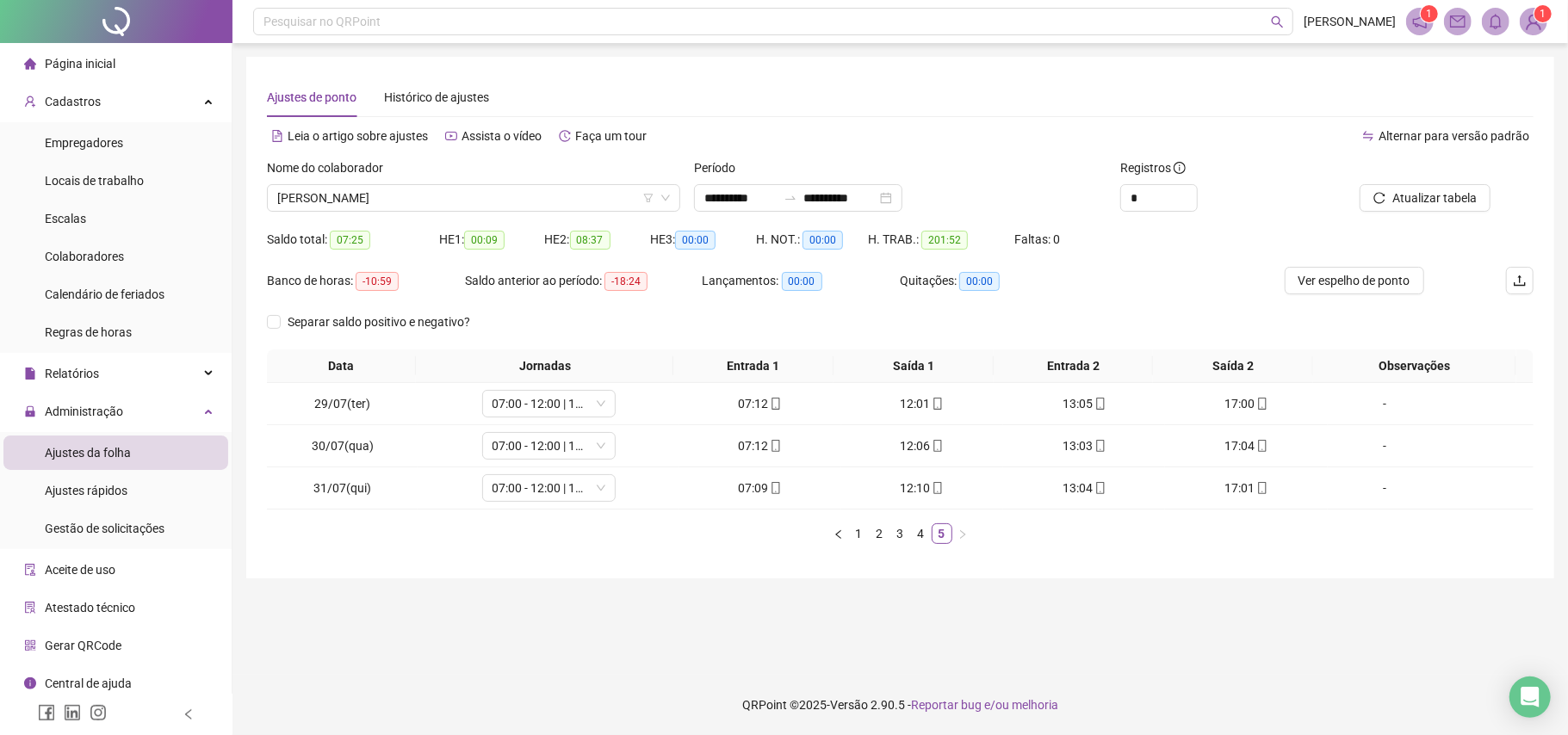
click div "Nome do colaborador"
click span "[PERSON_NAME]"
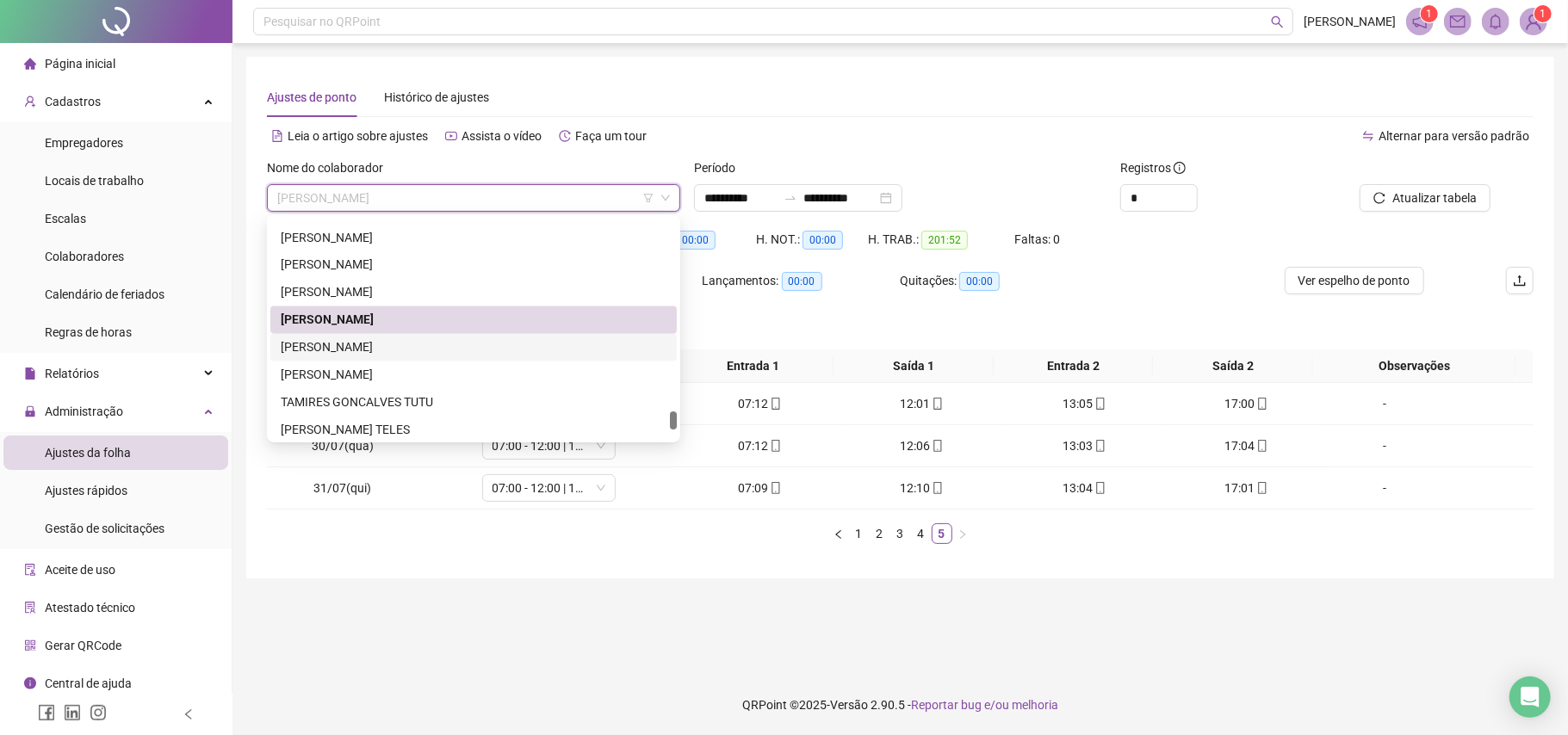
click div "[PERSON_NAME]"
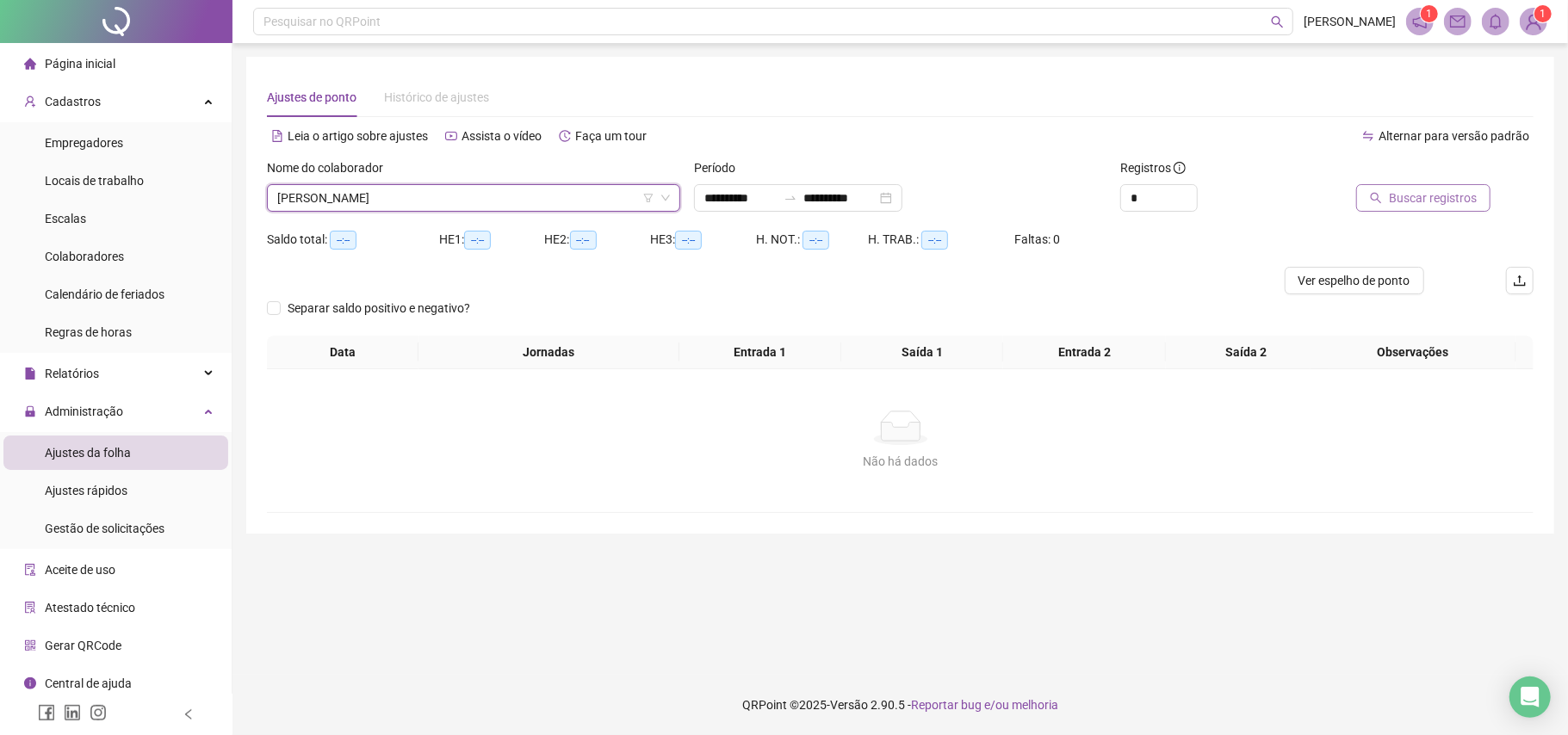
click span "Buscar registros"
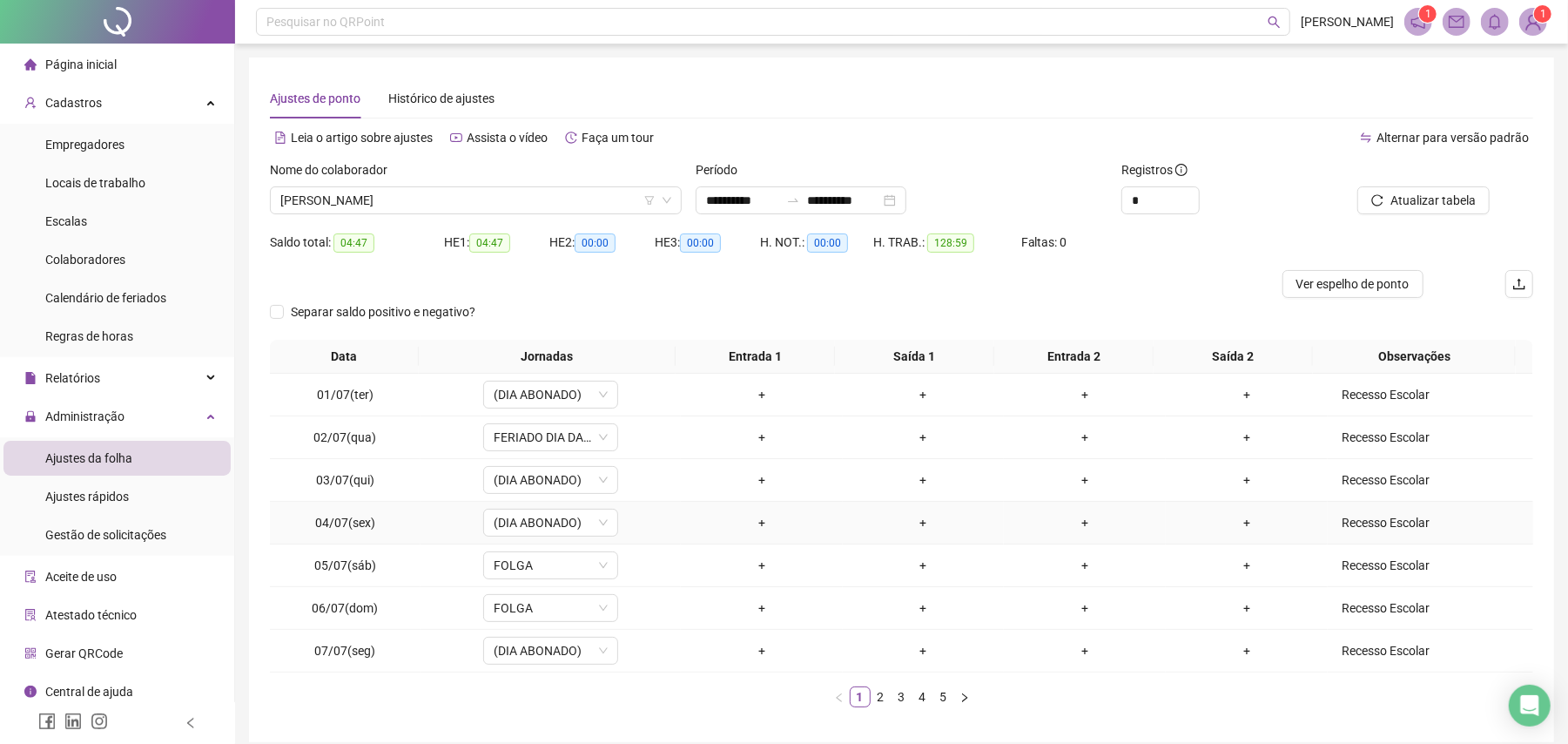
scroll to position [75, 0]
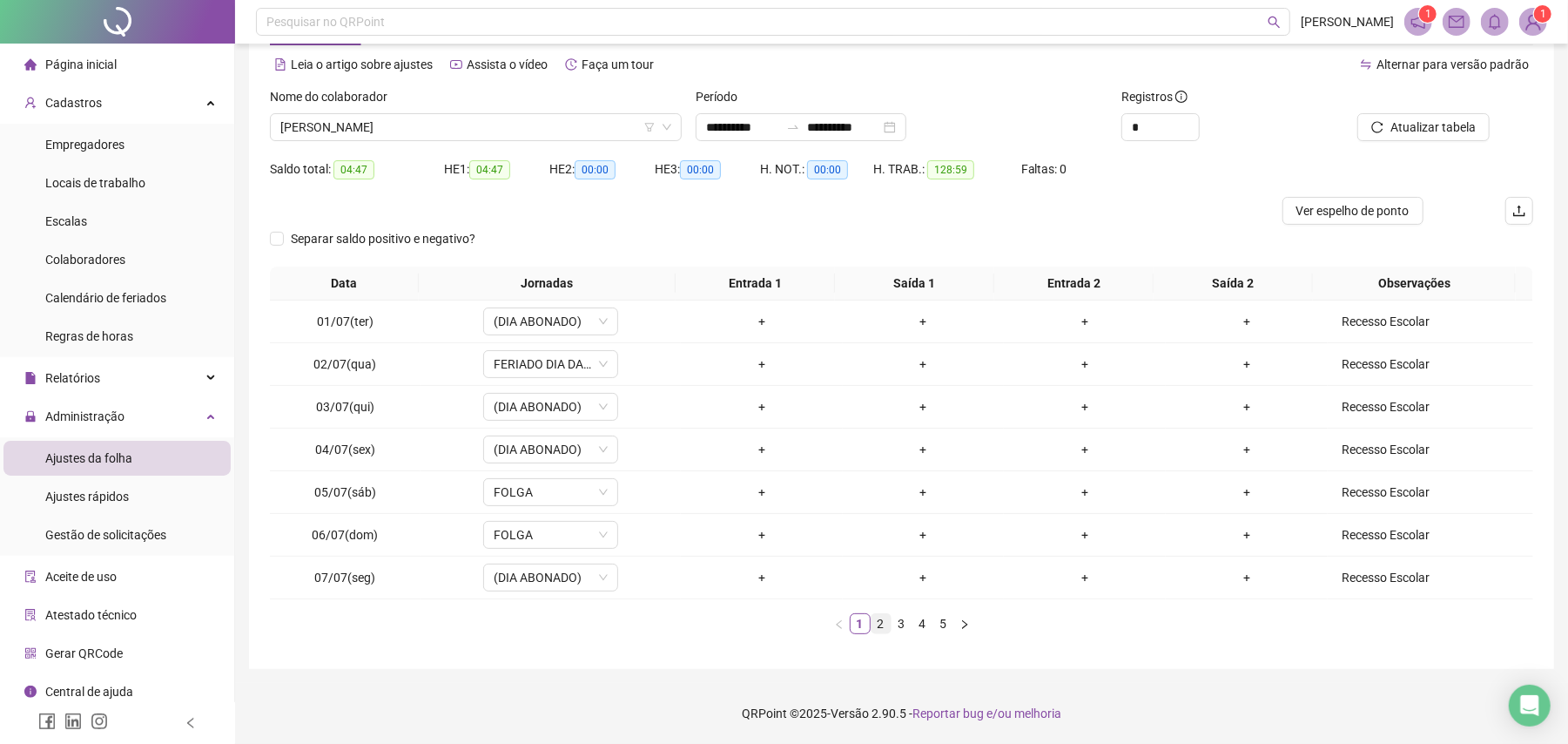
click link "2"
